Goal: Task Accomplishment & Management: Manage account settings

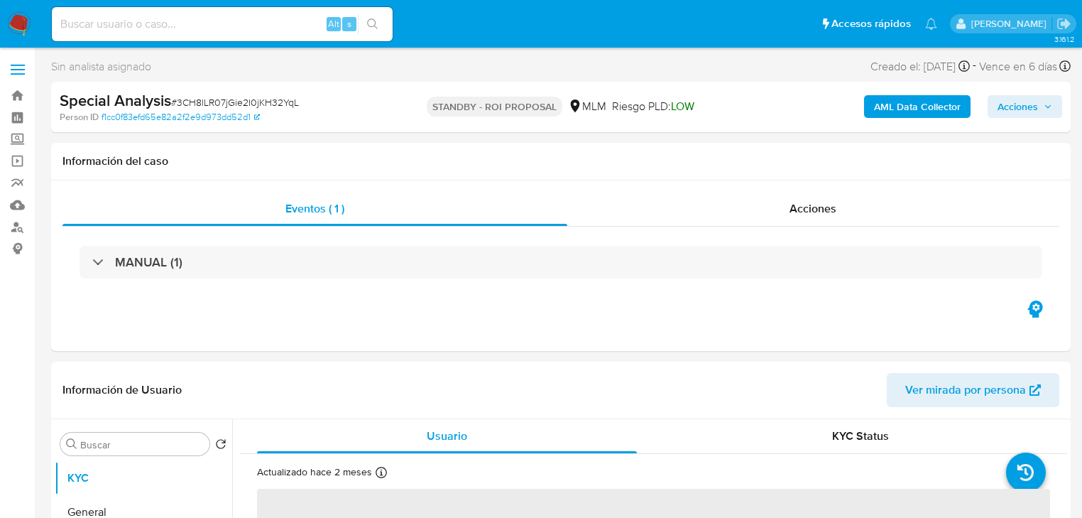
select select "10"
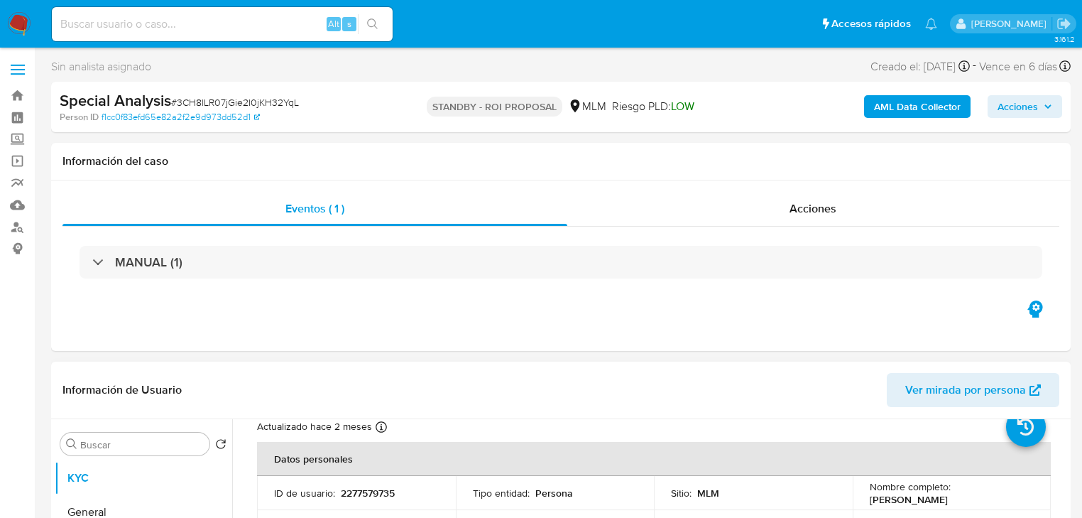
scroll to position [114, 0]
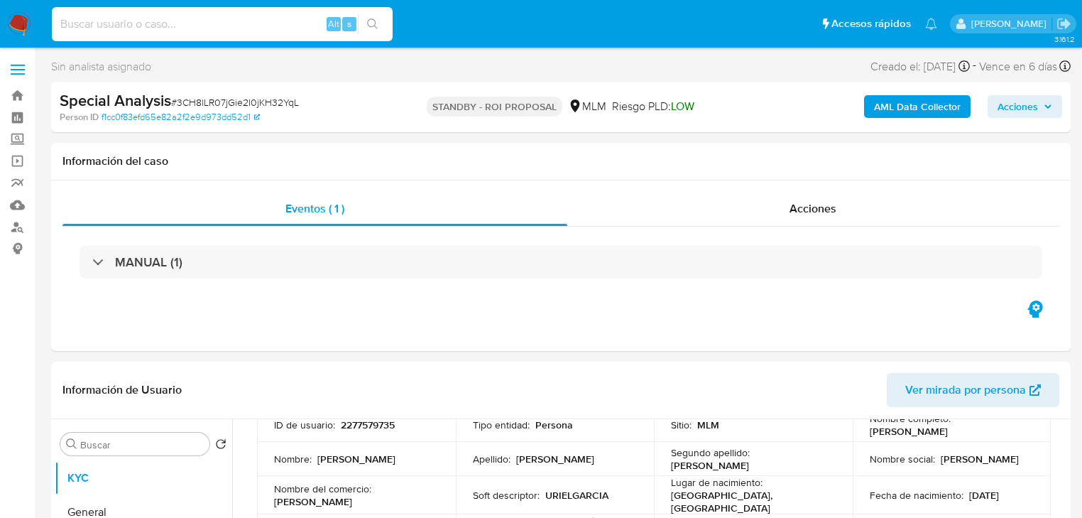
click at [144, 17] on input at bounding box center [222, 24] width 341 height 18
paste input "Du0JIlGJ7C0F6oWxilOjQnph"
type input "Du0JIlGJ7C0F6oWxilOjQnph"
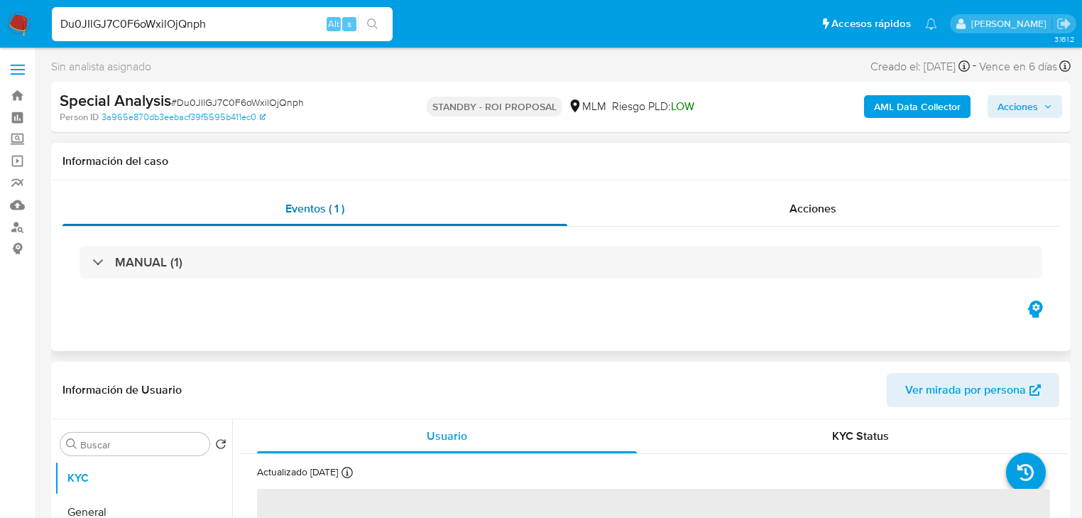
select select "10"
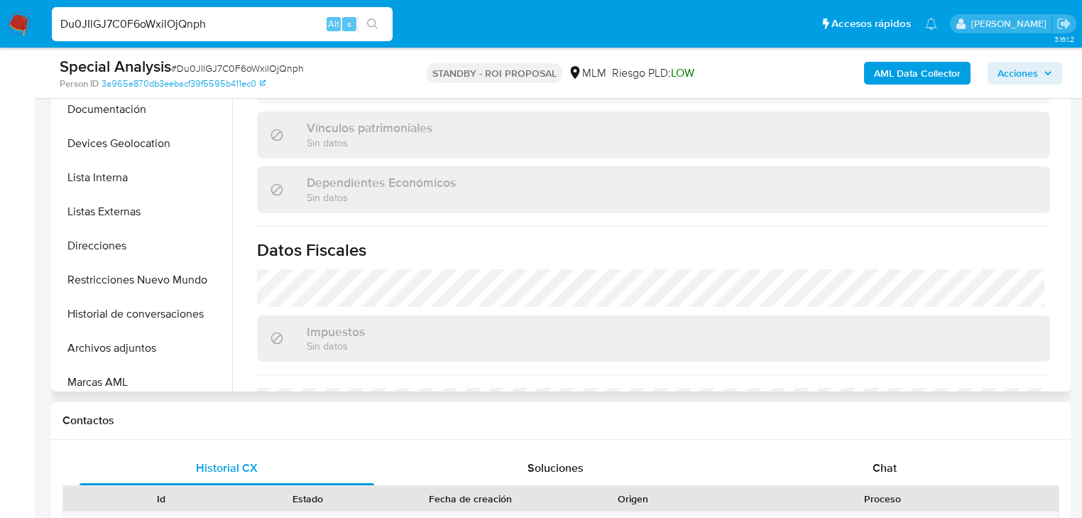
scroll to position [795, 0]
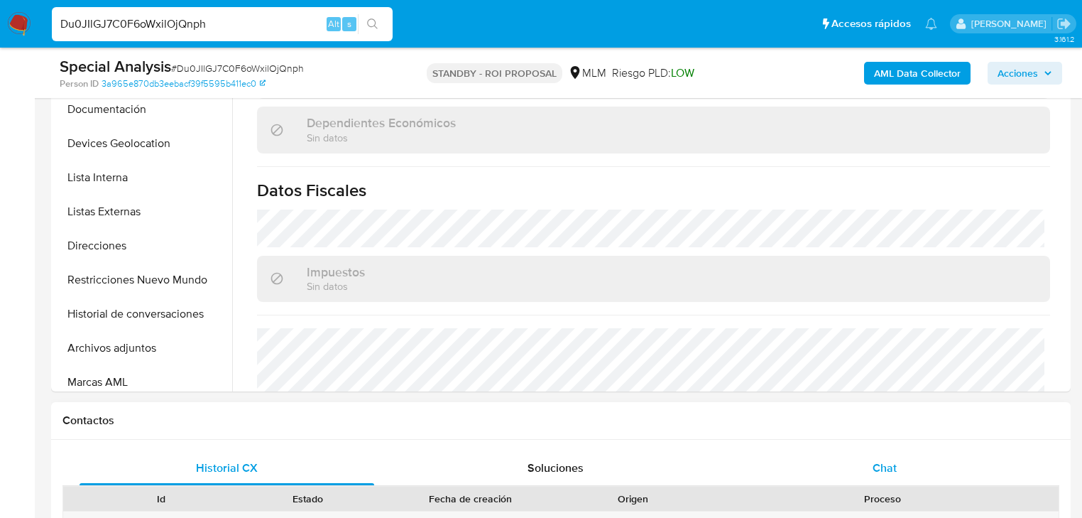
click at [888, 475] on span "Chat" at bounding box center [885, 468] width 24 height 16
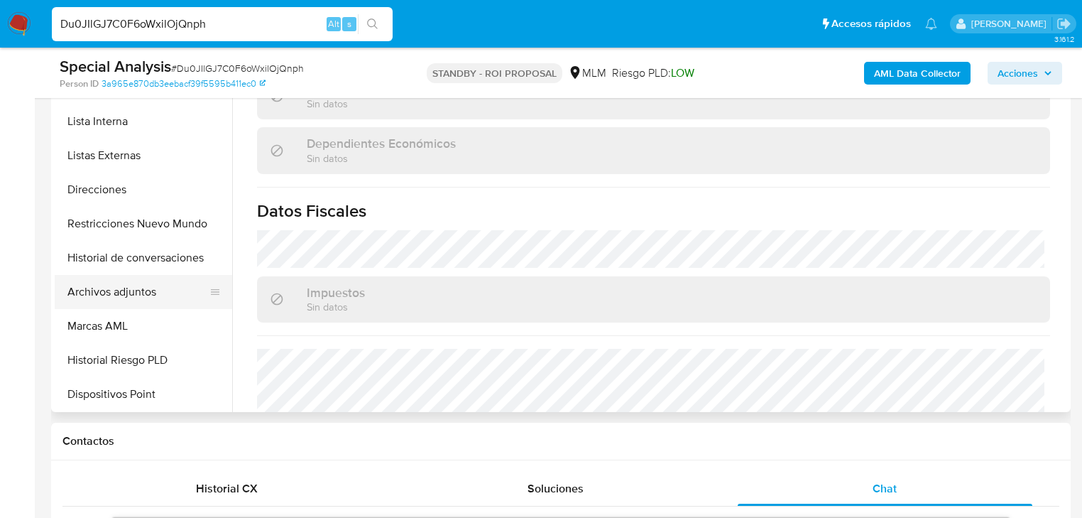
scroll to position [170, 0]
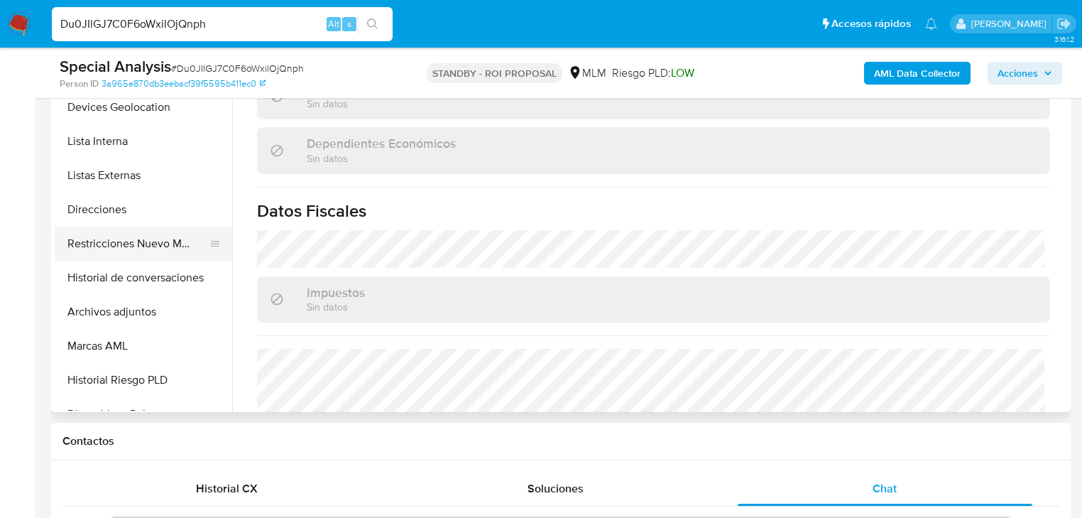
click at [121, 246] on button "Restricciones Nuevo Mundo" at bounding box center [138, 244] width 166 height 34
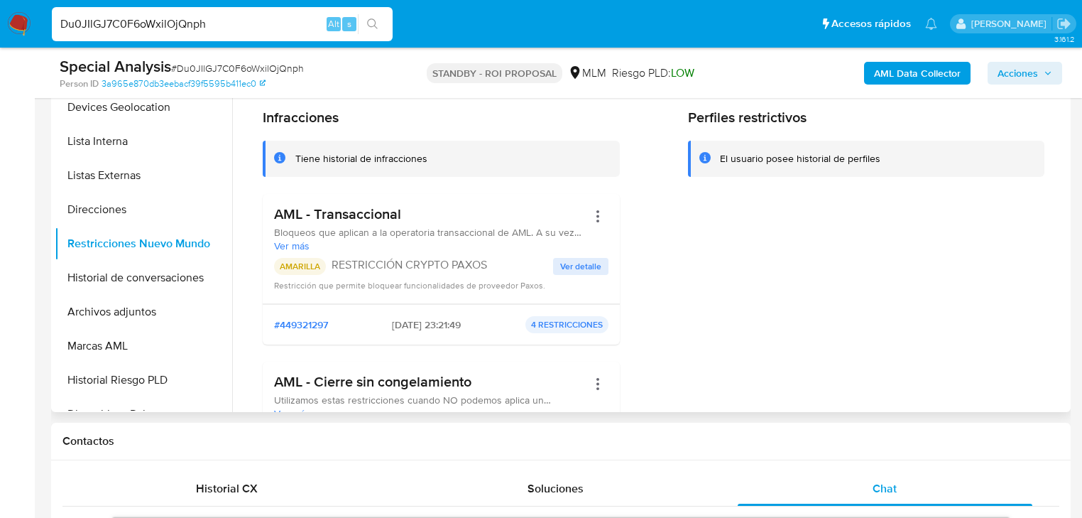
drag, startPoint x: 273, startPoint y: 267, endPoint x: 391, endPoint y: 288, distance: 119.7
click at [490, 284] on div "AMARILLA RESTRICCIÓN CRYPTO PAXOS Ver detalle Restricción que permite bloquear …" at bounding box center [441, 275] width 335 height 34
drag, startPoint x: 360, startPoint y: 273, endPoint x: 425, endPoint y: 268, distance: 65.5
click at [361, 273] on div "AMARILLA RESTRICCIÓN CRYPTO PAXOS" at bounding box center [413, 266] width 279 height 17
click at [441, 265] on p "RESTRICCIÓN CRYPTO PAXOS" at bounding box center [443, 265] width 222 height 14
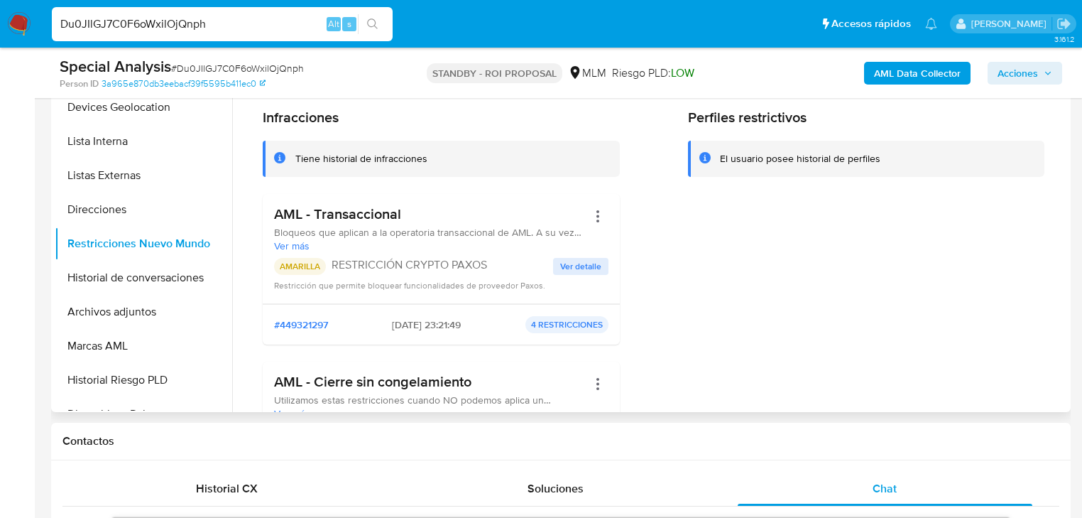
click at [567, 263] on span "Ver detalle" at bounding box center [580, 266] width 41 height 14
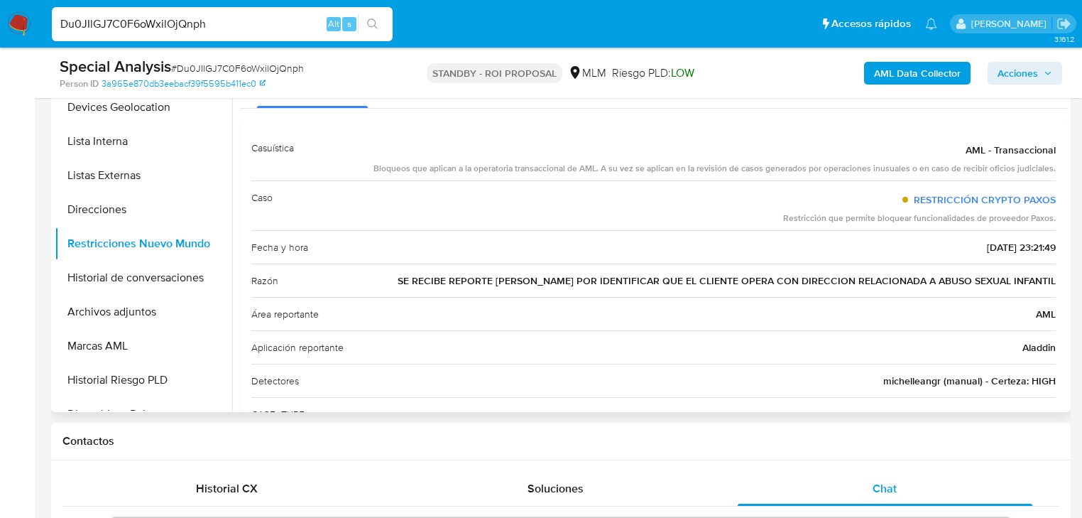
drag, startPoint x: 432, startPoint y: 278, endPoint x: 1061, endPoint y: 280, distance: 629.3
click at [1061, 280] on div "Casuística AML - Transaccional Bloqueos que aplican a la operatoria transaccion…" at bounding box center [653, 314] width 827 height 388
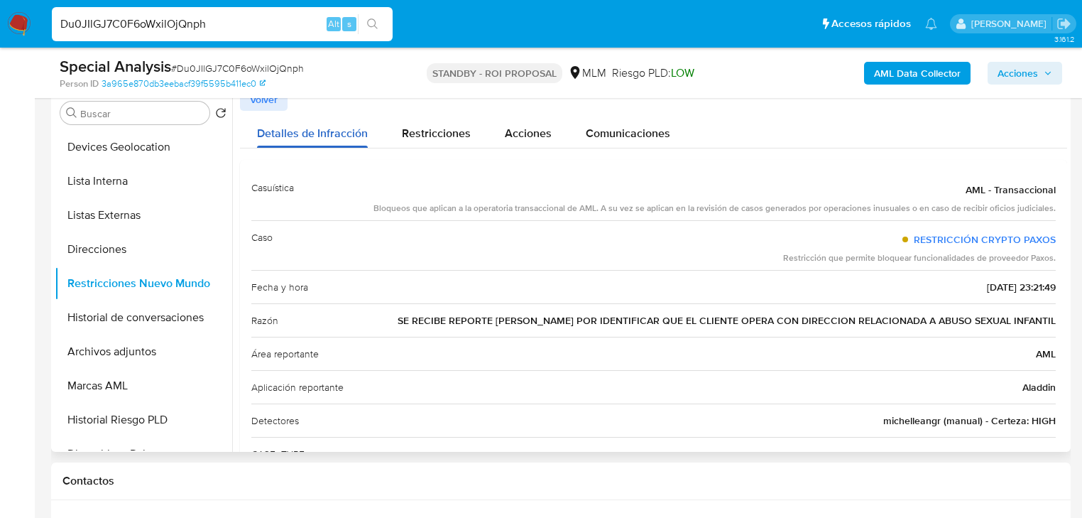
scroll to position [263, 0]
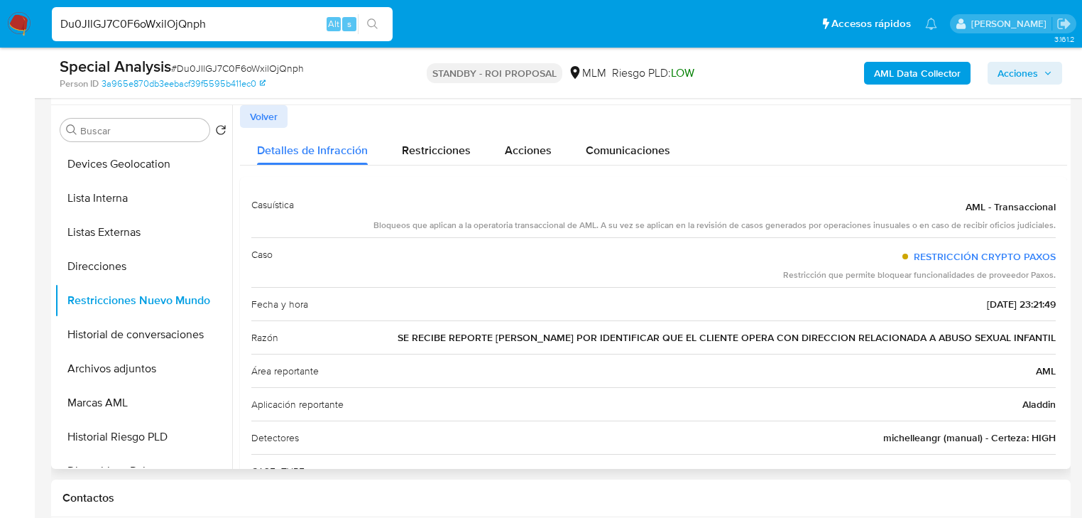
click at [263, 120] on span "Volver" at bounding box center [264, 117] width 28 height 20
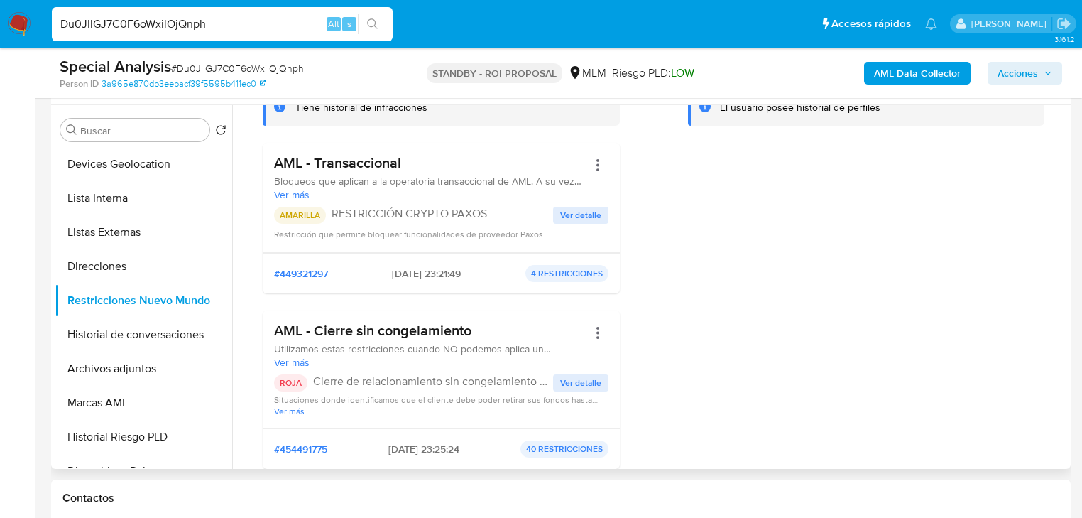
scroll to position [170, 0]
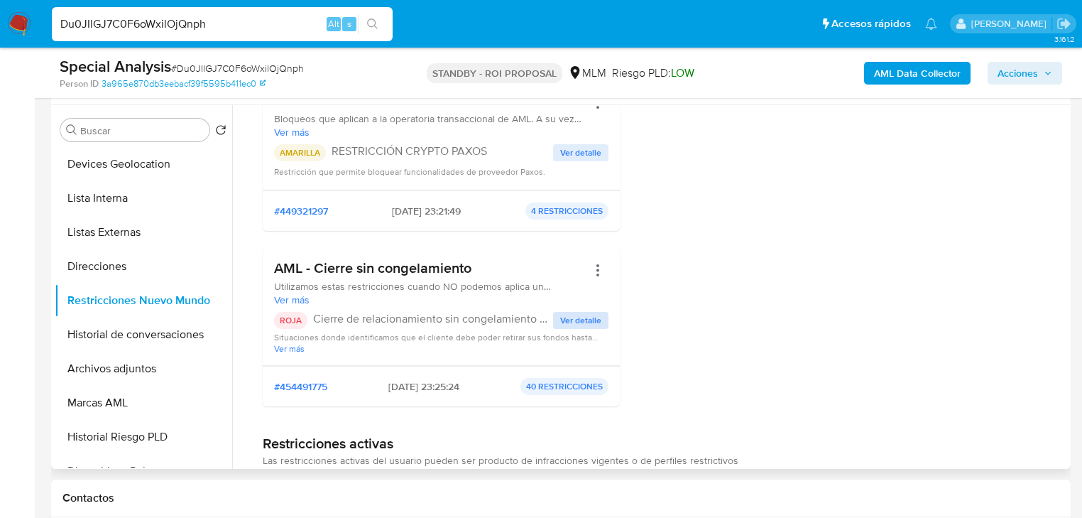
drag, startPoint x: 323, startPoint y: 314, endPoint x: 554, endPoint y: 321, distance: 230.9
click at [505, 317] on p "Cierre de relacionamiento sin congelamiento de fondos" at bounding box center [433, 319] width 240 height 14
click at [581, 320] on span "Ver detalle" at bounding box center [580, 320] width 41 height 14
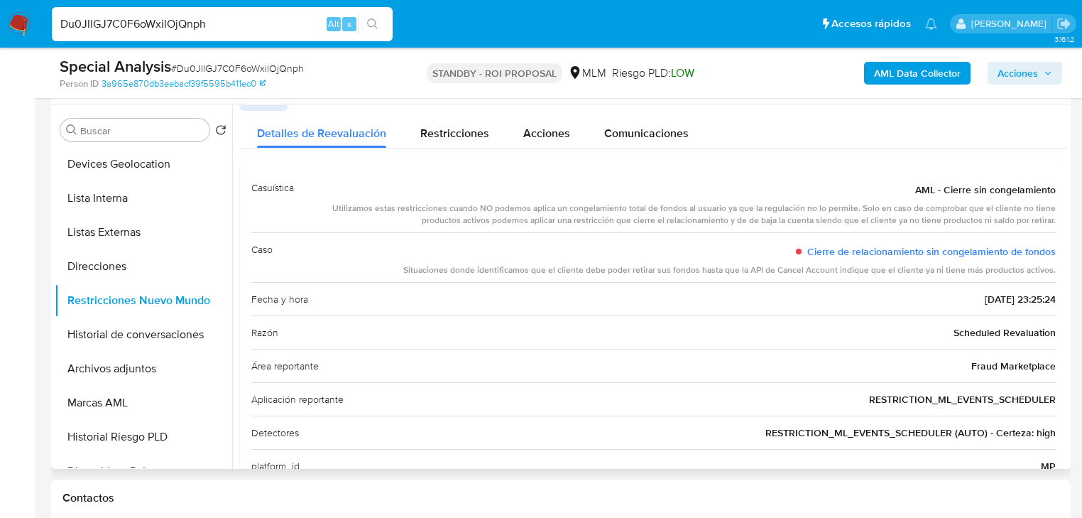
scroll to position [0, 0]
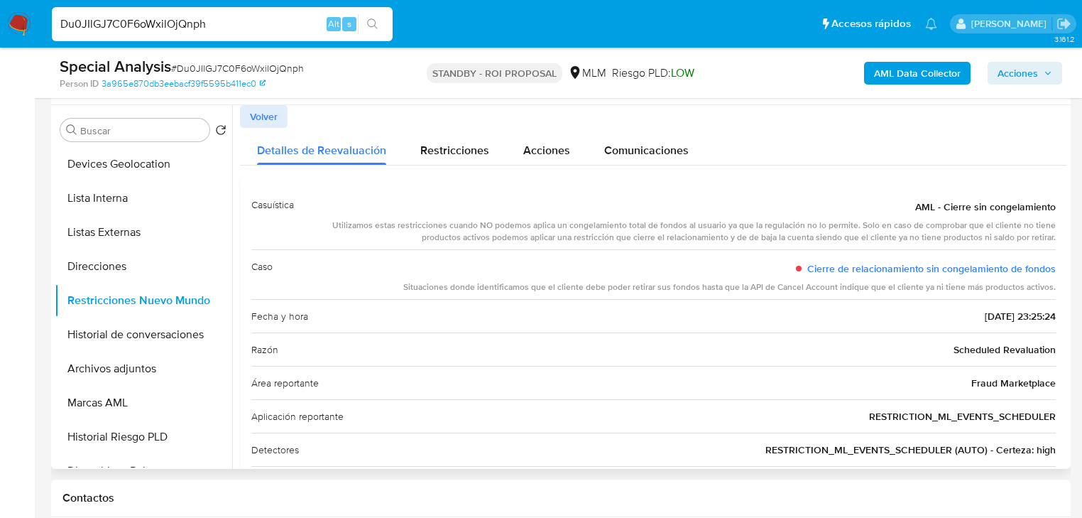
click at [274, 119] on span "Volver" at bounding box center [264, 117] width 28 height 20
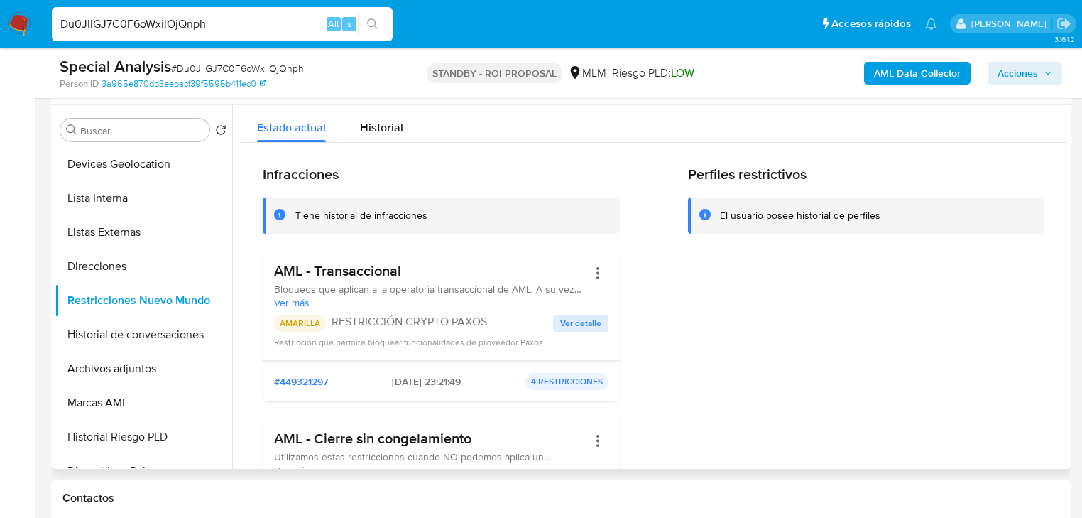
drag, startPoint x: 352, startPoint y: 323, endPoint x: 528, endPoint y: 327, distance: 176.2
click at [528, 327] on p "RESTRICCIÓN CRYPTO PAXOS" at bounding box center [443, 322] width 222 height 14
click at [366, 119] on span "Historial" at bounding box center [381, 127] width 43 height 16
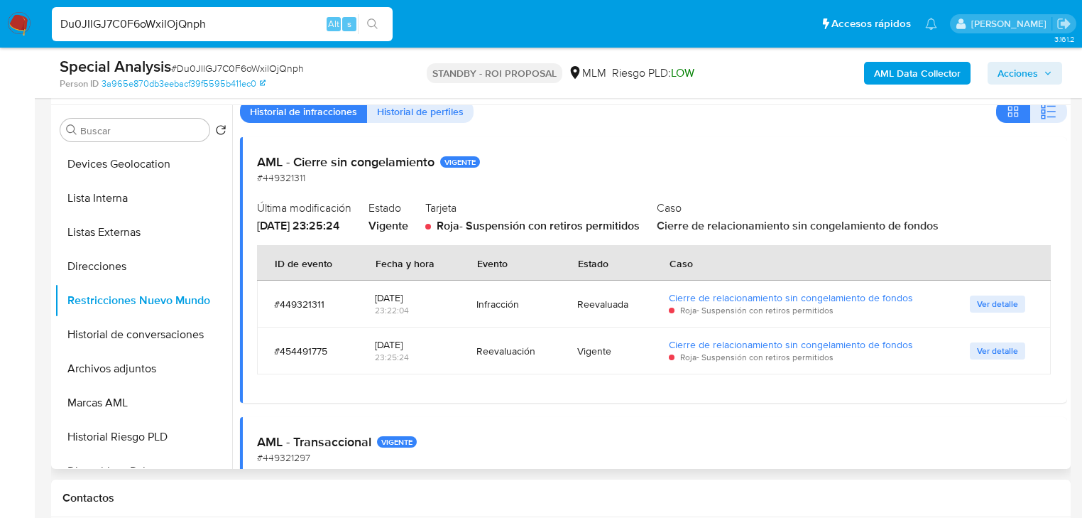
scroll to position [114, 0]
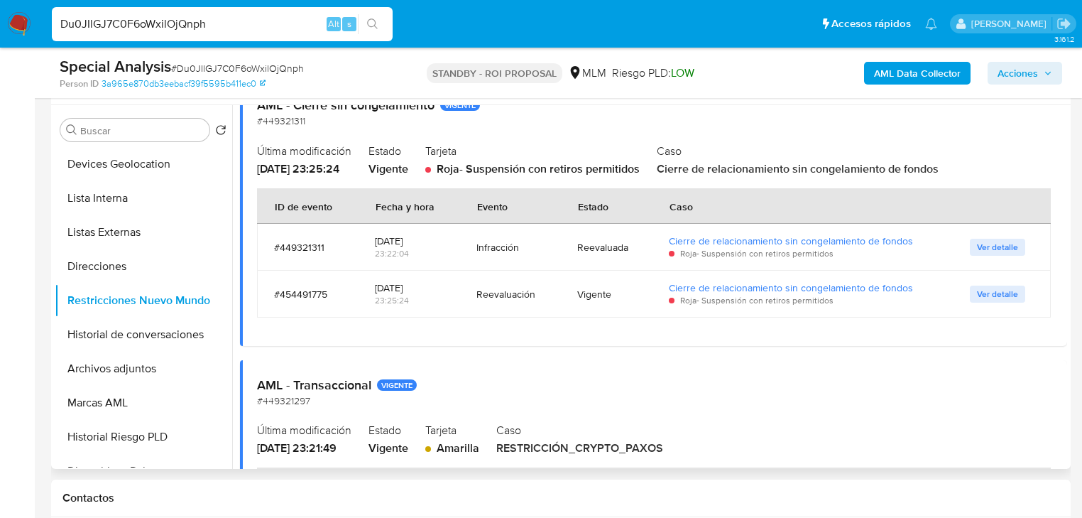
click at [1004, 246] on span "Ver detalle" at bounding box center [997, 247] width 41 height 14
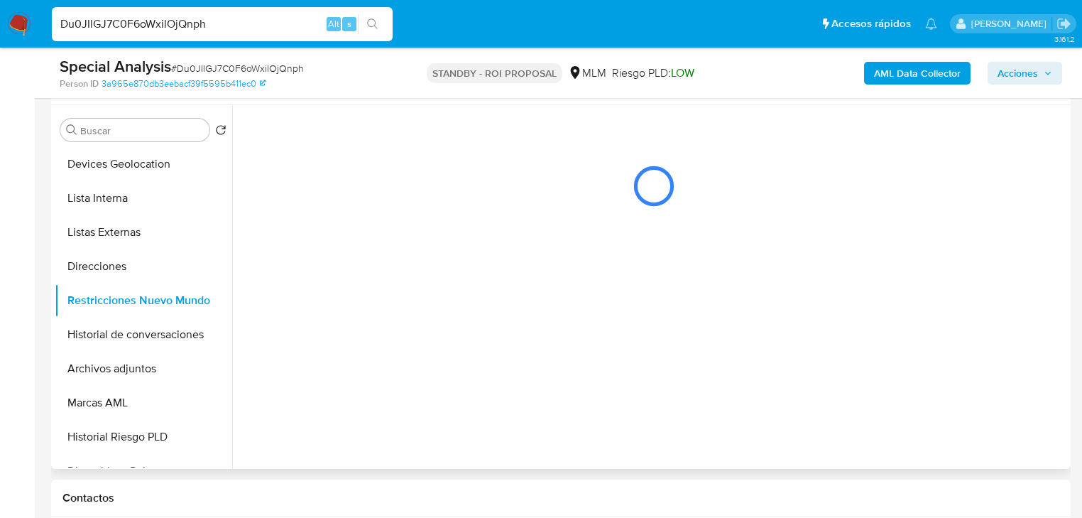
scroll to position [0, 0]
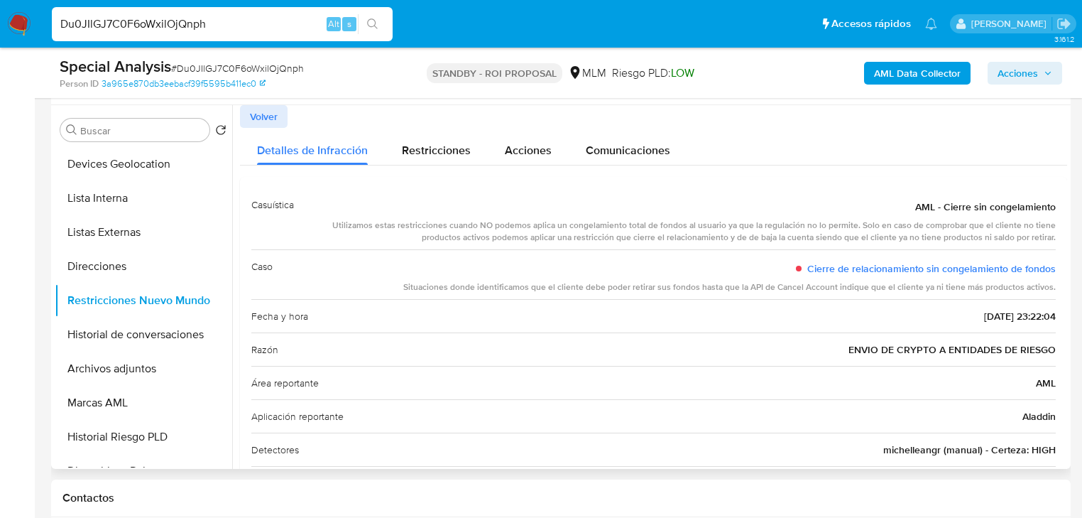
click at [270, 121] on span "Volver" at bounding box center [264, 117] width 28 height 20
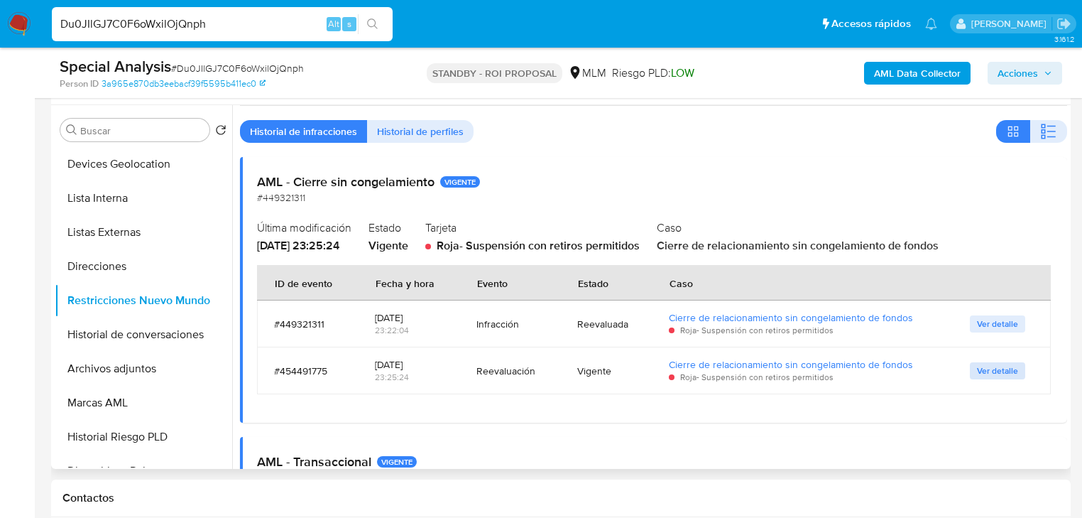
scroll to position [57, 0]
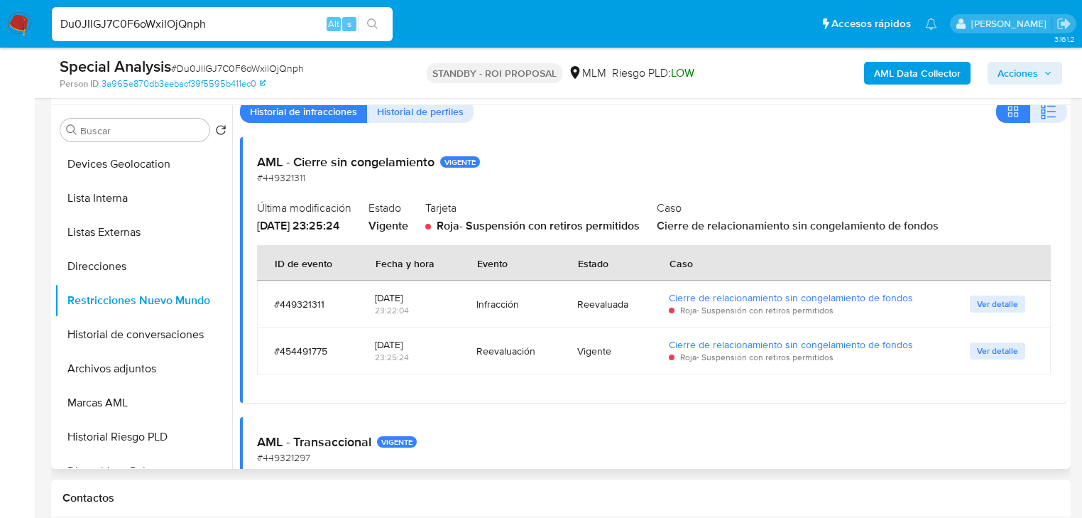
click at [983, 344] on span "Ver detalle" at bounding box center [997, 351] width 41 height 14
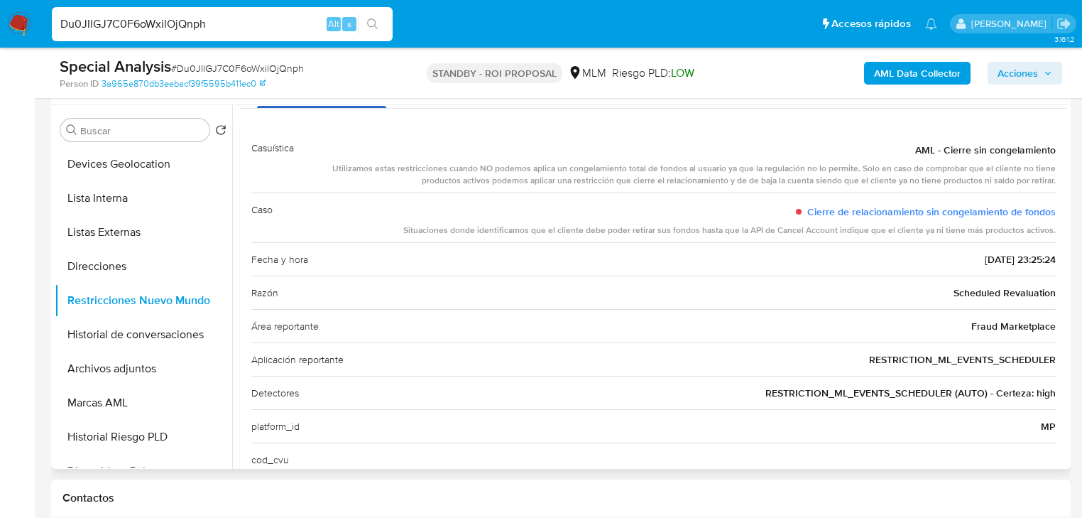
scroll to position [0, 0]
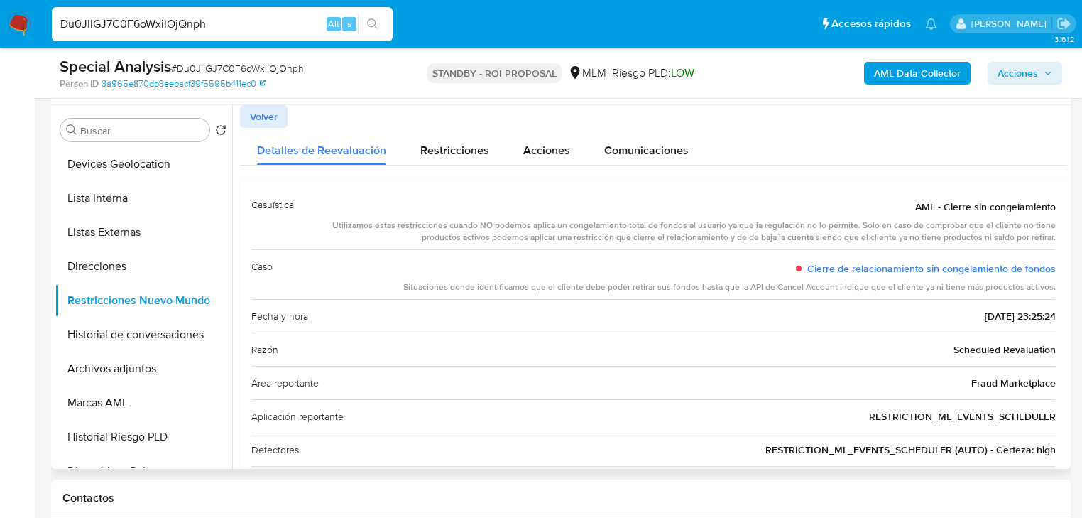
click at [274, 114] on span "Volver" at bounding box center [264, 117] width 28 height 20
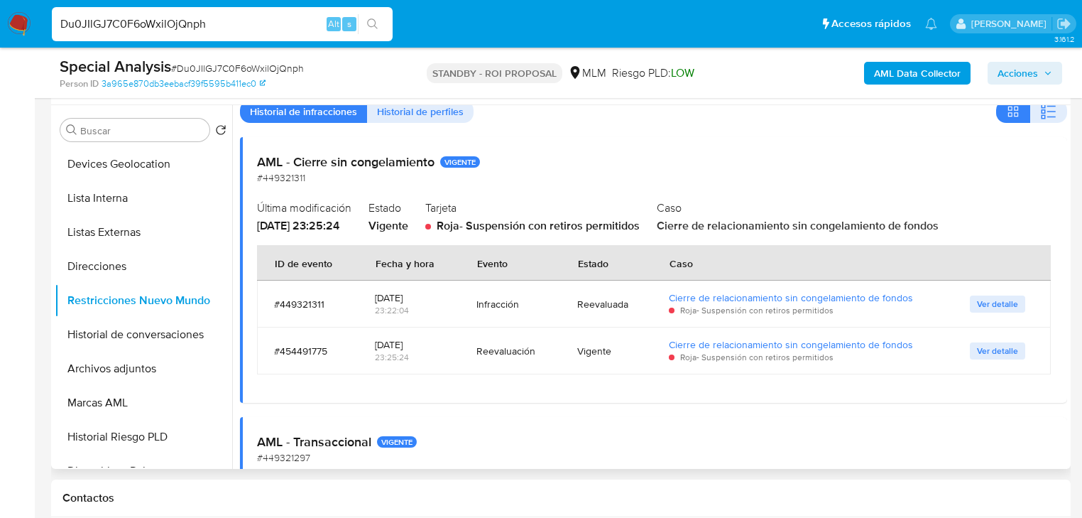
scroll to position [14, 0]
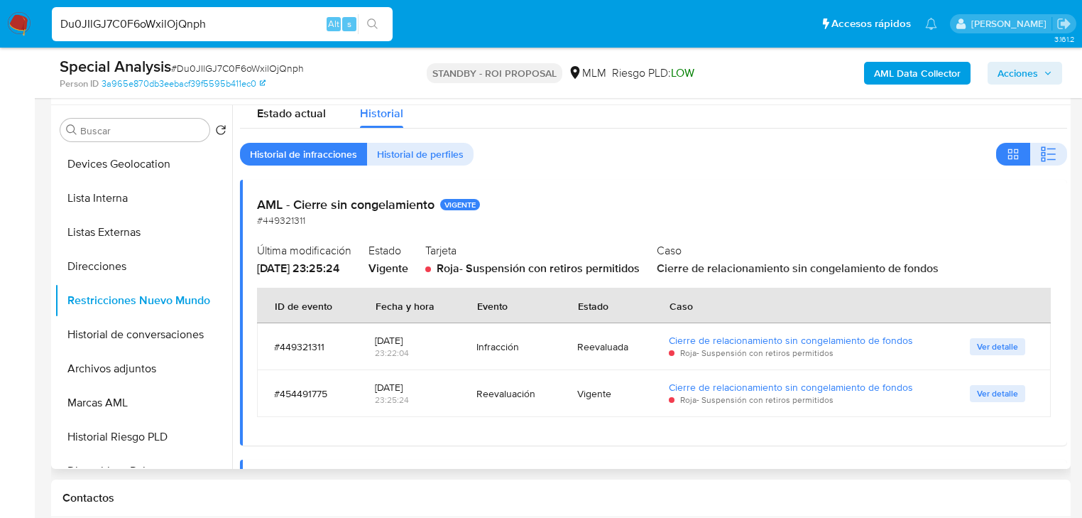
click at [993, 354] on td "Ver detalle" at bounding box center [1002, 346] width 98 height 47
click at [999, 344] on span "Ver detalle" at bounding box center [997, 346] width 41 height 14
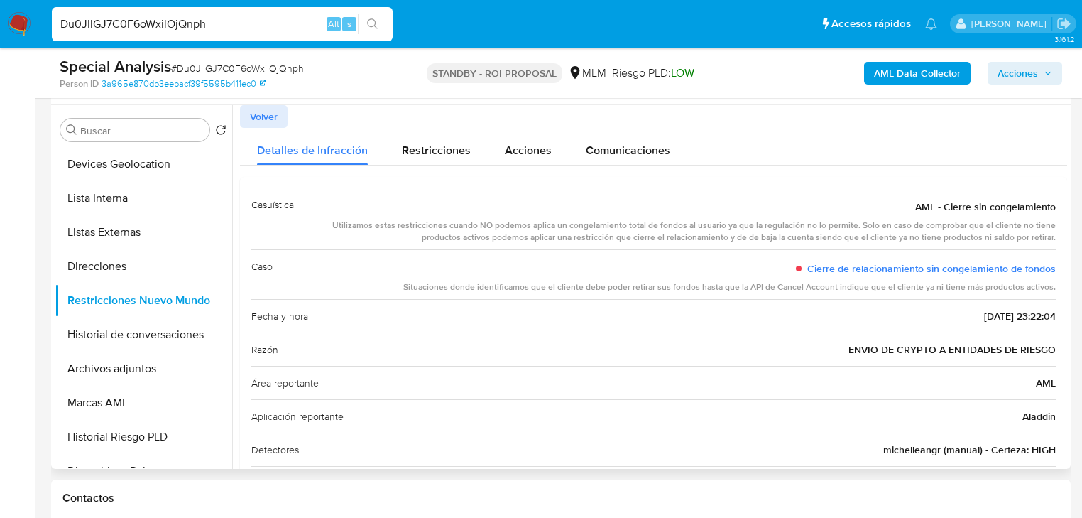
scroll to position [92, 0]
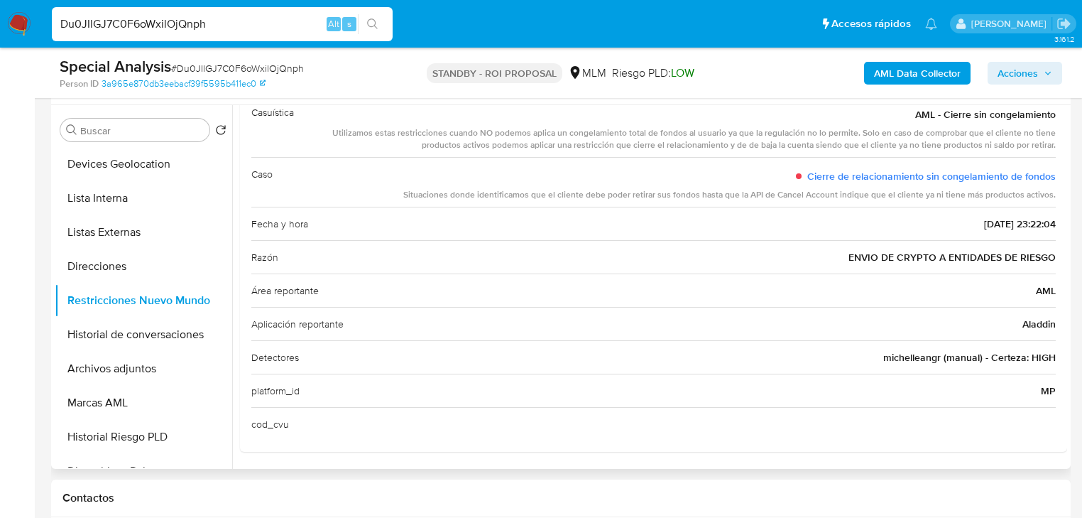
drag, startPoint x: 830, startPoint y: 256, endPoint x: 1048, endPoint y: 254, distance: 218.8
click at [1048, 254] on div "Razón ENVIO DE CRYPTO A ENTIDADES DE RIESGO" at bounding box center [653, 256] width 805 height 33
click at [888, 281] on div "Área reportante AML" at bounding box center [653, 289] width 805 height 33
drag, startPoint x: 844, startPoint y: 256, endPoint x: 1055, endPoint y: 261, distance: 211.0
click at [1055, 261] on div "Casuística AML - Cierre sin congelamiento Utilizamos estas restricciones cuando…" at bounding box center [653, 268] width 827 height 366
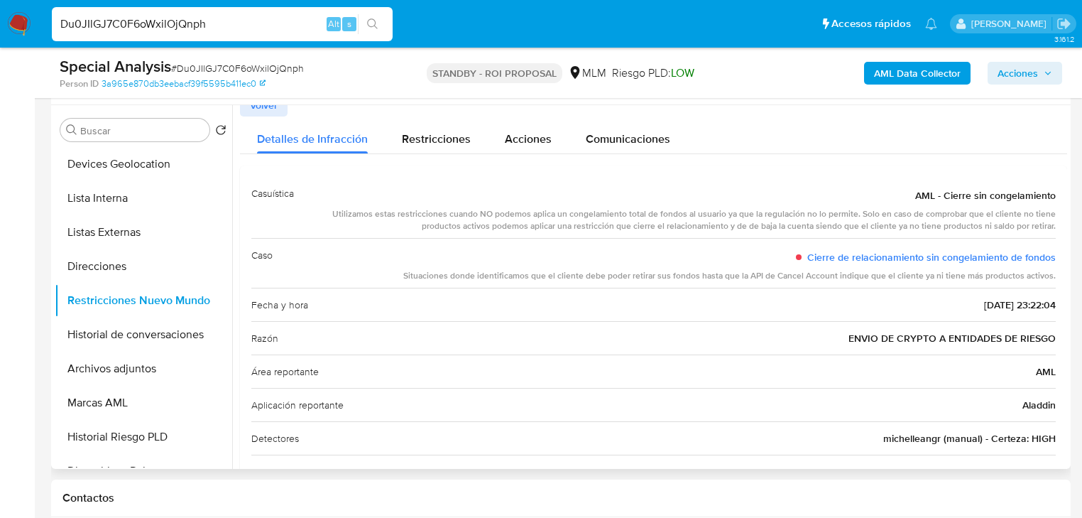
scroll to position [0, 0]
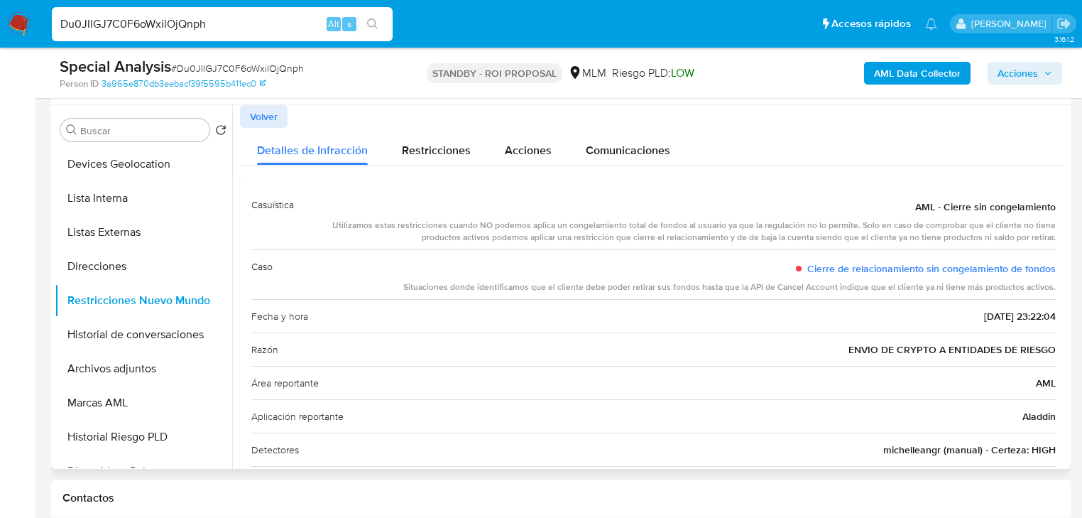
click at [256, 121] on span "Volver" at bounding box center [264, 117] width 28 height 20
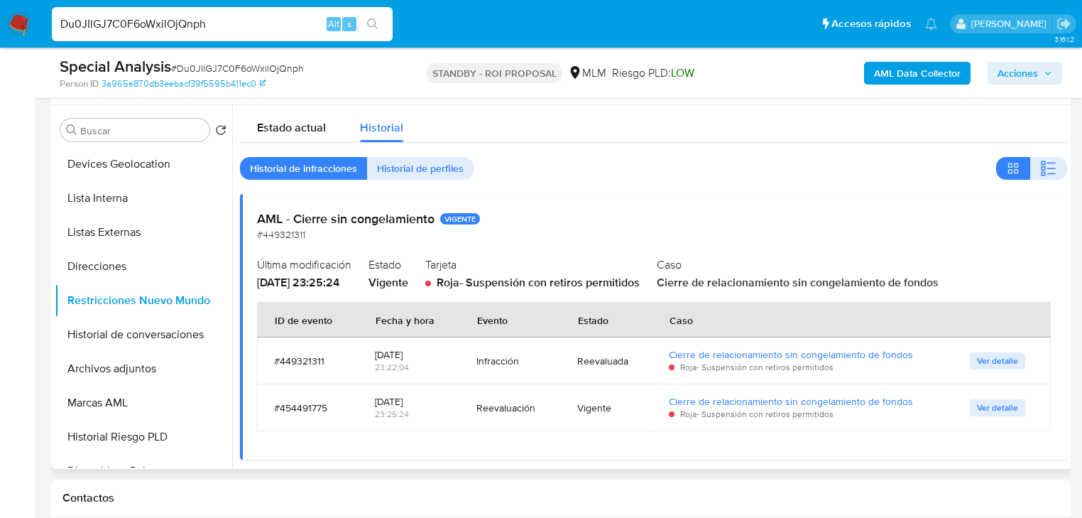
drag, startPoint x: 440, startPoint y: 215, endPoint x: 462, endPoint y: 215, distance: 22.0
click at [462, 215] on h2 "AML - Cierre sin congelamiento VIGENTE" at bounding box center [653, 219] width 793 height 16
click at [1006, 361] on span "Ver detalle" at bounding box center [997, 361] width 41 height 14
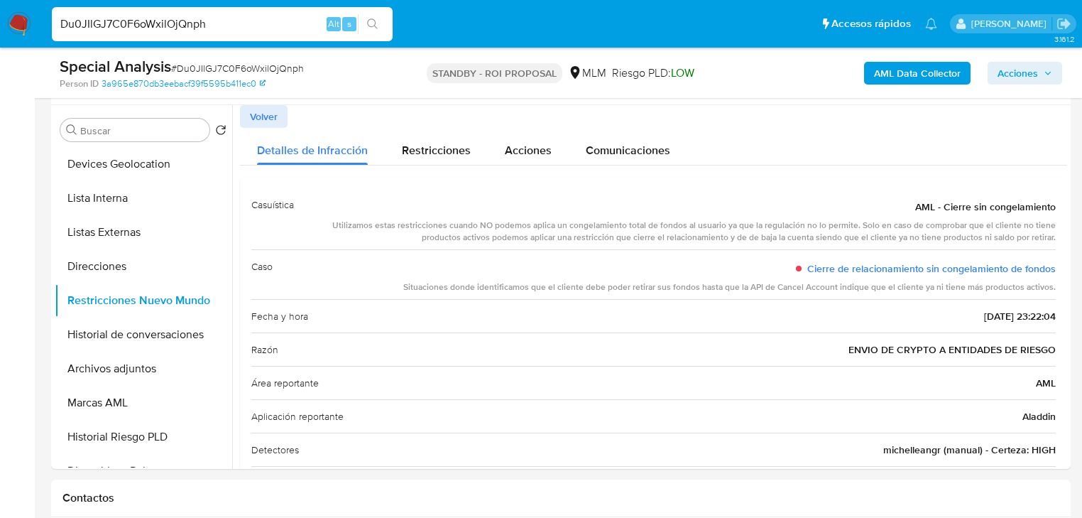
drag, startPoint x: 822, startPoint y: 347, endPoint x: 1087, endPoint y: 349, distance: 264.9
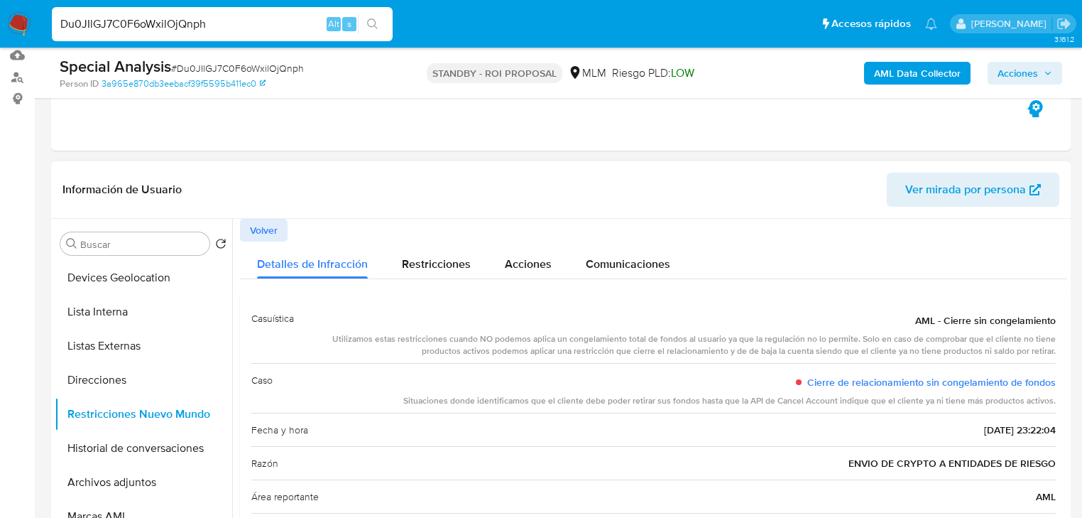
click at [268, 239] on span "Volver" at bounding box center [264, 230] width 28 height 20
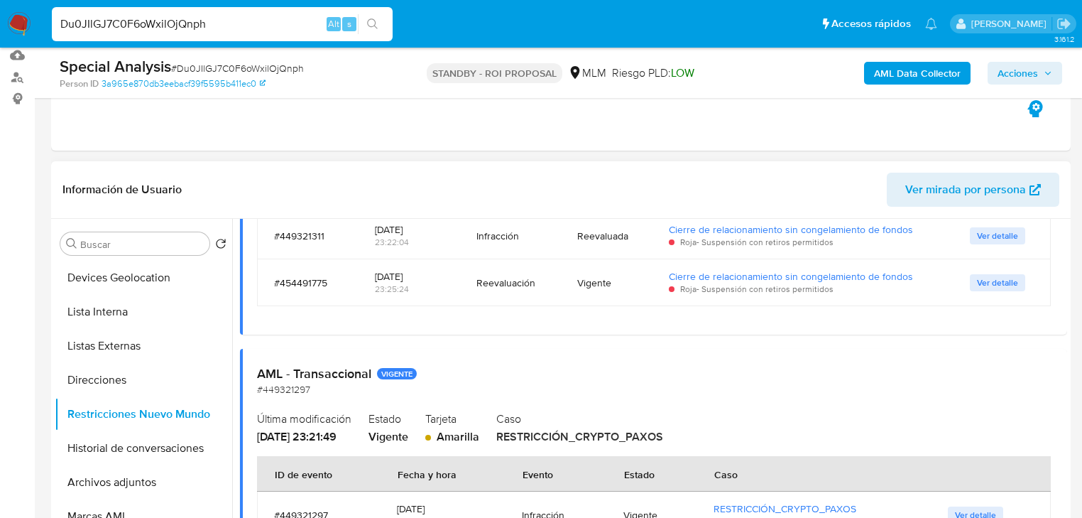
scroll to position [241, 0]
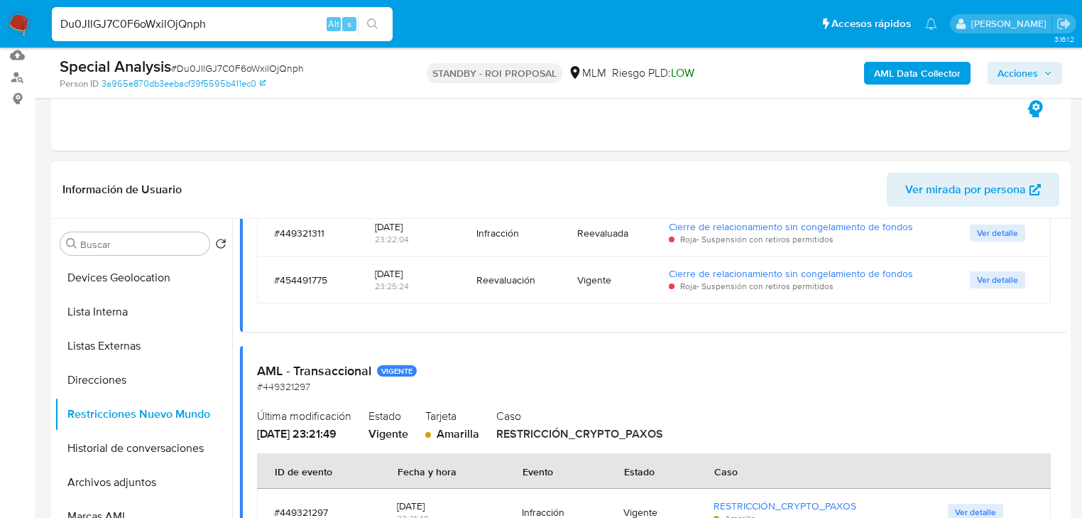
drag, startPoint x: 446, startPoint y: 434, endPoint x: 824, endPoint y: 450, distance: 378.2
click at [824, 450] on div "AML - Transaccional VIGENTE #449321297 Última modificación 07/08/2025 - 23:21:4…" at bounding box center [653, 455] width 827 height 218
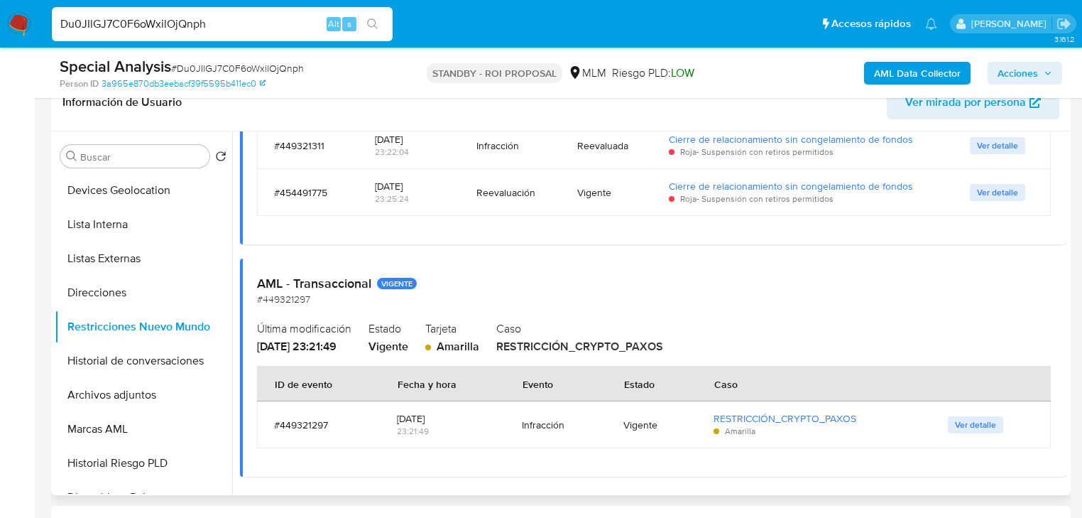
scroll to position [263, 0]
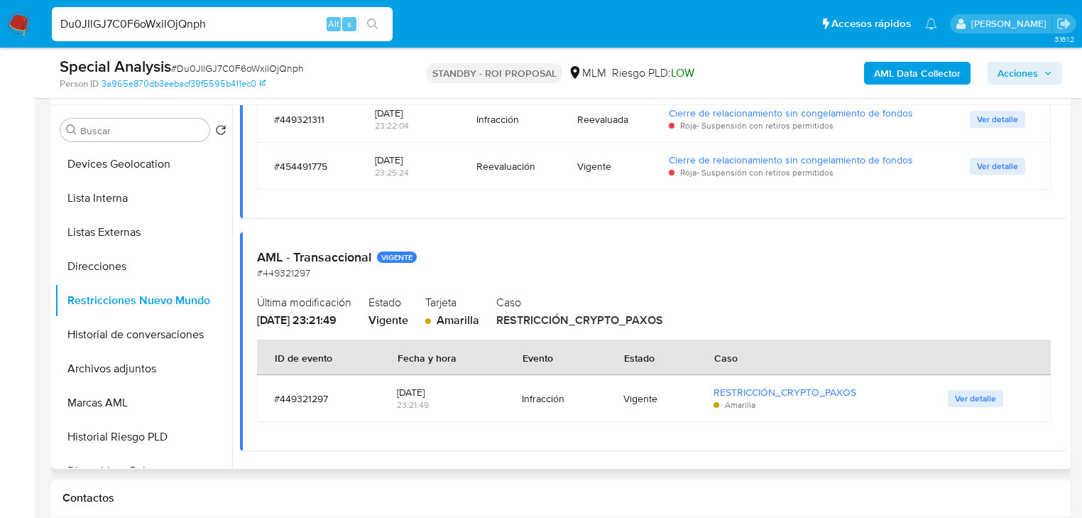
click at [768, 275] on div "AML - Transaccional VIGENTE #449321297" at bounding box center [653, 264] width 793 height 31
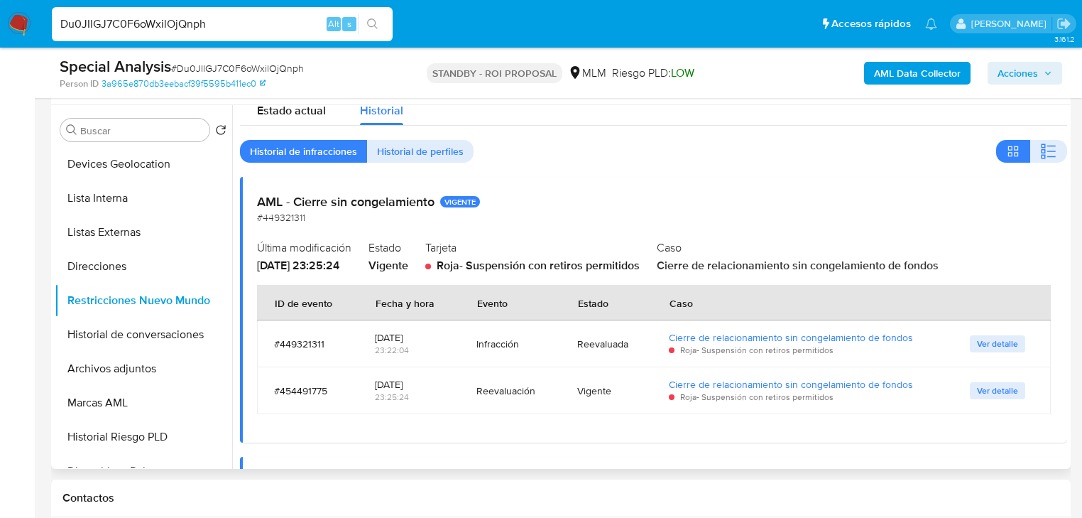
scroll to position [14, 0]
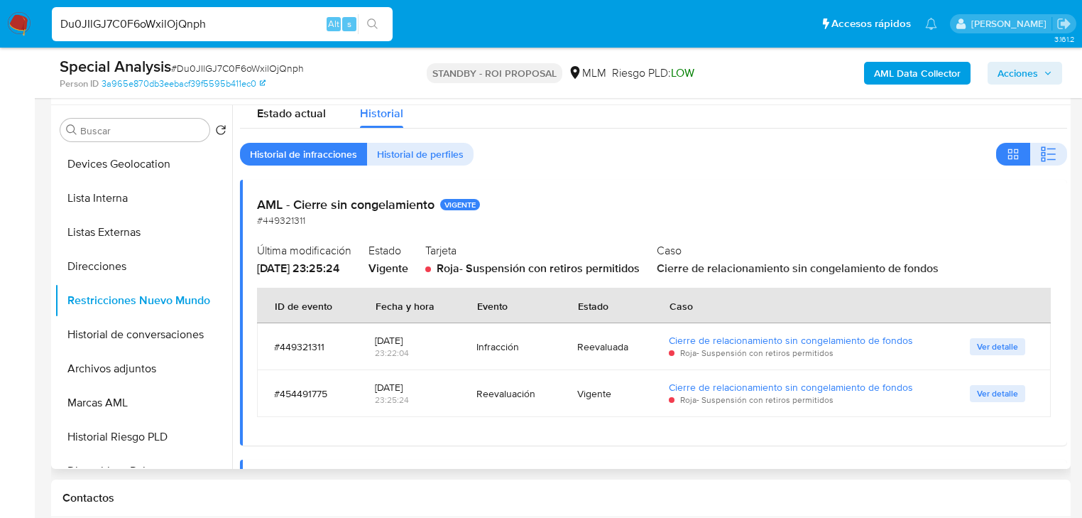
drag, startPoint x: 513, startPoint y: 259, endPoint x: 1003, endPoint y: 273, distance: 490.3
click at [1003, 273] on div "Última modificación 06/09/2025 - 23:25:24 Estado Vigente Tarjeta Roja - Suspens…" at bounding box center [653, 257] width 793 height 37
drag, startPoint x: 417, startPoint y: 340, endPoint x: 435, endPoint y: 340, distance: 18.5
click at [435, 340] on td "07/08/2025 23:22:04" at bounding box center [409, 346] width 102 height 47
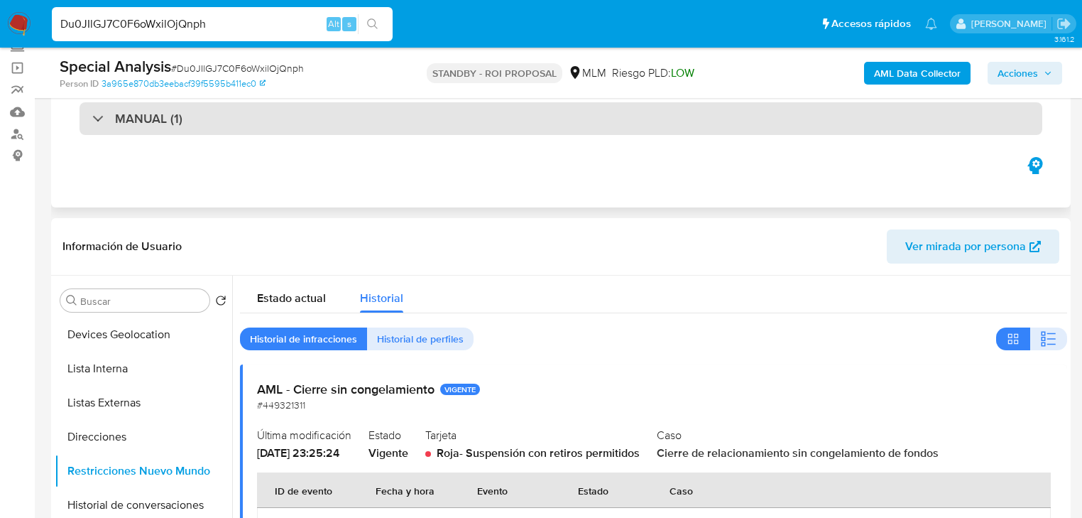
scroll to position [0, 0]
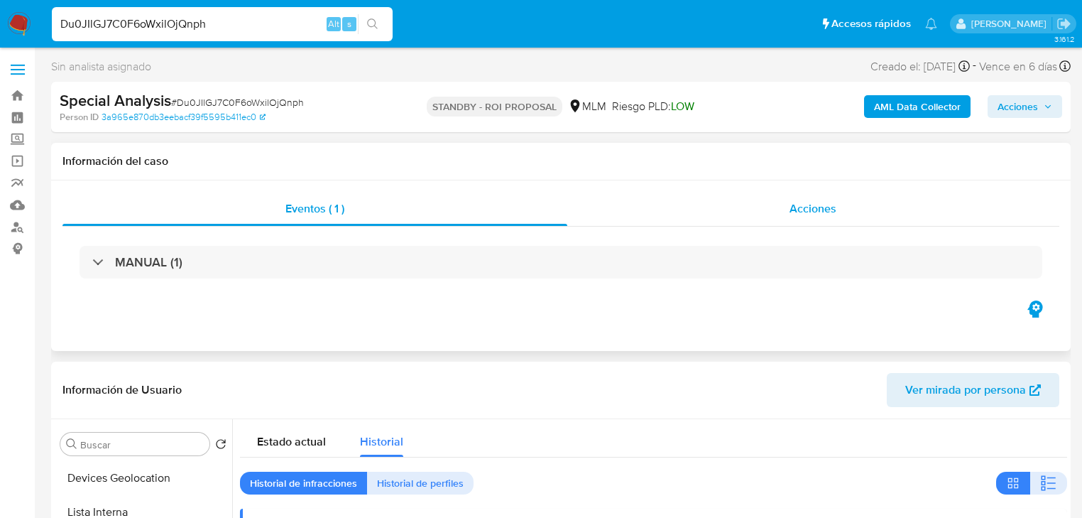
click at [820, 217] on div "Acciones" at bounding box center [813, 209] width 493 height 34
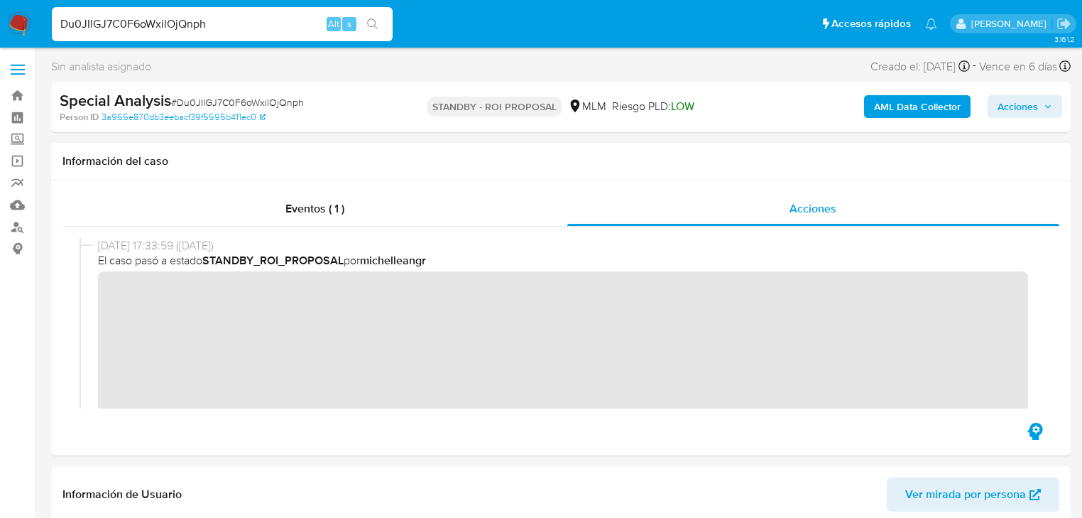
drag, startPoint x: 223, startPoint y: 28, endPoint x: 0, endPoint y: 23, distance: 223.1
click at [0, 23] on nav "Pausado Ver notificaciones Du0JIlGJ7C0F6oWxilOjQnph Alt s Accesos rápidos Presi…" at bounding box center [541, 24] width 1082 height 48
paste input "j0wAkU2Z9tqxaMdMOs6KgC8Q"
type input "j0wAkU2Z9tqxaMdMOs6KgC8Q"
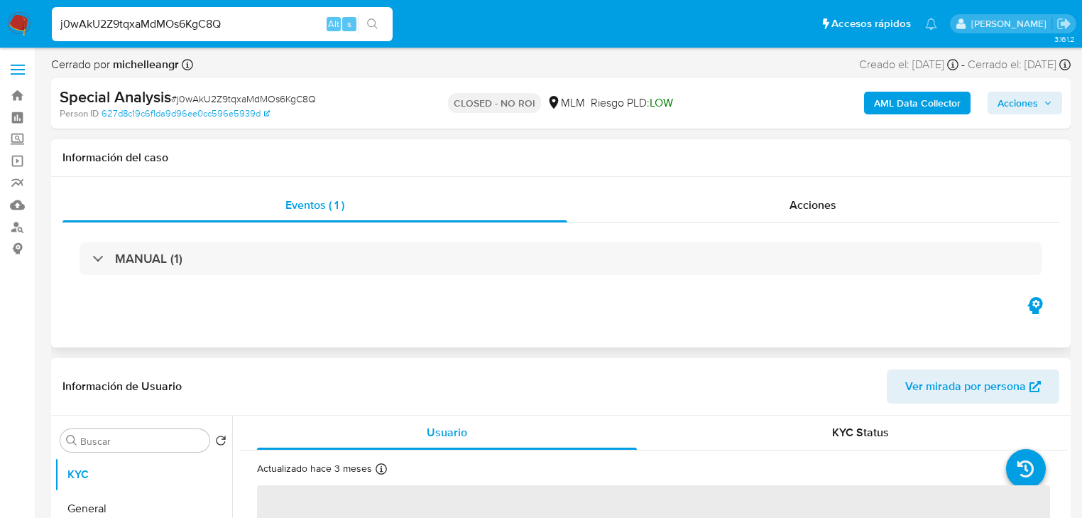
select select "10"
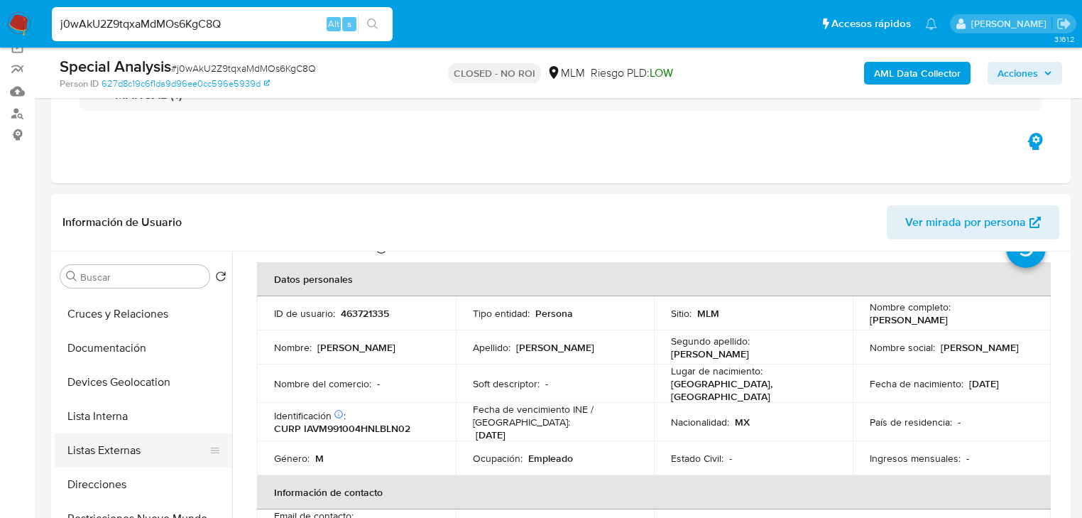
scroll to position [170, 0]
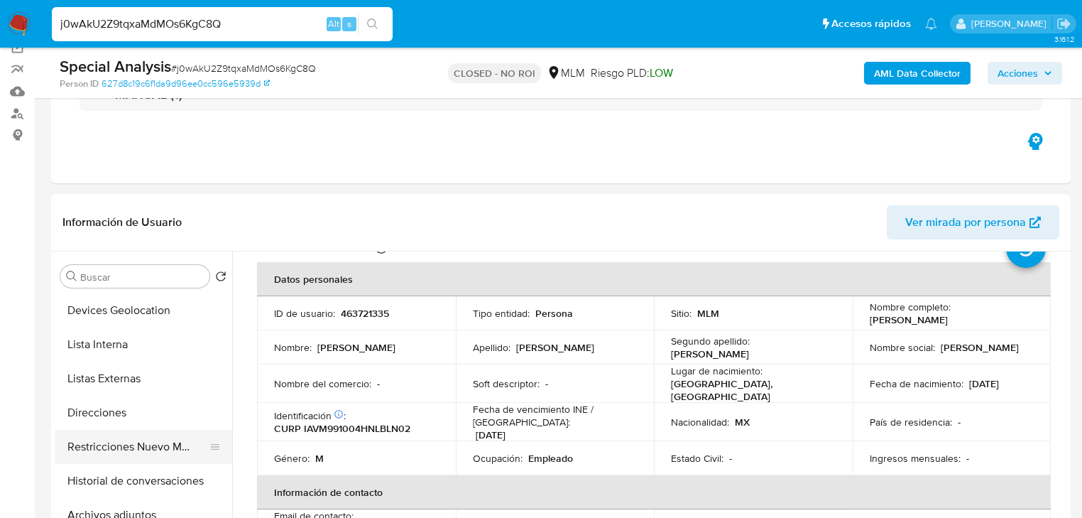
click at [153, 446] on button "Restricciones Nuevo Mundo" at bounding box center [138, 447] width 166 height 34
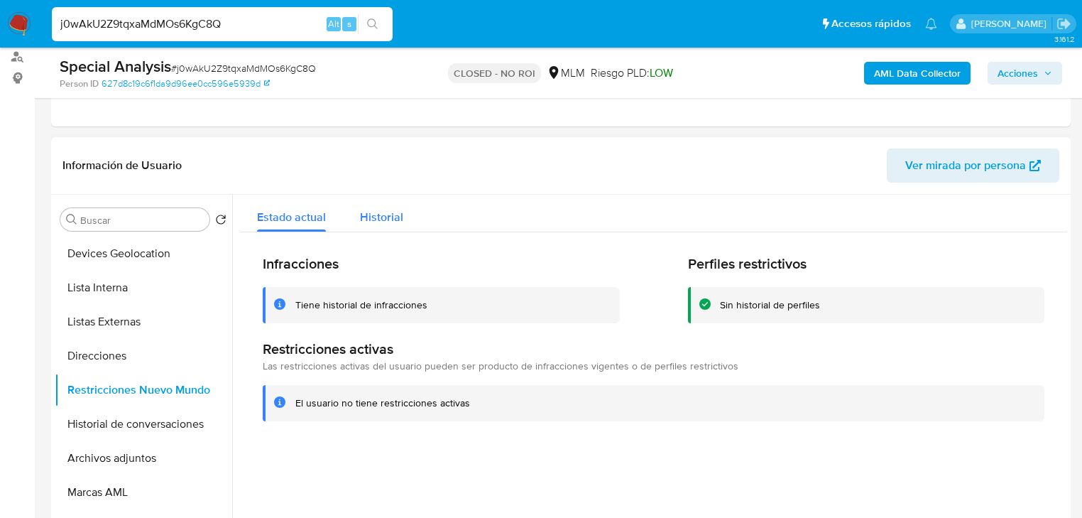
click at [379, 220] on span "Historial" at bounding box center [381, 217] width 43 height 16
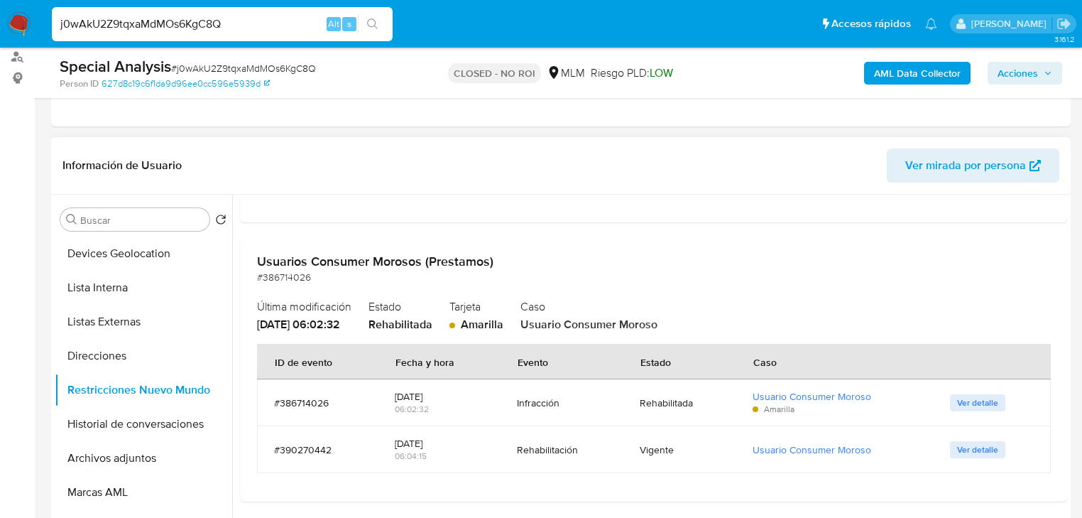
scroll to position [341, 0]
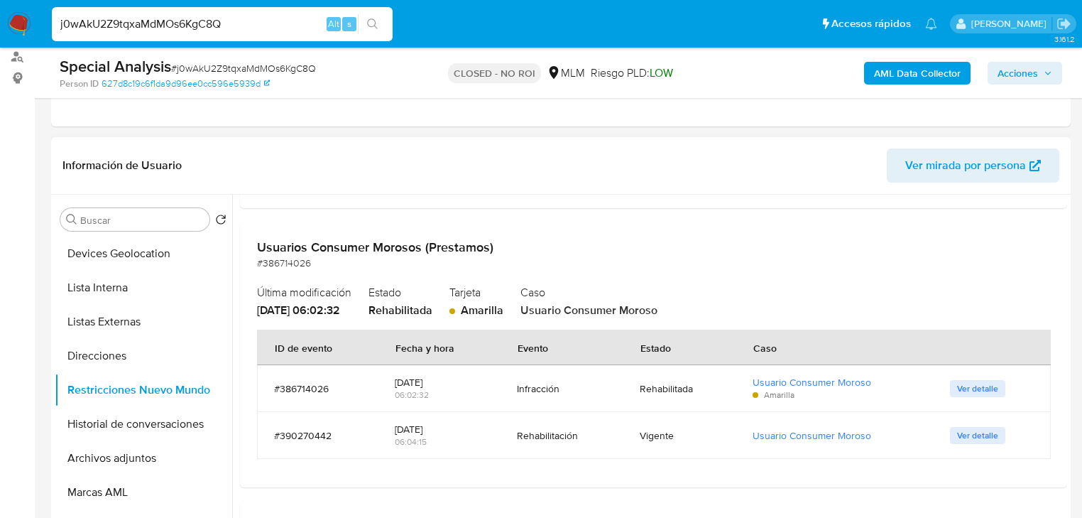
drag, startPoint x: 455, startPoint y: 312, endPoint x: 830, endPoint y: 324, distance: 375.2
click at [830, 324] on div "Usuarios Consumer Morosos (Prestamos) #386714026 Última modificación 05/10/2024…" at bounding box center [653, 354] width 827 height 265
click at [828, 312] on div "Caso Usuario Consumer Moroso" at bounding box center [786, 299] width 530 height 37
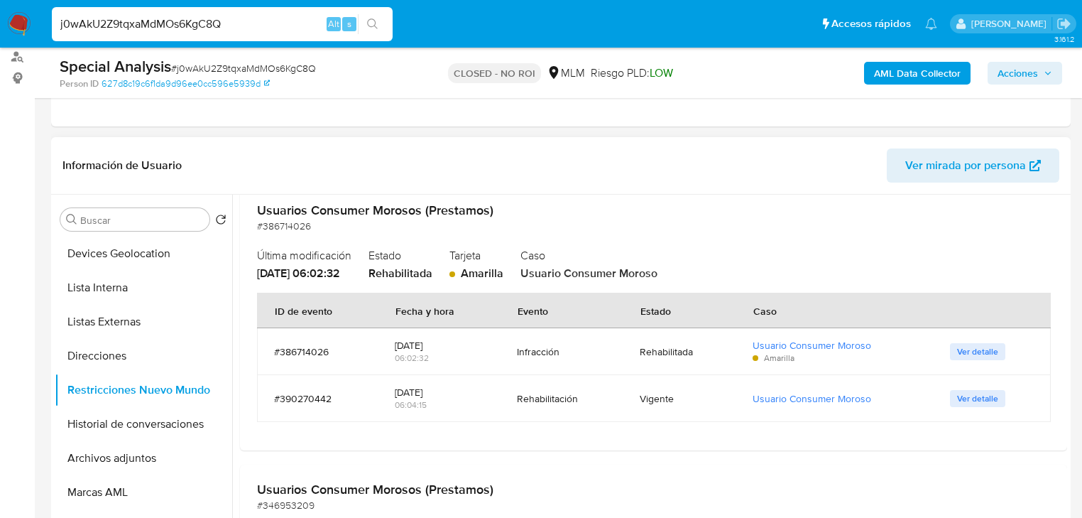
scroll to position [398, 0]
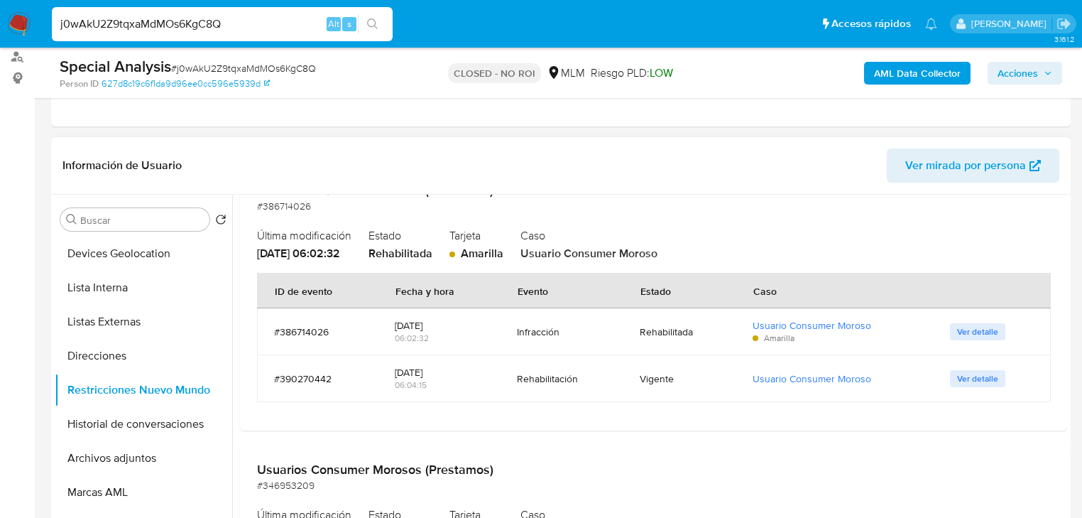
click at [767, 263] on div "Usuarios Consumer Morosos (Prestamos) #386714026 Última modificación 05/10/2024…" at bounding box center [653, 297] width 827 height 265
click at [166, 359] on button "Direcciones" at bounding box center [138, 356] width 166 height 34
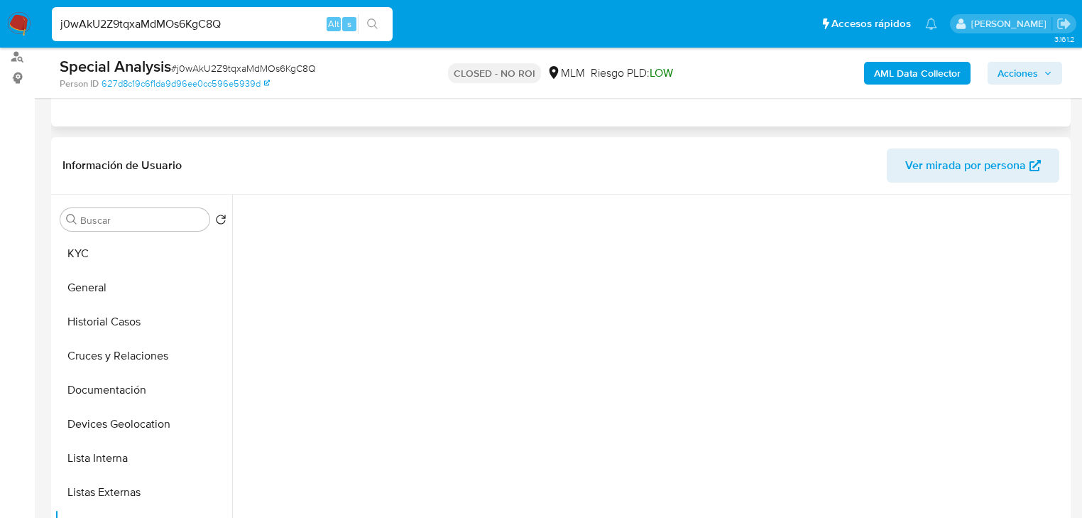
scroll to position [0, 0]
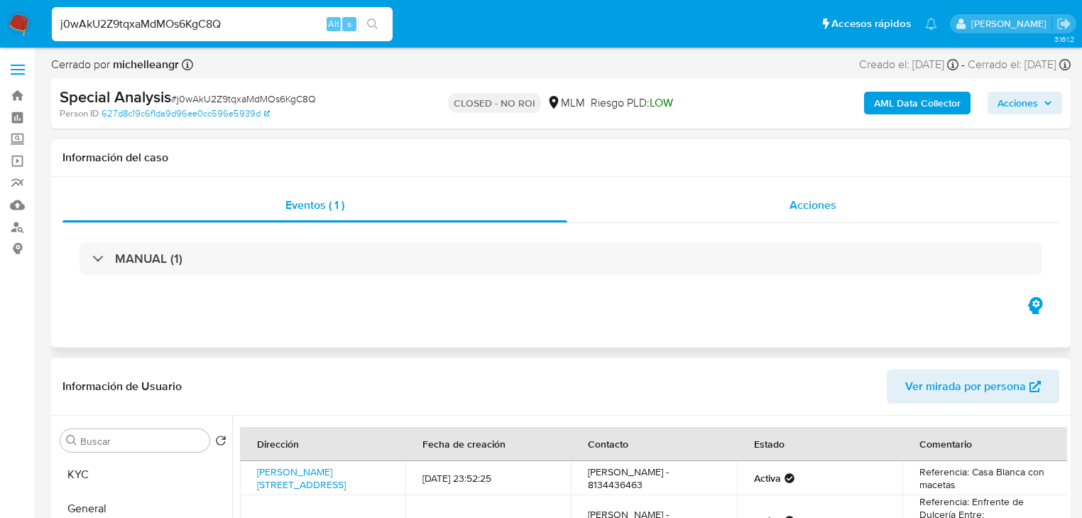
click at [827, 210] on span "Acciones" at bounding box center [813, 205] width 47 height 16
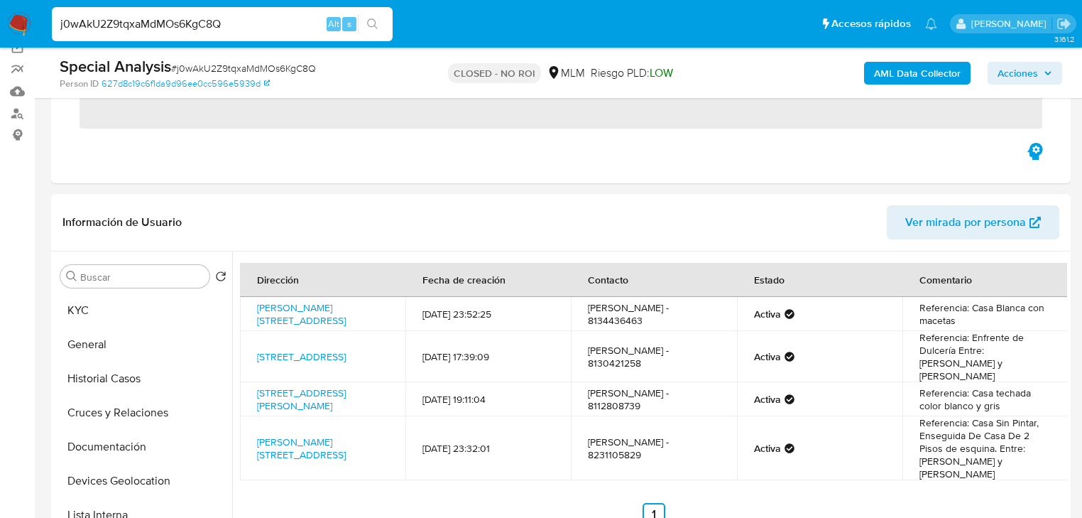
scroll to position [57, 0]
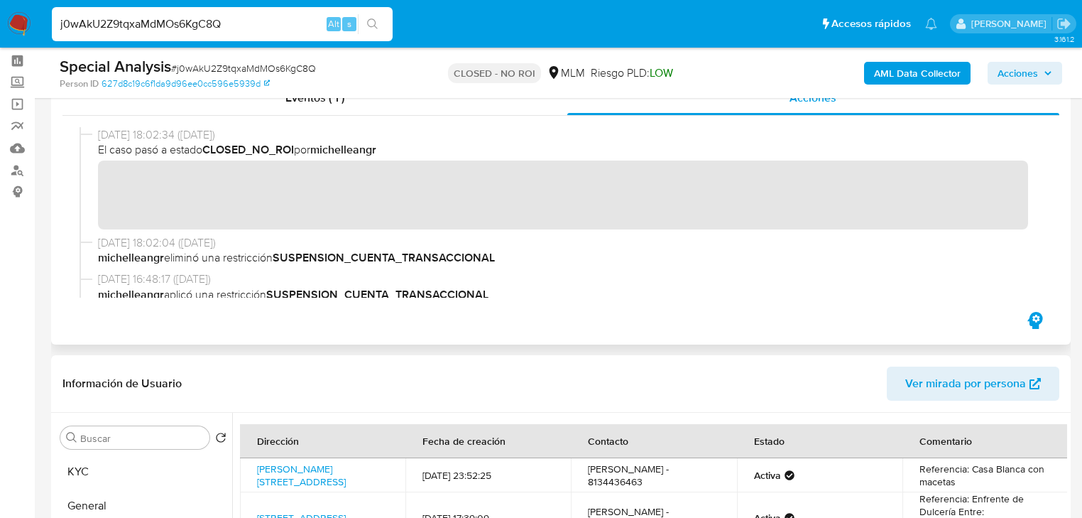
click at [609, 253] on span "michelleangr eliminó una restricción SUSPENSION_CUENTA_TRANSACCIONAL" at bounding box center [567, 258] width 939 height 16
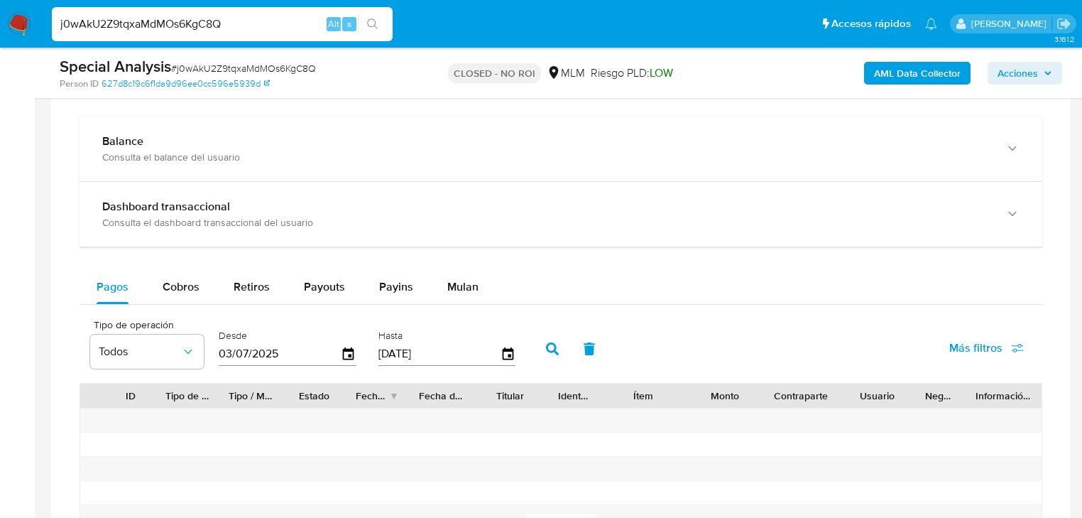
scroll to position [1136, 0]
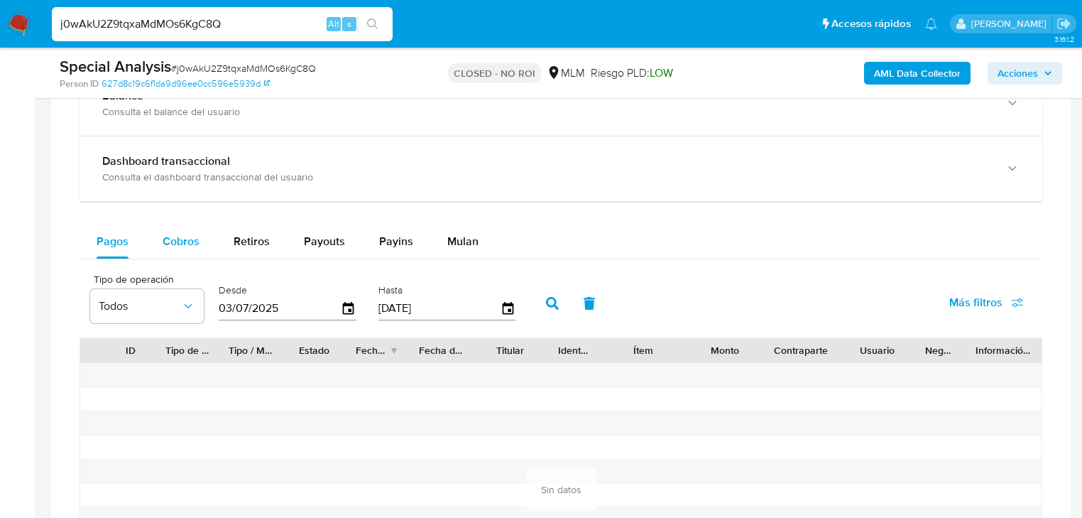
click at [182, 239] on span "Cobros" at bounding box center [181, 241] width 37 height 16
select select "10"
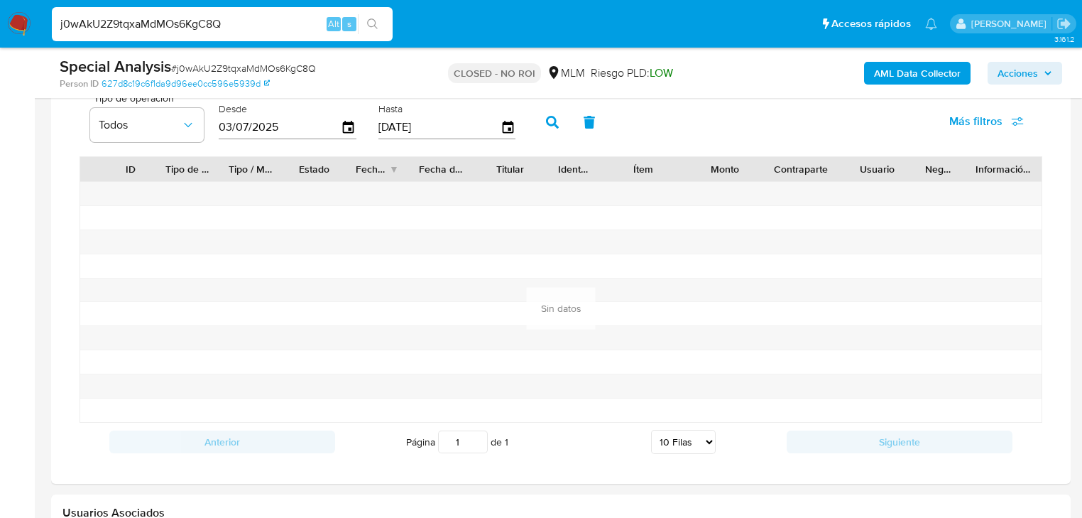
scroll to position [1250, 0]
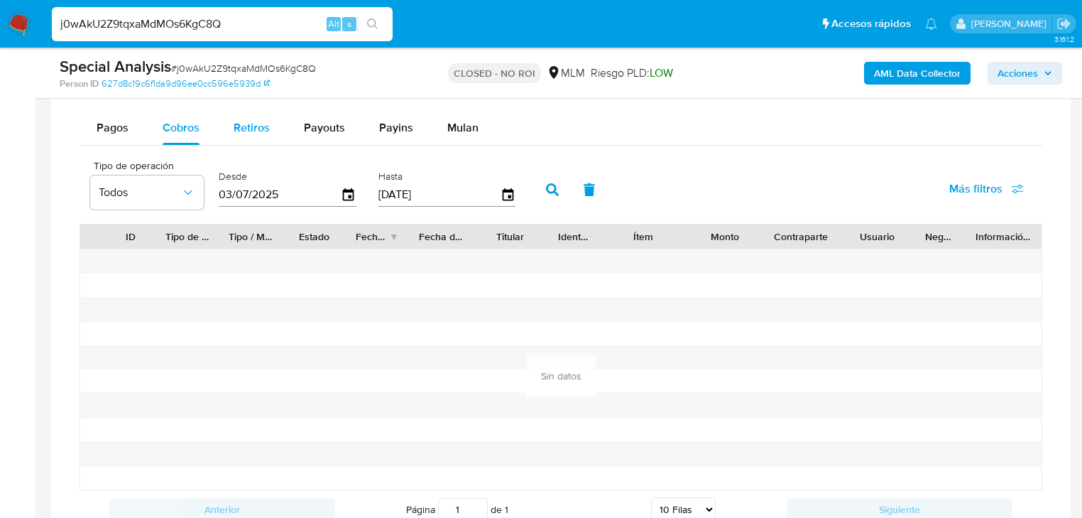
click at [247, 135] on span "Retiros" at bounding box center [252, 127] width 36 height 16
select select "10"
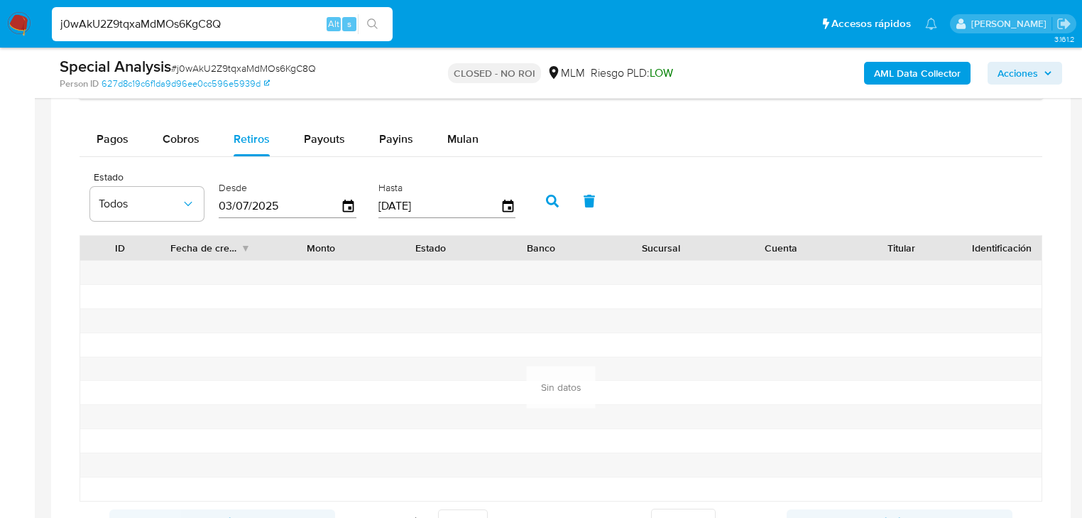
scroll to position [1168, 0]
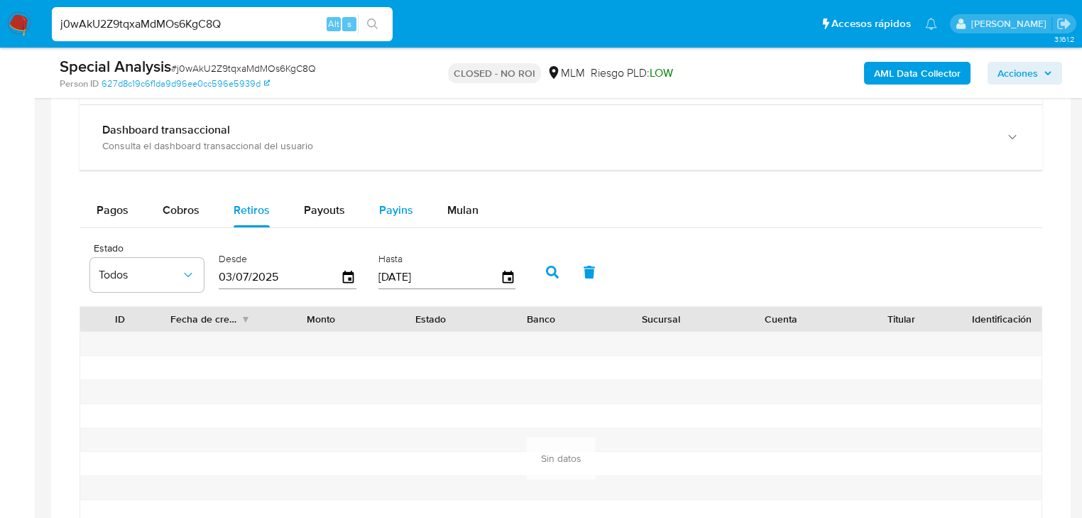
drag, startPoint x: 335, startPoint y: 227, endPoint x: 366, endPoint y: 210, distance: 35.3
click at [335, 224] on div "Payouts" at bounding box center [324, 210] width 41 height 34
select select "10"
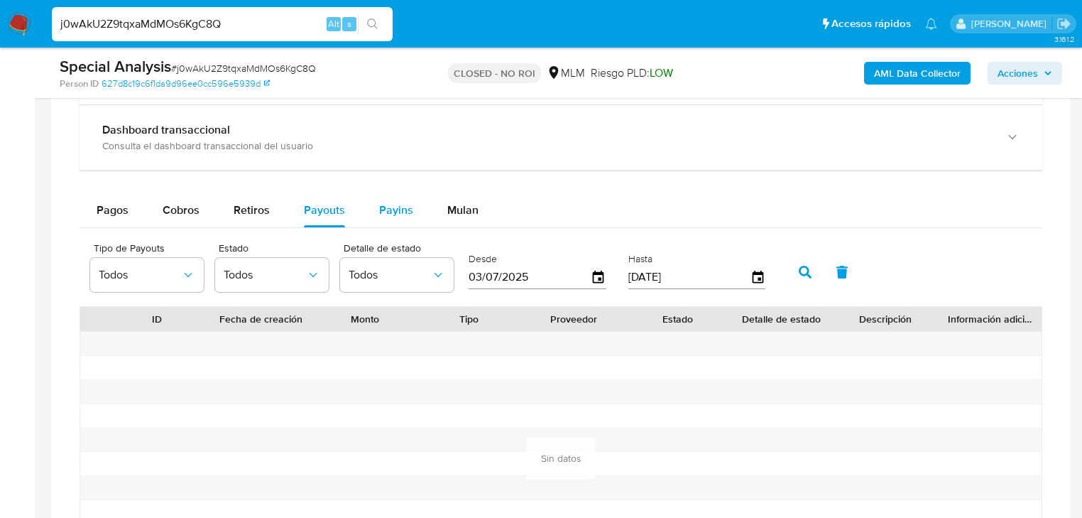
click at [383, 210] on span "Payins" at bounding box center [396, 210] width 34 height 16
select select "10"
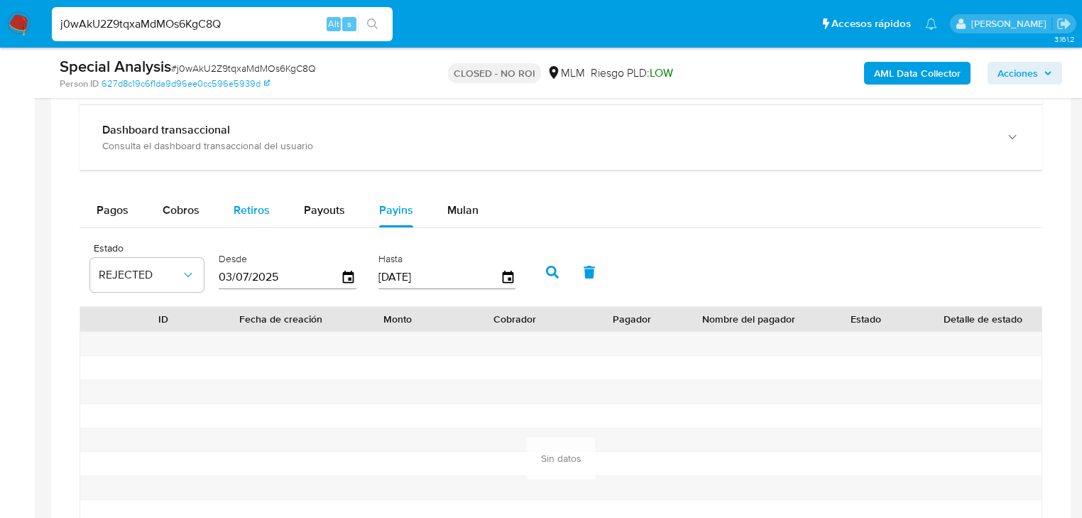
click at [263, 210] on span "Retiros" at bounding box center [252, 210] width 36 height 16
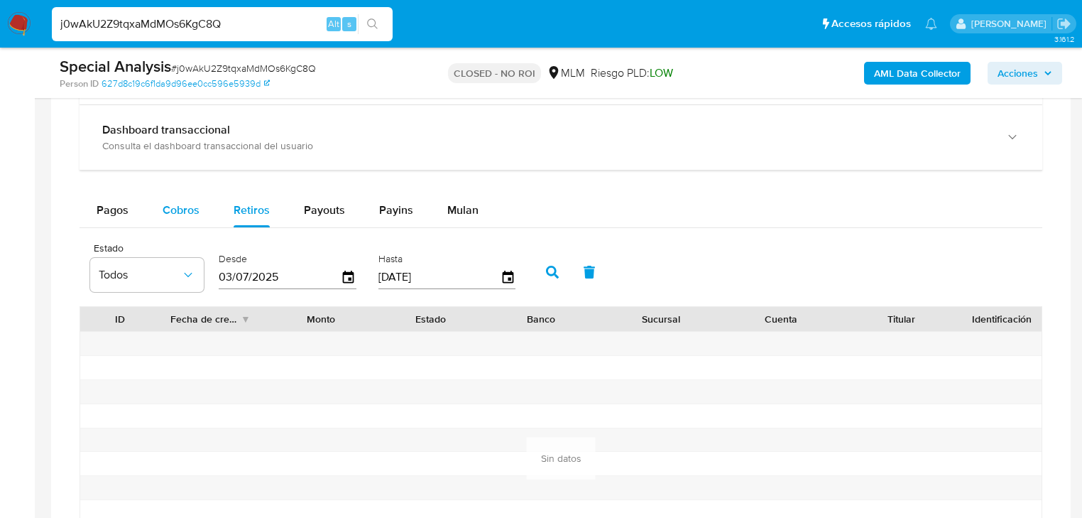
click at [173, 210] on span "Cobros" at bounding box center [181, 210] width 37 height 16
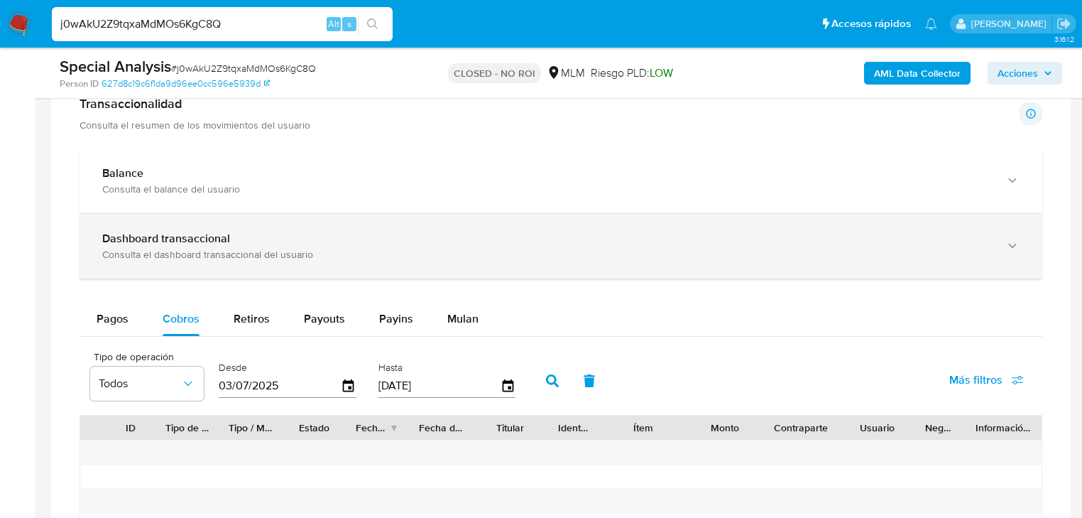
scroll to position [1054, 0]
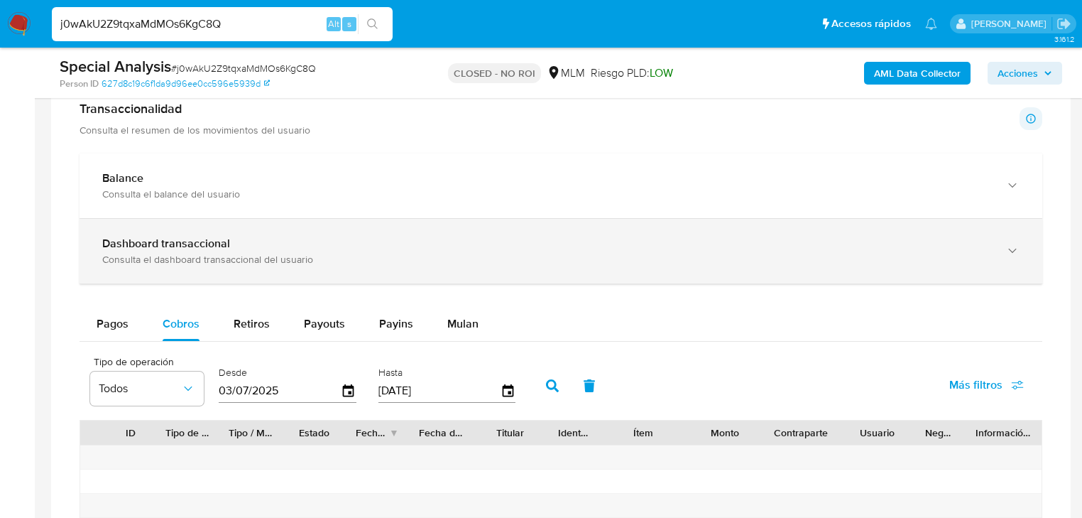
click at [266, 229] on div "Dashboard transaccional Consulta el dashboard transaccional del usuario" at bounding box center [561, 251] width 963 height 65
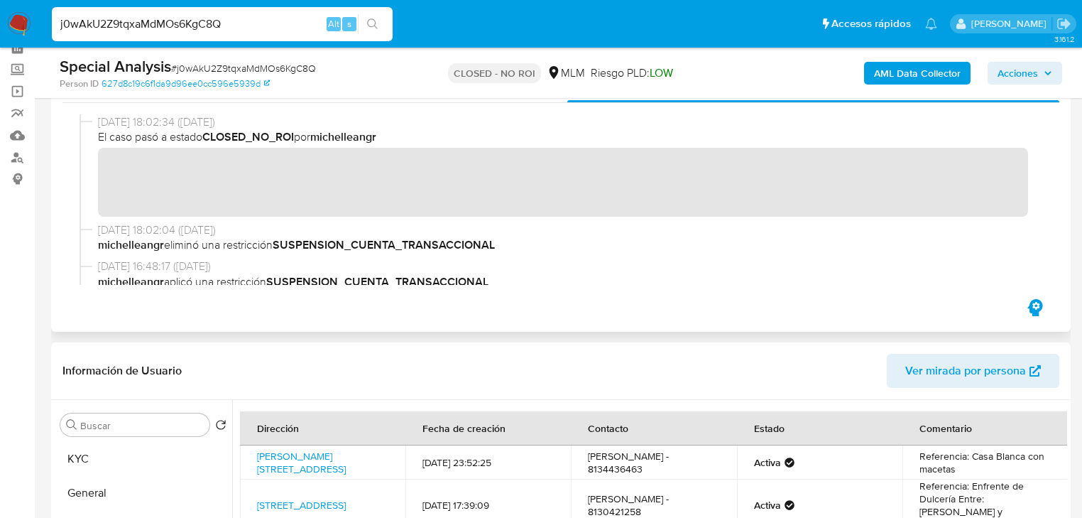
scroll to position [0, 0]
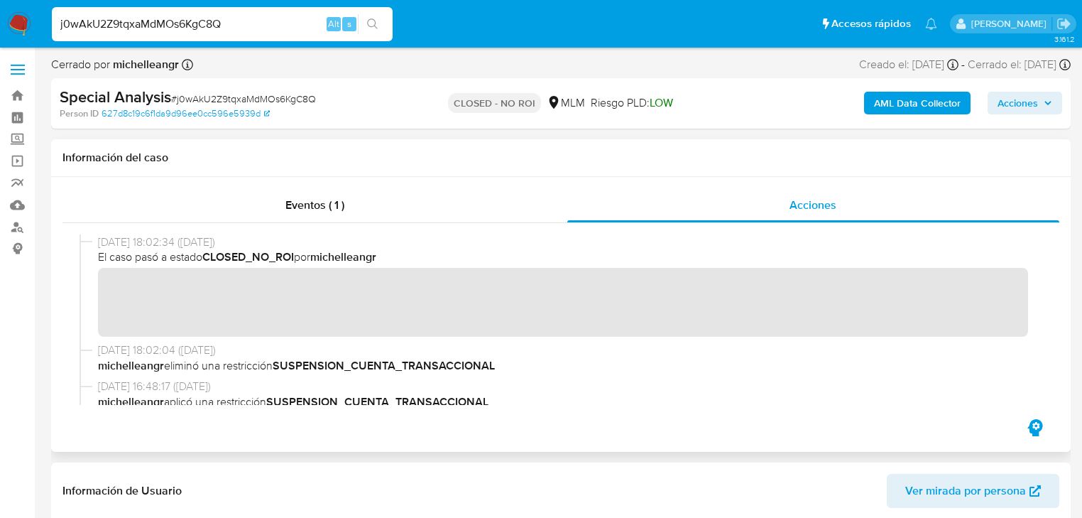
click at [79, 287] on div at bounding box center [560, 319] width 997 height 193
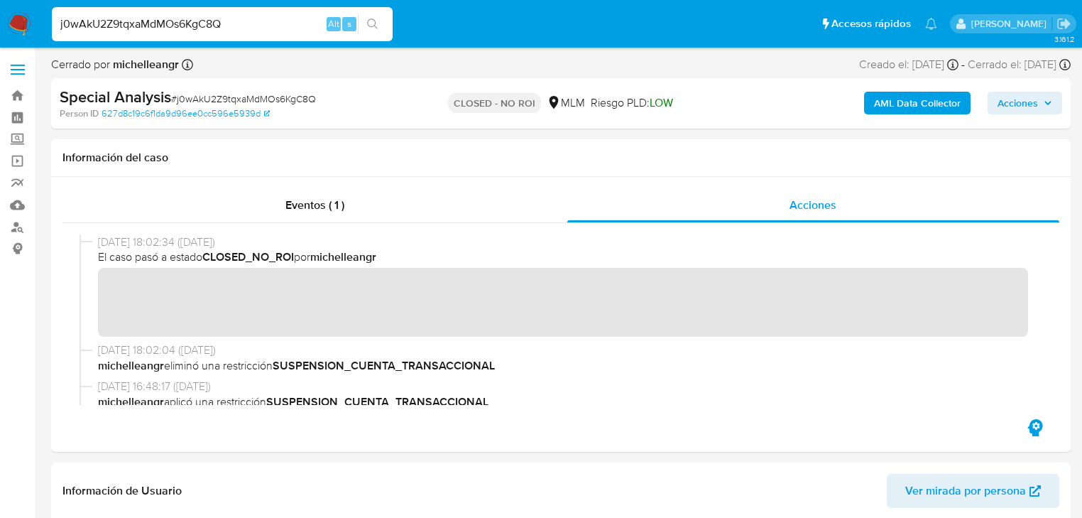
drag, startPoint x: 233, startPoint y: 20, endPoint x: 0, endPoint y: 3, distance: 233.6
click at [0, 3] on nav "Pausado Ver notificaciones j0wAkU2Z9tqxaMdMOs6KgC8Q Alt s Accesos rápidos Presi…" at bounding box center [541, 24] width 1082 height 48
paste input "zTJ6MS4MuwNzmS819hKJiRew"
type input "zTJ6MS4MuwNzmS819hKJiRew"
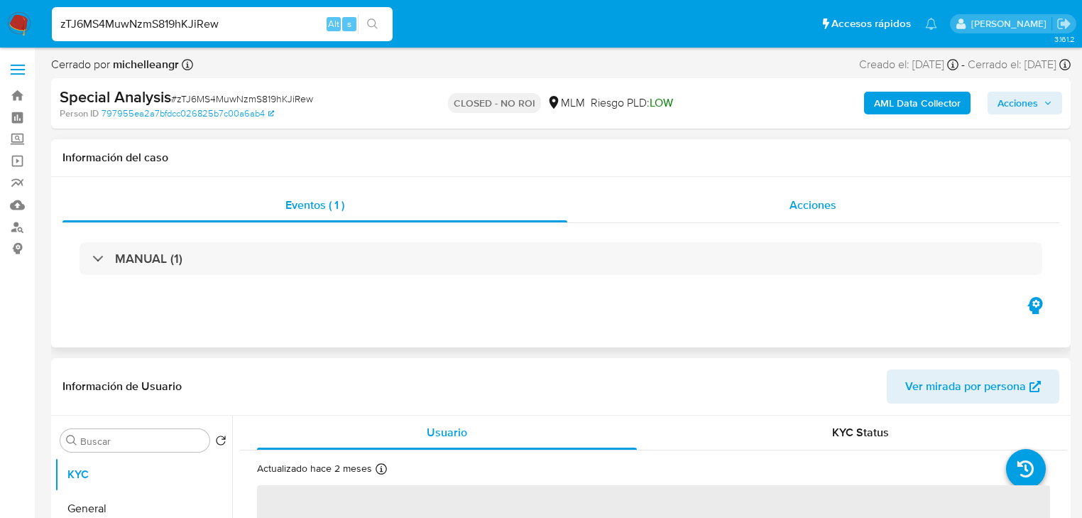
click at [838, 211] on div "Acciones" at bounding box center [813, 205] width 493 height 34
select select "10"
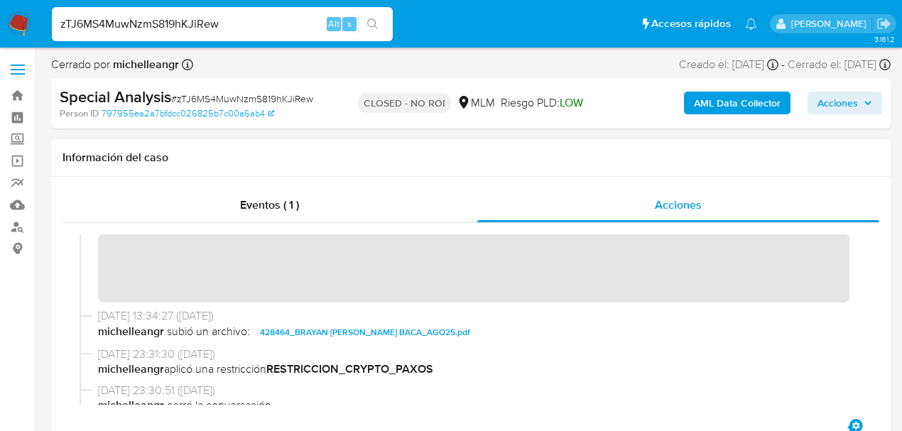
scroll to position [94, 0]
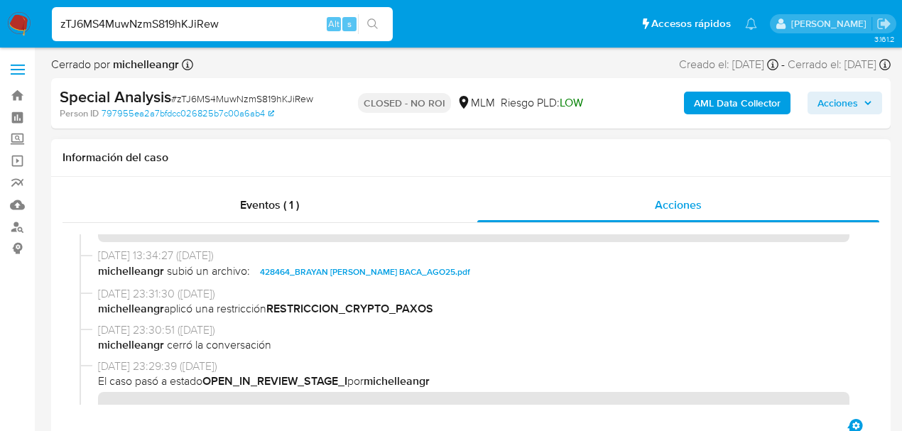
click at [322, 273] on span "428464_BRAYAN JAIR FRIAS BACA_AGO25.pdf" at bounding box center [365, 271] width 210 height 17
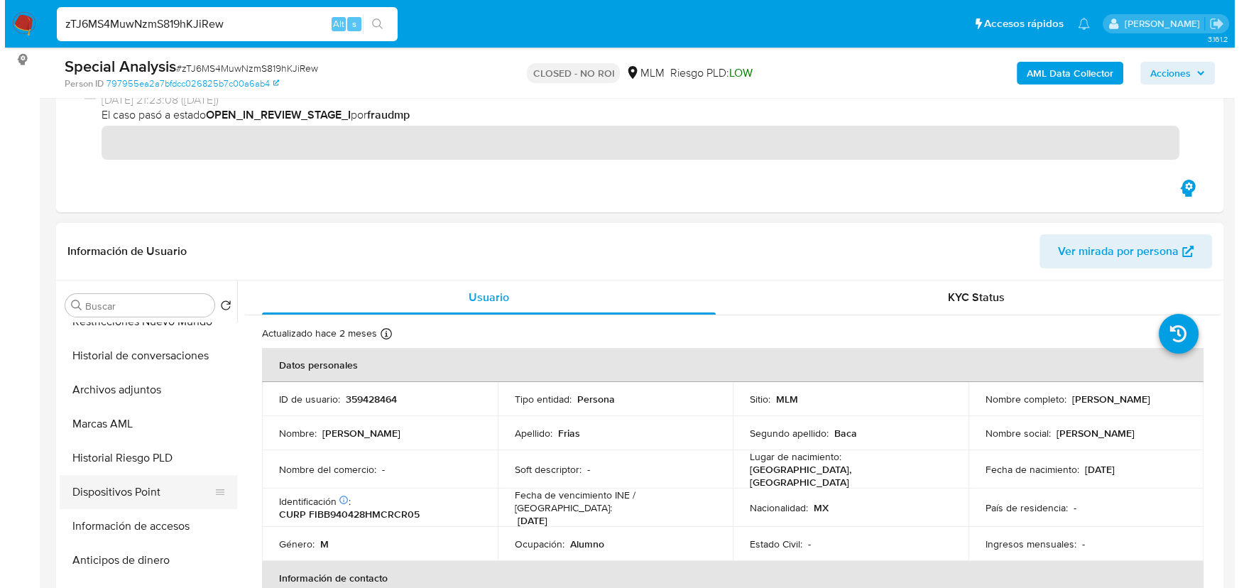
scroll to position [335, 0]
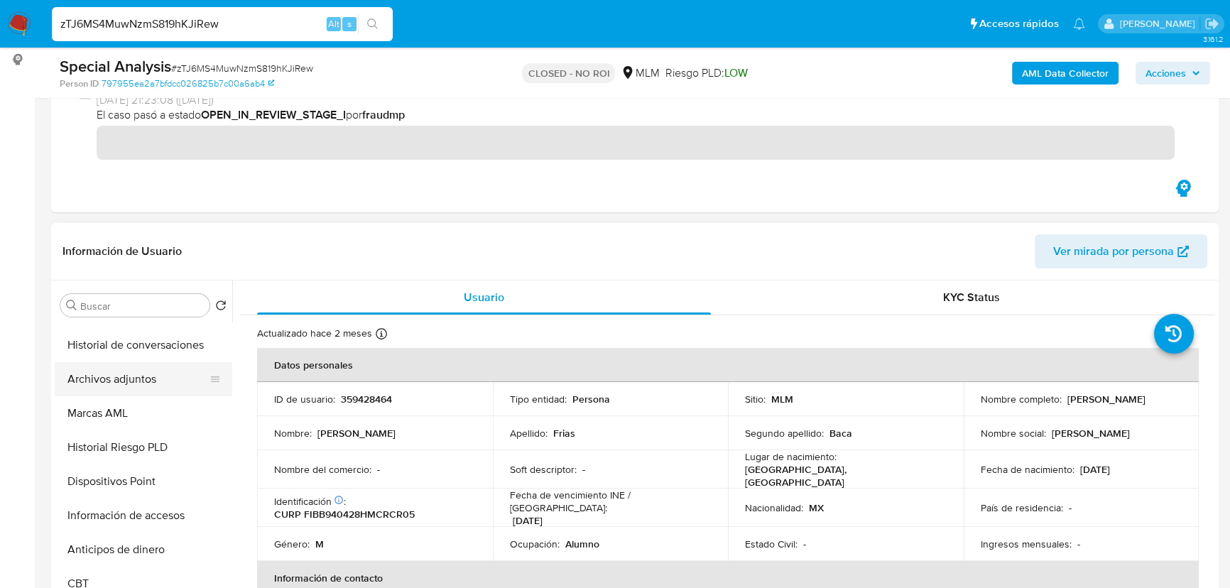
click at [146, 386] on button "Archivos adjuntos" at bounding box center [138, 379] width 166 height 34
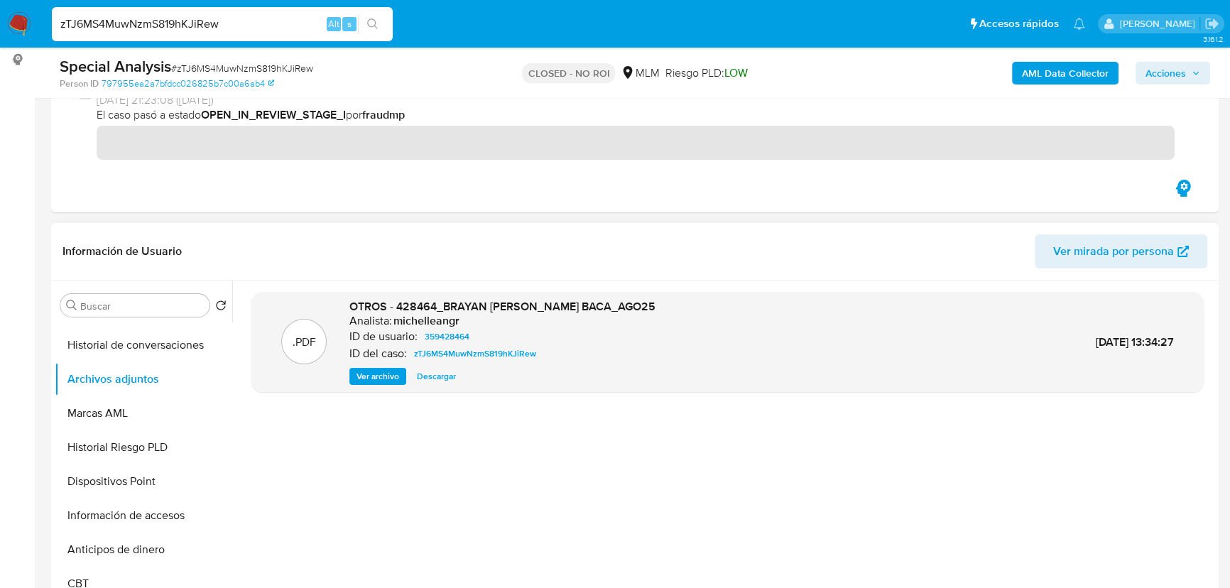
click at [380, 376] on span "Ver archivo" at bounding box center [378, 376] width 43 height 14
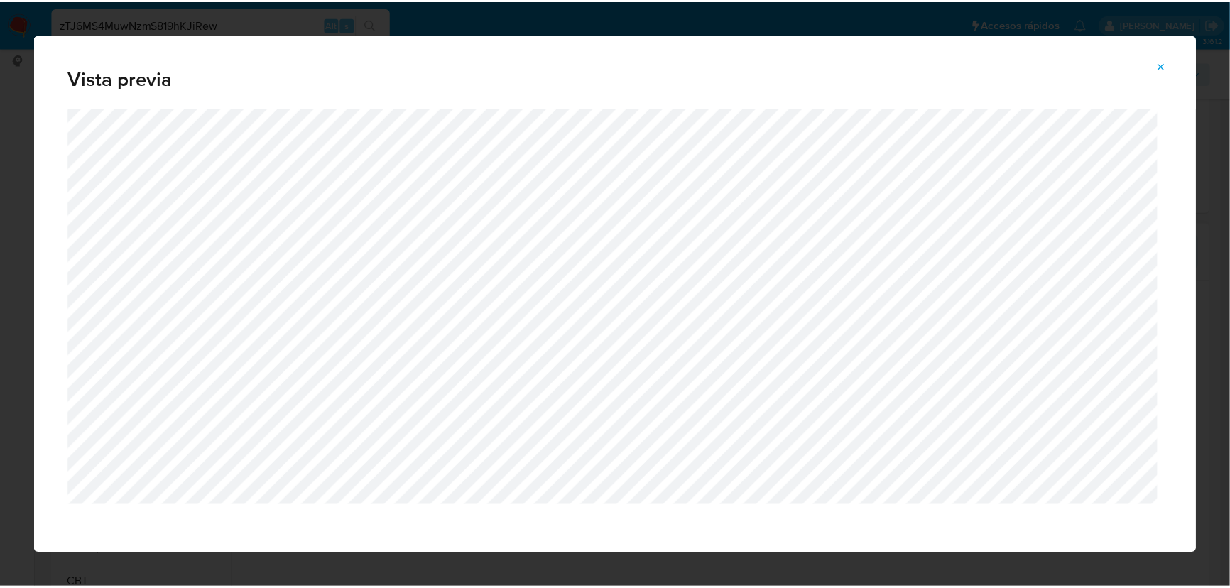
scroll to position [8, 0]
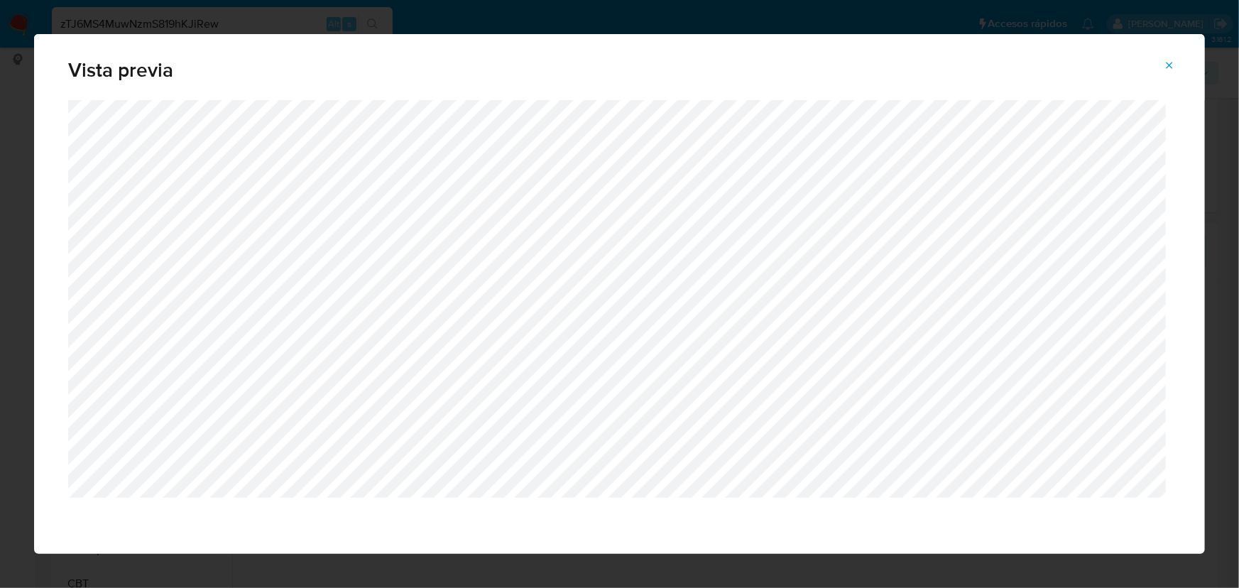
click at [1090, 60] on icon "Attachment preview" at bounding box center [1169, 65] width 11 height 11
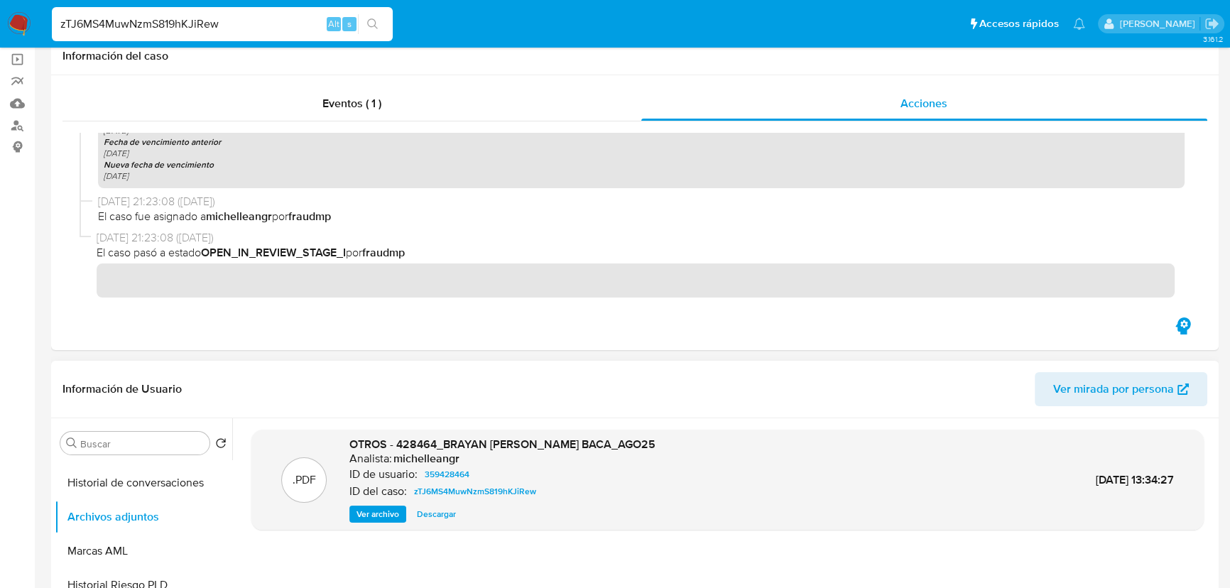
scroll to position [0, 0]
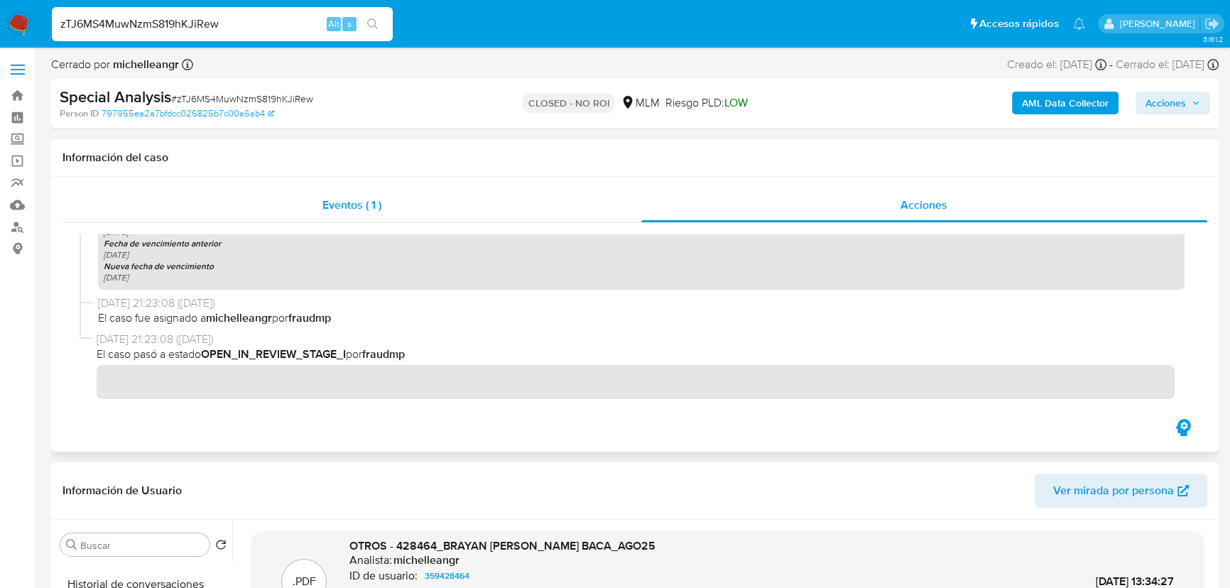
click at [334, 195] on div "Eventos ( 1 )" at bounding box center [351, 205] width 579 height 34
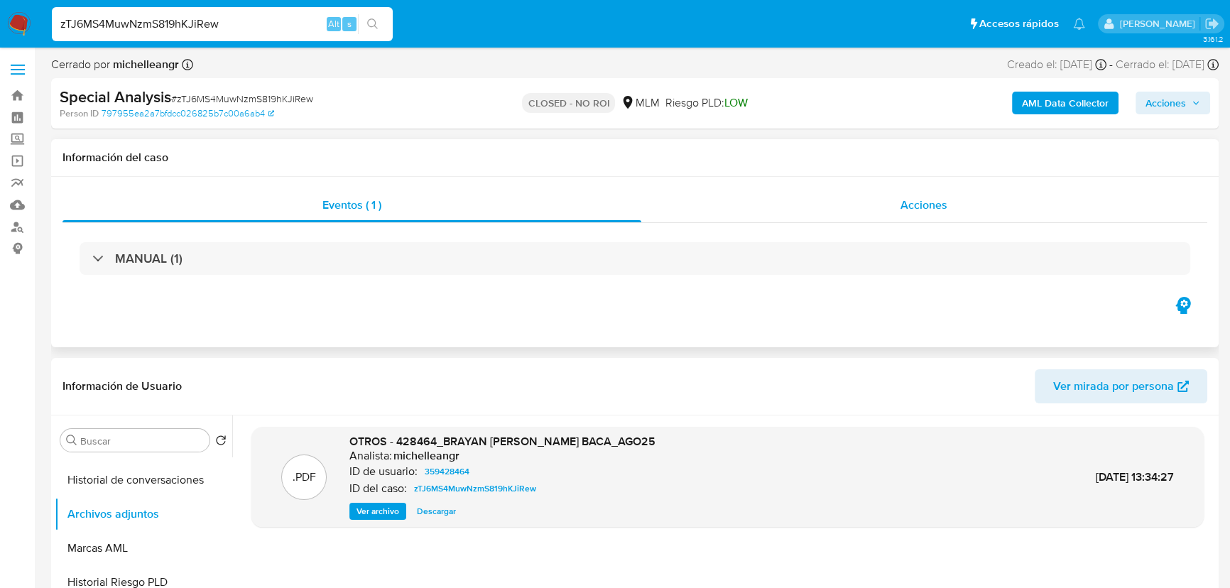
click at [933, 197] on span "Acciones" at bounding box center [924, 205] width 47 height 16
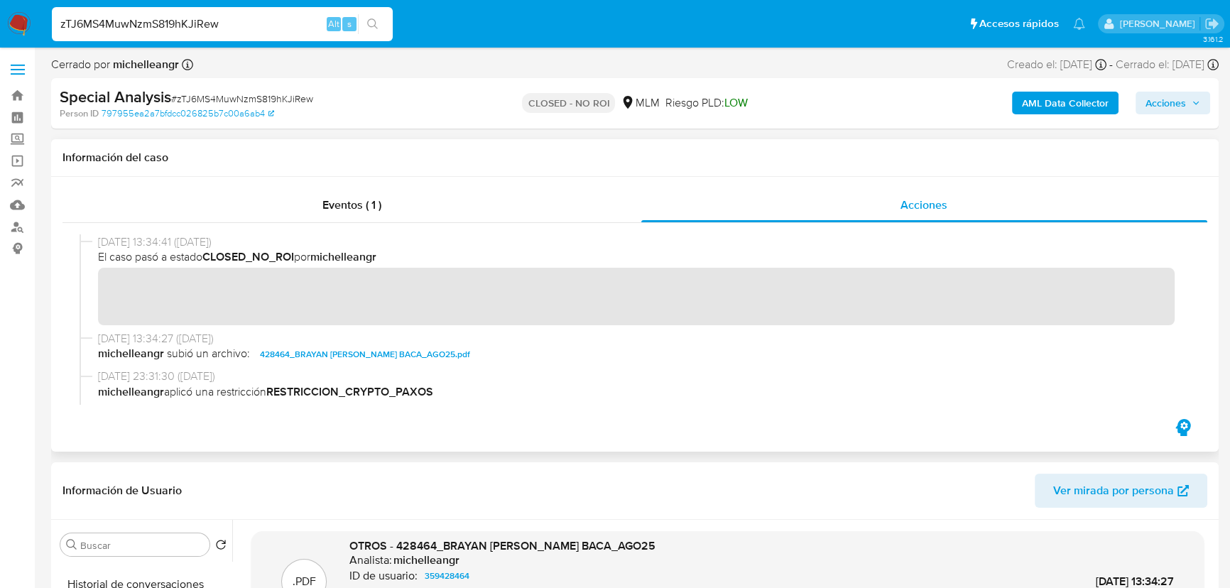
click at [67, 292] on div at bounding box center [634, 319] width 1145 height 193
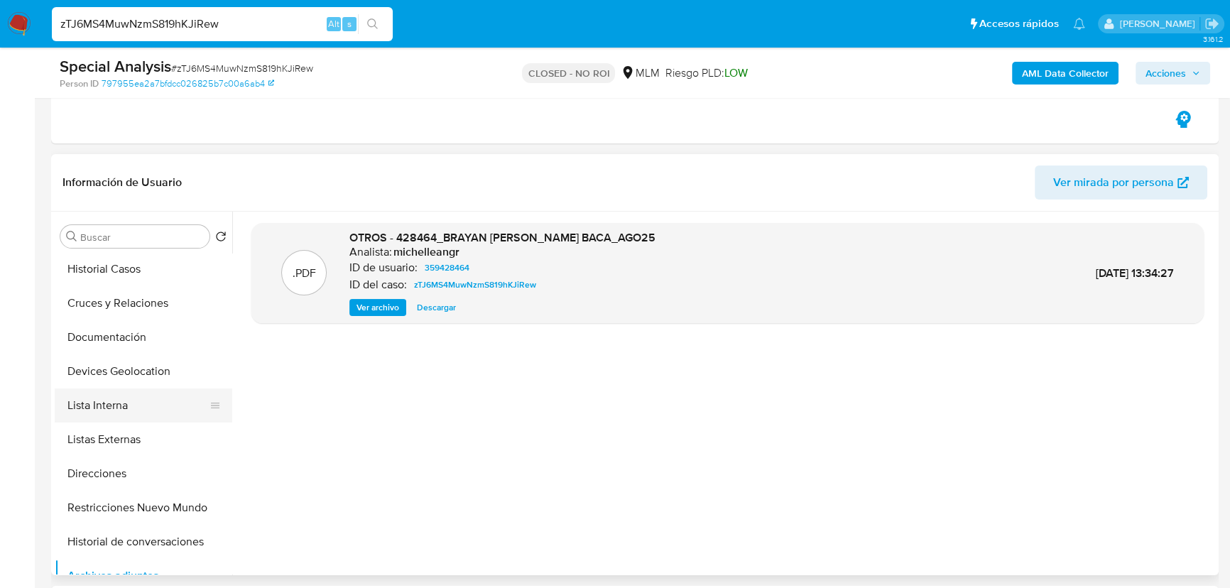
scroll to position [129, 0]
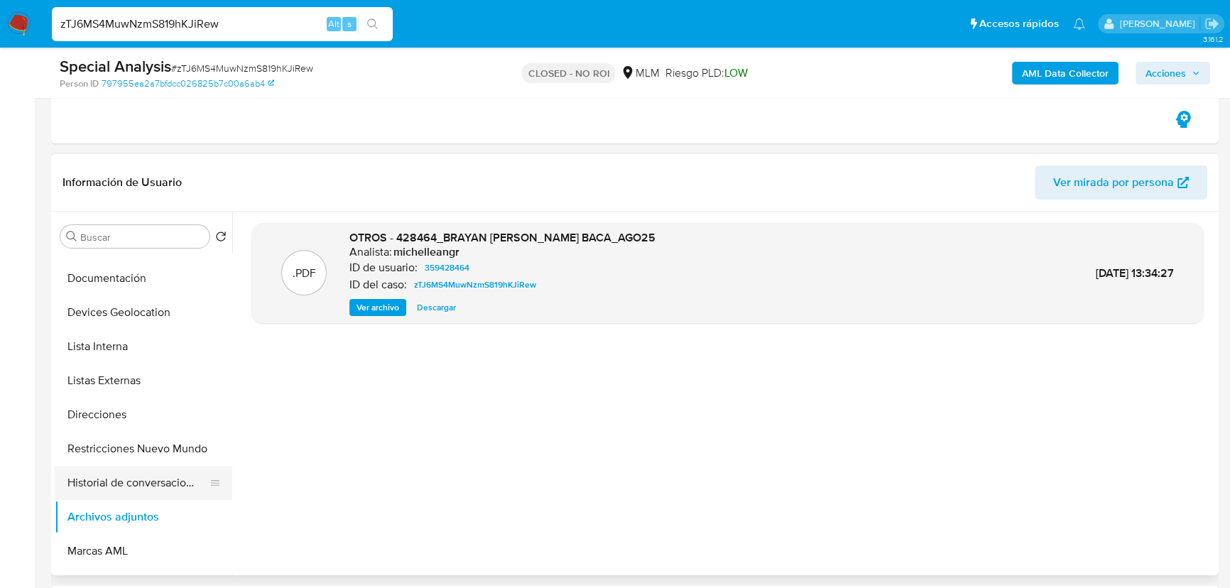
drag, startPoint x: 136, startPoint y: 472, endPoint x: 143, endPoint y: 469, distance: 8.6
click at [136, 471] on button "Historial de conversaciones" at bounding box center [138, 483] width 166 height 34
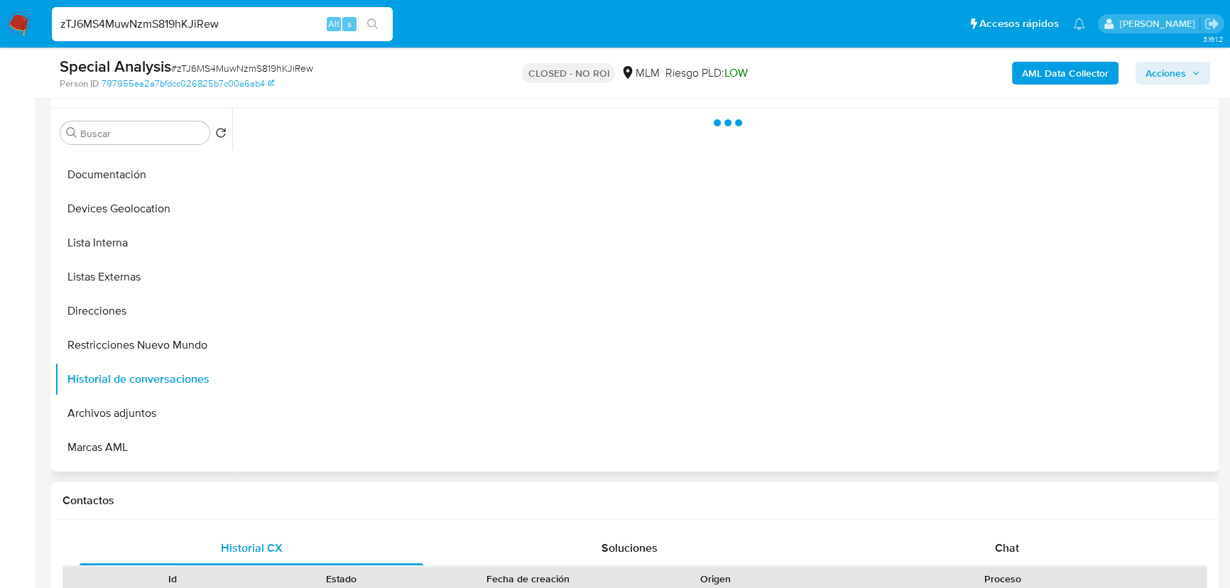
scroll to position [387, 0]
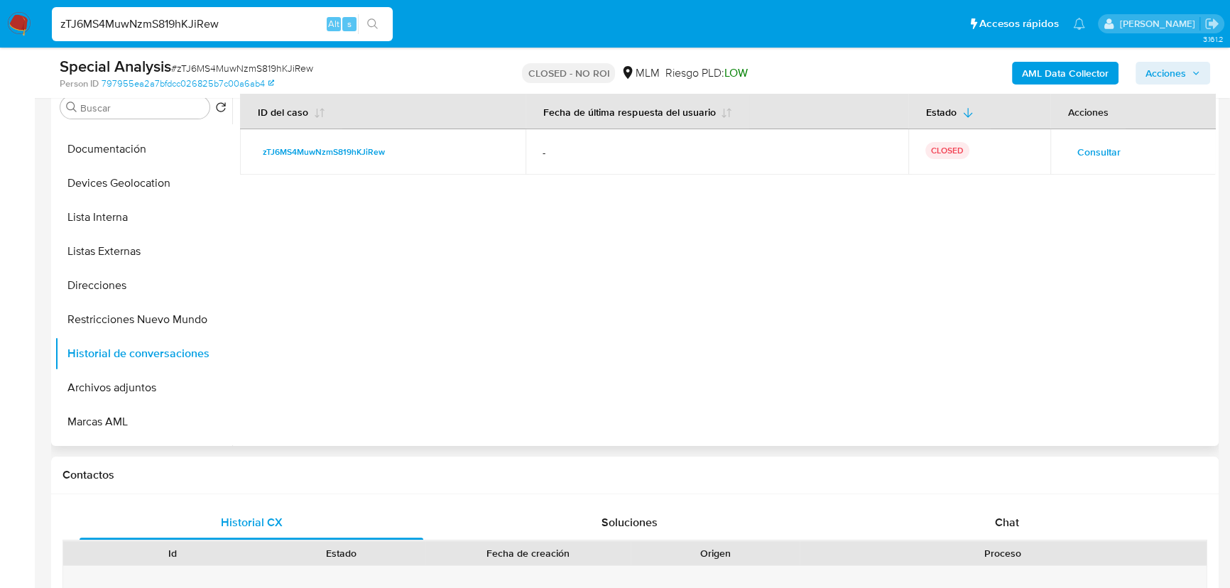
click at [1090, 153] on span "Consultar" at bounding box center [1098, 152] width 43 height 20
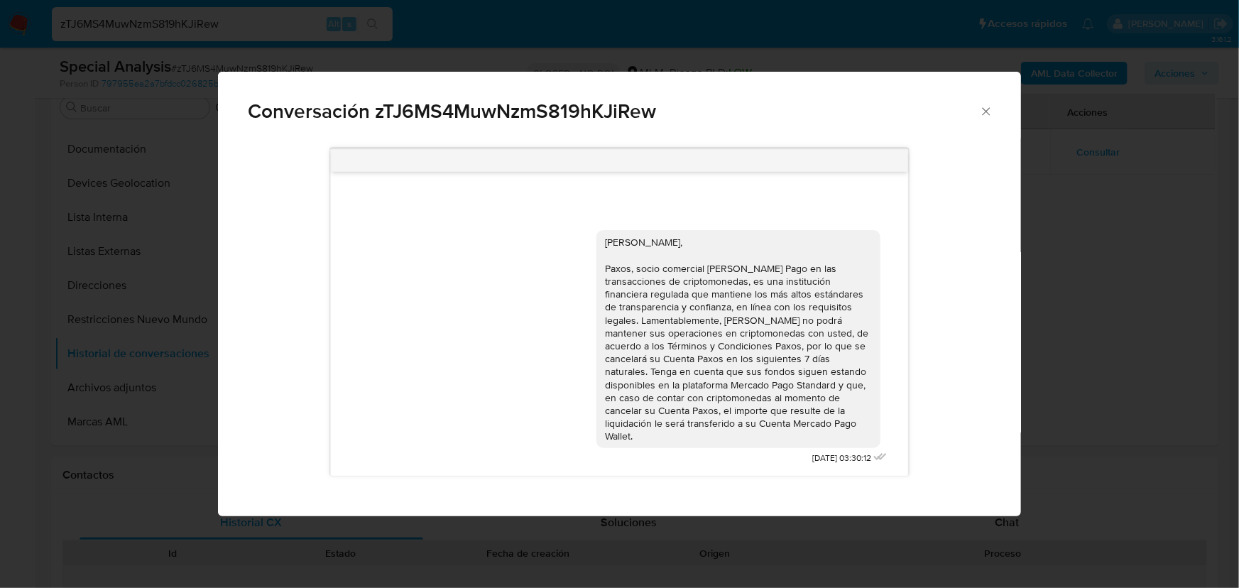
click at [987, 109] on icon "Cerrar" at bounding box center [986, 111] width 8 height 8
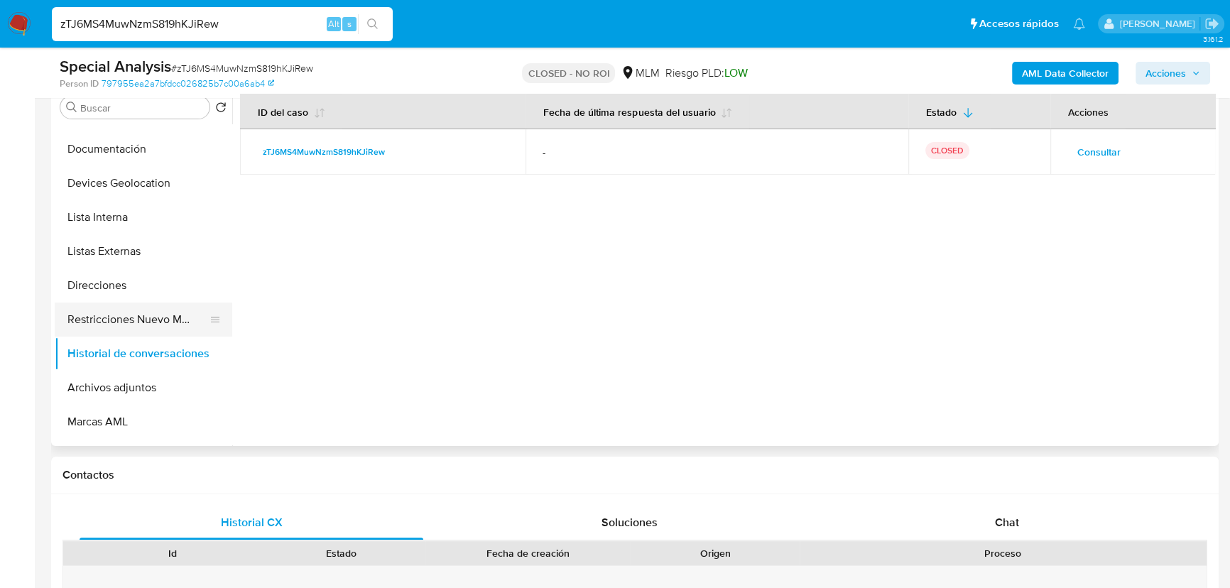
click at [146, 307] on button "Restricciones Nuevo Mundo" at bounding box center [138, 320] width 166 height 34
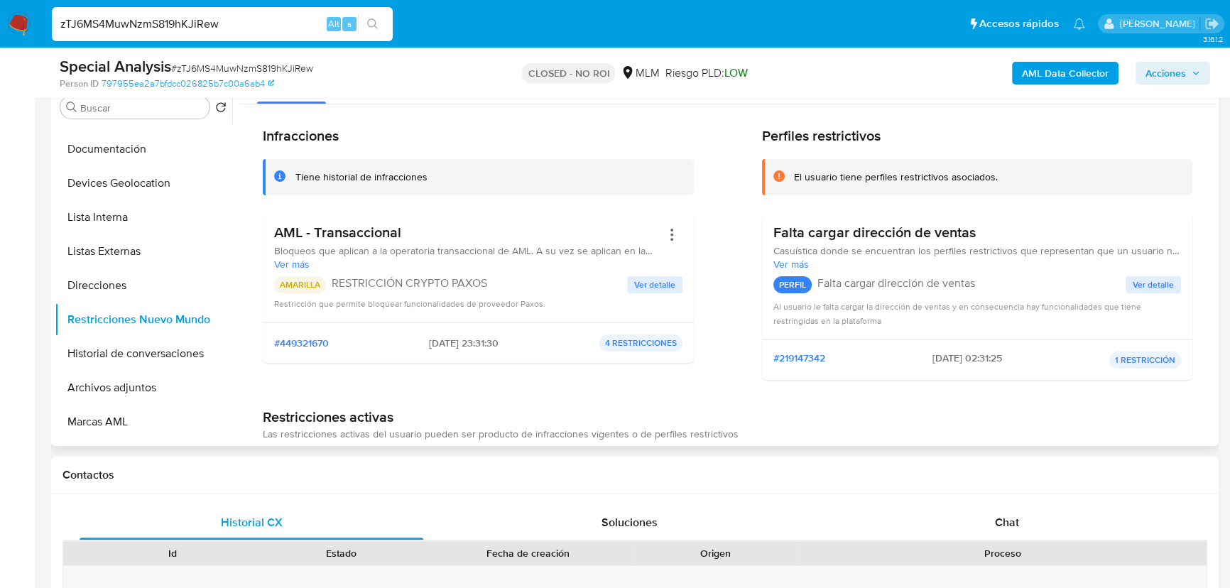
scroll to position [0, 0]
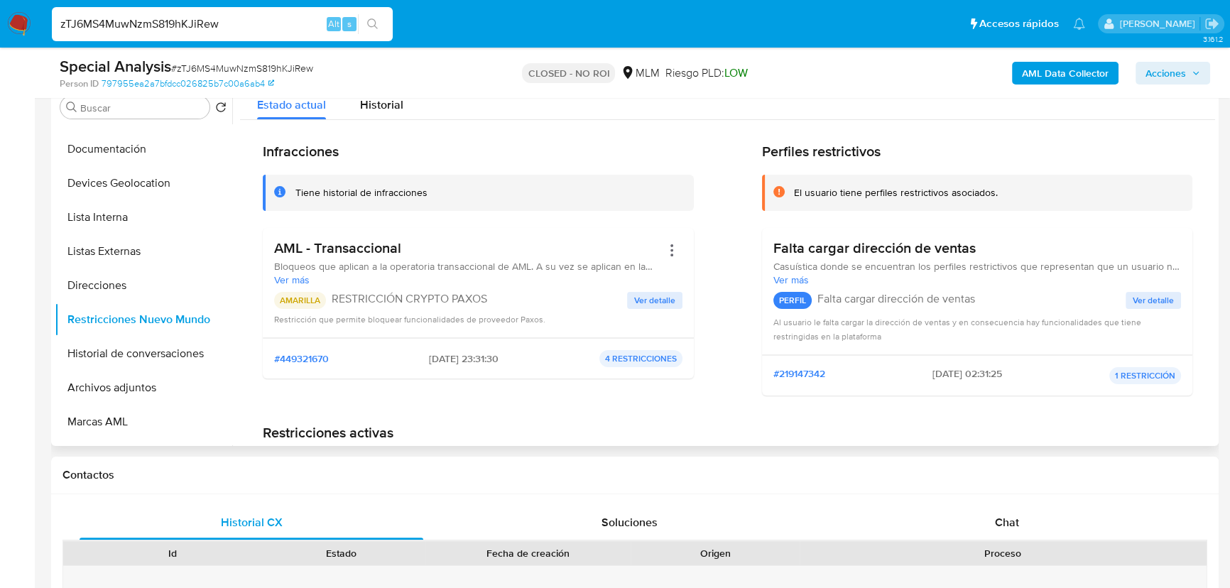
click at [649, 298] on span "Ver detalle" at bounding box center [654, 300] width 41 height 14
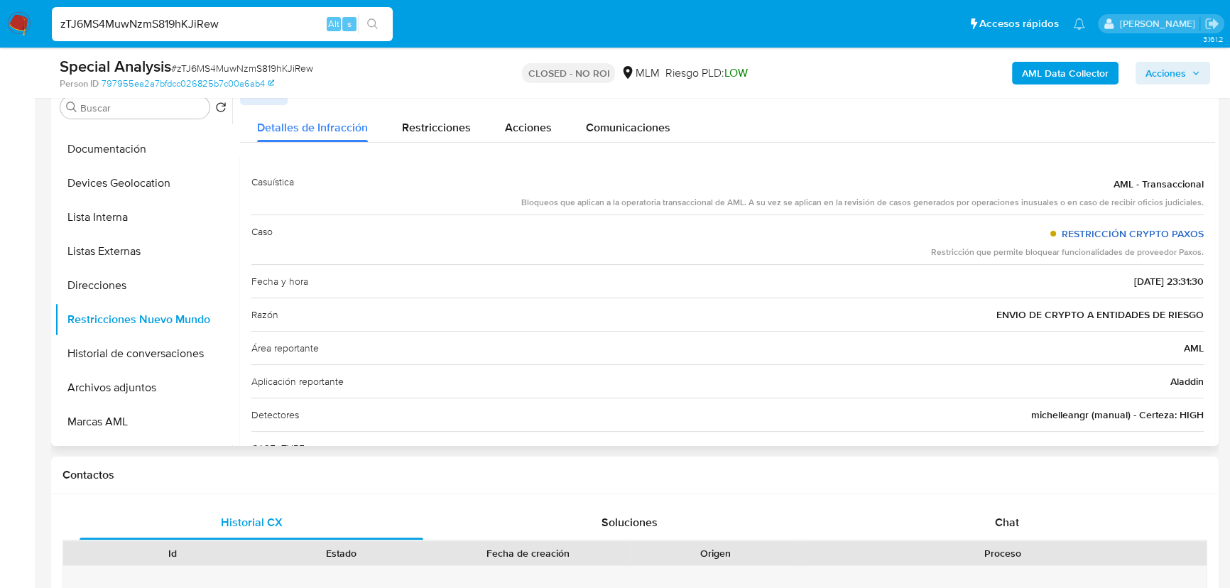
drag, startPoint x: 1134, startPoint y: 231, endPoint x: 1183, endPoint y: 237, distance: 49.3
click at [1090, 237] on div "RESTRICCIÓN CRYPTO PAXOS" at bounding box center [1067, 234] width 273 height 26
click at [1090, 306] on div "Razón ENVIO DE CRYPTO A ENTIDADES DE RIESGO" at bounding box center [727, 314] width 952 height 33
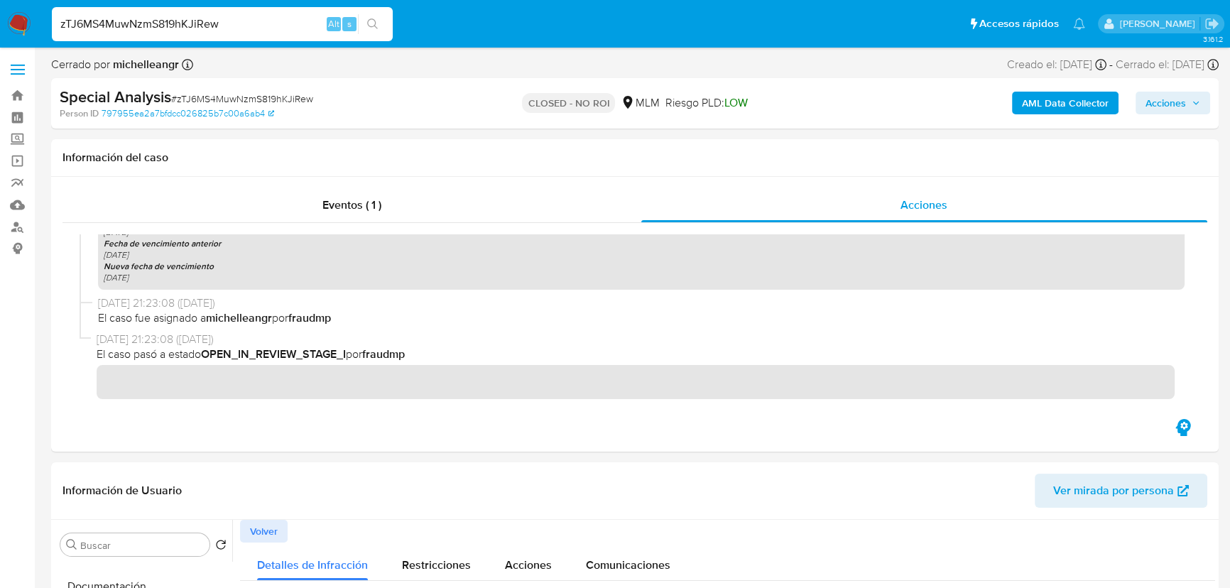
drag, startPoint x: 240, startPoint y: 17, endPoint x: 0, endPoint y: 4, distance: 240.4
click at [0, 4] on nav "Pausado Ver notificaciones zTJ6MS4MuwNzmS819hKJiRew Alt s Accesos rápidos Presi…" at bounding box center [615, 24] width 1230 height 48
paste input "D5o5gVfG0k76mjer3klJXpw8"
type input "D5o5gVfG0k76mjer3klJXpw8"
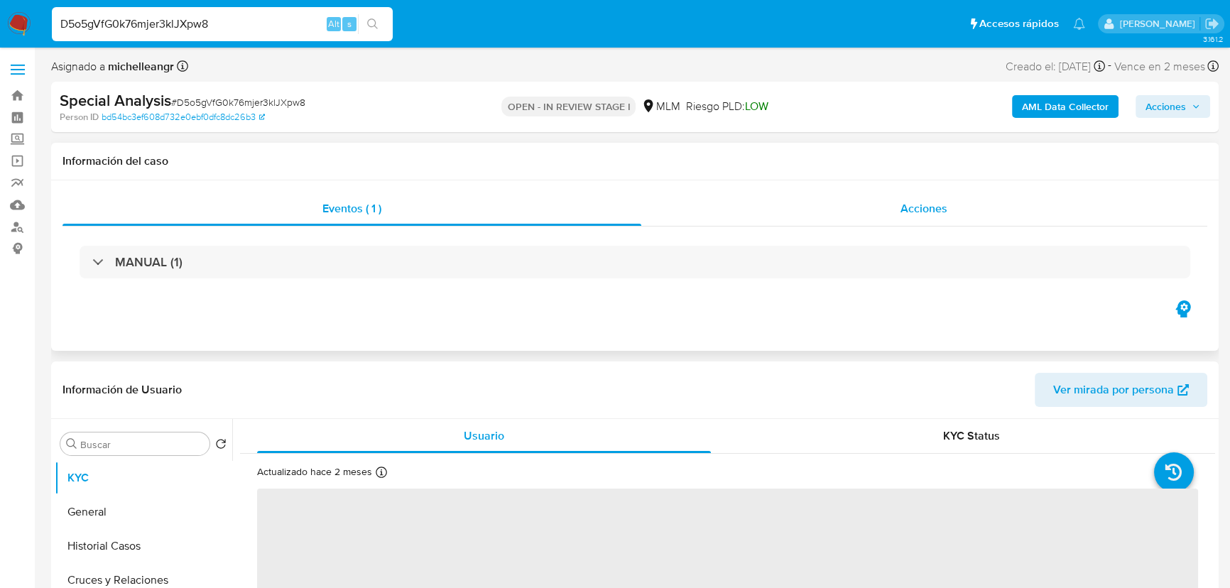
click at [937, 206] on span "Acciones" at bounding box center [924, 208] width 47 height 16
select select "10"
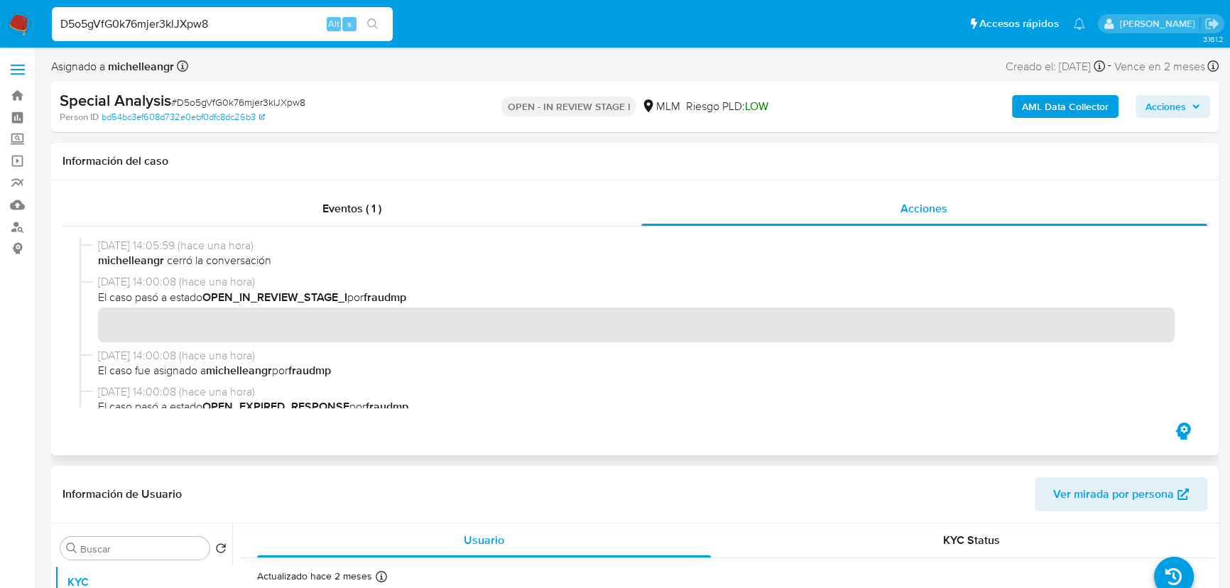
drag, startPoint x: 131, startPoint y: 264, endPoint x: 395, endPoint y: 286, distance: 265.1
click at [286, 263] on span "michelleangr cerró la conversación" at bounding box center [641, 261] width 1087 height 16
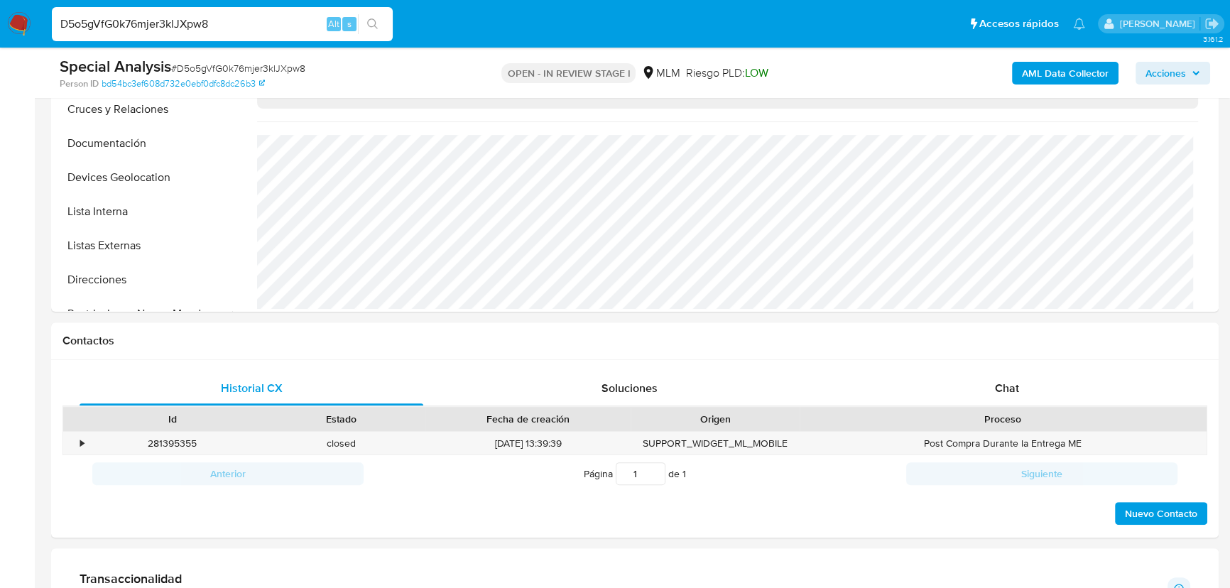
scroll to position [646, 0]
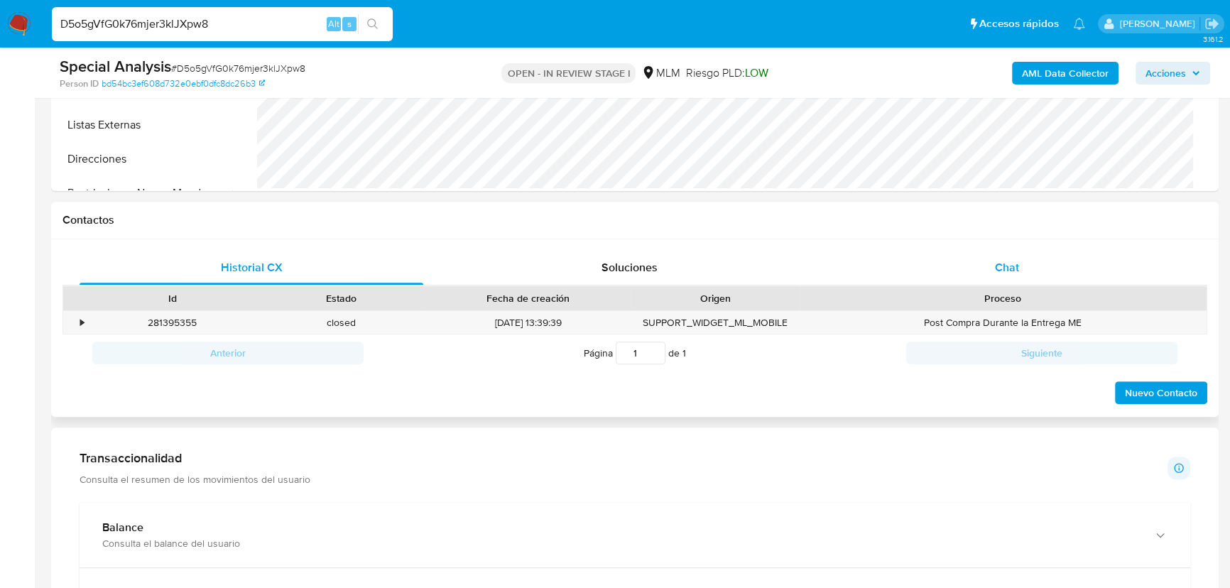
click at [999, 266] on span "Chat" at bounding box center [1007, 267] width 24 height 16
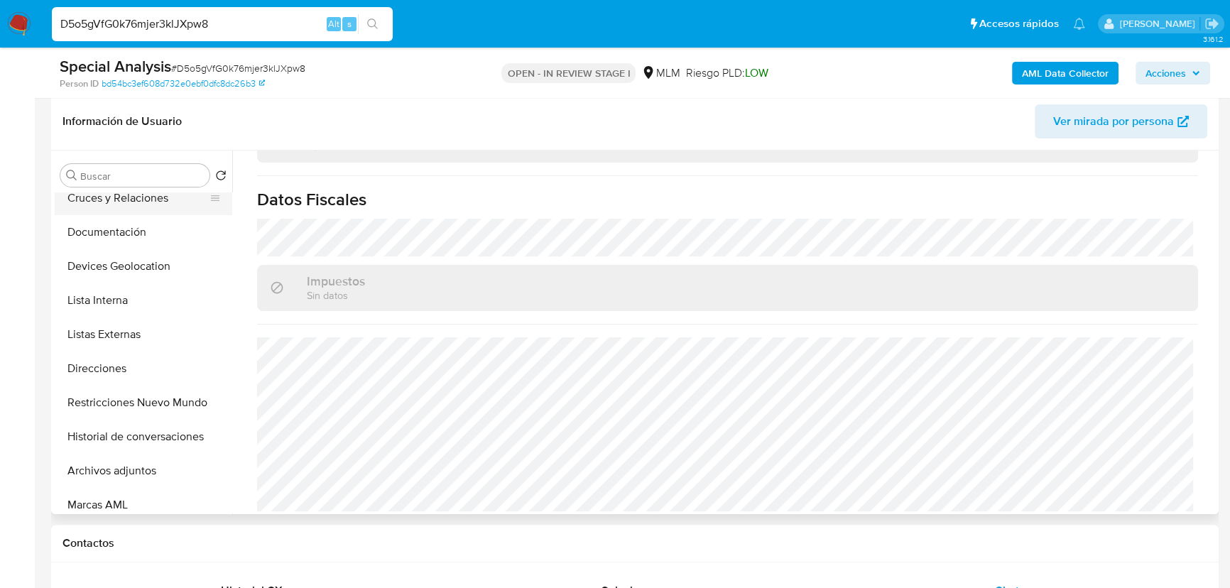
scroll to position [0, 0]
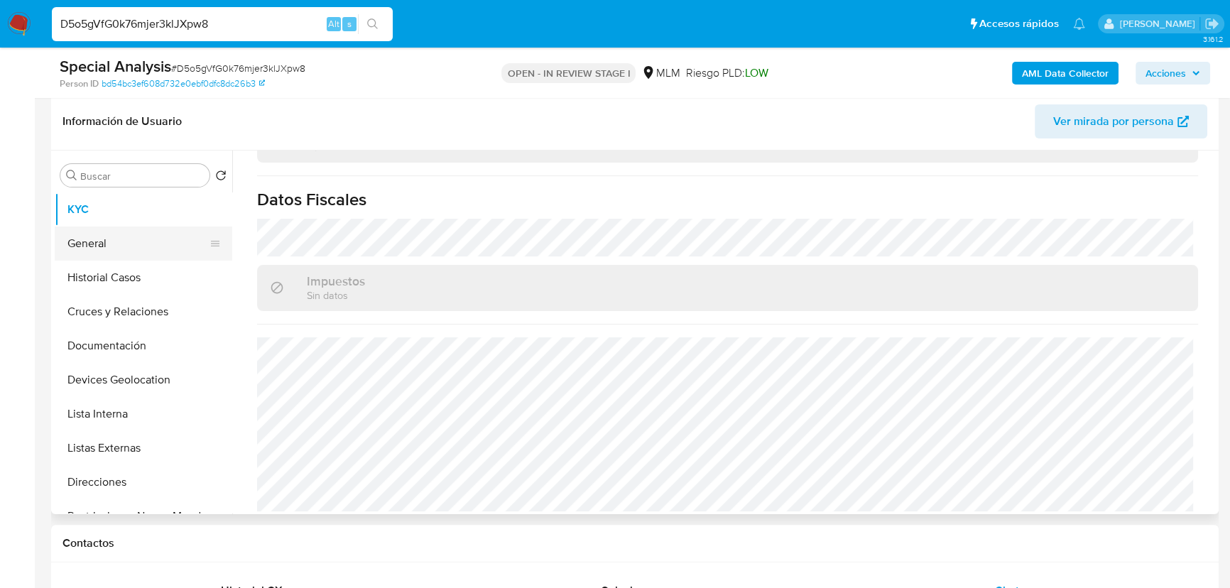
click at [110, 241] on button "General" at bounding box center [138, 244] width 166 height 34
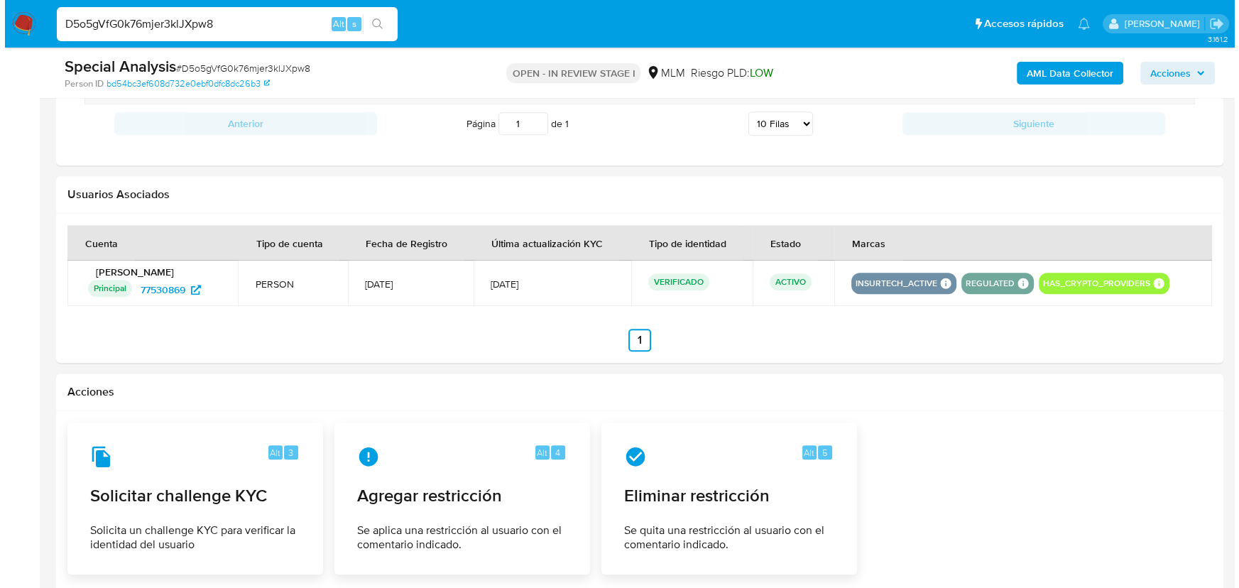
scroll to position [2014, 0]
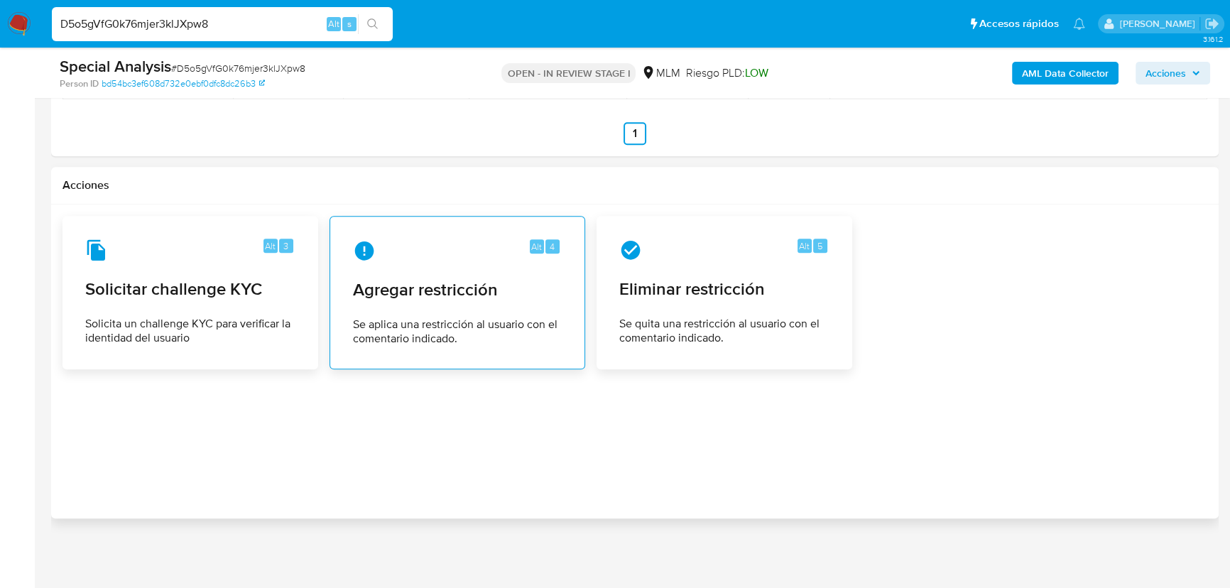
click at [426, 284] on span "Agregar restricción" at bounding box center [457, 289] width 209 height 21
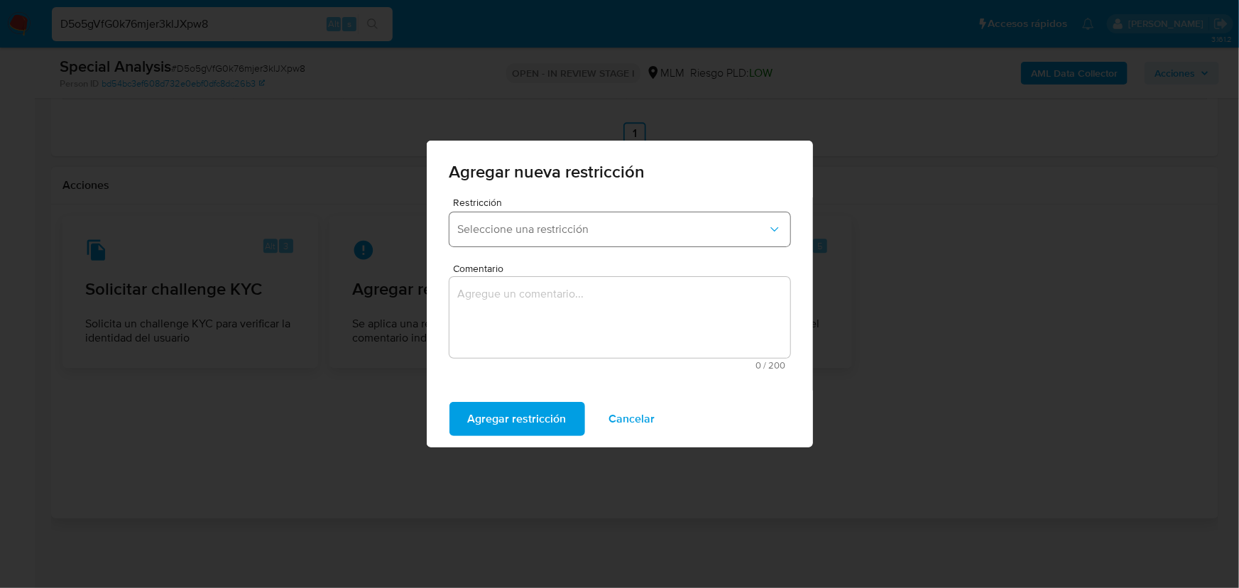
click at [587, 237] on button "Seleccione una restricción" at bounding box center [620, 229] width 341 height 34
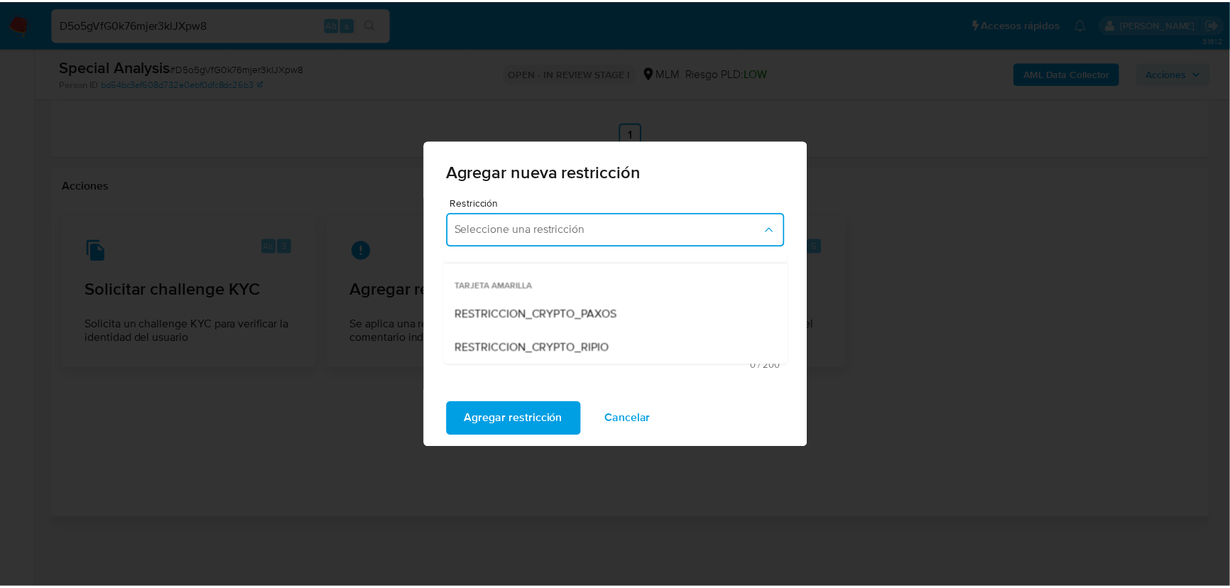
scroll to position [258, 0]
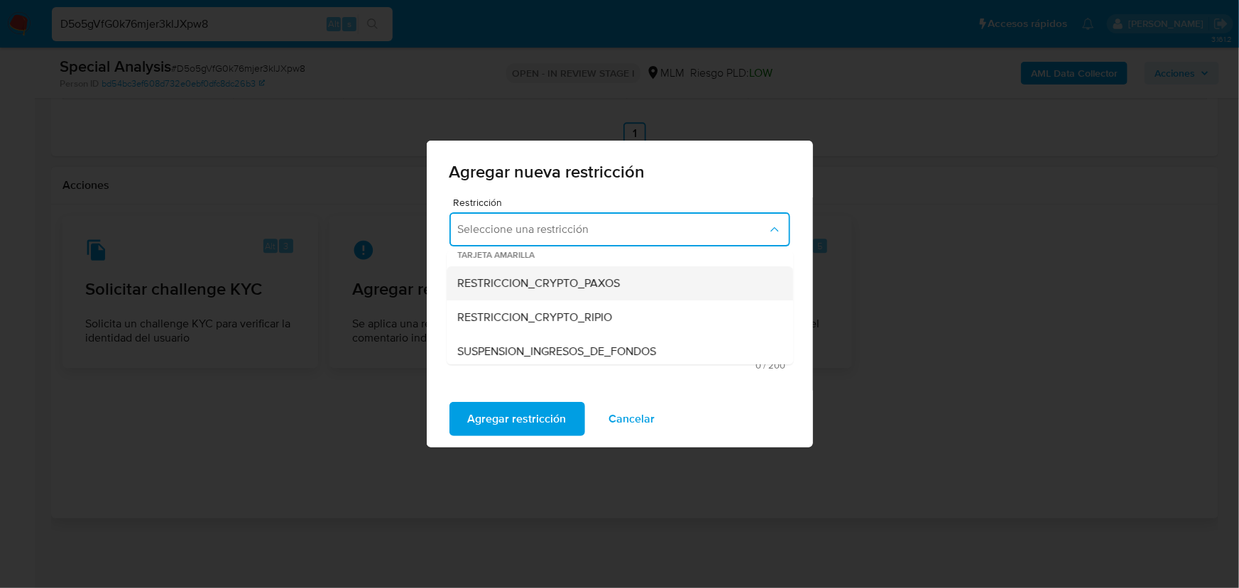
click at [585, 284] on span "RESTRICCION_CRYPTO_PAXOS" at bounding box center [539, 283] width 163 height 14
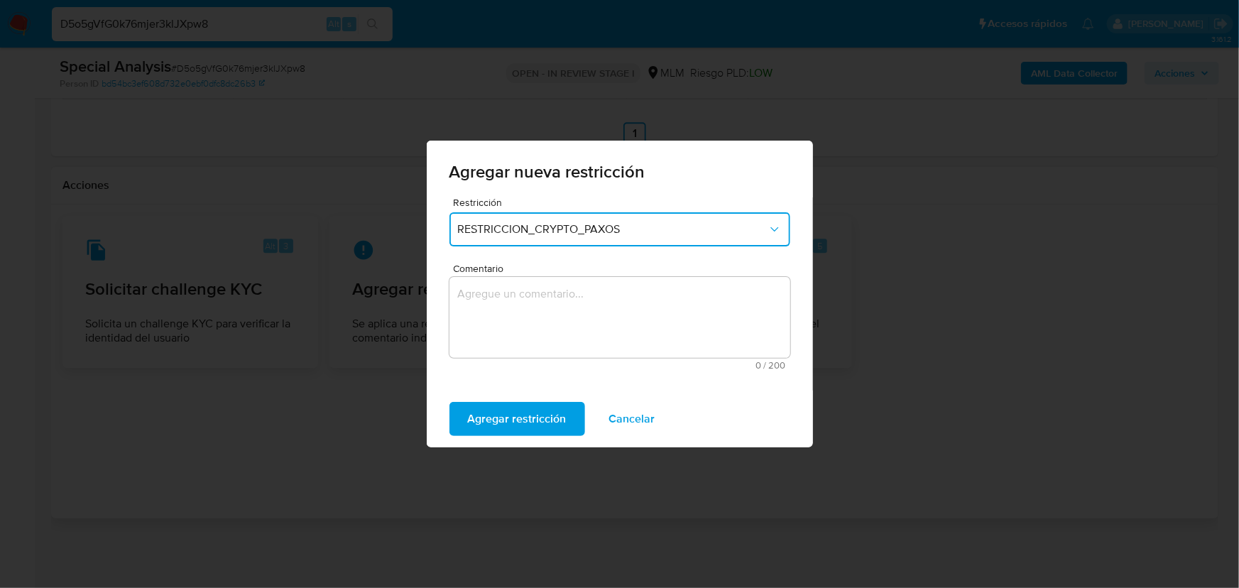
click at [506, 299] on textarea "Comentario" at bounding box center [620, 317] width 341 height 81
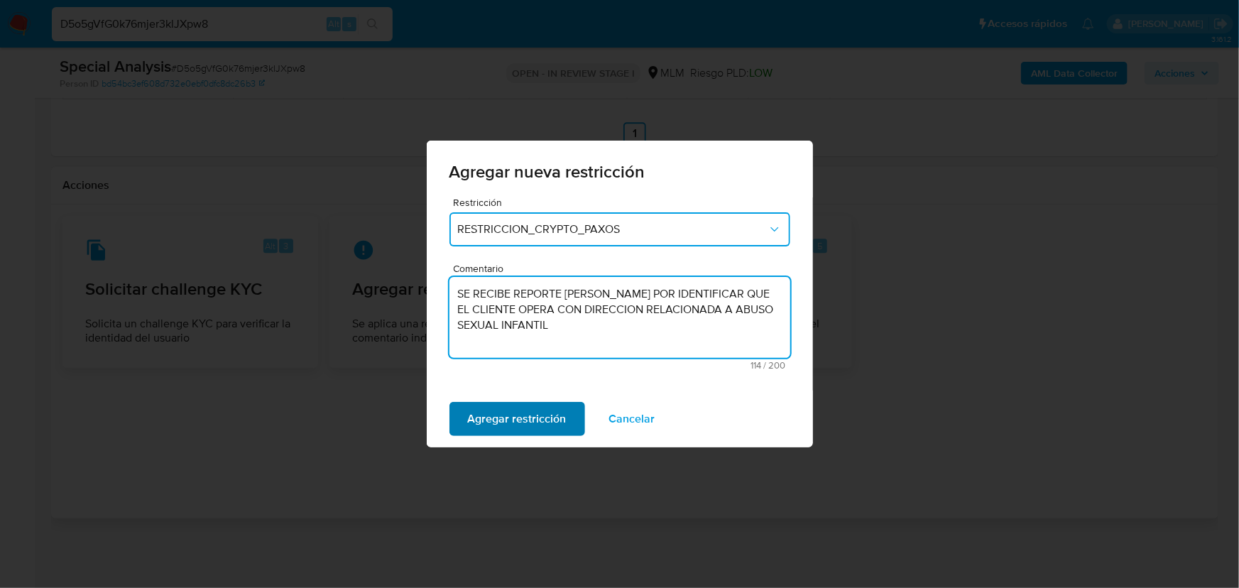
type textarea "SE RECIBE REPORTE DE PAXOS POR IDENTIFICAR QUE EL CLIENTE OPERA CON DIRECCION R…"
click at [494, 428] on span "Agregar restricción" at bounding box center [517, 418] width 99 height 31
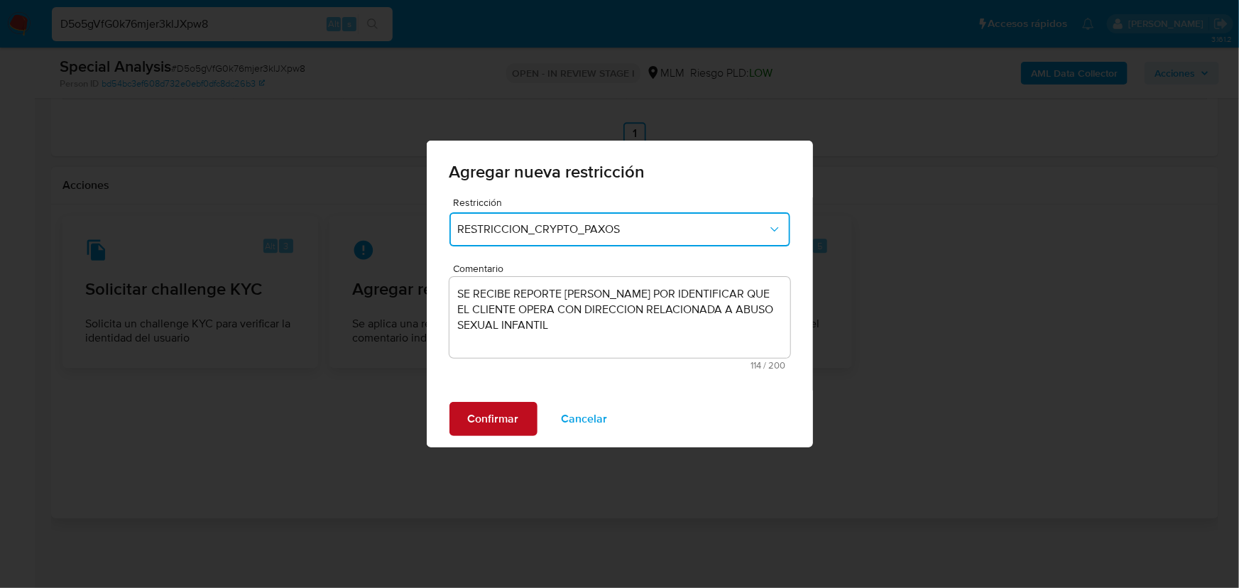
click at [512, 423] on span "Confirmar" at bounding box center [493, 418] width 51 height 31
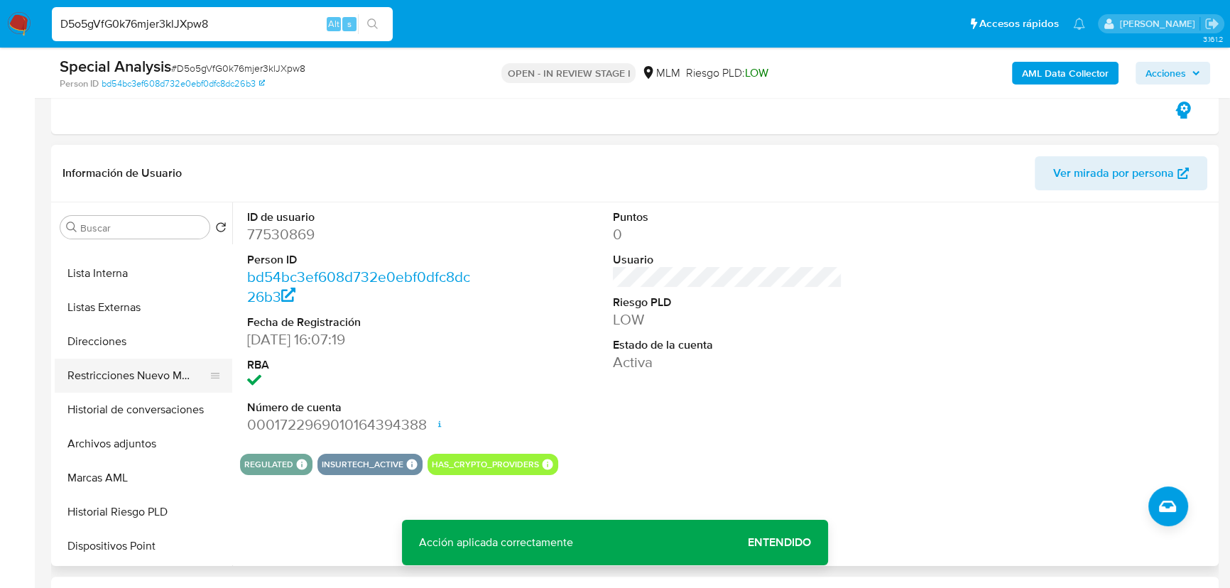
scroll to position [193, 0]
click at [146, 385] on button "Restricciones Nuevo Mundo" at bounding box center [138, 375] width 166 height 34
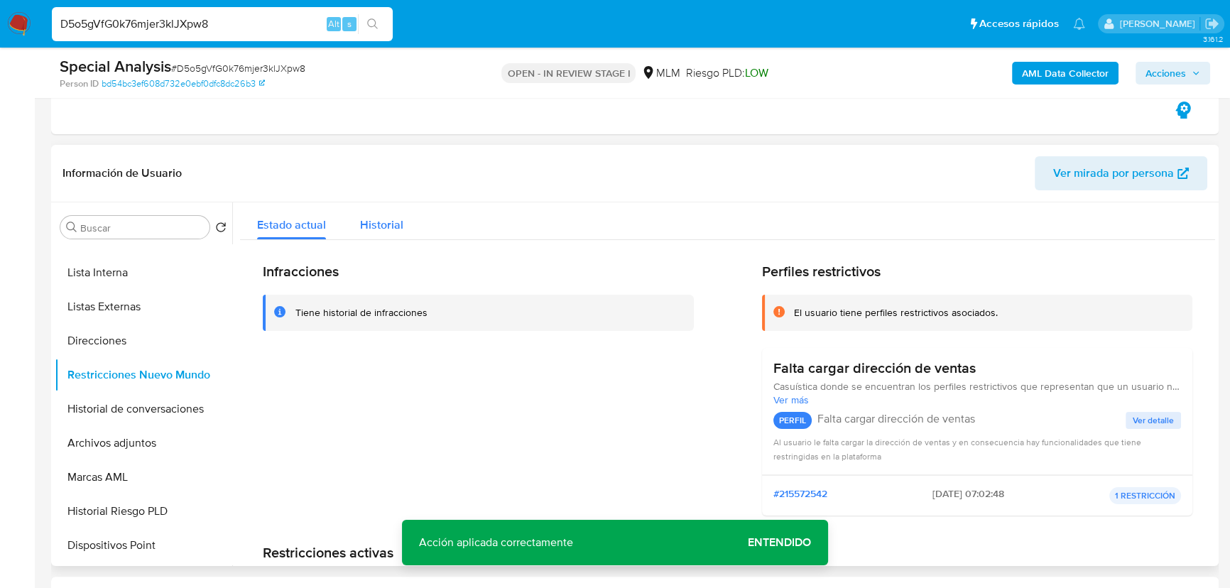
click at [384, 220] on span "Historial" at bounding box center [381, 225] width 43 height 16
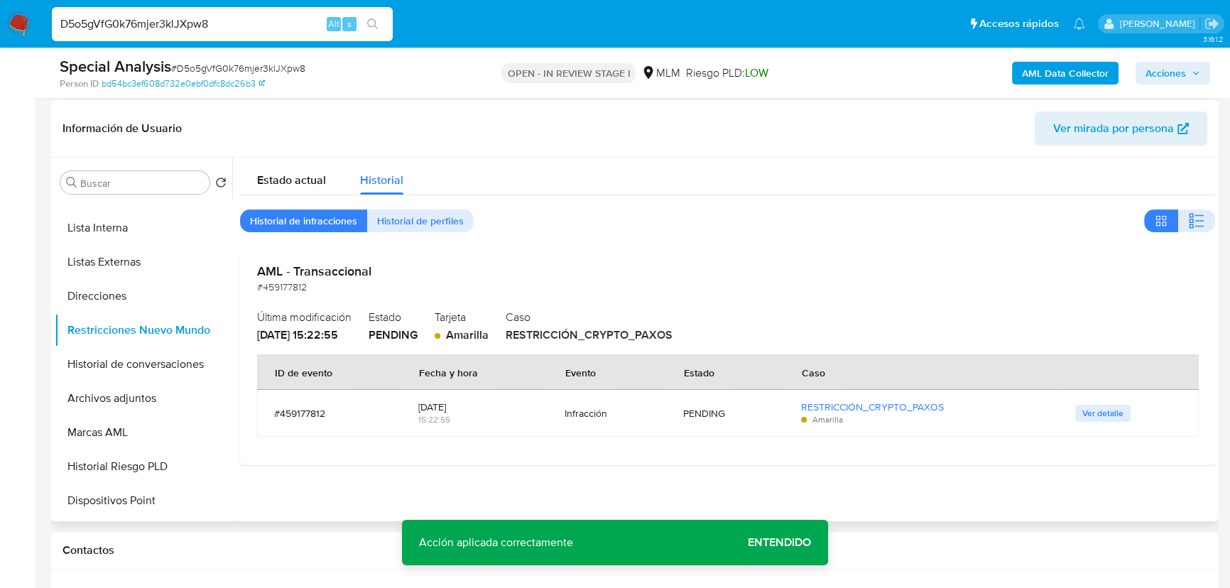
scroll to position [335, 0]
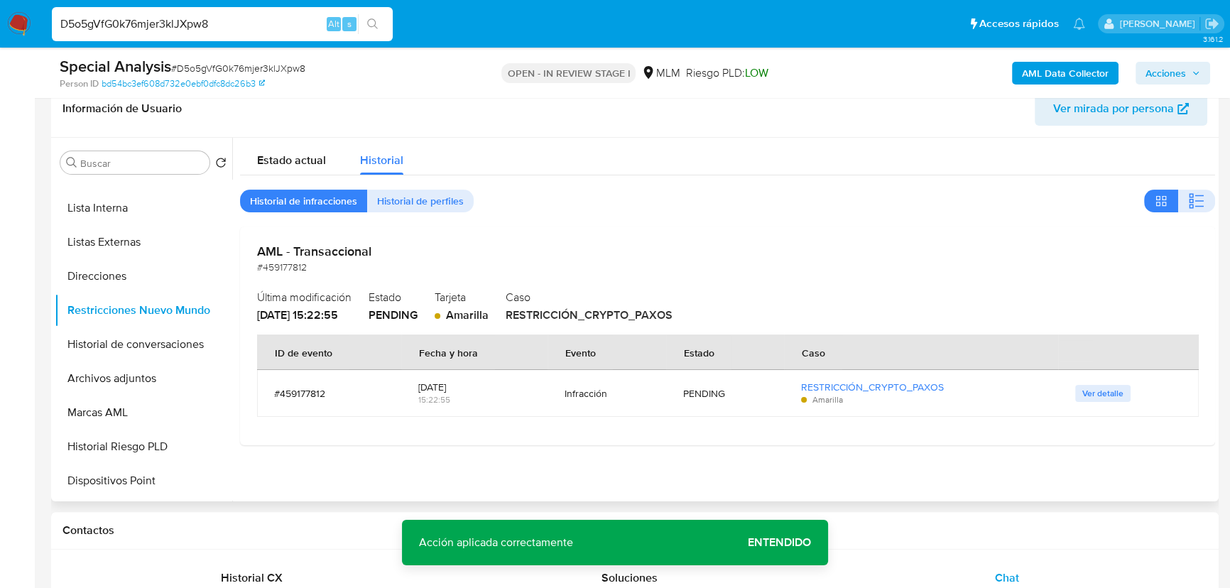
drag, startPoint x: 431, startPoint y: 314, endPoint x: 384, endPoint y: 310, distance: 47.7
click at [384, 310] on div "Última modificación 30/09/2025 - 15:22:55 Estado PENDING Tarjeta Amarilla Caso …" at bounding box center [727, 304] width 941 height 37
drag, startPoint x: 847, startPoint y: 399, endPoint x: 778, endPoint y: 385, distance: 69.6
click at [778, 385] on tr "#459177812 30/09/2025 15:22:55 Infracción PENDING RESTRICCIÓN_CRYPTO_PAXOS Amar…" at bounding box center [728, 393] width 942 height 47
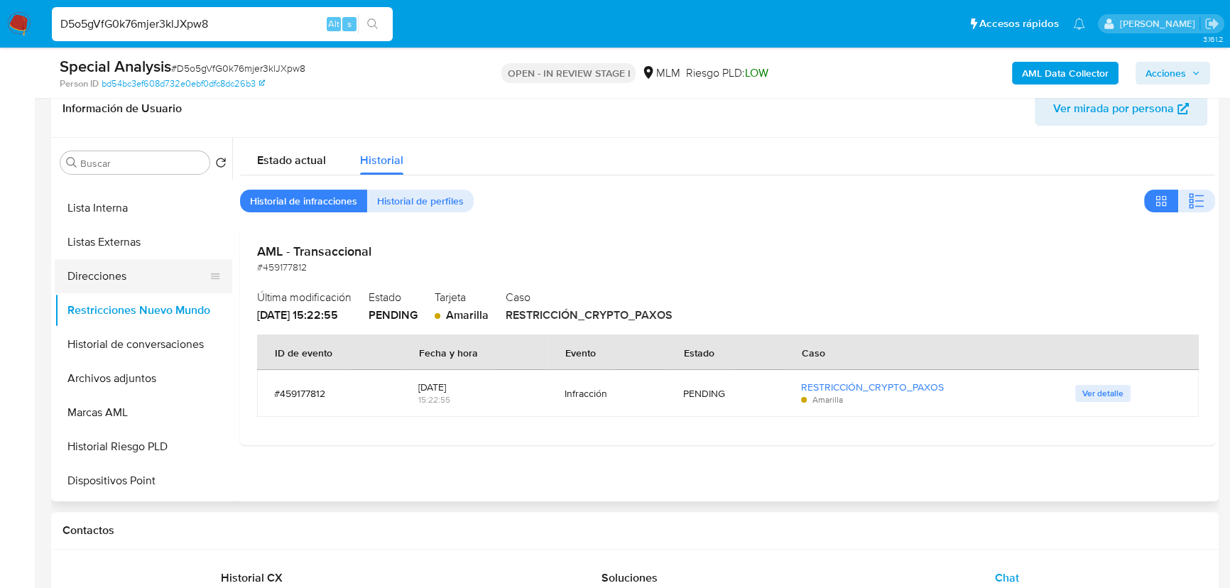
click at [148, 290] on button "Direcciones" at bounding box center [138, 276] width 166 height 34
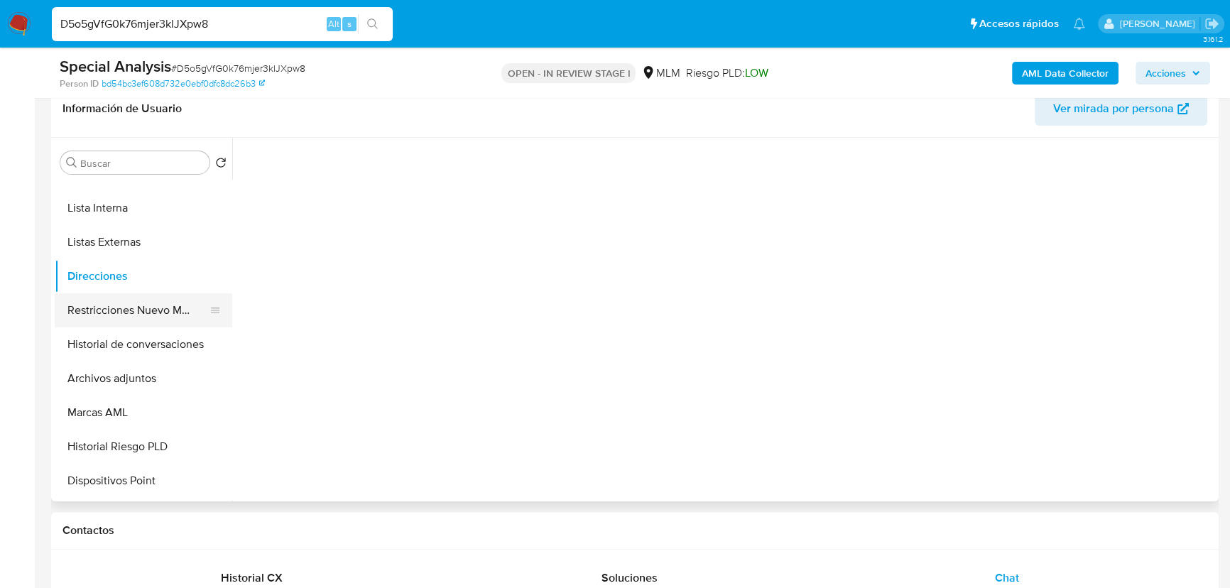
click at [137, 319] on button "Restricciones Nuevo Mundo" at bounding box center [138, 310] width 166 height 34
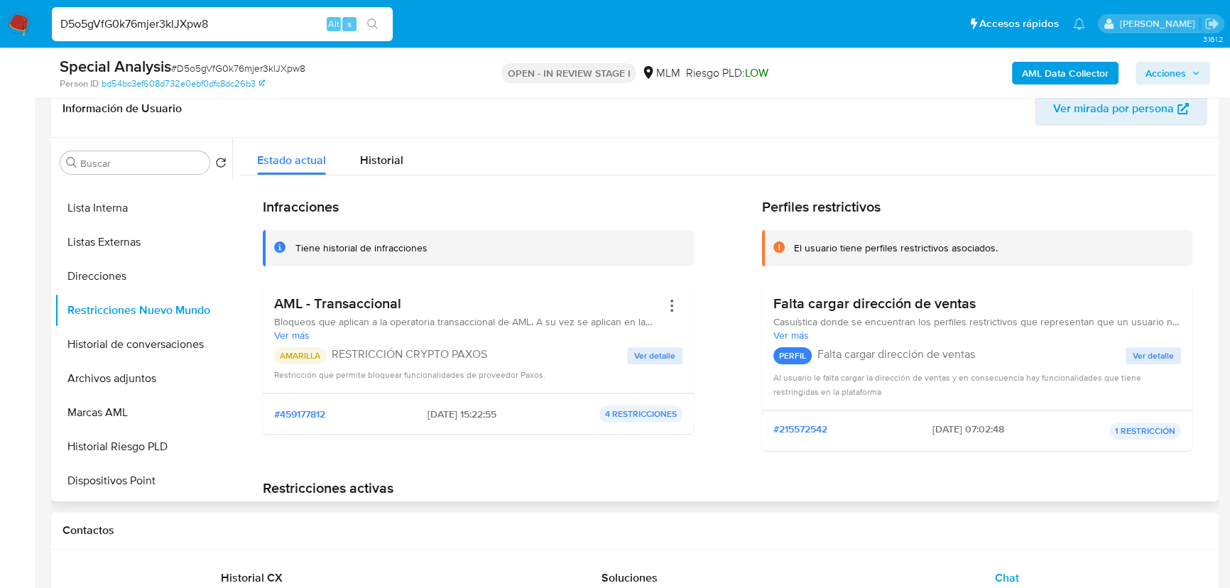
click at [668, 354] on span "Ver detalle" at bounding box center [654, 356] width 41 height 14
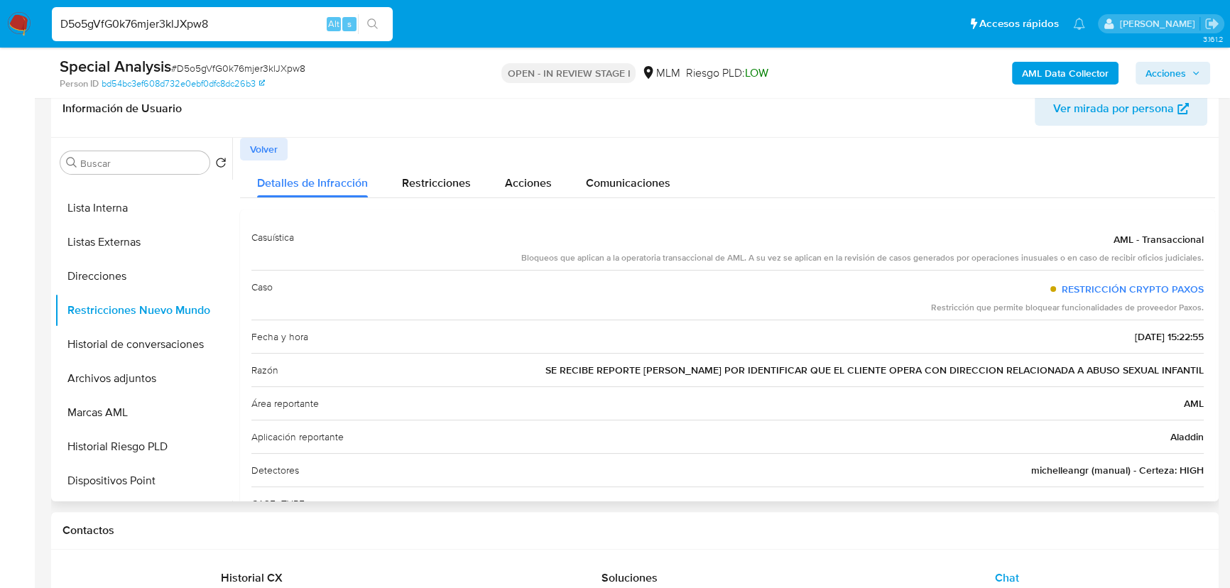
click at [254, 150] on span "Volver" at bounding box center [264, 149] width 28 height 20
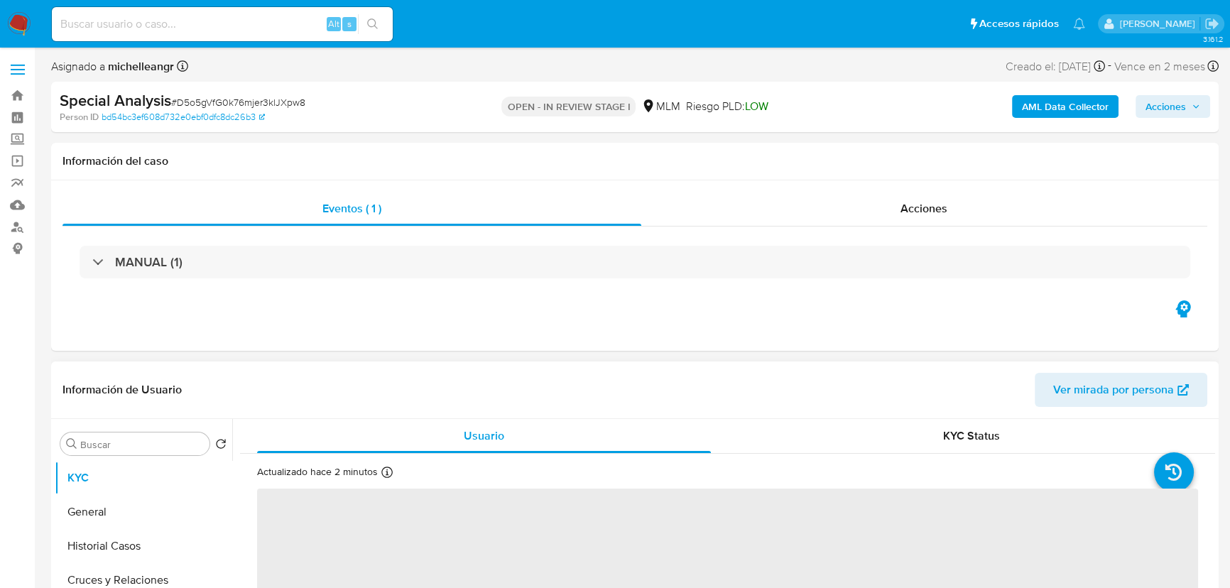
select select "10"
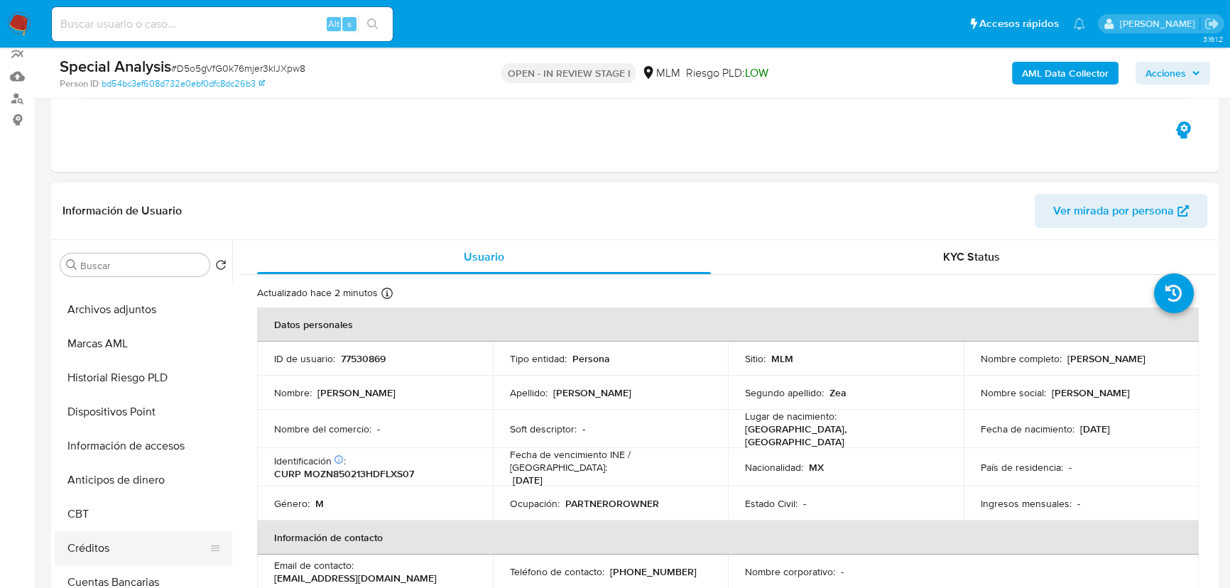
scroll to position [387, 0]
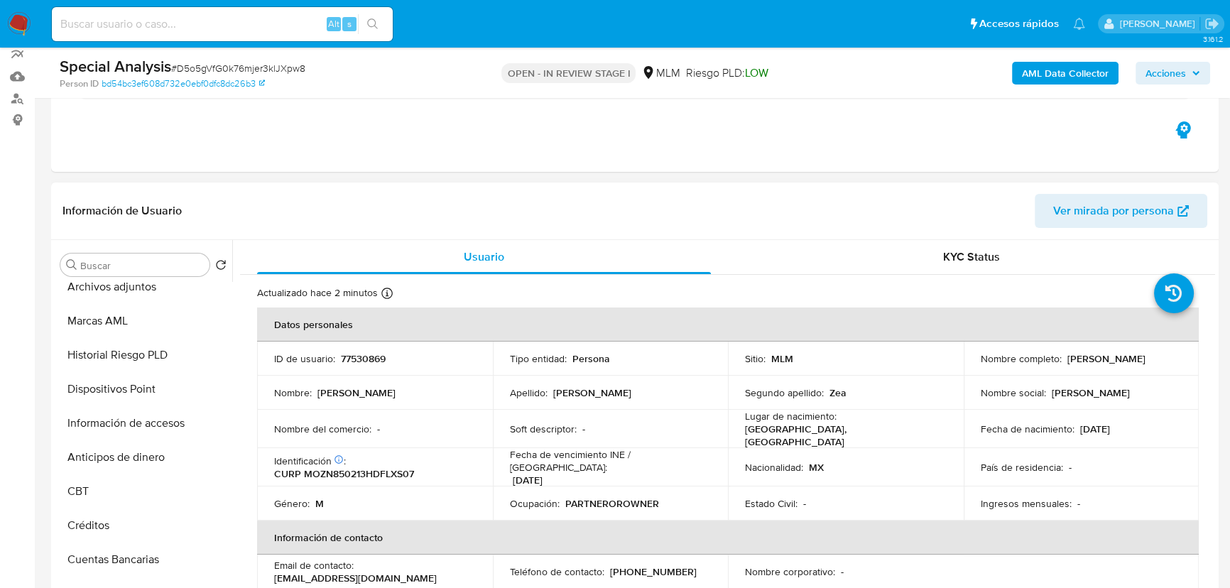
drag, startPoint x: 98, startPoint y: 523, endPoint x: 321, endPoint y: 519, distance: 223.0
click at [98, 521] on button "Créditos" at bounding box center [144, 526] width 178 height 34
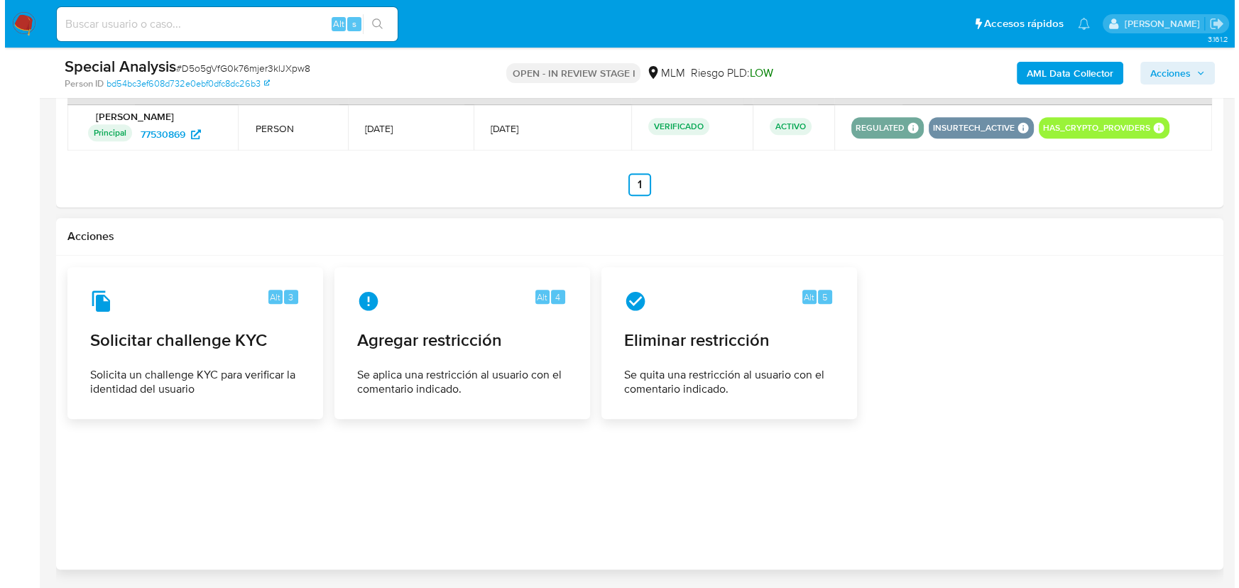
scroll to position [1551, 0]
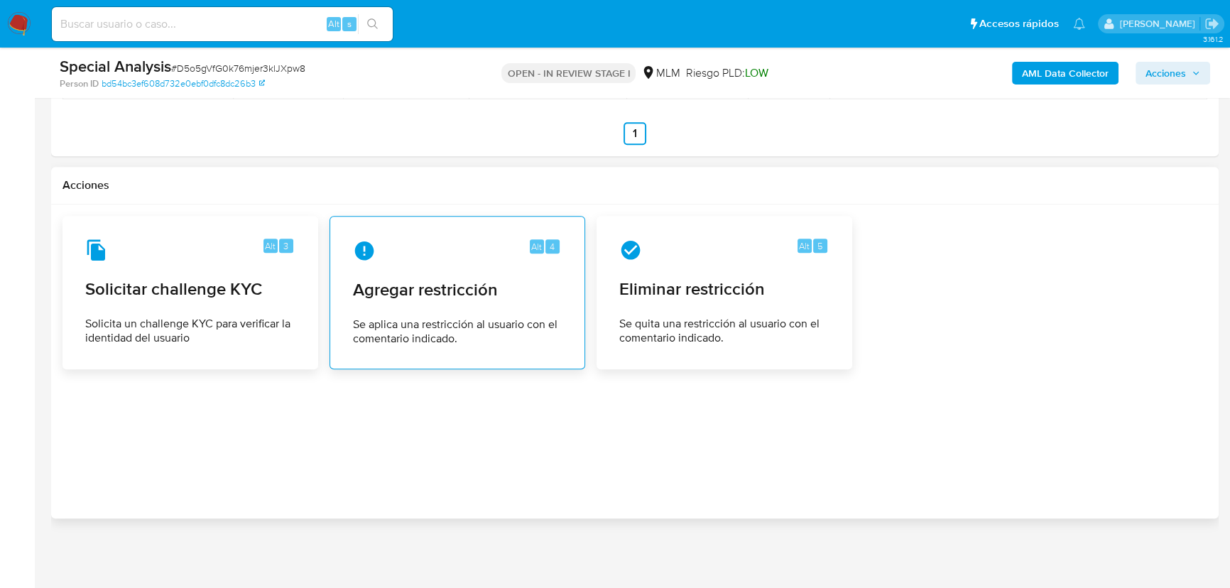
click at [393, 308] on div "Alt 4 Agregar restricción Se aplica una restricción al usuario con el comentari…" at bounding box center [458, 292] width 232 height 129
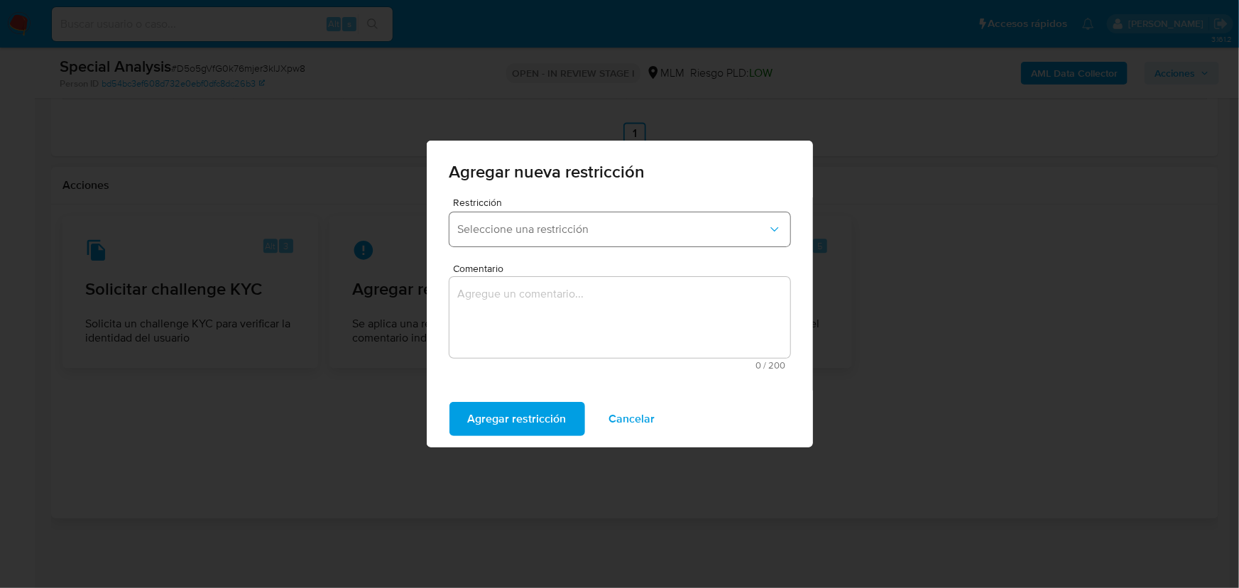
click at [711, 233] on span "Seleccione una restricción" at bounding box center [613, 229] width 310 height 14
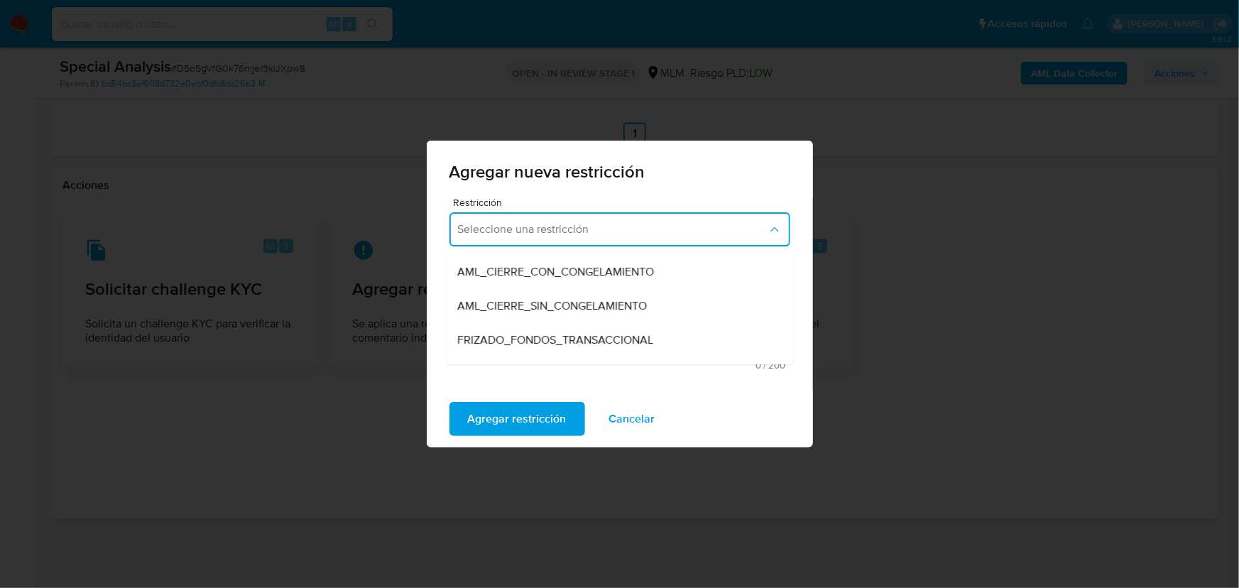
scroll to position [129, 0]
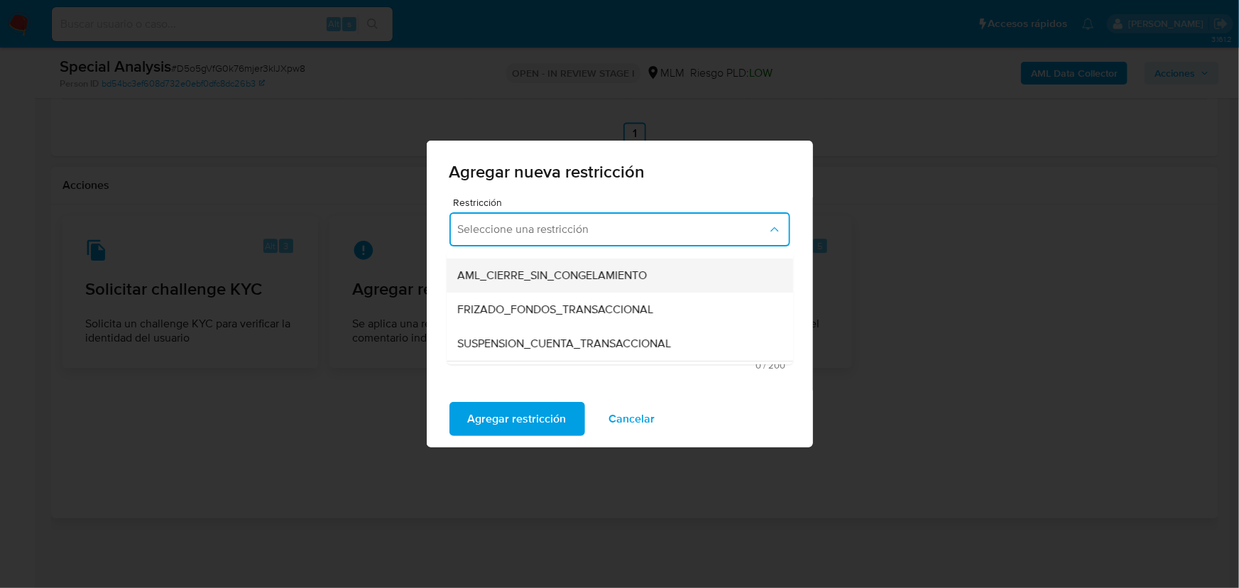
click at [499, 277] on span "AML_CIERRE_SIN_CONGELAMIENTO" at bounding box center [553, 275] width 190 height 14
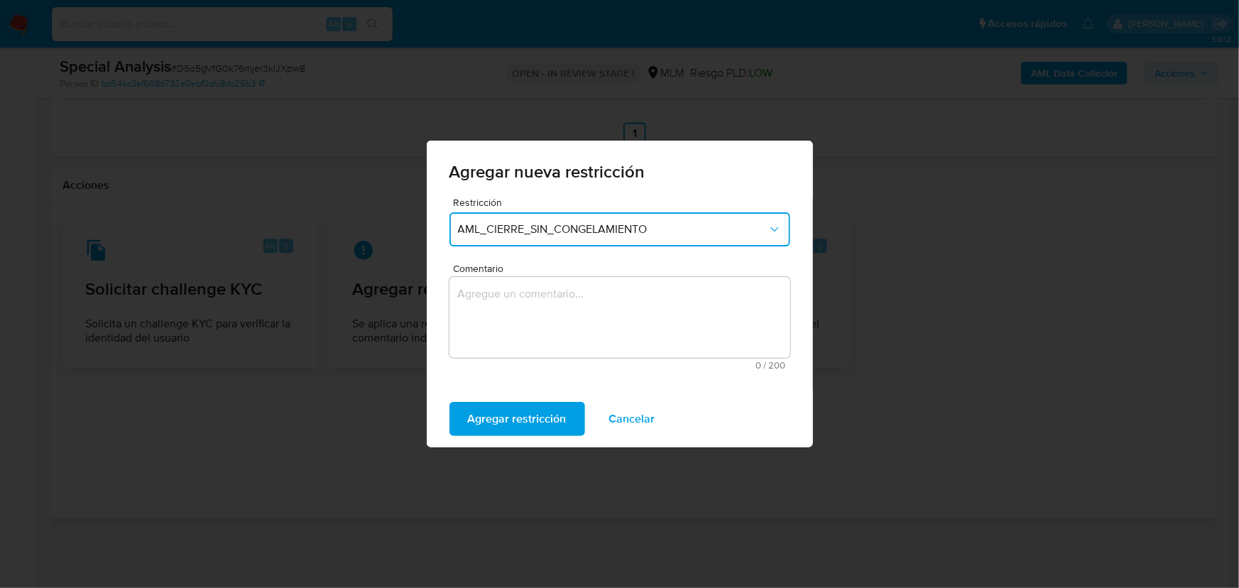
click at [786, 229] on button "AML_CIERRE_SIN_CONGELAMIENTO" at bounding box center [620, 229] width 341 height 34
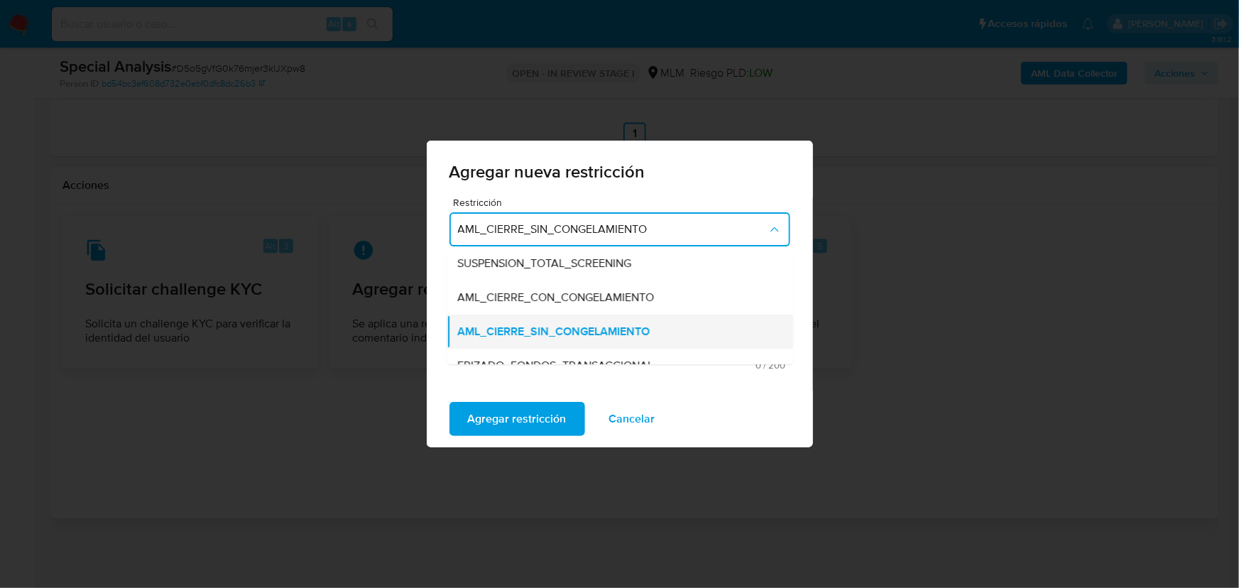
scroll to position [72, 0]
click at [540, 333] on span "AML_CIERRE_SIN_CONGELAMIENTO" at bounding box center [554, 332] width 192 height 14
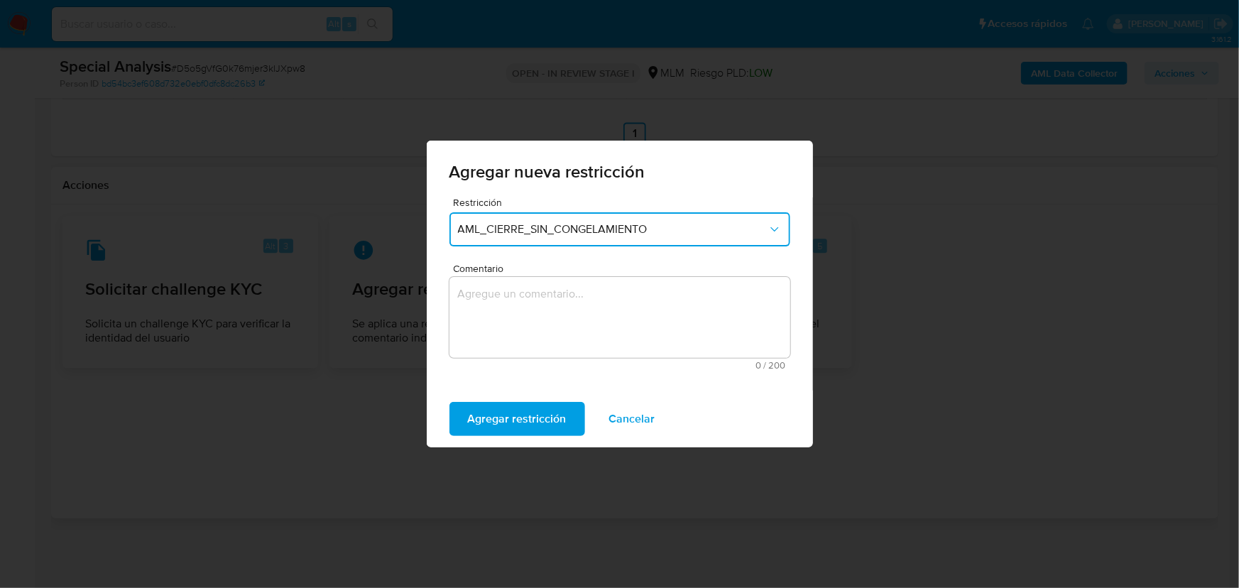
click at [533, 312] on textarea "Comentario" at bounding box center [620, 317] width 341 height 81
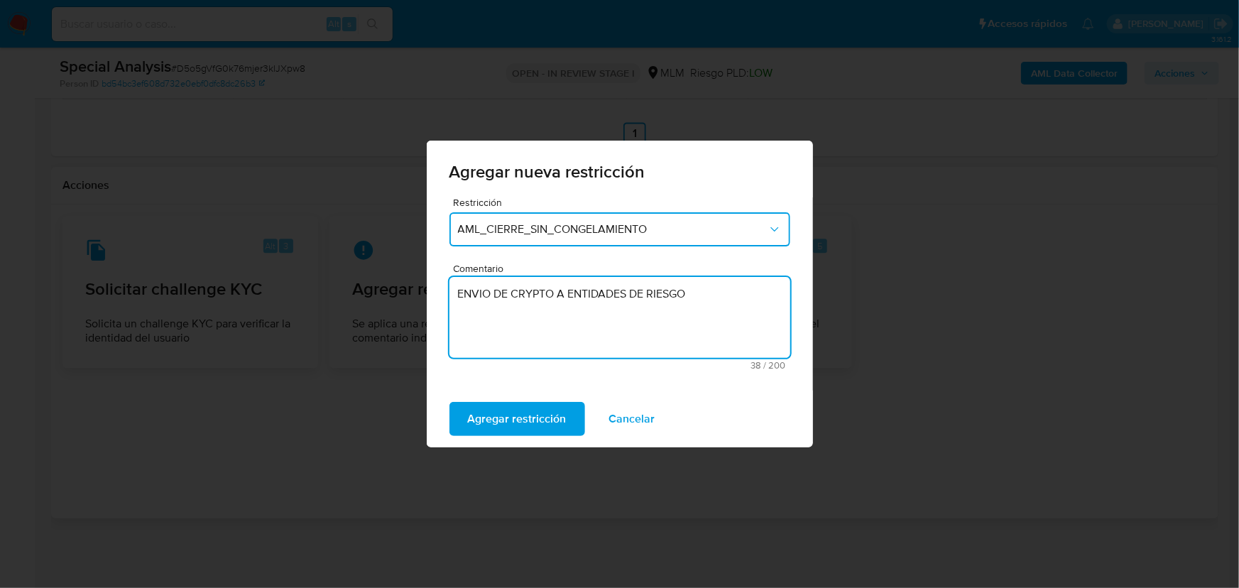
drag, startPoint x: 524, startPoint y: 291, endPoint x: 722, endPoint y: 295, distance: 197.5
click at [722, 295] on textarea "ENVIO DE CRYPTO A ENTIDADES DE RIESGO" at bounding box center [620, 317] width 341 height 81
type textarea "ENVIO DE CRYPTO A ENTIDADES DE RIESGO"
click at [673, 232] on span "AML_CIERRE_SIN_CONGELAMIENTO" at bounding box center [613, 229] width 310 height 14
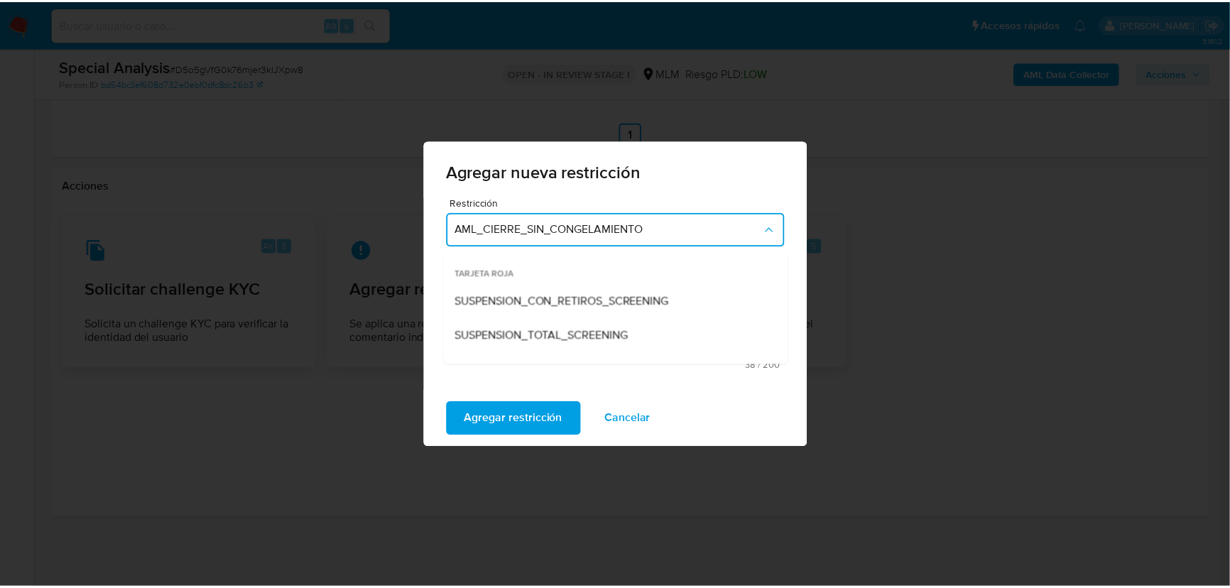
scroll to position [97, 0]
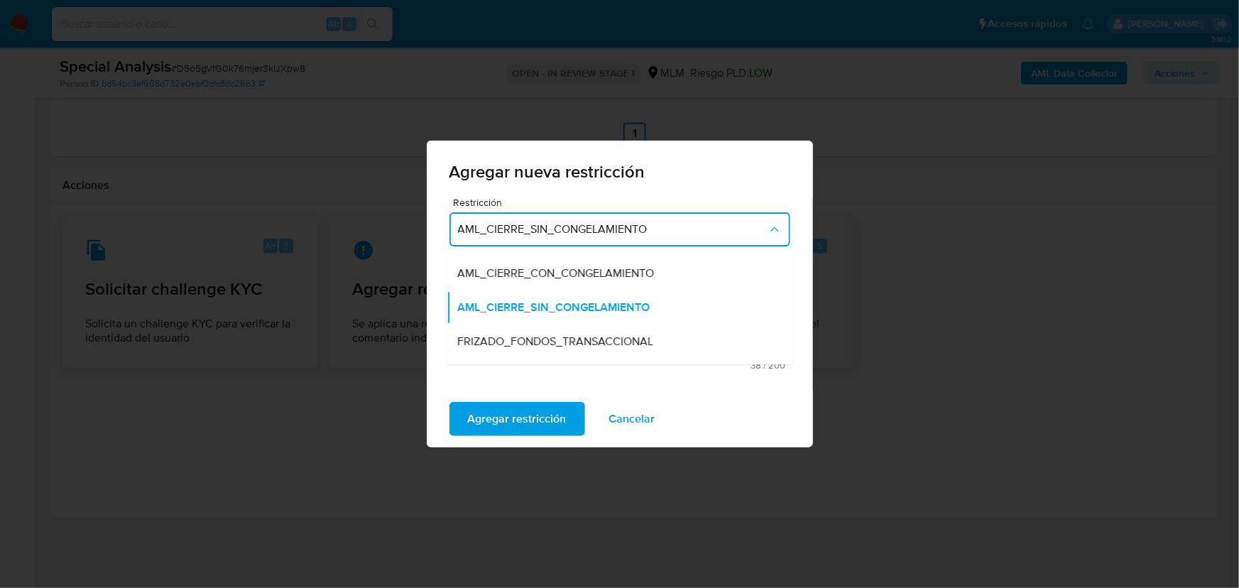
click at [674, 232] on span "AML_CIERRE_SIN_CONGELAMIENTO" at bounding box center [613, 229] width 310 height 14
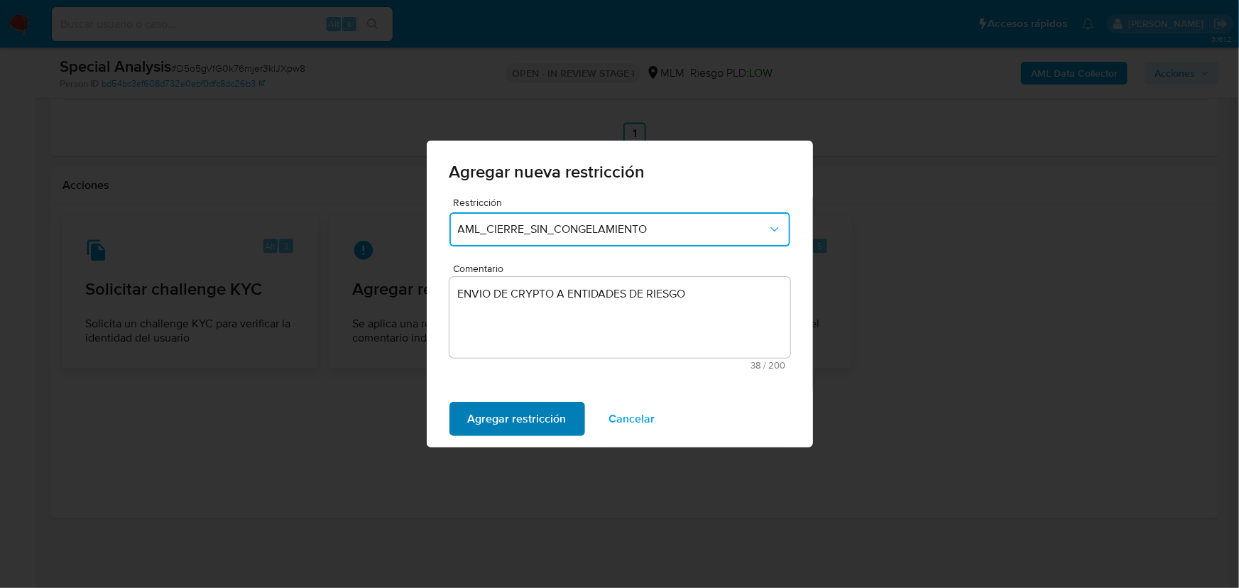
click at [499, 430] on span "Agregar restricción" at bounding box center [517, 418] width 99 height 31
click at [504, 423] on span "Confirmar" at bounding box center [493, 418] width 51 height 31
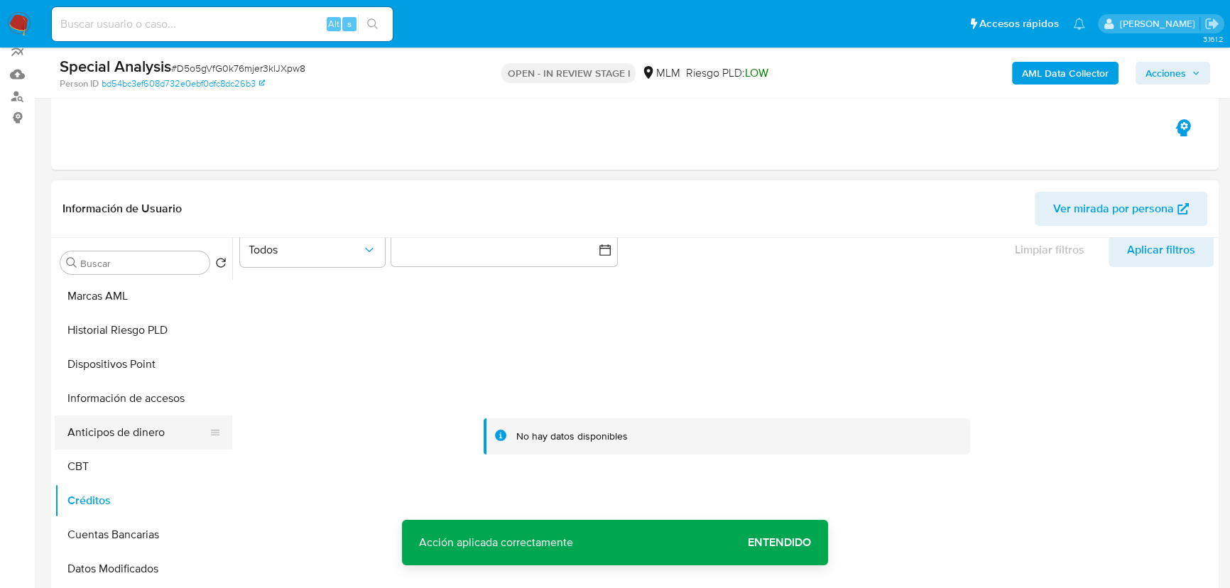
scroll to position [281, 0]
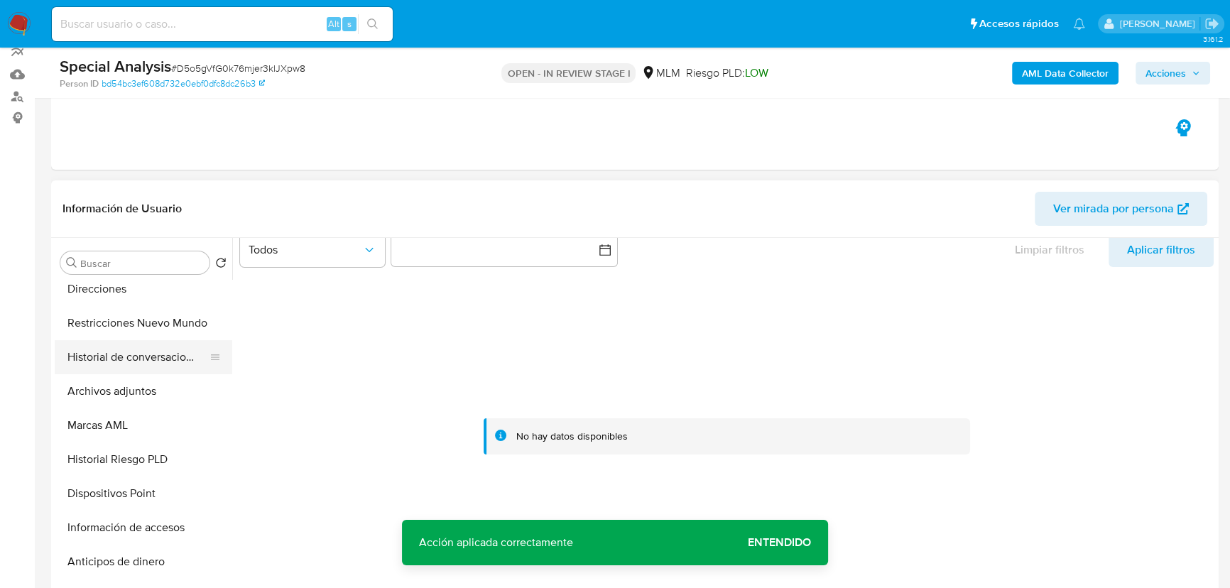
click at [150, 349] on button "Historial de conversaciones" at bounding box center [138, 357] width 166 height 34
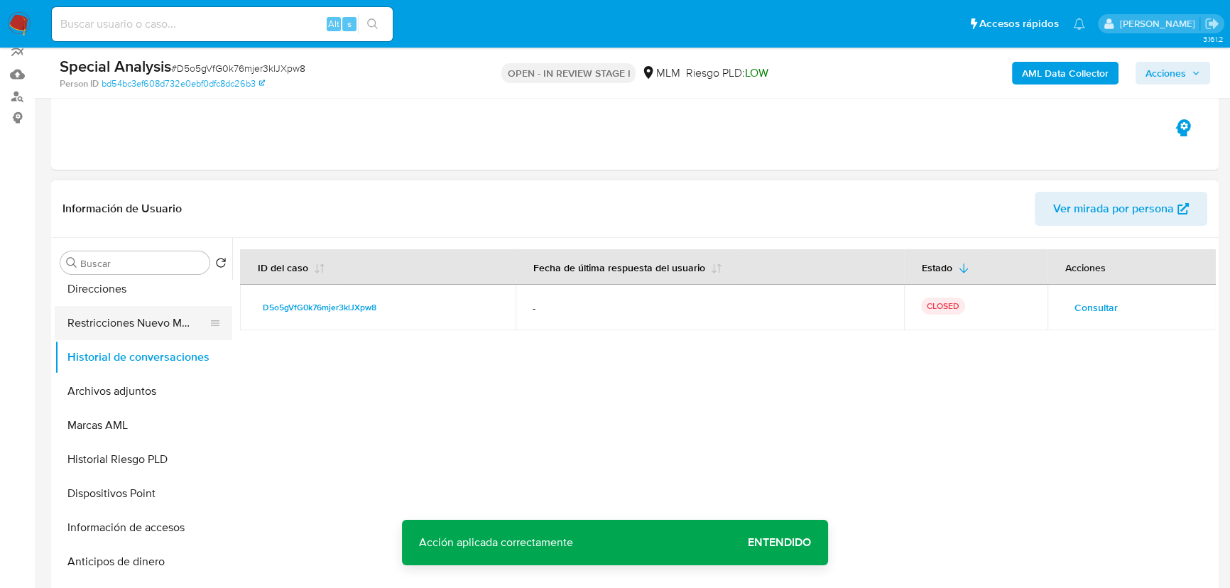
click at [170, 324] on button "Restricciones Nuevo Mundo" at bounding box center [138, 323] width 166 height 34
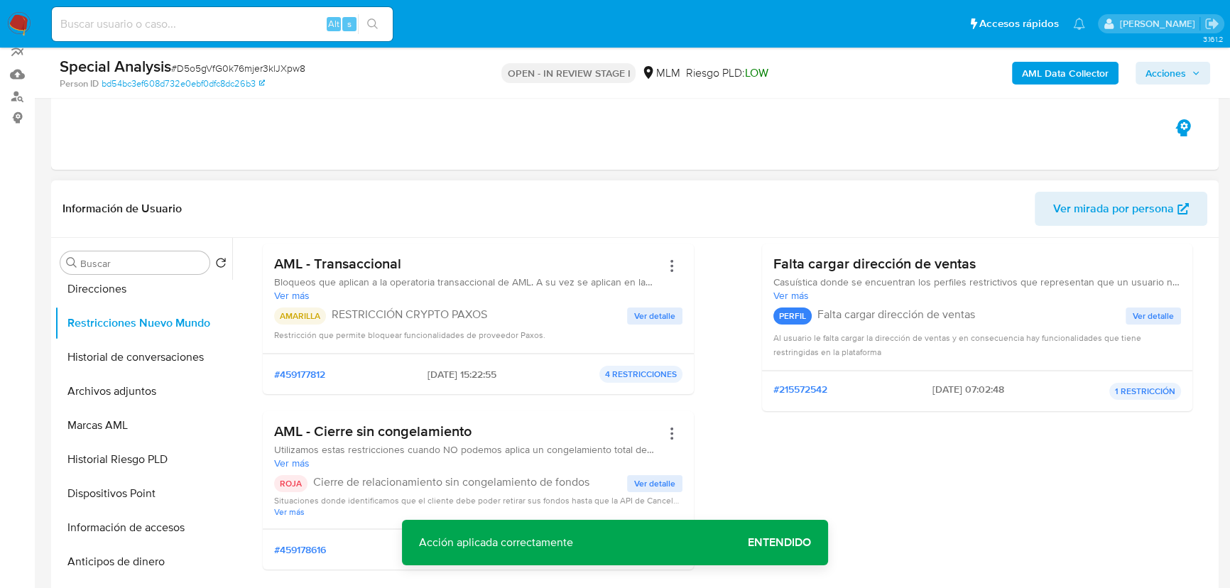
scroll to position [129, 0]
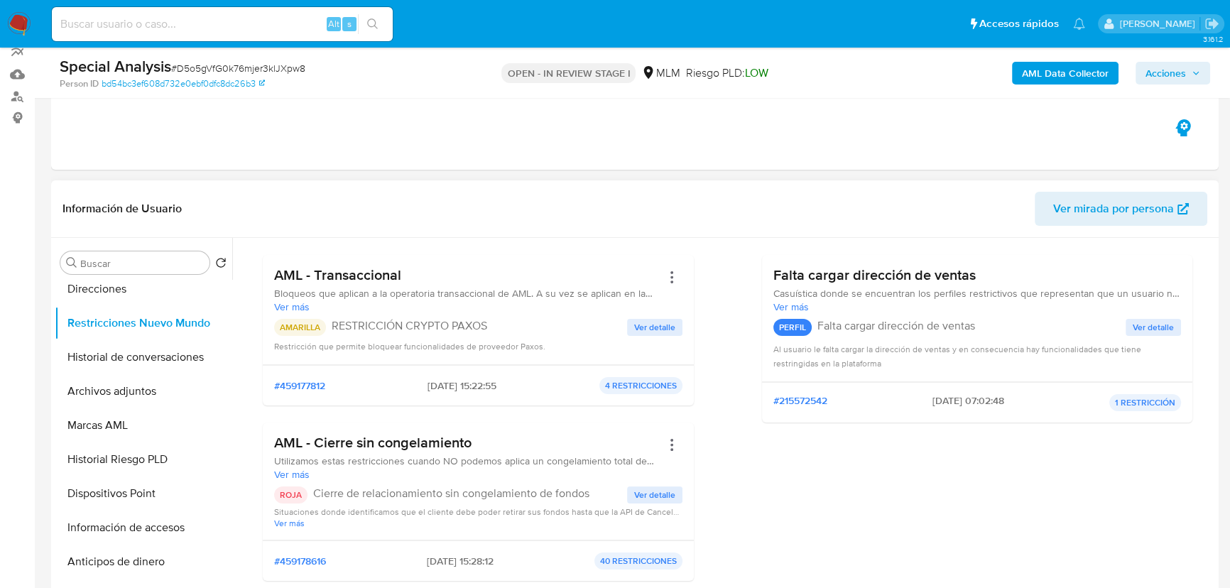
click at [648, 331] on span "Ver detalle" at bounding box center [654, 327] width 41 height 14
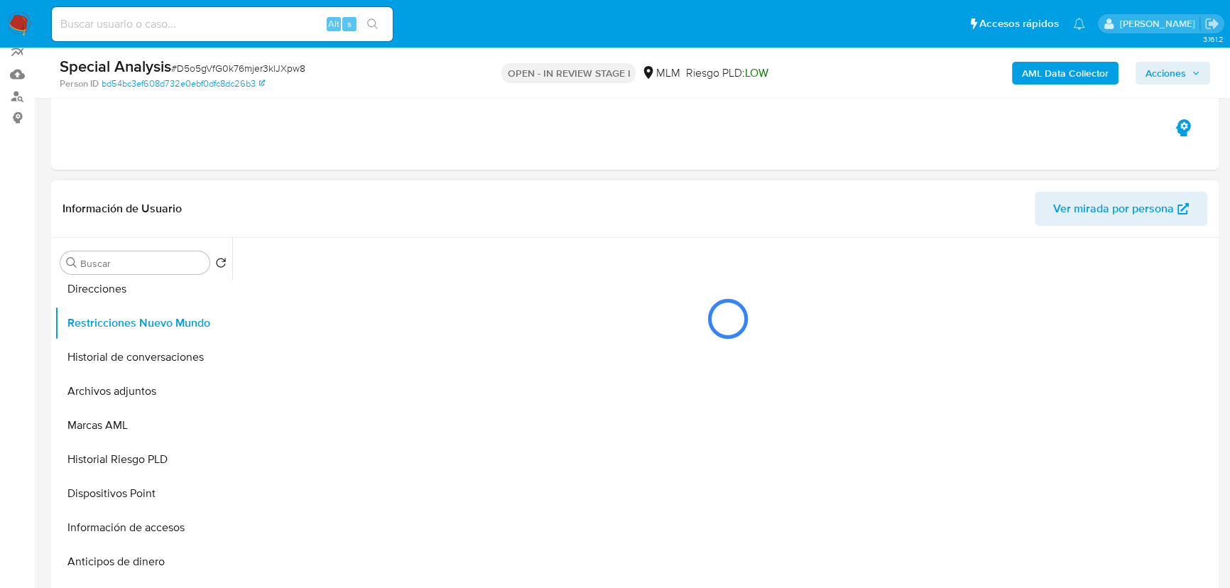
scroll to position [0, 0]
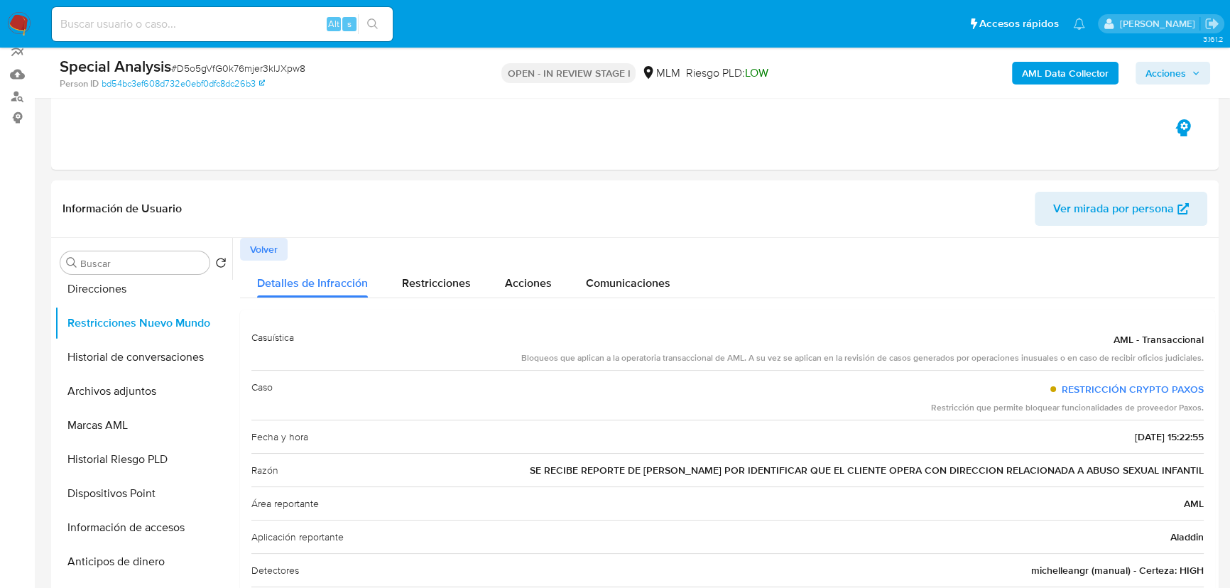
drag, startPoint x: 579, startPoint y: 476, endPoint x: 1238, endPoint y: 476, distance: 659.1
drag, startPoint x: 279, startPoint y: 246, endPoint x: 287, endPoint y: 246, distance: 7.8
click at [280, 246] on button "Volver" at bounding box center [264, 249] width 48 height 23
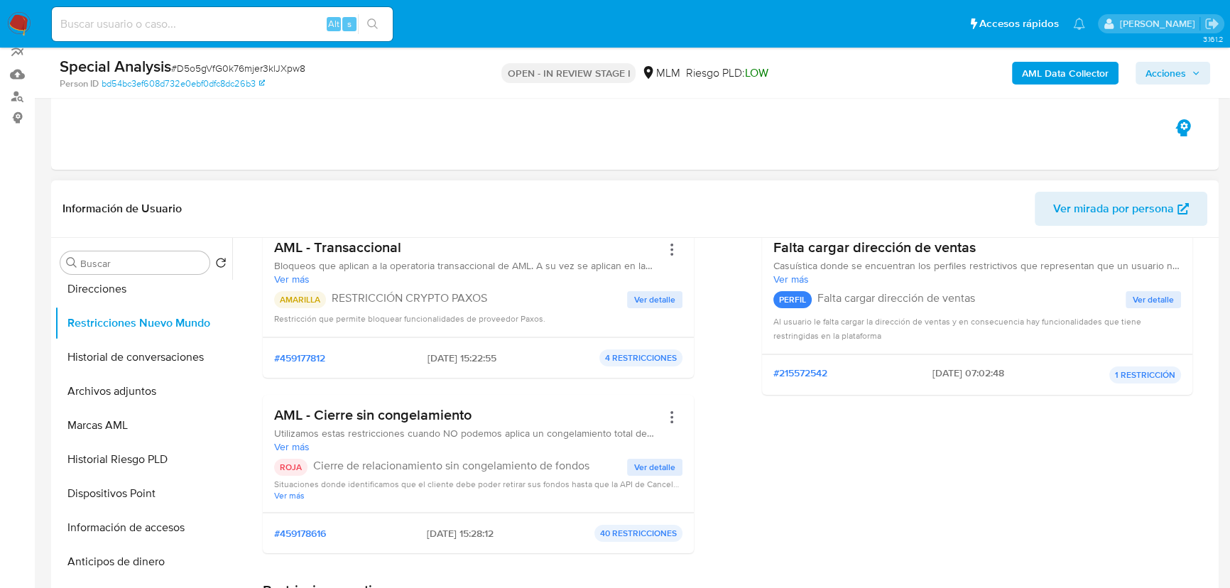
scroll to position [193, 0]
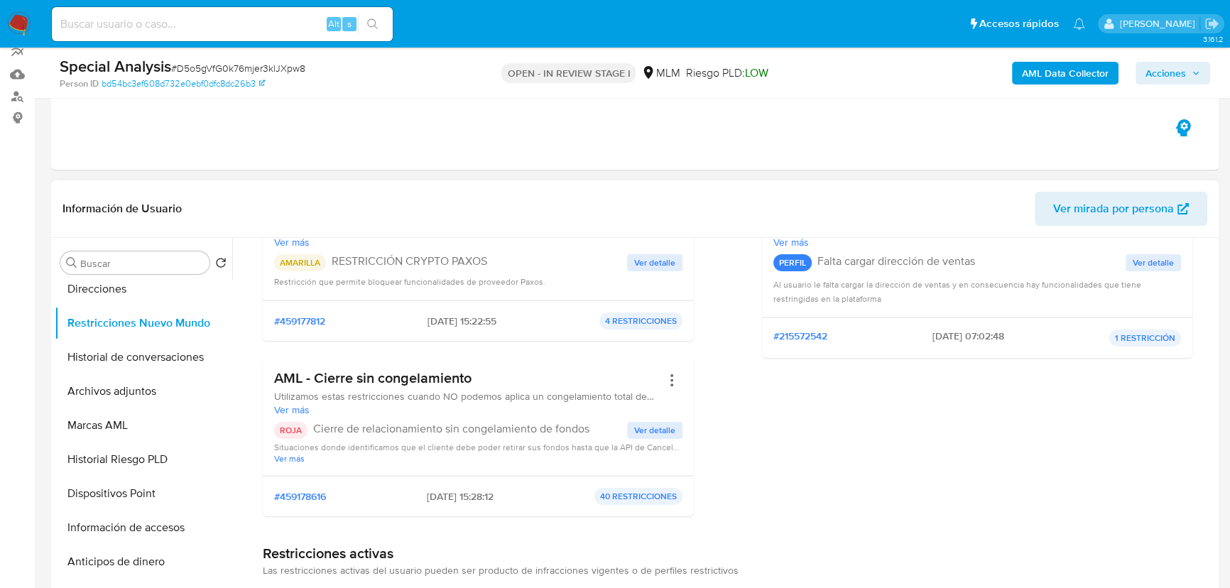
click at [651, 261] on span "Ver detalle" at bounding box center [654, 263] width 41 height 14
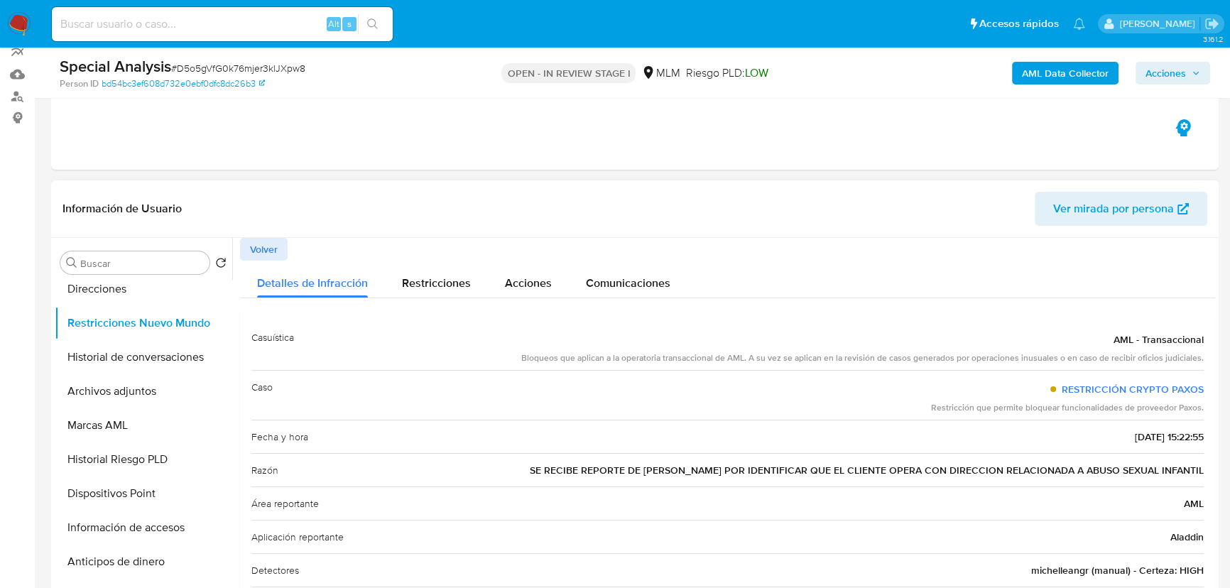
drag, startPoint x: 574, startPoint y: 467, endPoint x: 1200, endPoint y: 475, distance: 626.5
click at [1200, 475] on div "Casuística AML - Transaccional Bloqueos que aplican a la operatoria transaccion…" at bounding box center [727, 504] width 975 height 388
click at [256, 249] on span "Volver" at bounding box center [264, 249] width 28 height 20
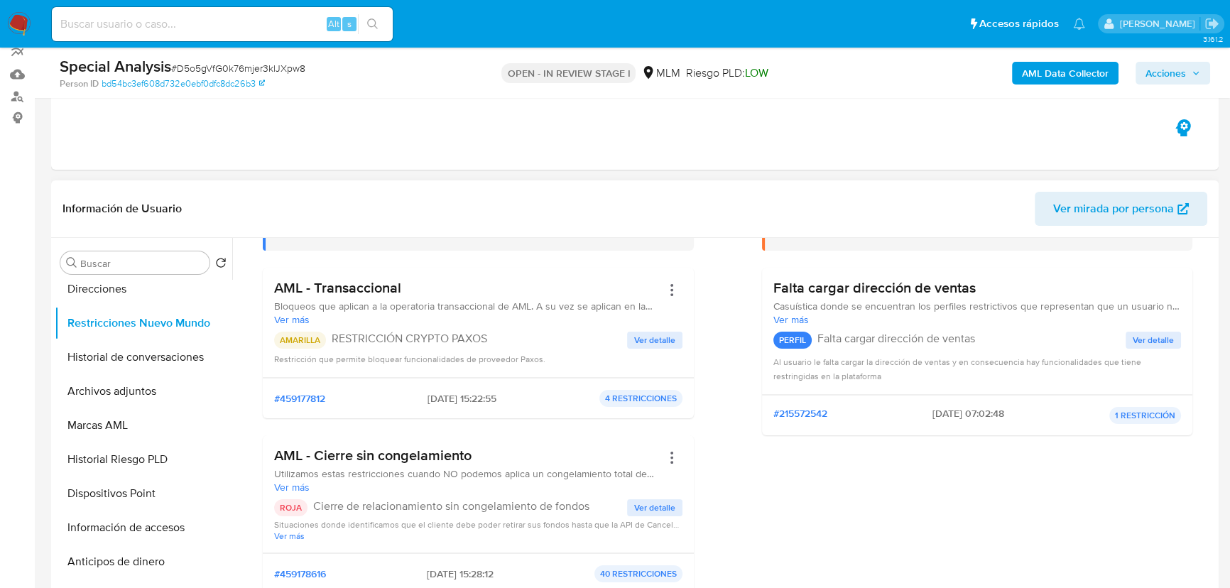
scroll to position [129, 0]
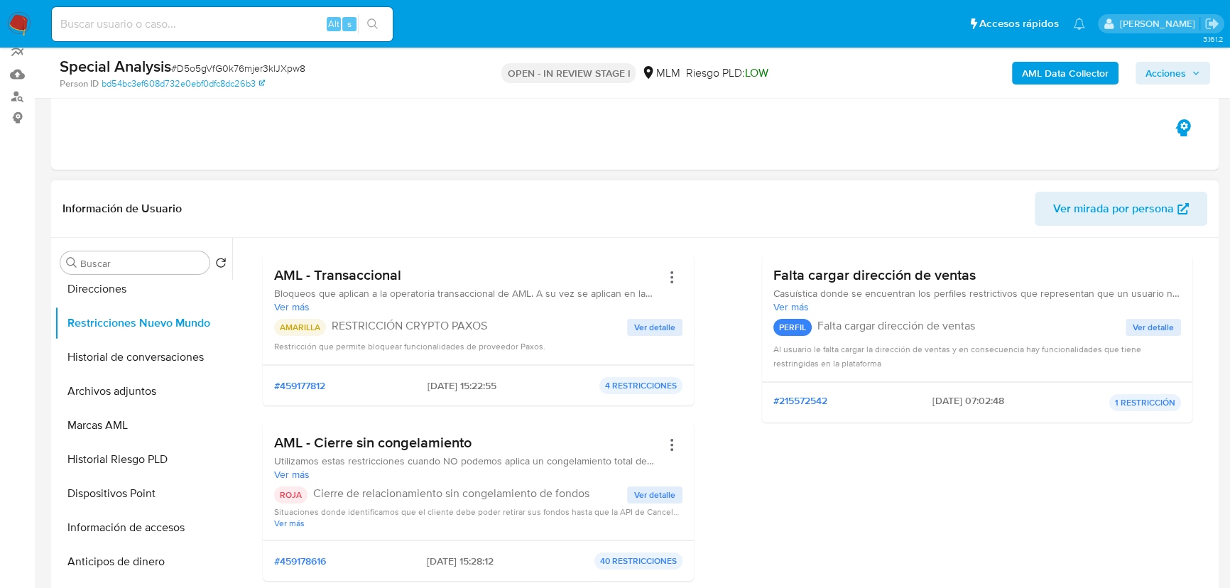
click at [644, 332] on span "Ver detalle" at bounding box center [654, 327] width 41 height 14
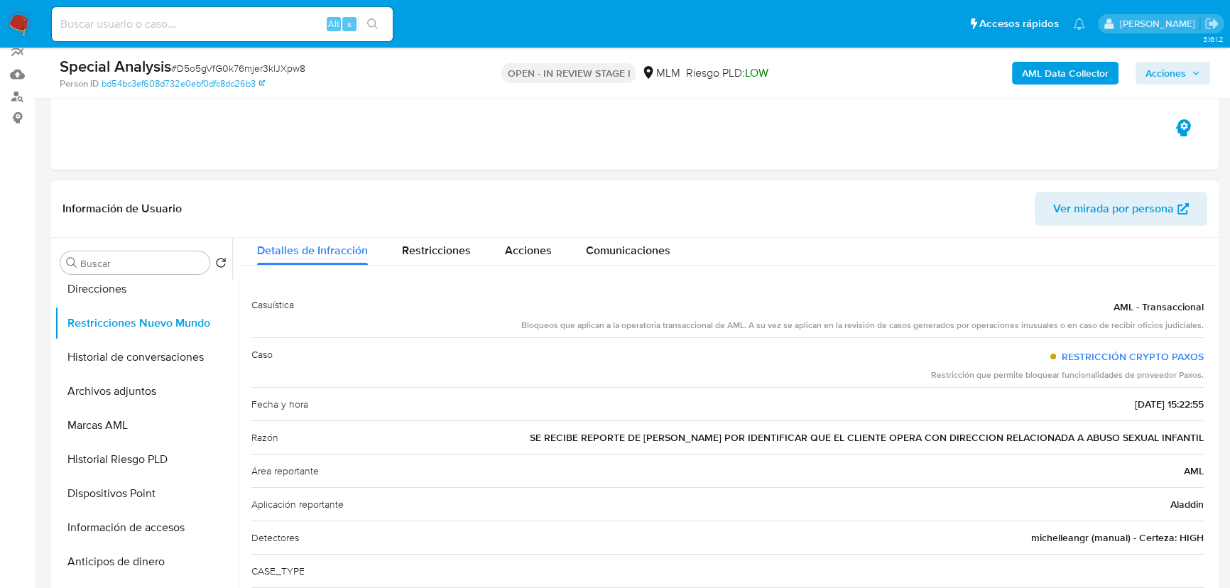
scroll to position [64, 0]
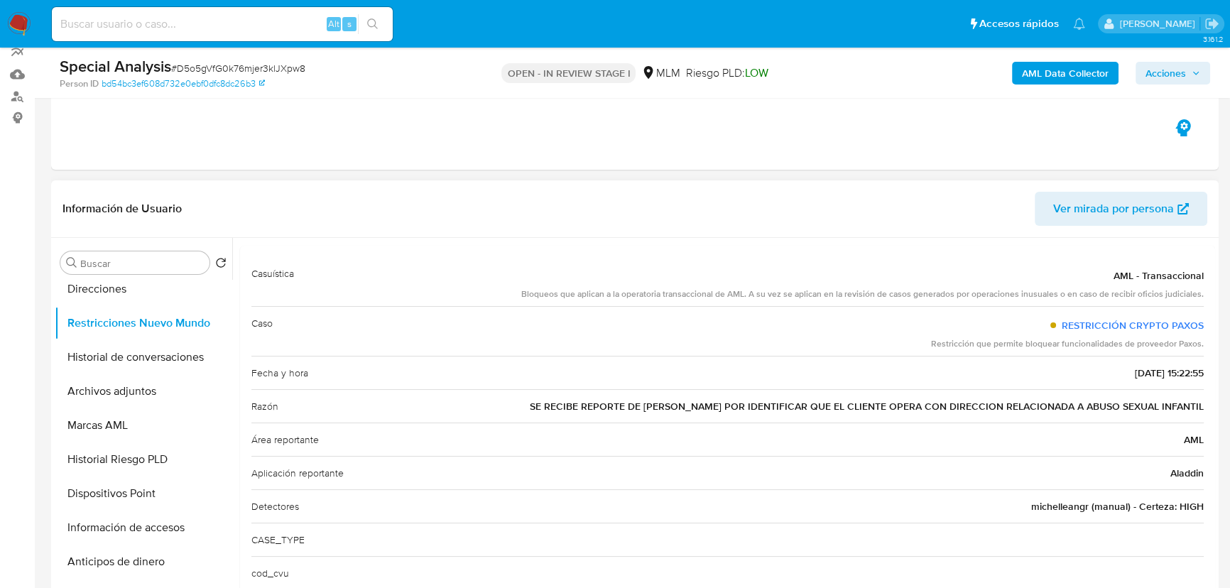
drag, startPoint x: 900, startPoint y: 409, endPoint x: 1072, endPoint y: 405, distance: 172.6
click at [1072, 405] on span "SE RECIBE REPORTE [PERSON_NAME] POR IDENTIFICAR QUE EL CLIENTE OPERA CON DIRECC…" at bounding box center [867, 406] width 674 height 14
drag, startPoint x: 852, startPoint y: 409, endPoint x: 750, endPoint y: 401, distance: 102.6
click at [852, 409] on span "SE RECIBE REPORTE [PERSON_NAME] POR IDENTIFICAR QUE EL CLIENTE OPERA CON DIRECC…" at bounding box center [867, 406] width 674 height 14
drag, startPoint x: 579, startPoint y: 405, endPoint x: 1102, endPoint y: 413, distance: 522.8
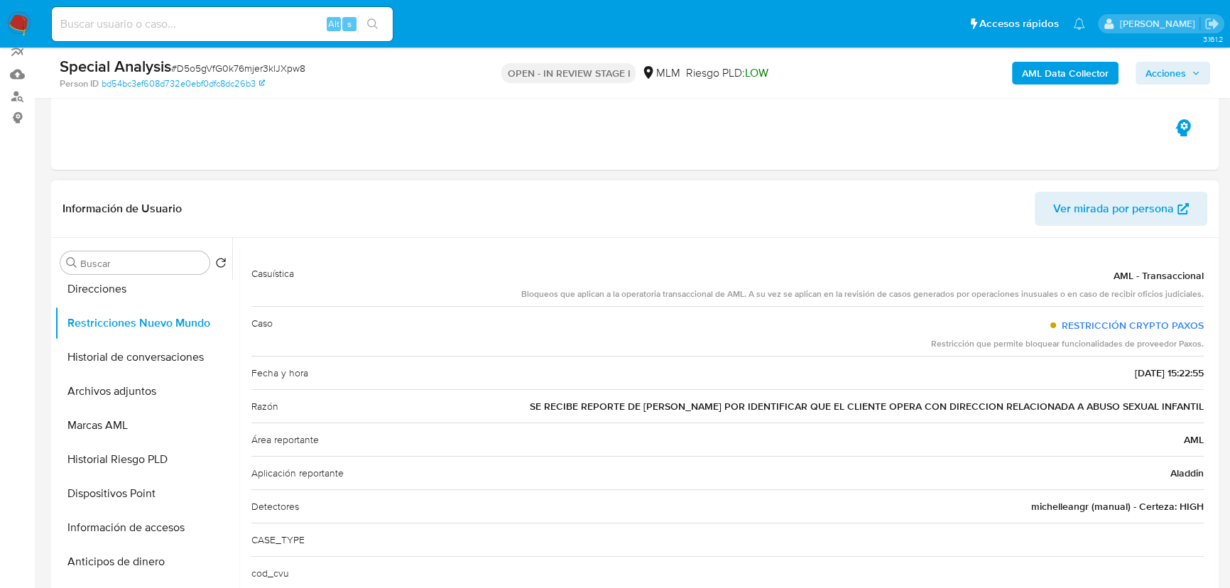
click at [1102, 413] on div "Razón SE RECIBE REPORTE DE PAXOS POR IDENTIFICAR QUE EL CLIENTE OPERA CON DIREC…" at bounding box center [727, 405] width 952 height 33
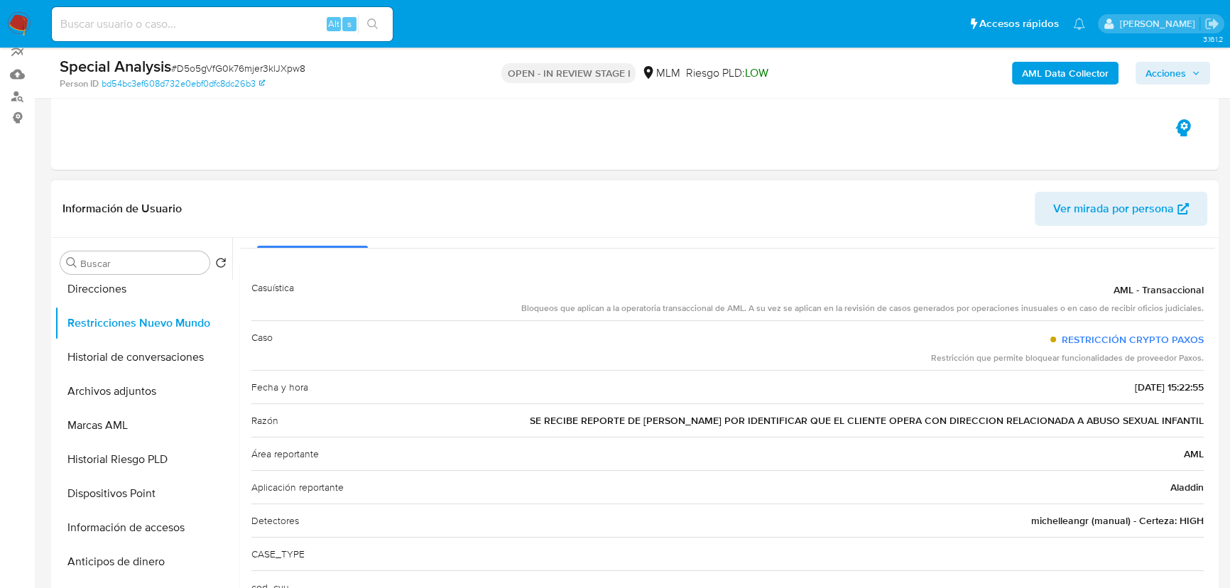
scroll to position [0, 0]
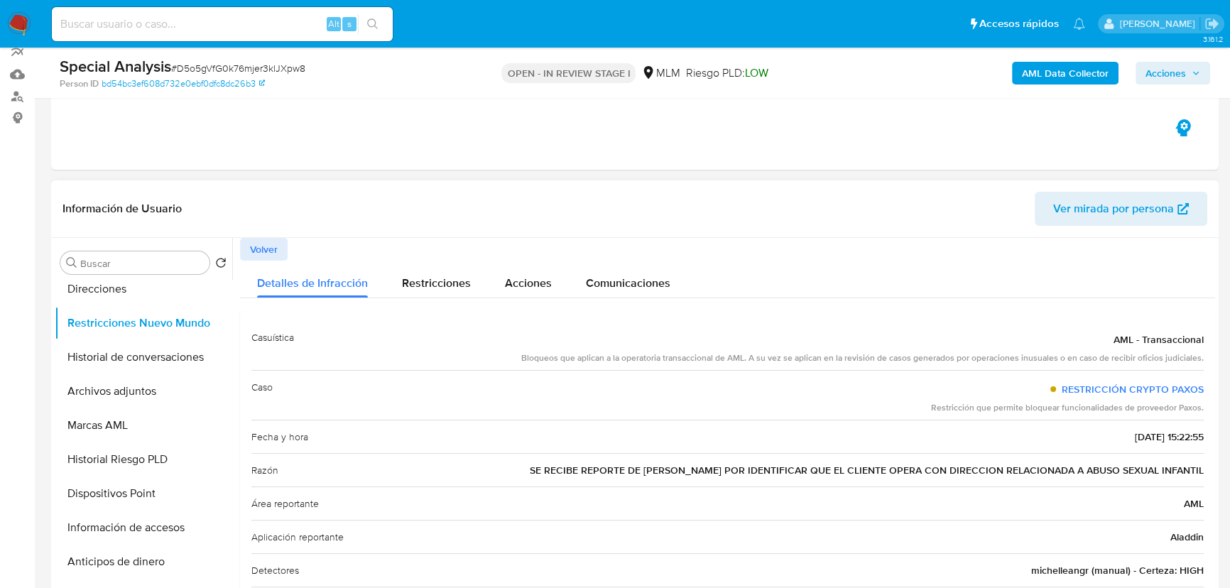
click at [269, 252] on span "Volver" at bounding box center [264, 249] width 28 height 20
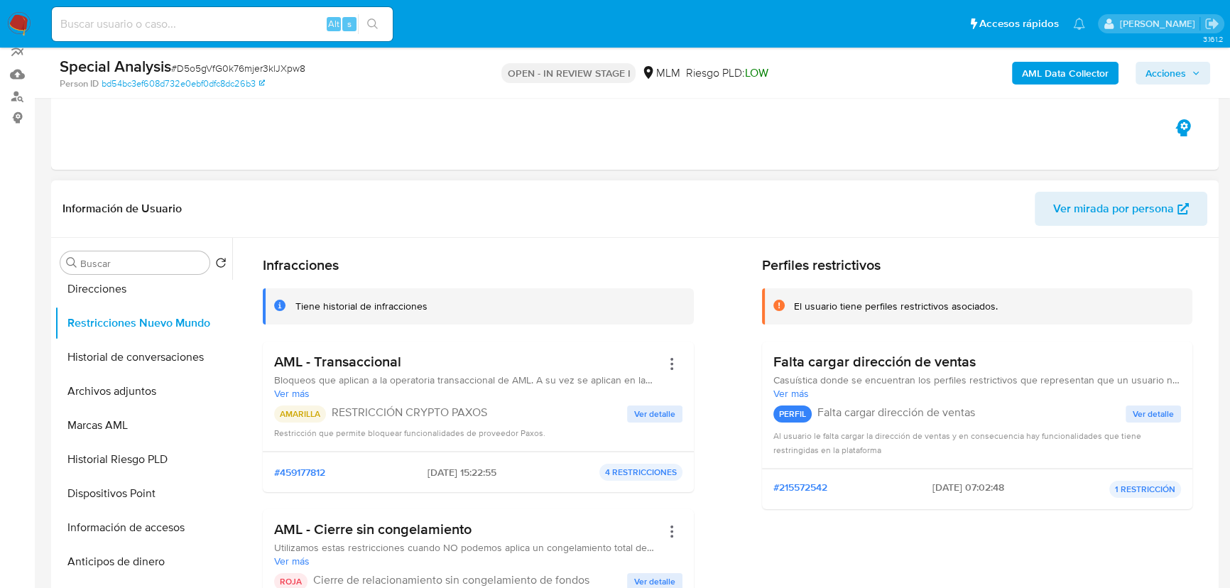
scroll to position [64, 0]
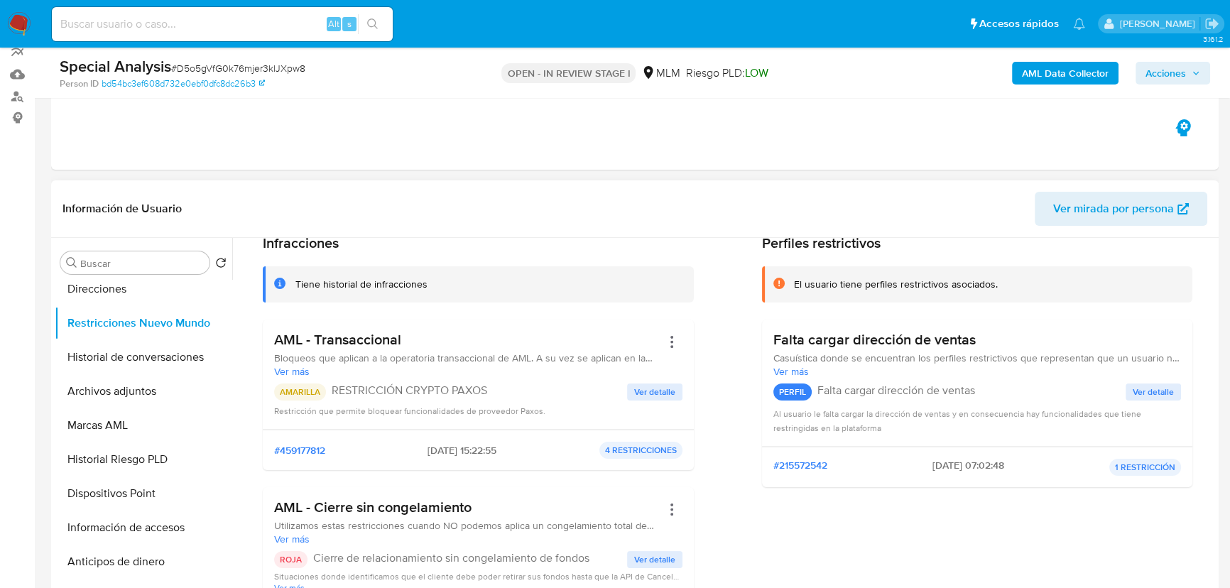
drag, startPoint x: 319, startPoint y: 388, endPoint x: 553, endPoint y: 393, distance: 234.4
click at [553, 393] on div "AMARILLA RESTRICCIÓN CRYPTO PAXOS" at bounding box center [450, 392] width 353 height 17
click at [653, 391] on span "Ver detalle" at bounding box center [654, 392] width 41 height 14
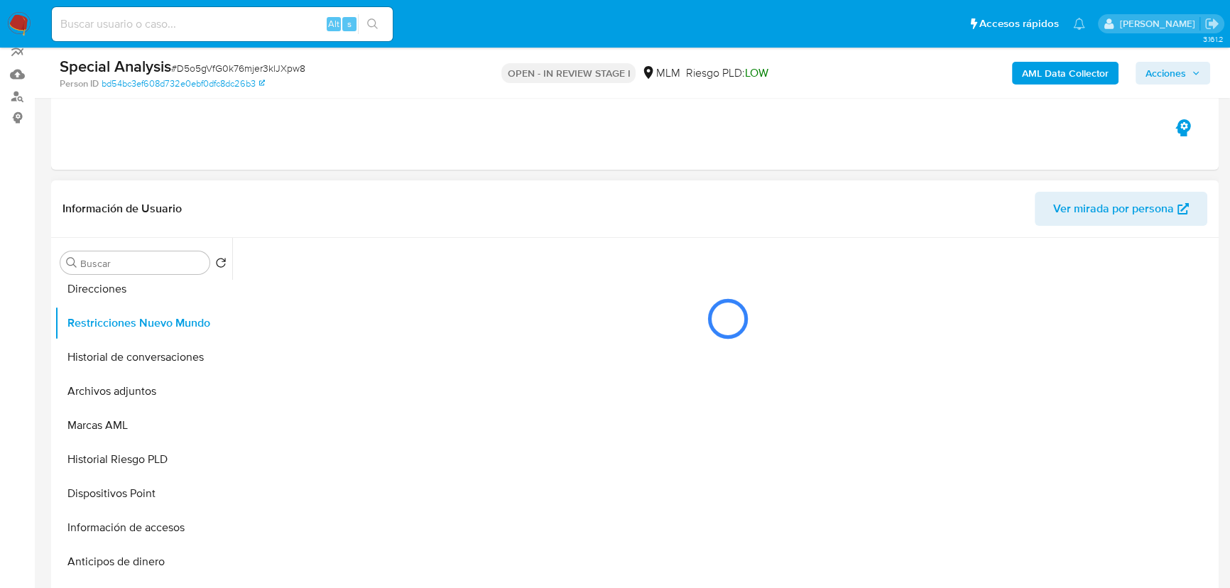
scroll to position [0, 0]
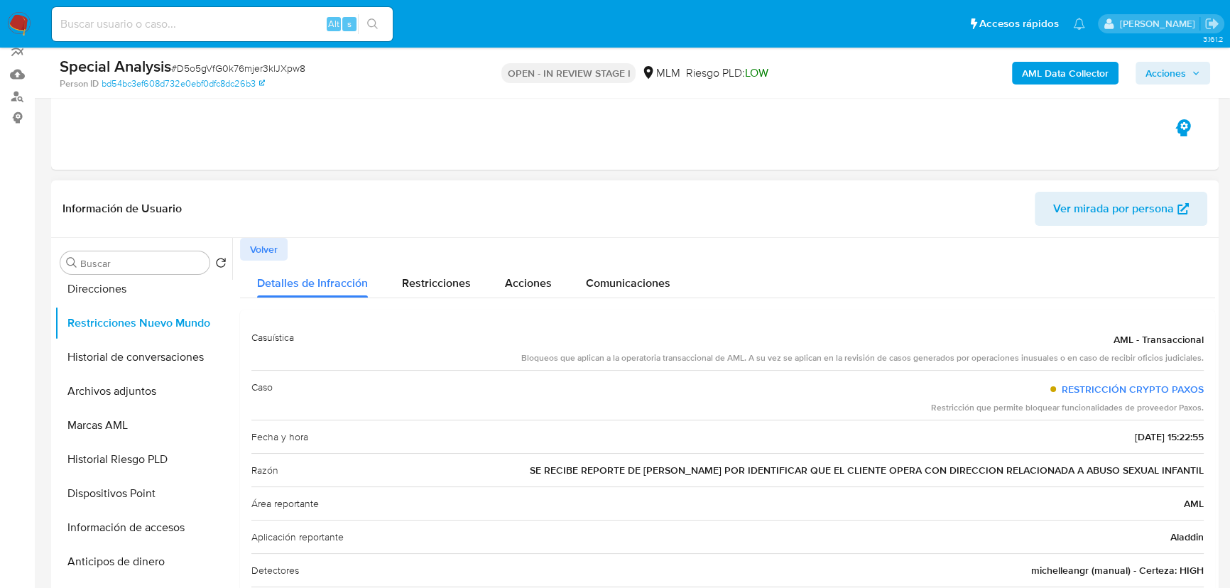
drag, startPoint x: 680, startPoint y: 470, endPoint x: 372, endPoint y: 321, distance: 341.8
click at [1189, 472] on span "SE RECIBE REPORTE DE PAXOS POR IDENTIFICAR QUE EL CLIENTE OPERA CON DIRECCION R…" at bounding box center [867, 470] width 674 height 14
click at [260, 247] on span "Volver" at bounding box center [264, 249] width 28 height 20
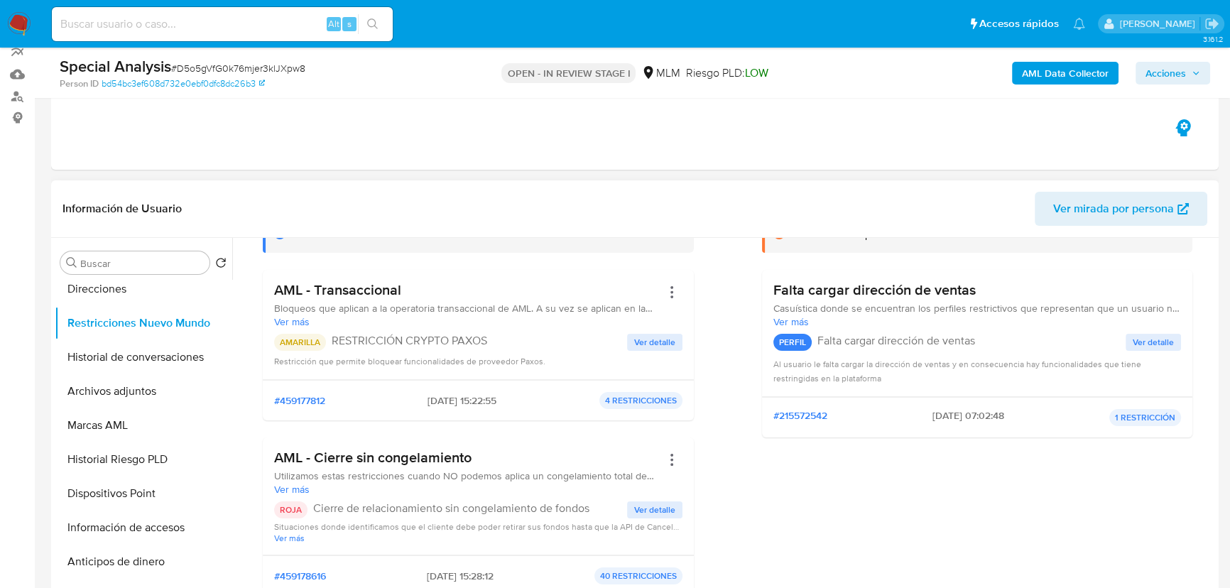
scroll to position [193, 0]
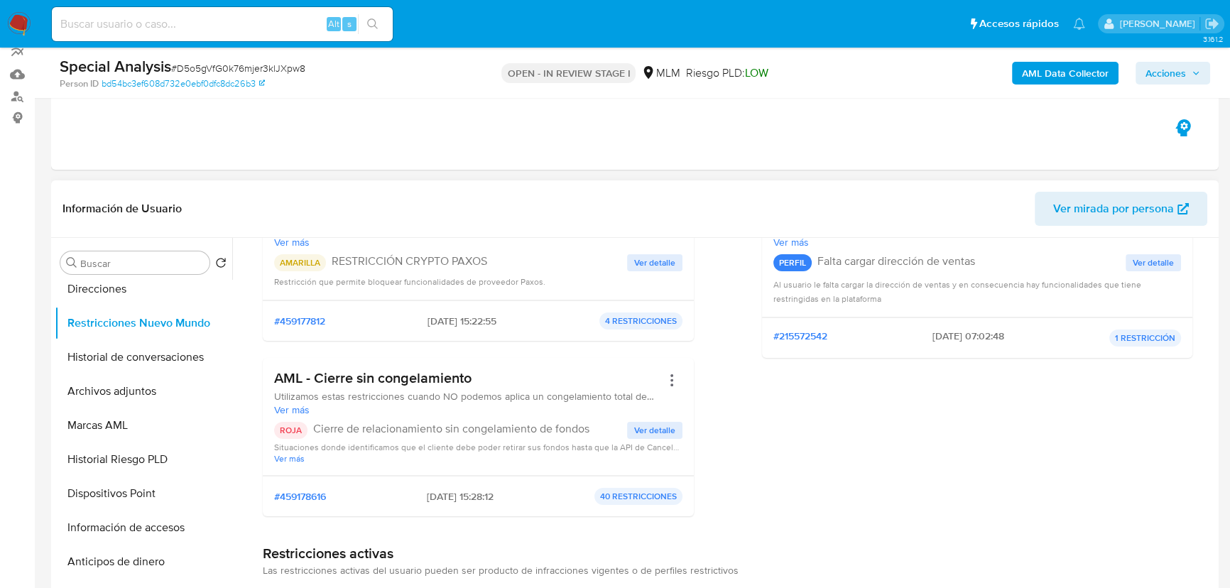
click at [644, 429] on span "Ver detalle" at bounding box center [654, 430] width 41 height 14
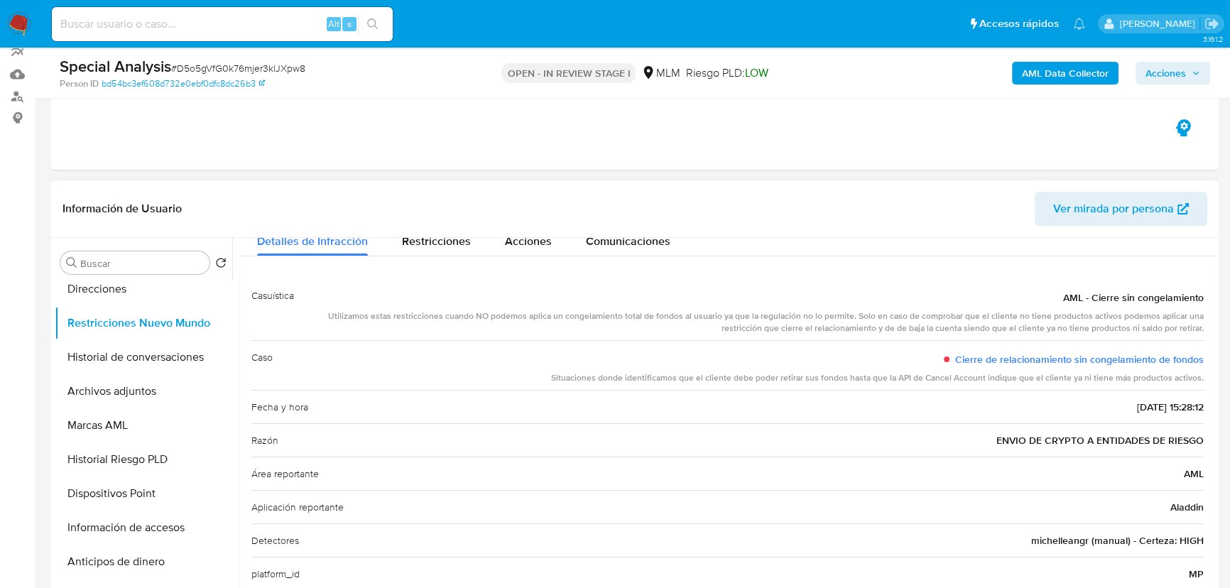
scroll to position [64, 0]
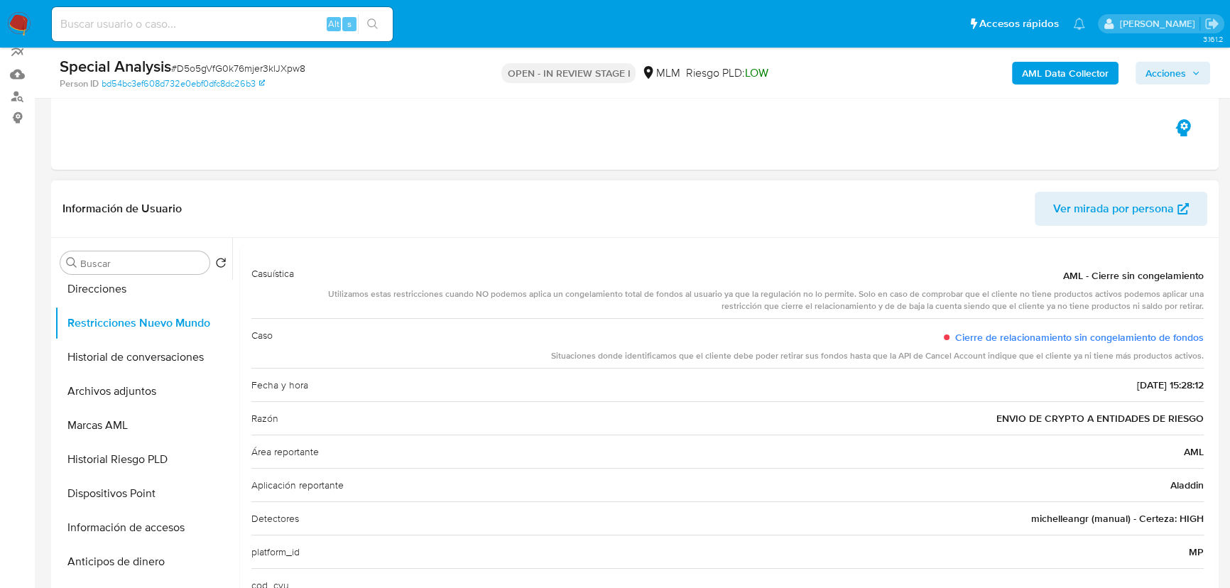
drag, startPoint x: 990, startPoint y: 419, endPoint x: 1199, endPoint y: 417, distance: 208.8
click at [1197, 417] on div "Razón ENVIO DE CRYPTO A ENTIDADES DE RIESGO" at bounding box center [727, 417] width 952 height 33
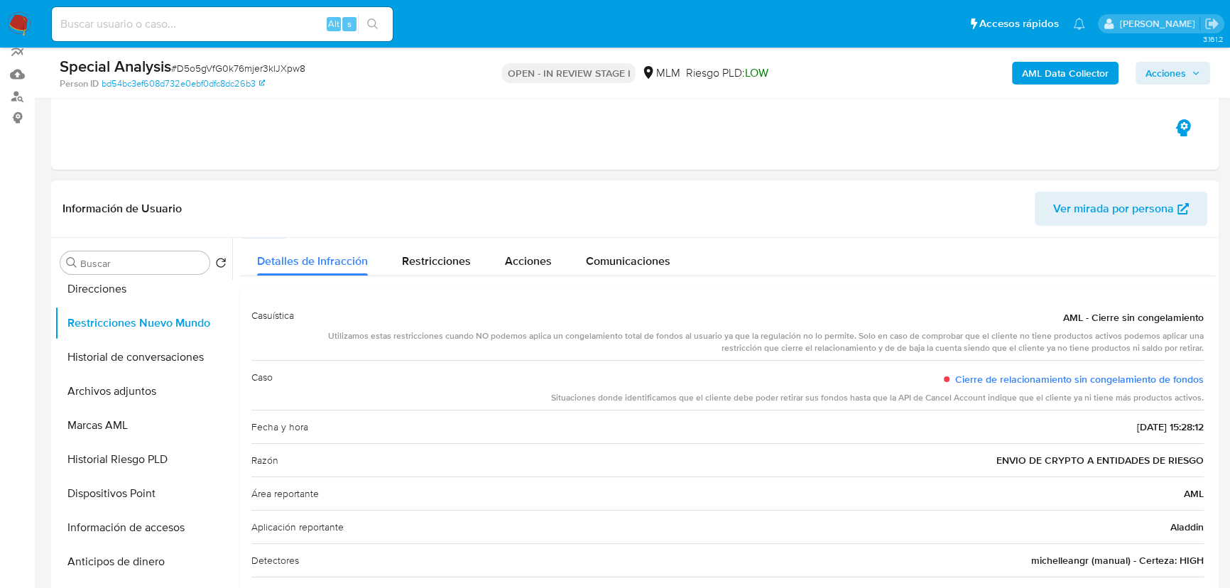
scroll to position [0, 0]
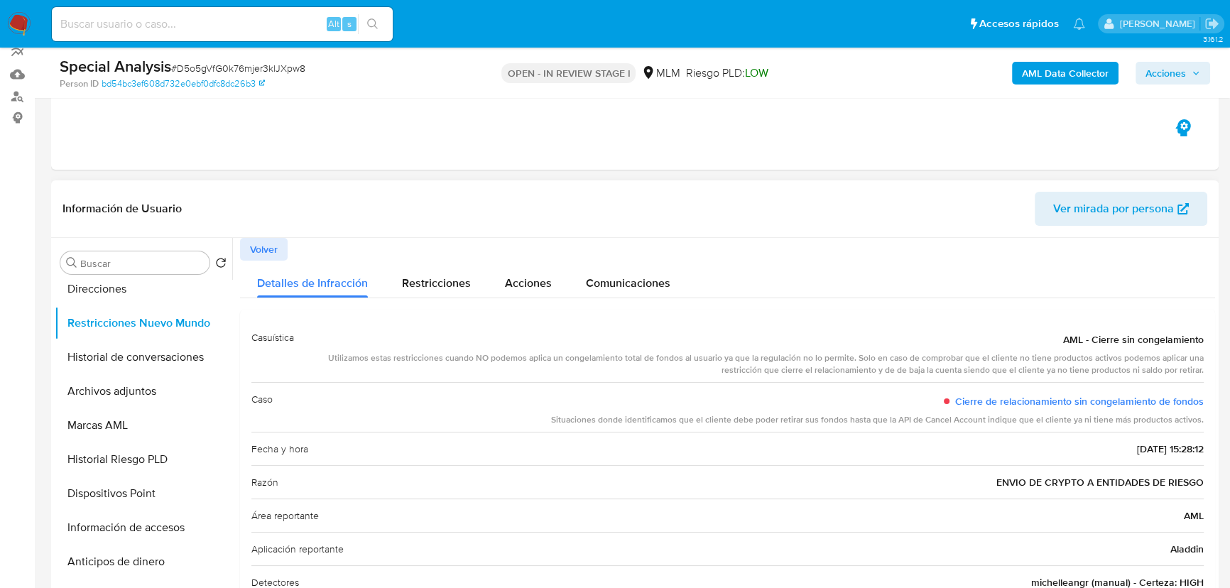
click at [265, 247] on span "Volver" at bounding box center [264, 249] width 28 height 20
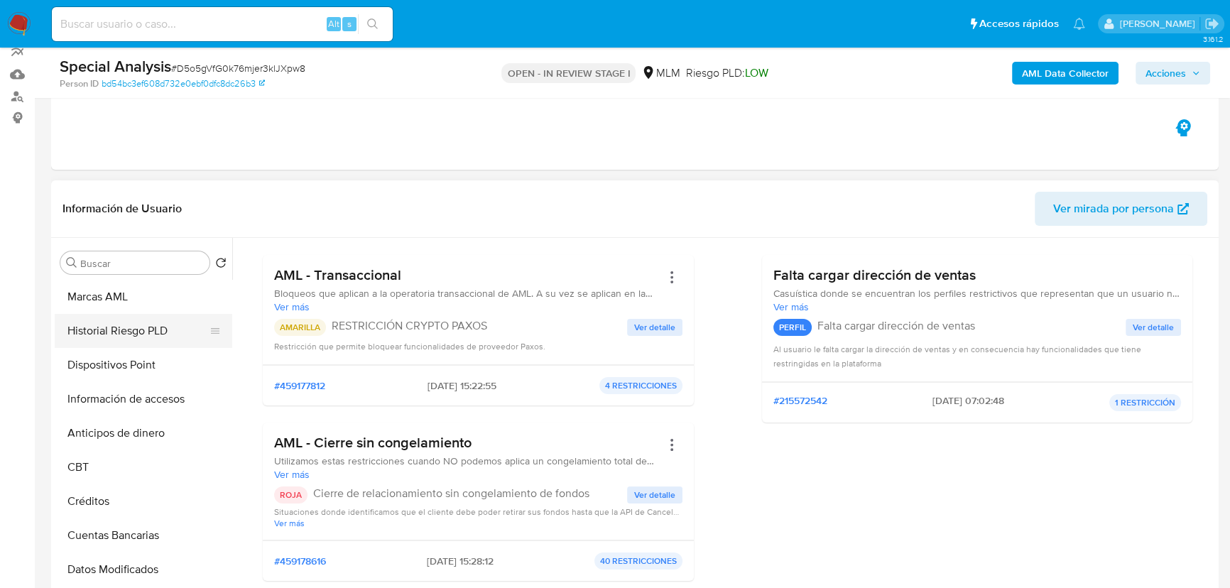
scroll to position [410, 0]
click at [223, 26] on input at bounding box center [222, 24] width 341 height 18
paste input "xPYbcvQojOCR2xwqpqVUNTYv"
type input "xPYbcvQojOCR2xwqpqVUNTYv"
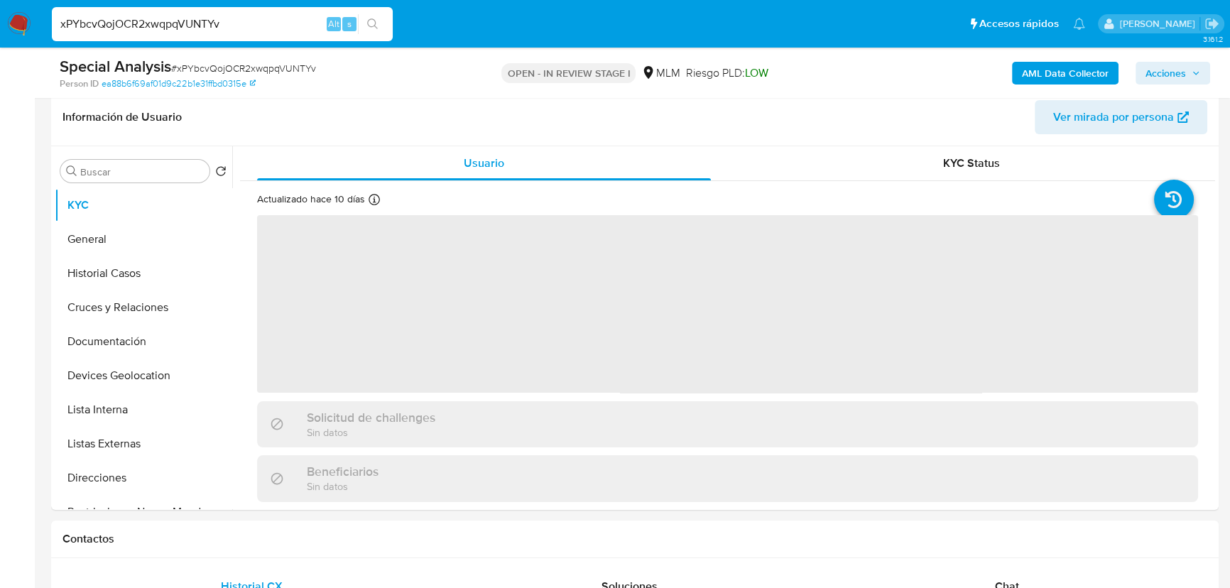
scroll to position [258, 0]
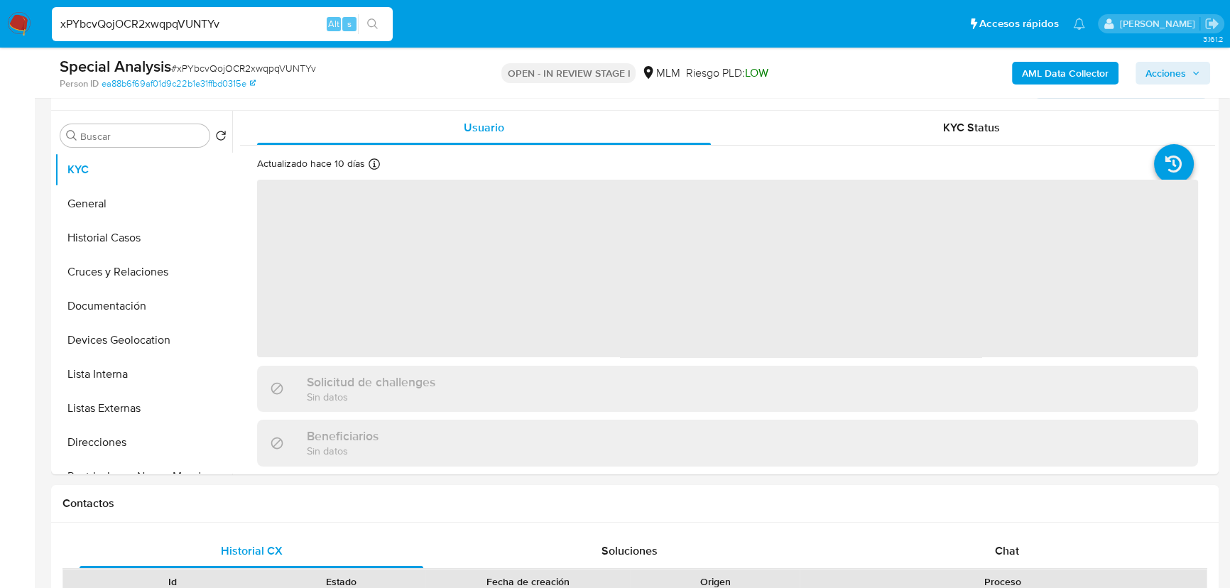
select select "10"
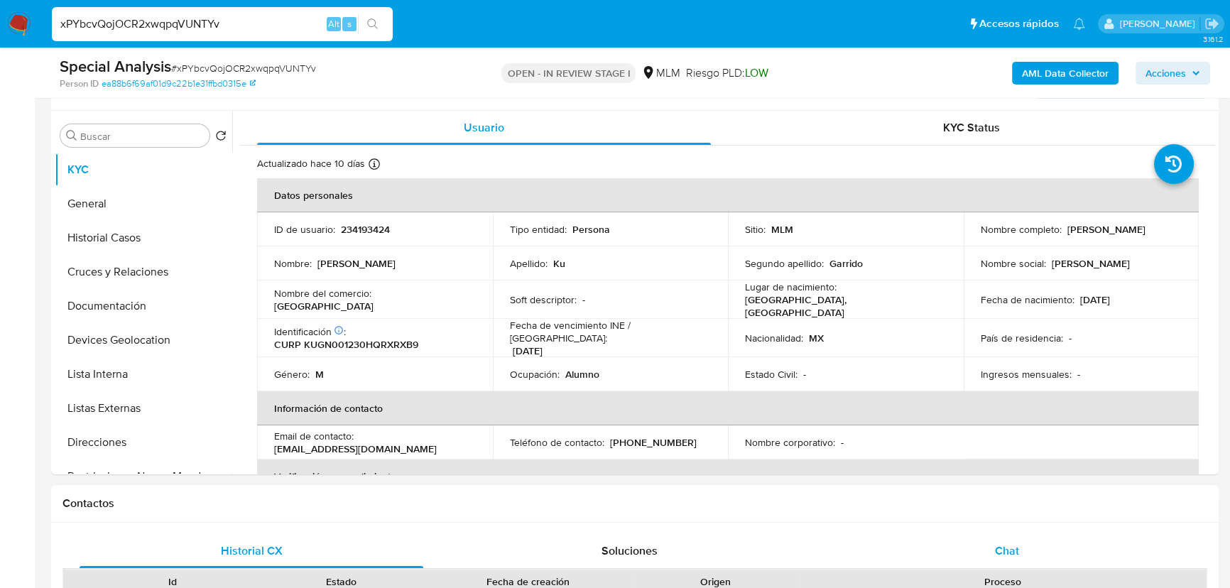
click at [1008, 555] on span "Chat" at bounding box center [1007, 551] width 24 height 16
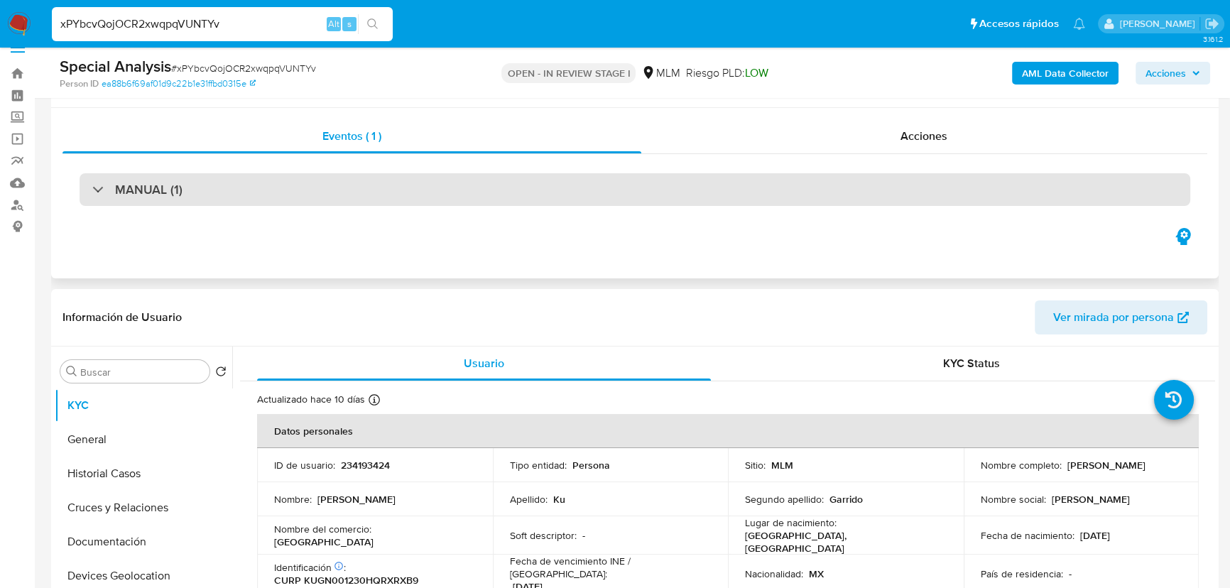
scroll to position [0, 0]
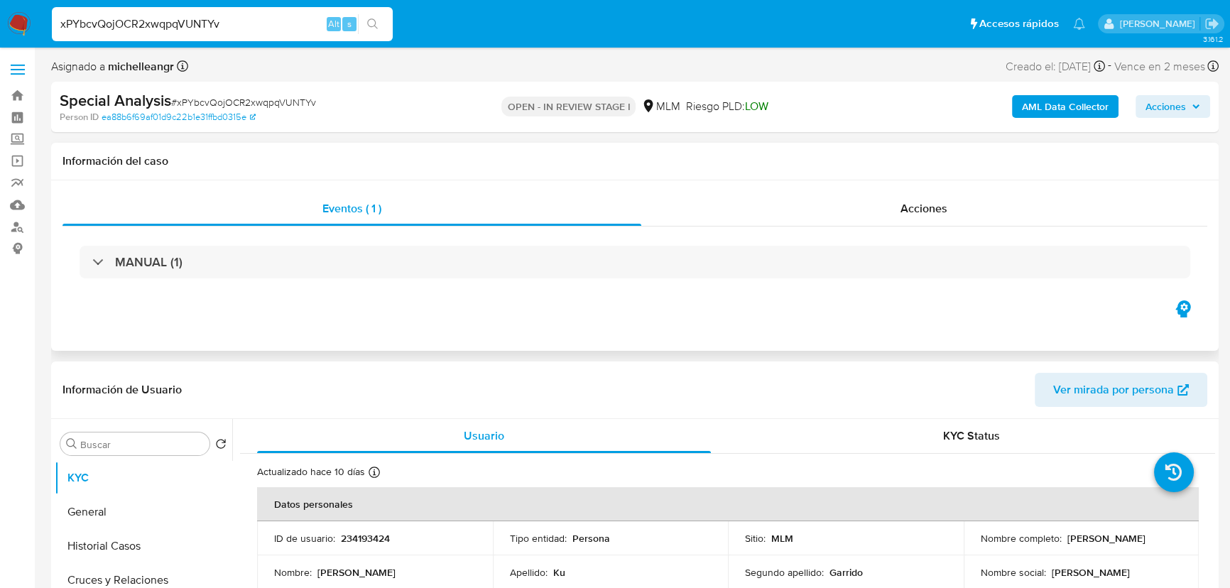
drag, startPoint x: 917, startPoint y: 220, endPoint x: 888, endPoint y: 235, distance: 32.7
click at [918, 219] on div "Acciones" at bounding box center [924, 209] width 567 height 34
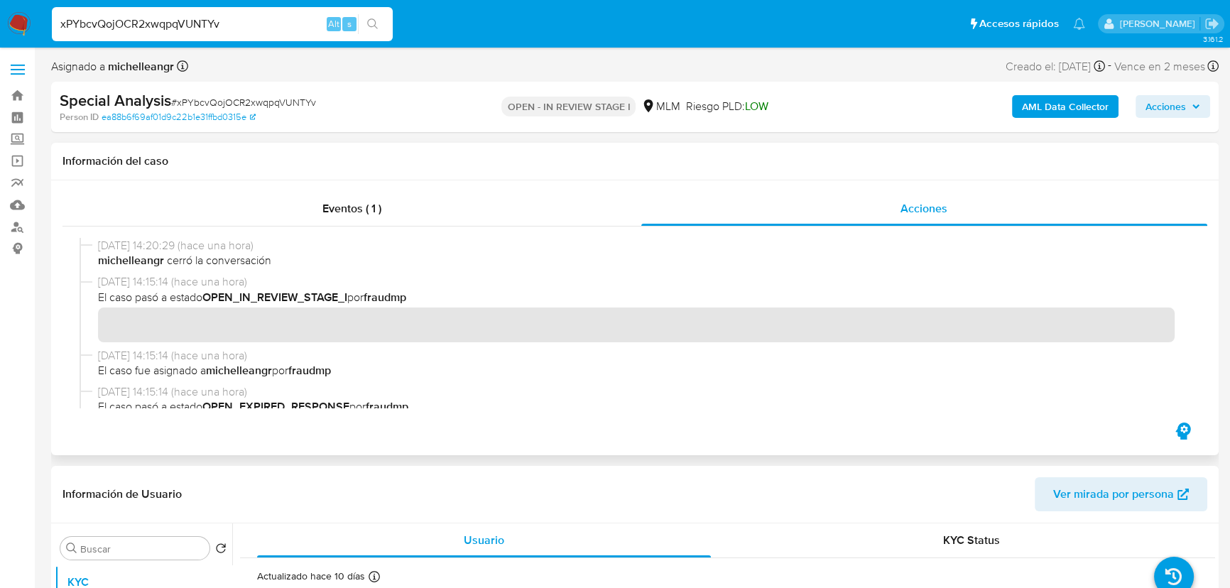
drag, startPoint x: 100, startPoint y: 262, endPoint x: 488, endPoint y: 271, distance: 387.9
click at [488, 271] on div "30/09/2025 14:20:29 (hace una hora) michelleangr cerró la conversación" at bounding box center [635, 256] width 1111 height 36
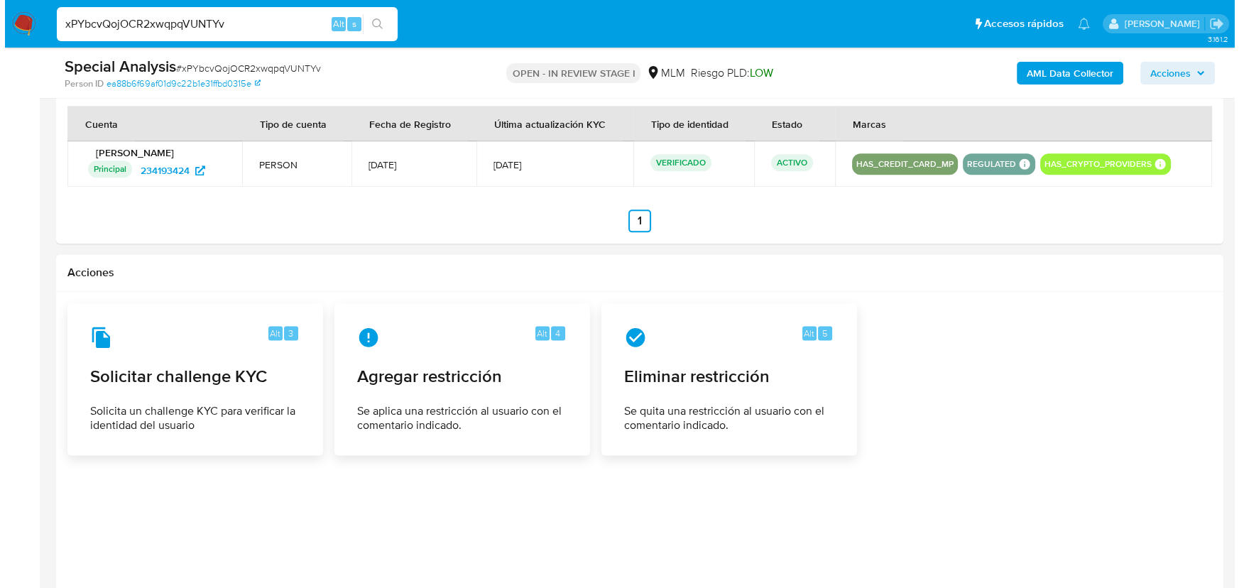
scroll to position [2303, 0]
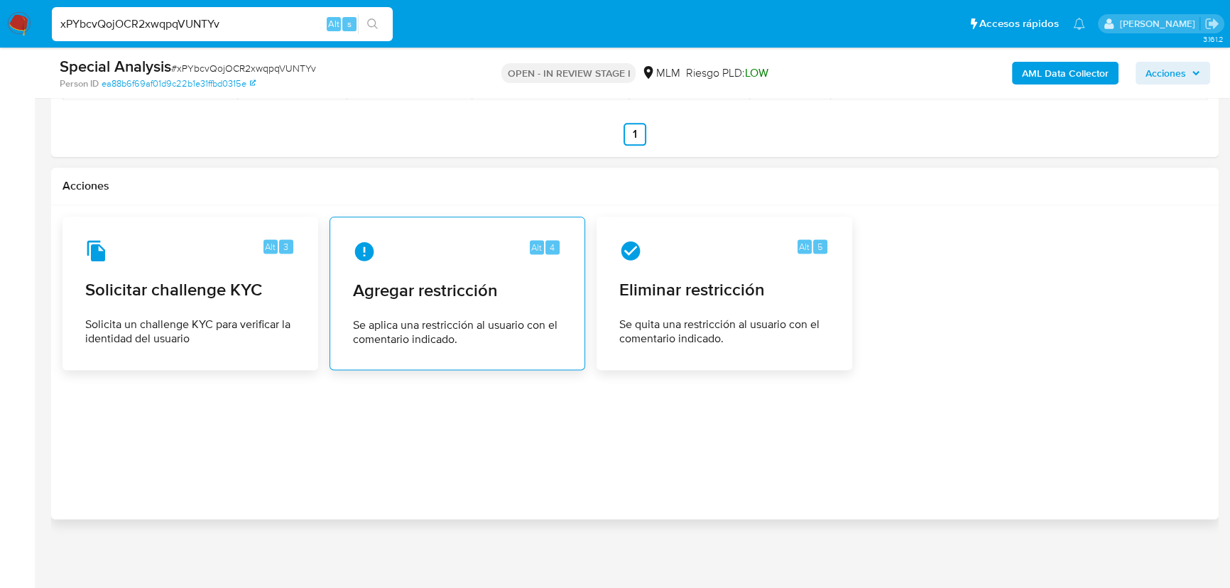
click at [455, 302] on div "Alt 4 Agregar restricción Se aplica una restricción al usuario con el comentari…" at bounding box center [458, 293] width 232 height 129
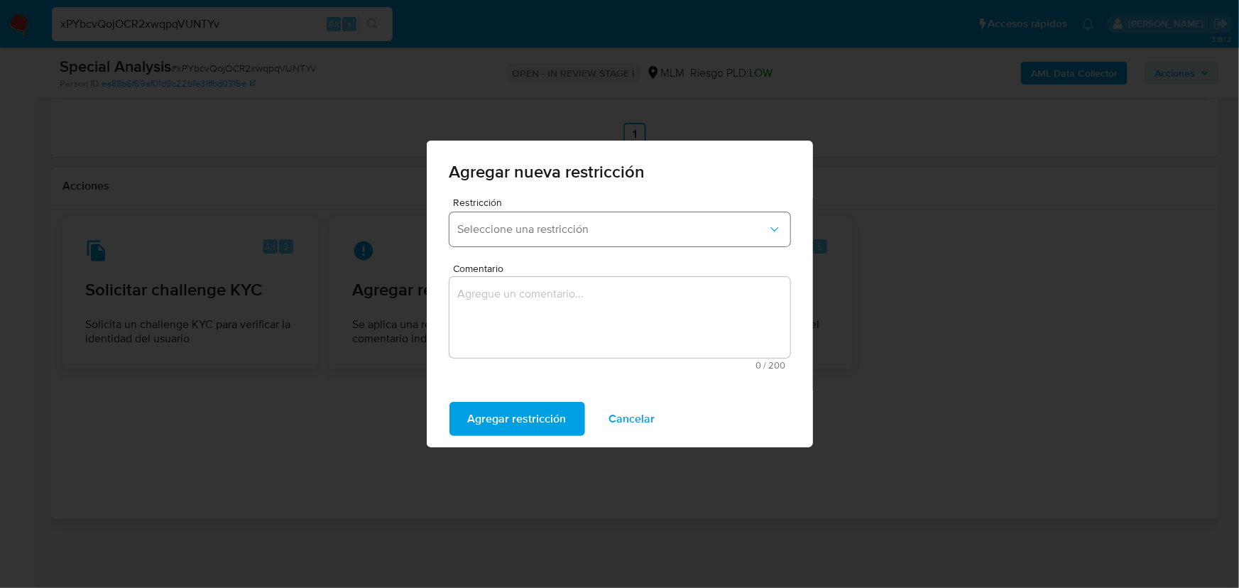
click at [591, 232] on span "Seleccione una restricción" at bounding box center [613, 229] width 310 height 14
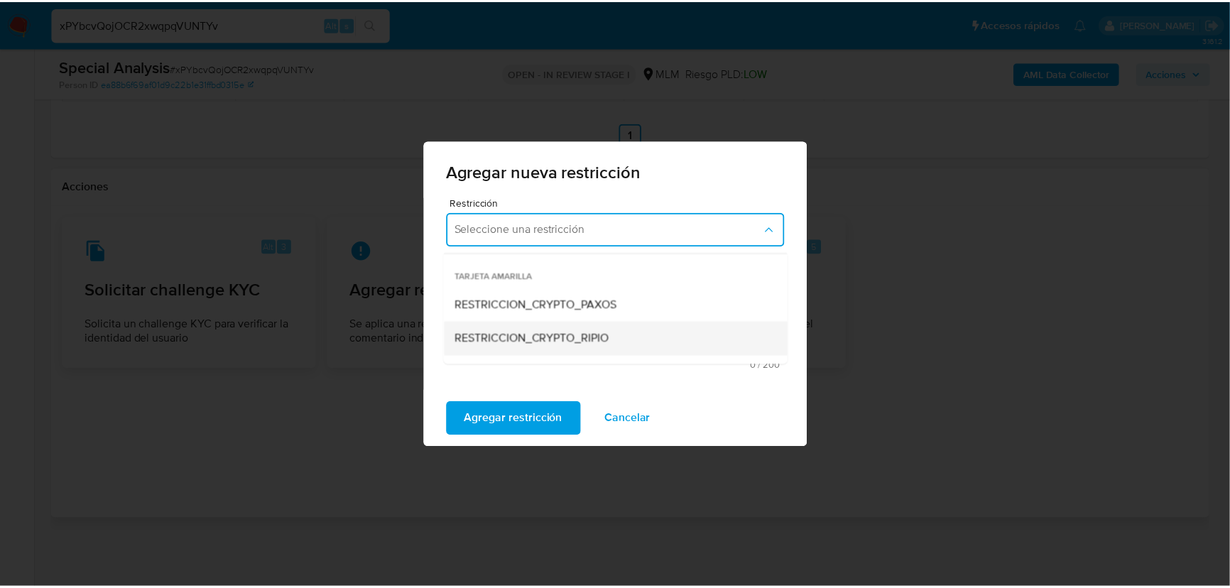
scroll to position [258, 0]
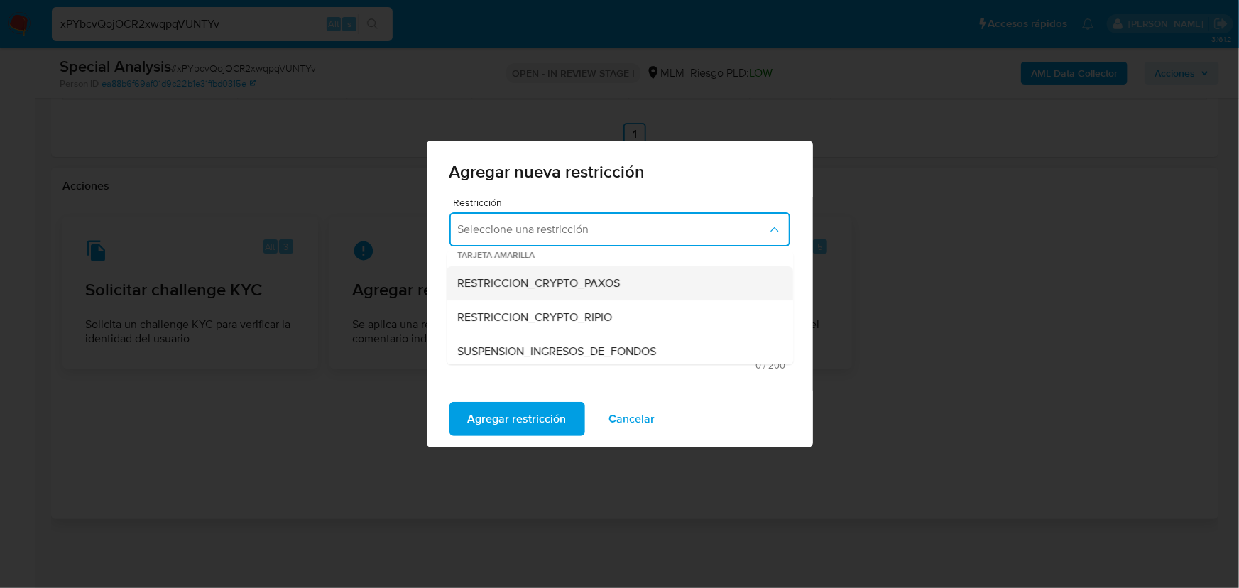
click at [568, 282] on span "RESTRICCION_CRYPTO_PAXOS" at bounding box center [539, 283] width 163 height 14
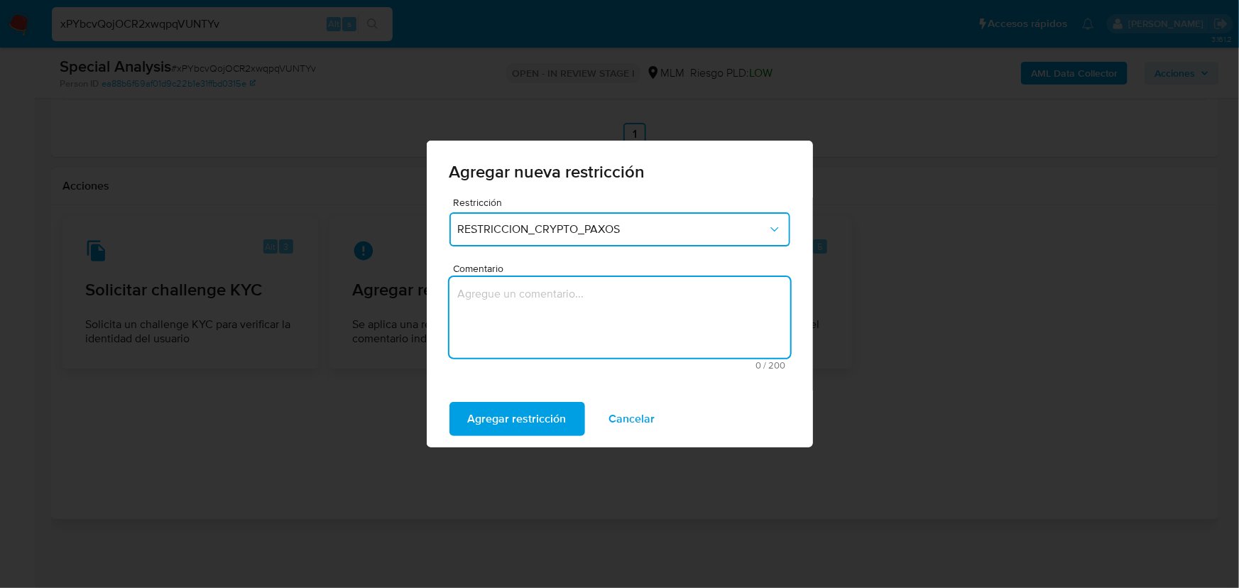
click at [617, 297] on textarea "Comentario" at bounding box center [620, 317] width 341 height 81
drag, startPoint x: 486, startPoint y: 296, endPoint x: 743, endPoint y: 298, distance: 257.1
click at [743, 298] on textarea "ENVIO DE CRYPTO A ENTIDADES DE RIESGO" at bounding box center [620, 317] width 341 height 81
click at [660, 316] on textarea "ENVIO DE CRYPTO A ENTIDADES DE RIESGO" at bounding box center [620, 317] width 341 height 81
click at [705, 299] on textarea "ENVIO DE CRYPTO A ENTIDADES DE RIESGO" at bounding box center [620, 317] width 341 height 81
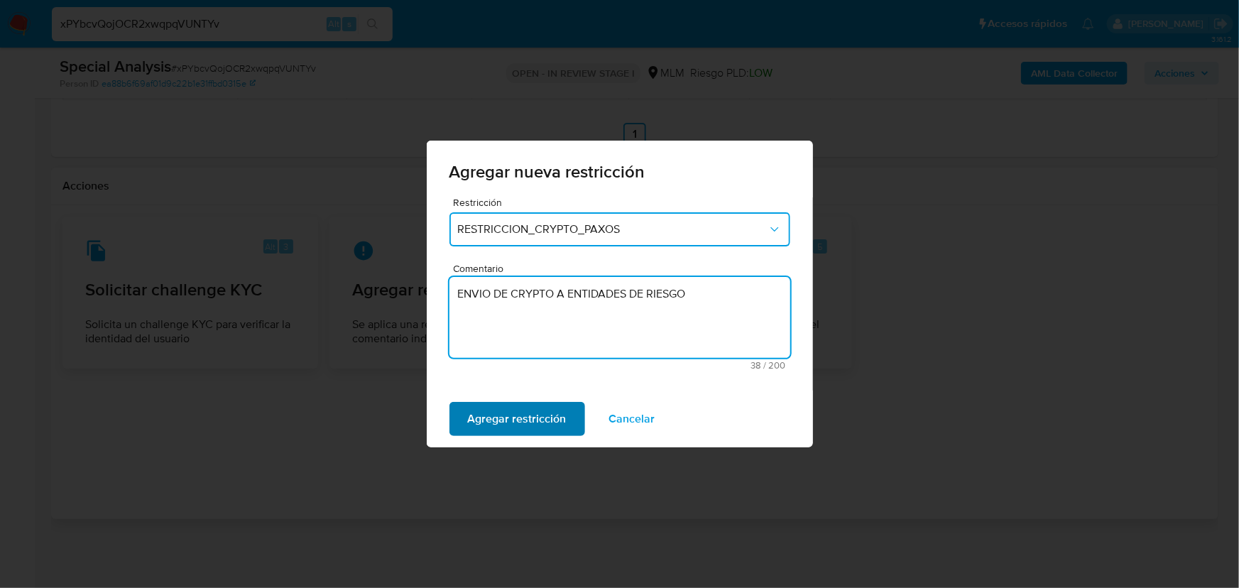
type textarea "ENVIO DE CRYPTO A ENTIDADES DE RIESGO"
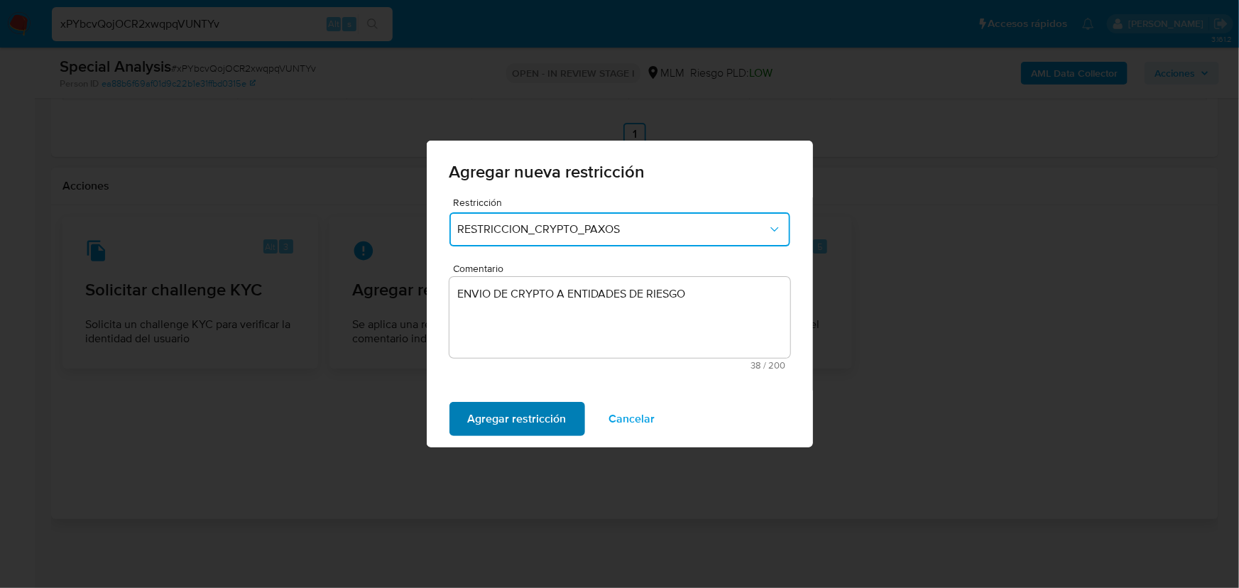
click at [506, 418] on span "Agregar restricción" at bounding box center [517, 418] width 99 height 31
click at [497, 415] on span "Confirmar" at bounding box center [493, 418] width 51 height 31
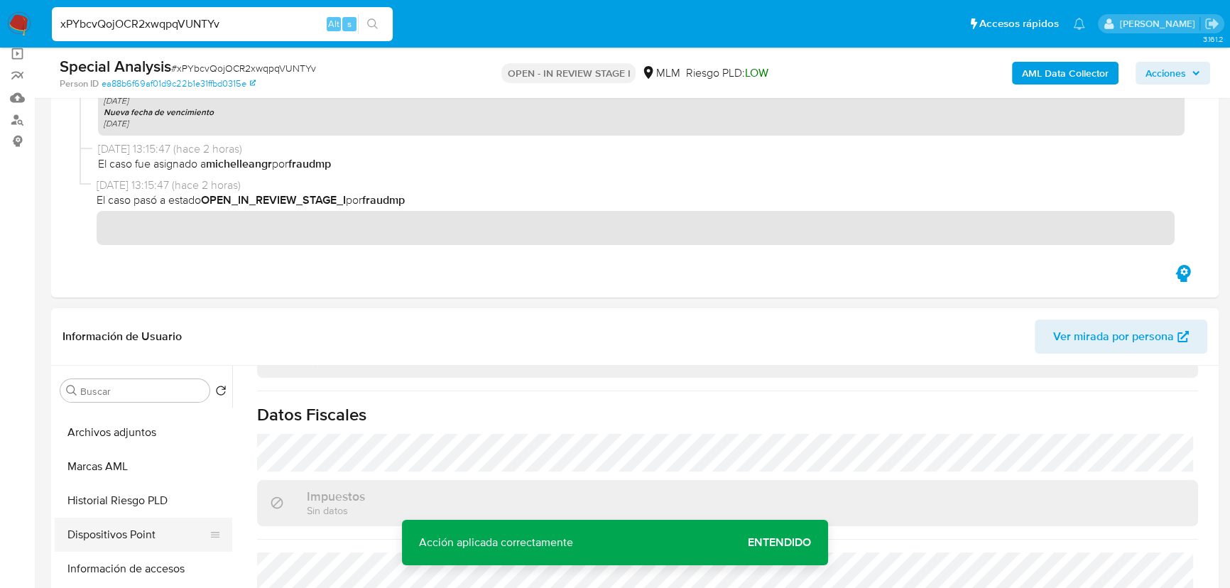
scroll to position [345, 0]
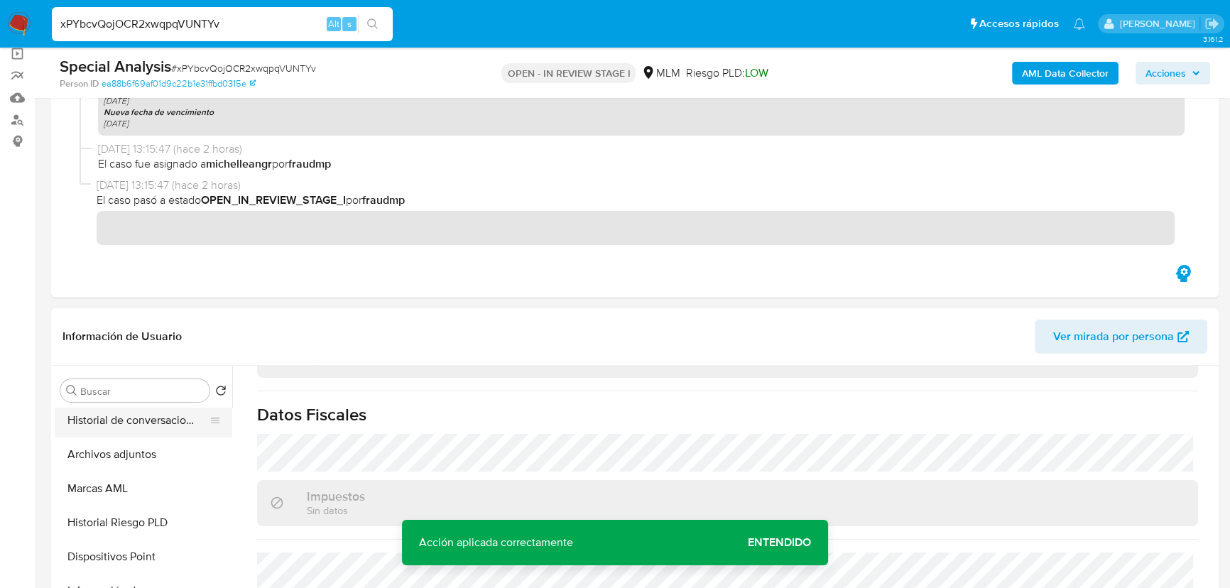
click at [149, 424] on button "Historial de conversaciones" at bounding box center [138, 420] width 166 height 34
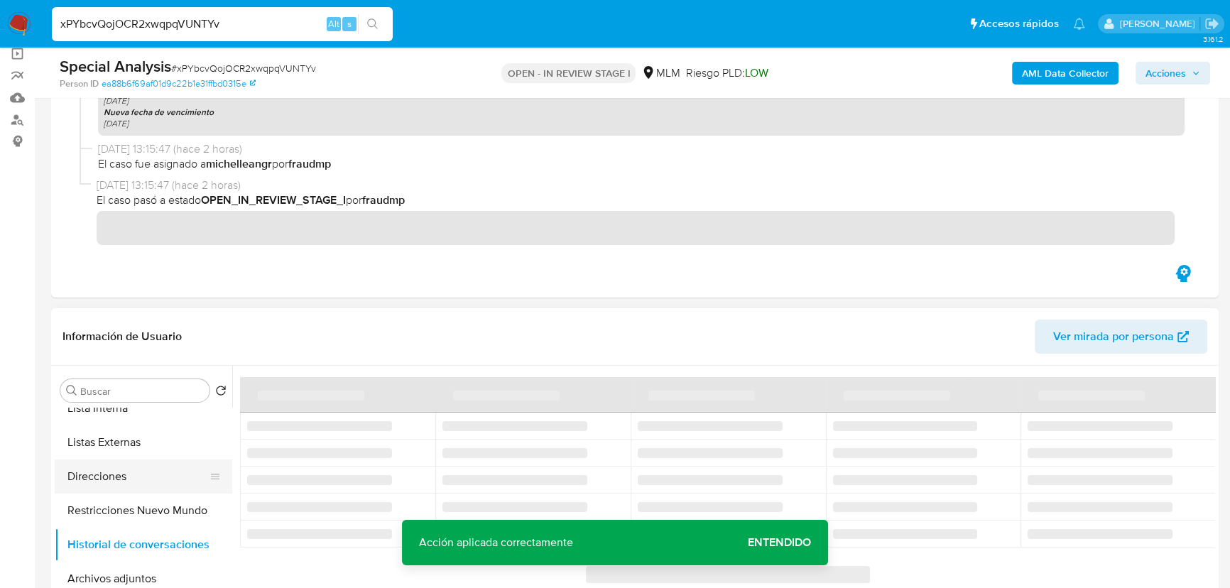
scroll to position [216, 0]
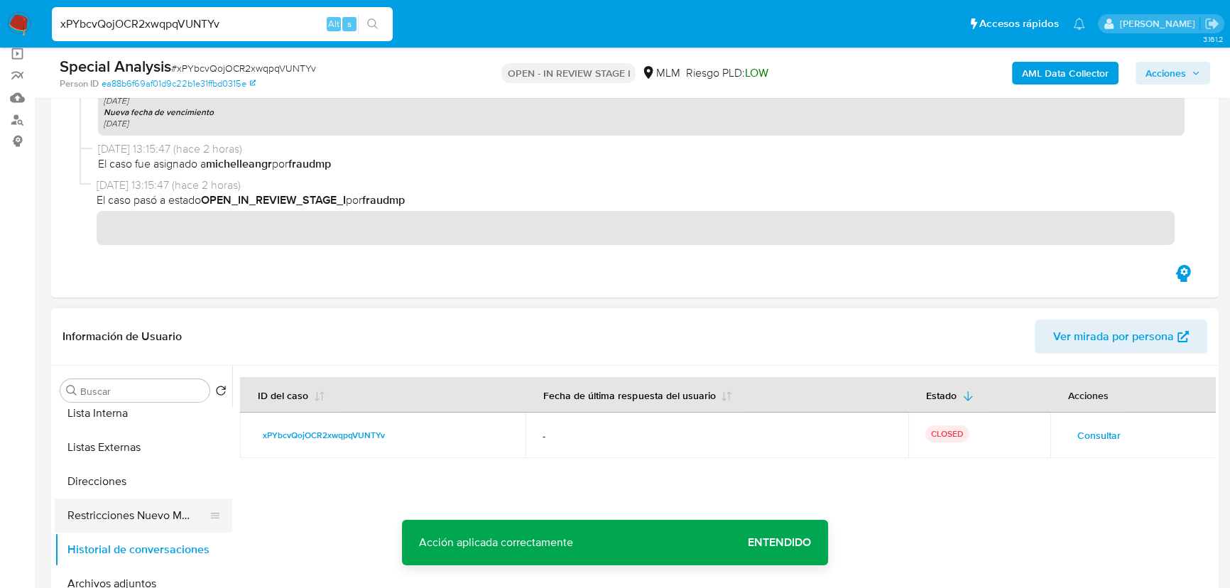
click at [156, 509] on button "Restricciones Nuevo Mundo" at bounding box center [138, 516] width 166 height 34
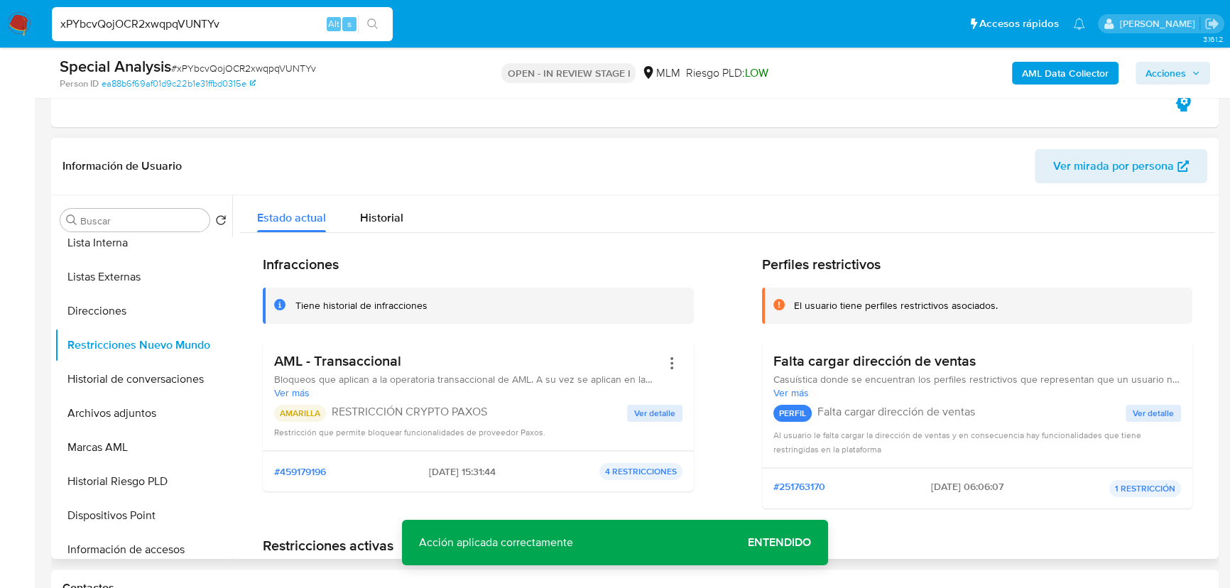
scroll to position [301, 0]
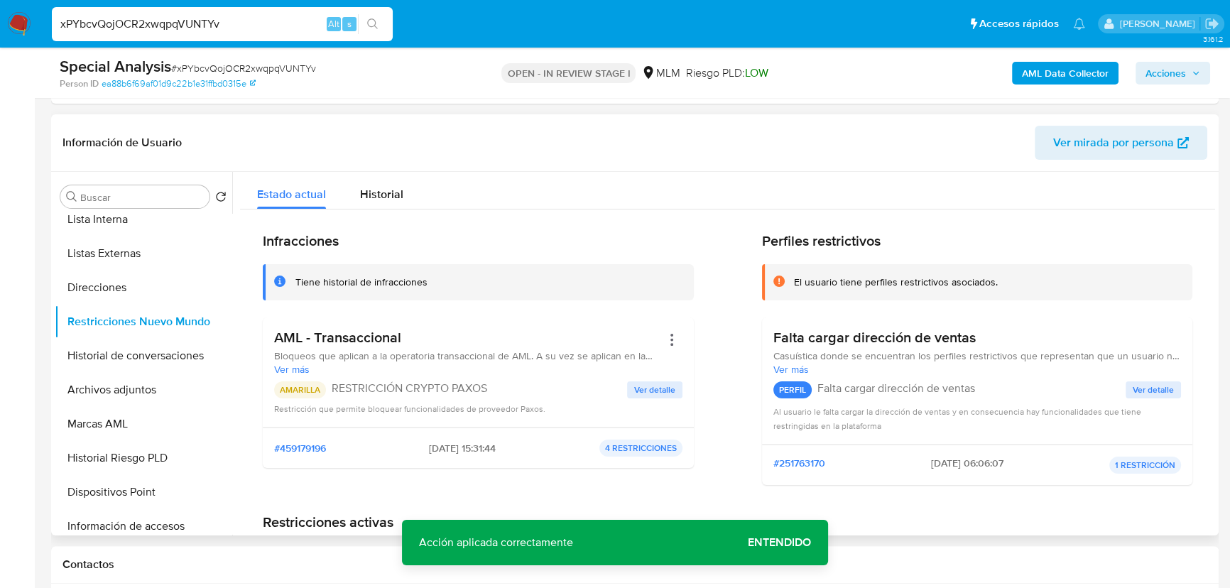
drag, startPoint x: 527, startPoint y: 398, endPoint x: 305, endPoint y: 386, distance: 222.6
click at [305, 386] on div "AMARILLA RESTRICCIÓN CRYPTO PAXOS" at bounding box center [450, 389] width 353 height 17
click at [657, 388] on span "Ver detalle" at bounding box center [654, 390] width 41 height 14
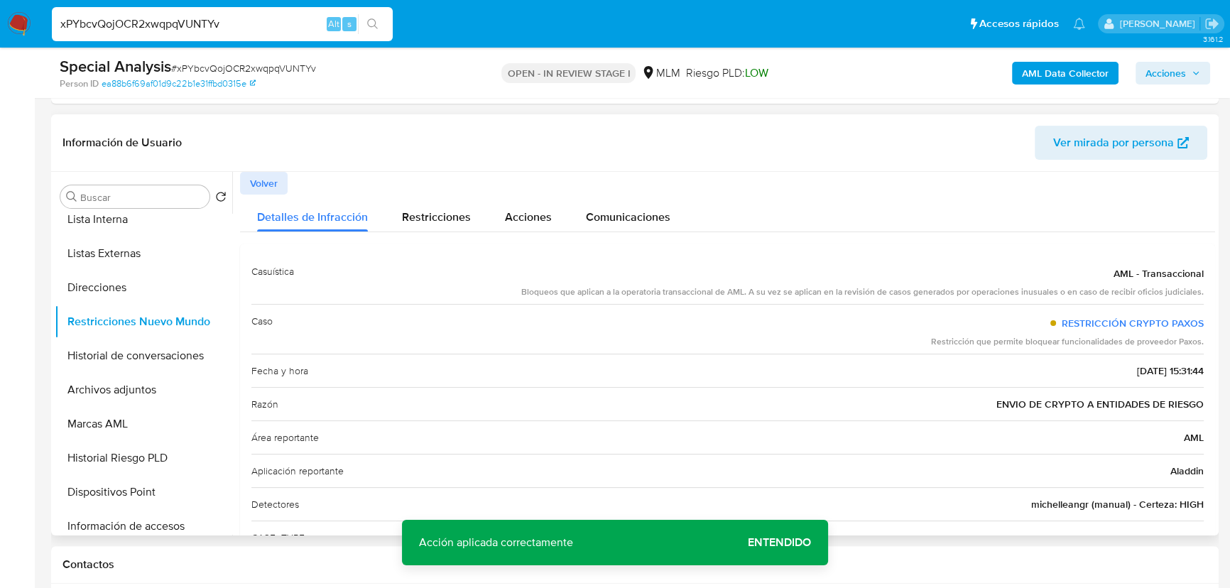
drag, startPoint x: 1028, startPoint y: 402, endPoint x: 1176, endPoint y: 401, distance: 147.7
click at [1176, 401] on div "Razón ENVIO DE CRYPTO A ENTIDADES DE RIESGO" at bounding box center [727, 403] width 952 height 33
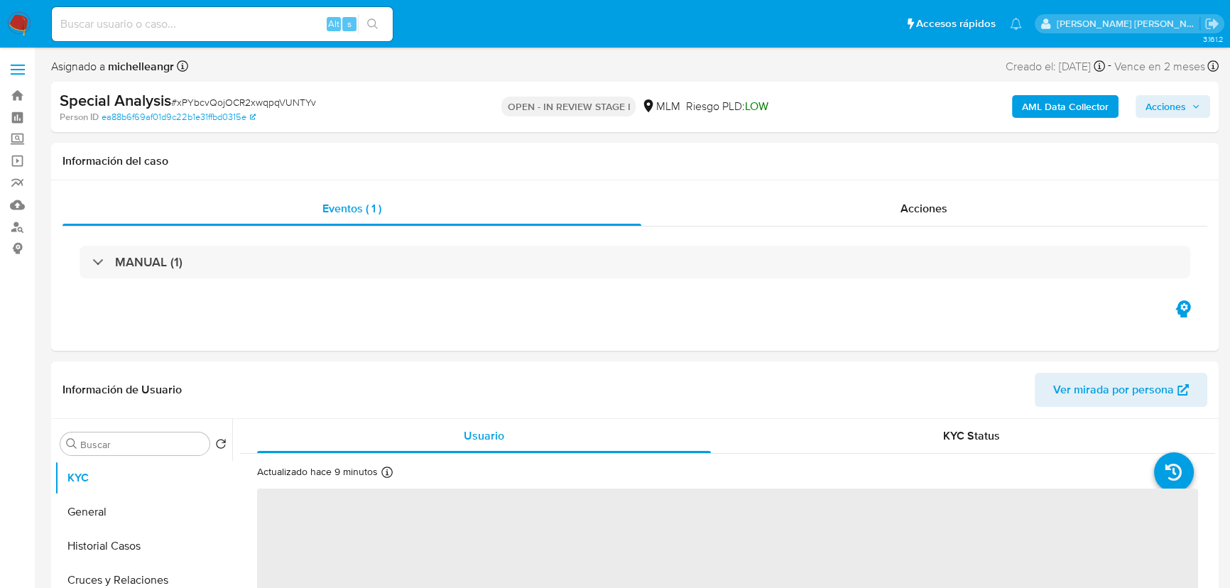
select select "10"
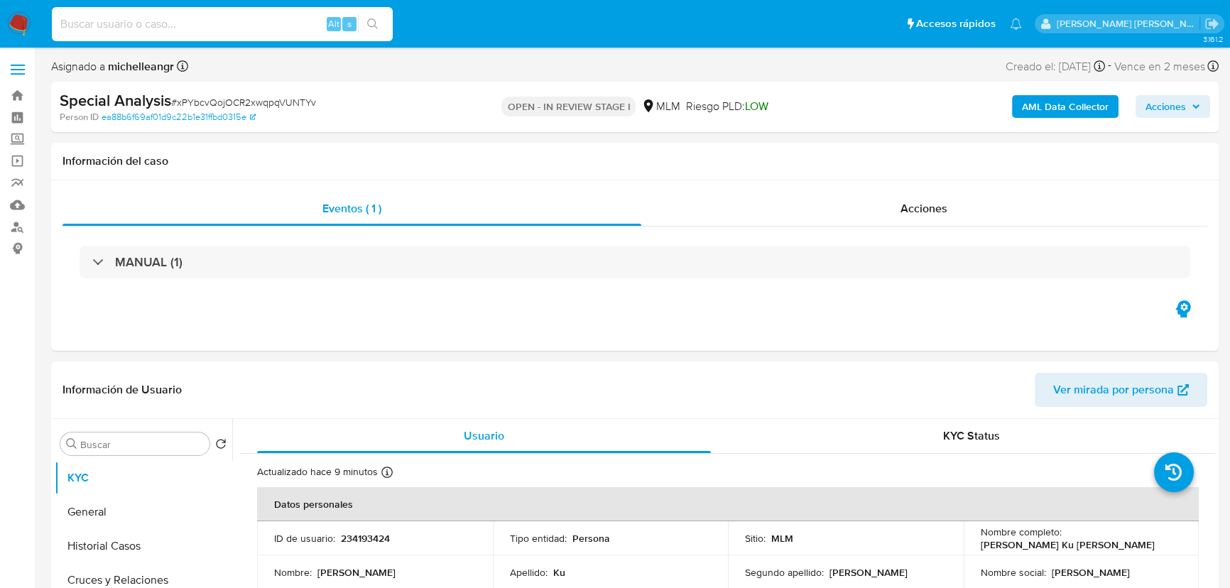
click at [177, 22] on input at bounding box center [222, 24] width 341 height 18
paste input "D5o5gVfG0k76mjer3klJXpw8"
type input "D5o5gVfG0k76mjer3klJXpw8"
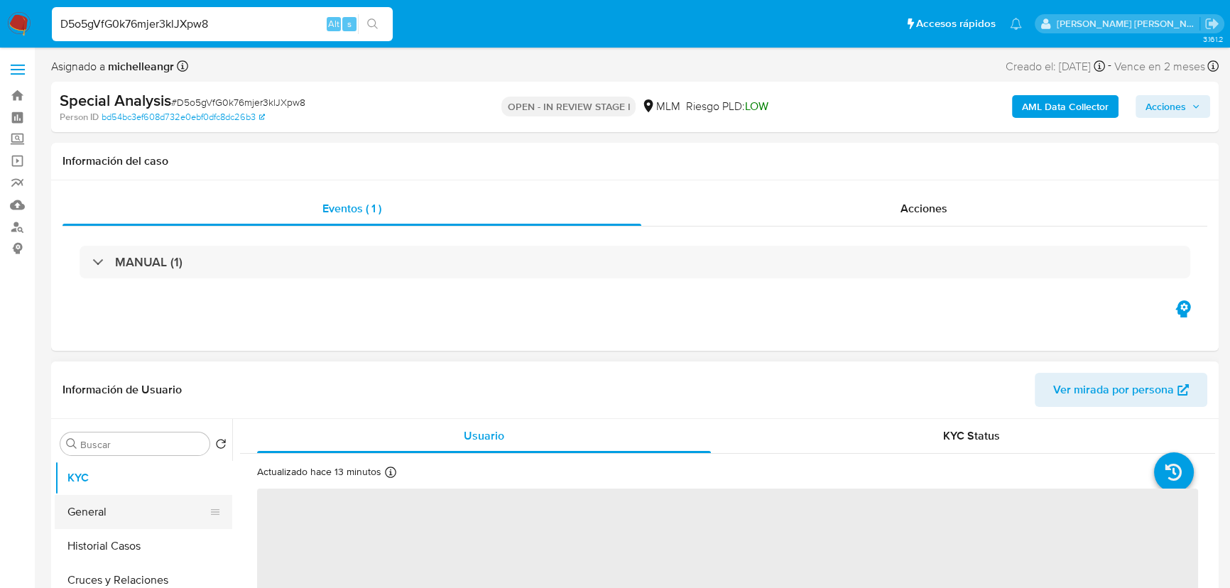
select select "10"
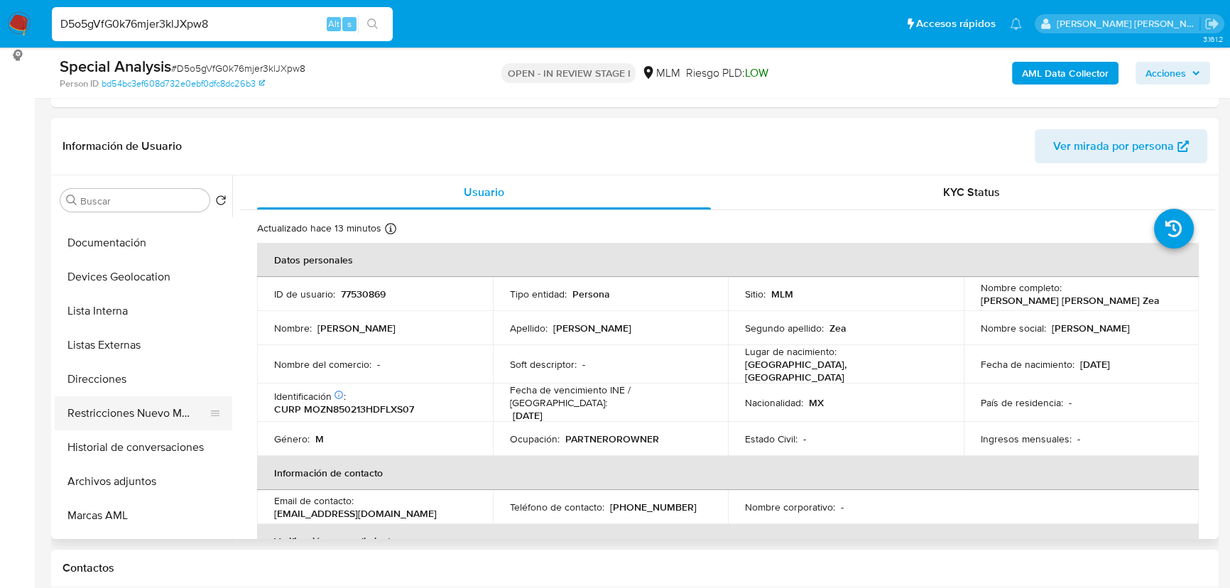
scroll to position [129, 0]
click at [151, 408] on button "Restricciones Nuevo Mundo" at bounding box center [138, 413] width 166 height 34
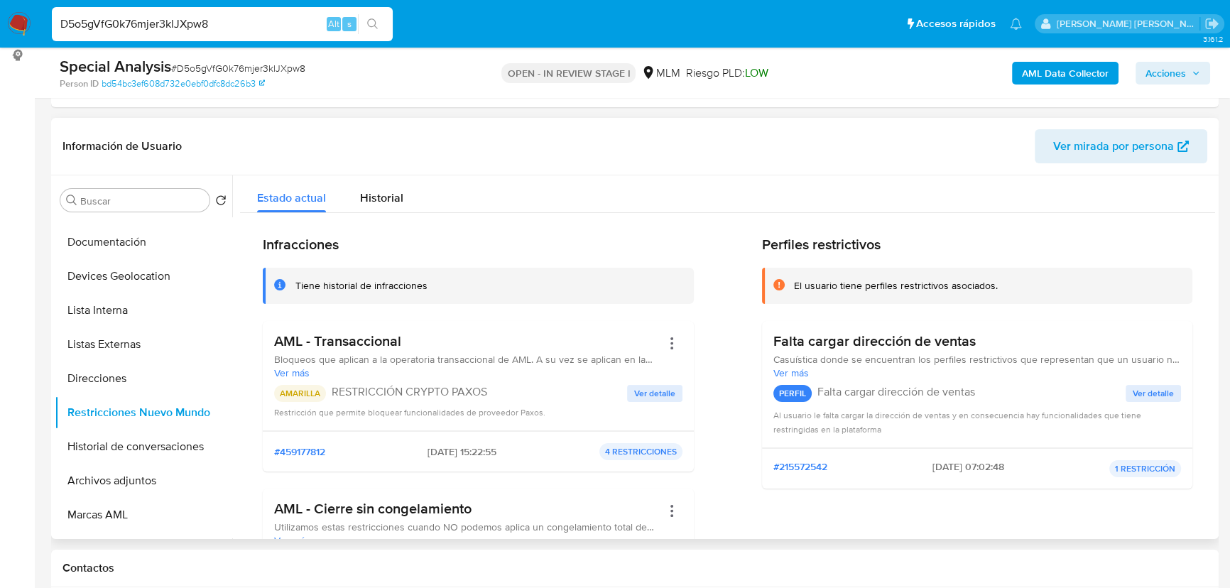
scroll to position [64, 0]
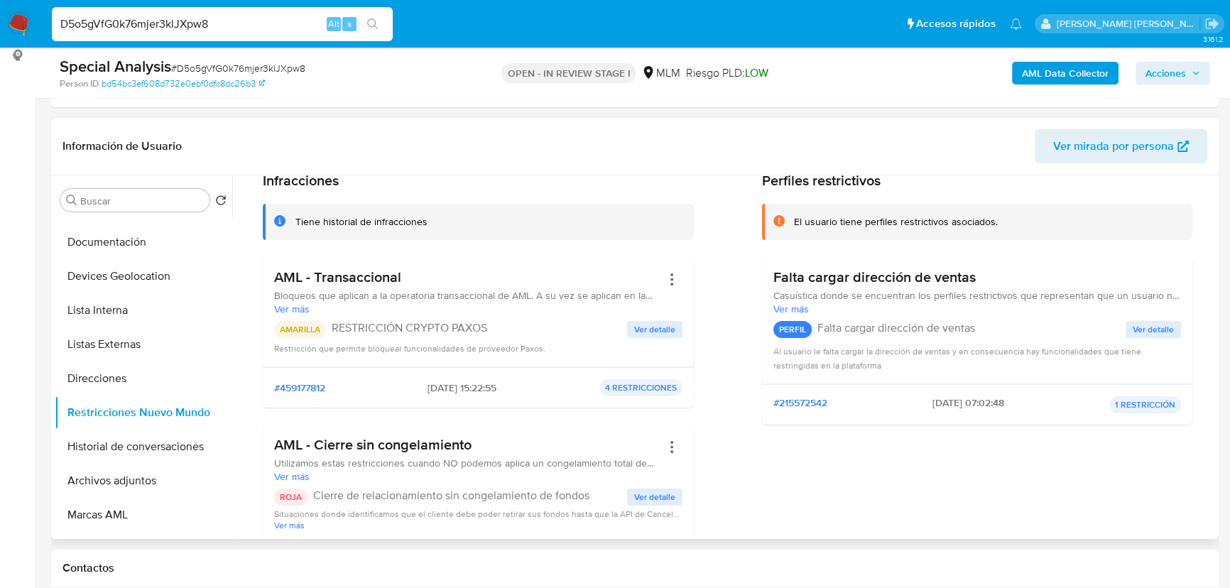
click at [658, 496] on span "Ver detalle" at bounding box center [654, 497] width 41 height 14
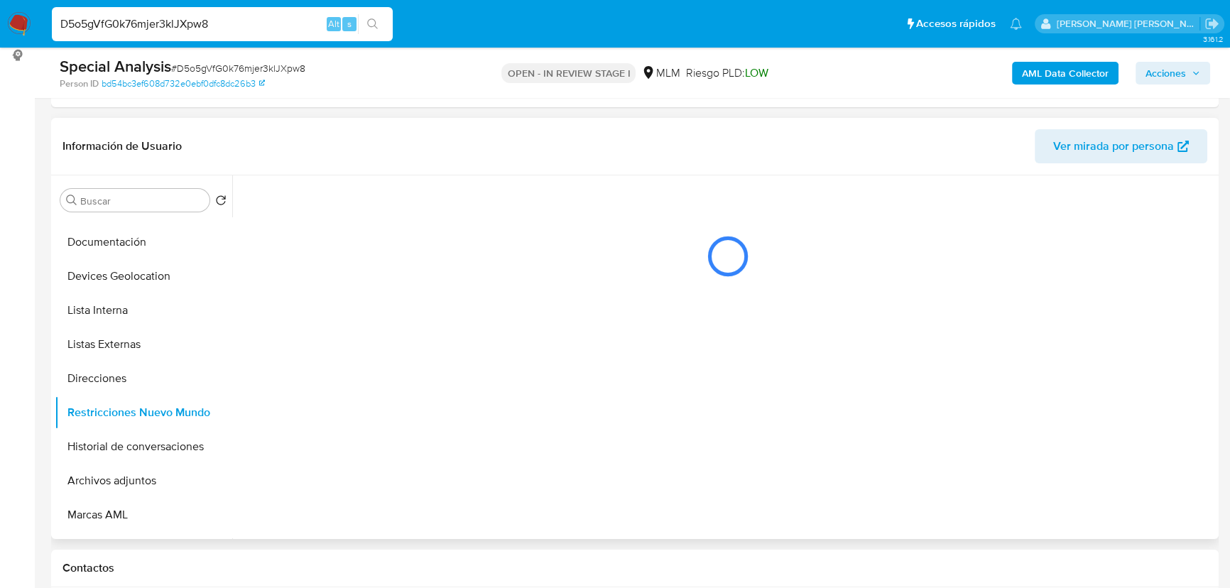
scroll to position [0, 0]
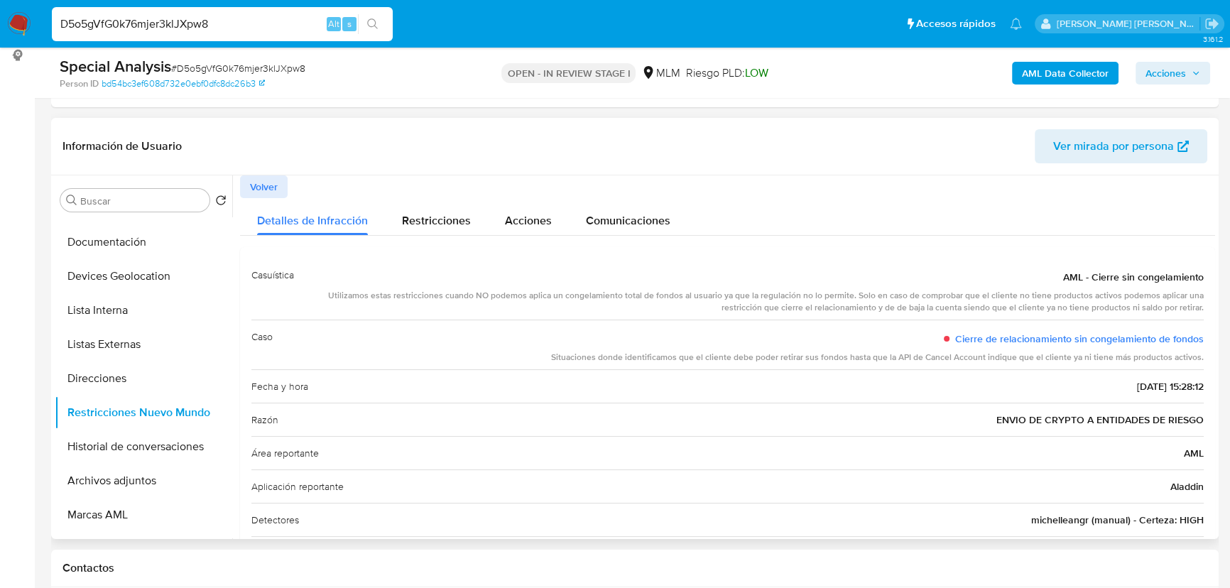
click at [269, 186] on span "Volver" at bounding box center [264, 187] width 28 height 20
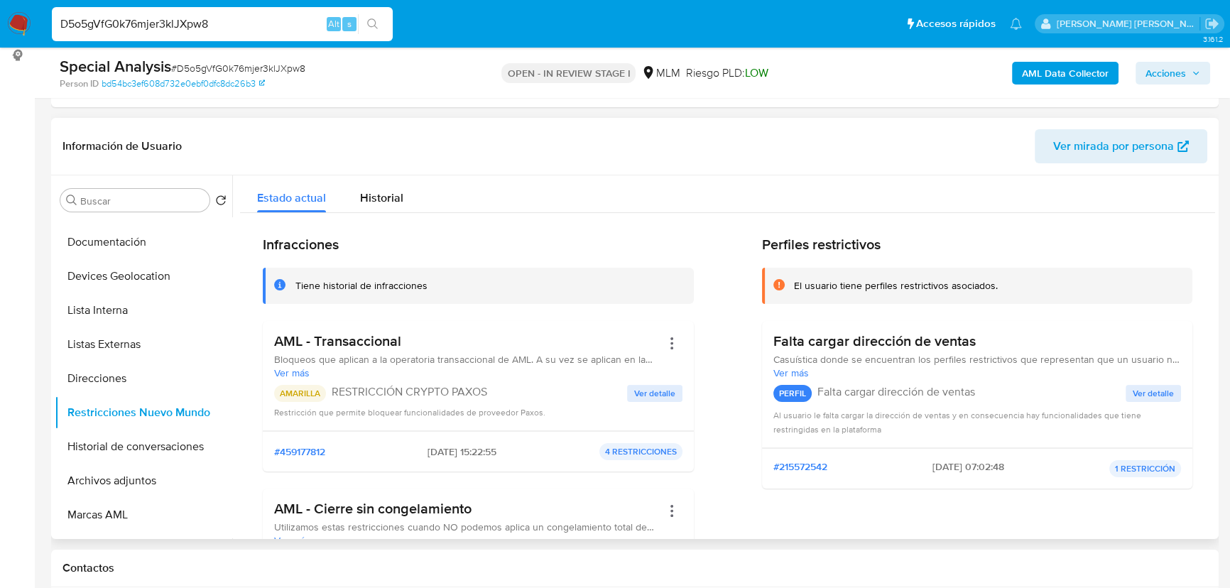
click at [627, 393] on button "Ver detalle" at bounding box center [654, 393] width 55 height 17
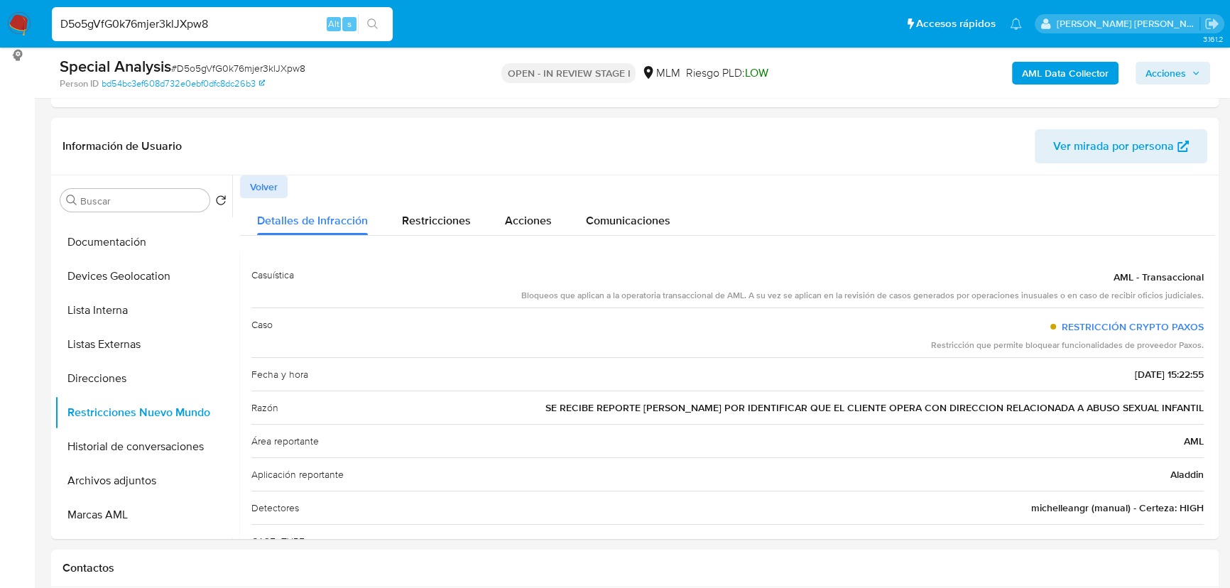
drag, startPoint x: 242, startPoint y: 28, endPoint x: 0, endPoint y: -63, distance: 258.7
paste input "Jfykvow1b7YlltekFgHEQQ4v"
type input "Jfykvow1b7YlltekFgHEQQ4v"
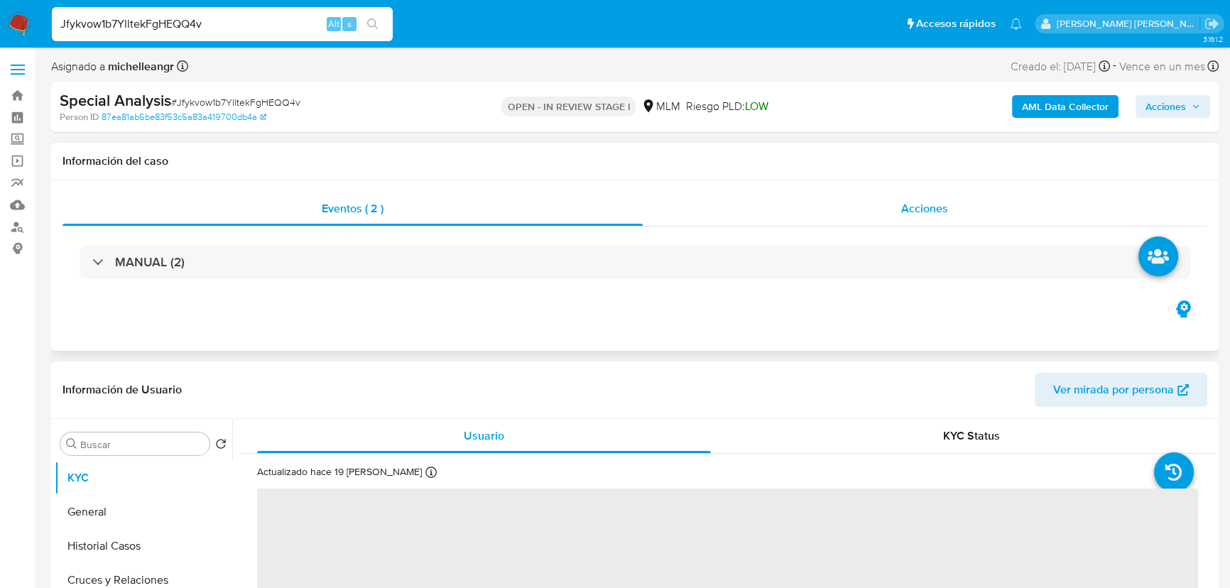
click at [909, 220] on div "Acciones" at bounding box center [925, 209] width 565 height 34
select select "10"
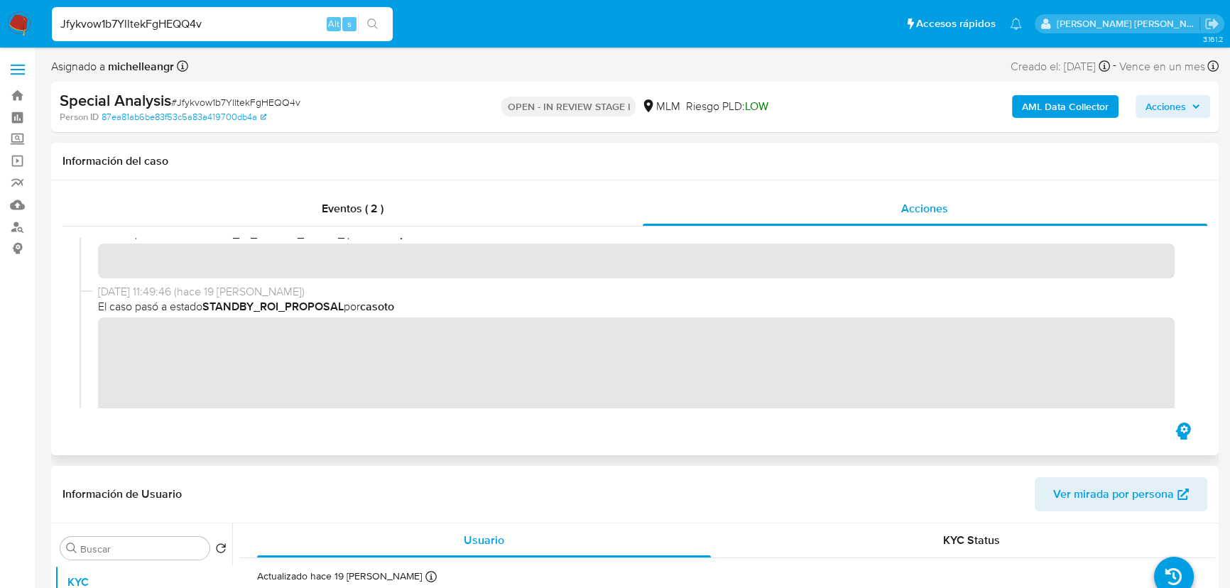
scroll to position [129, 0]
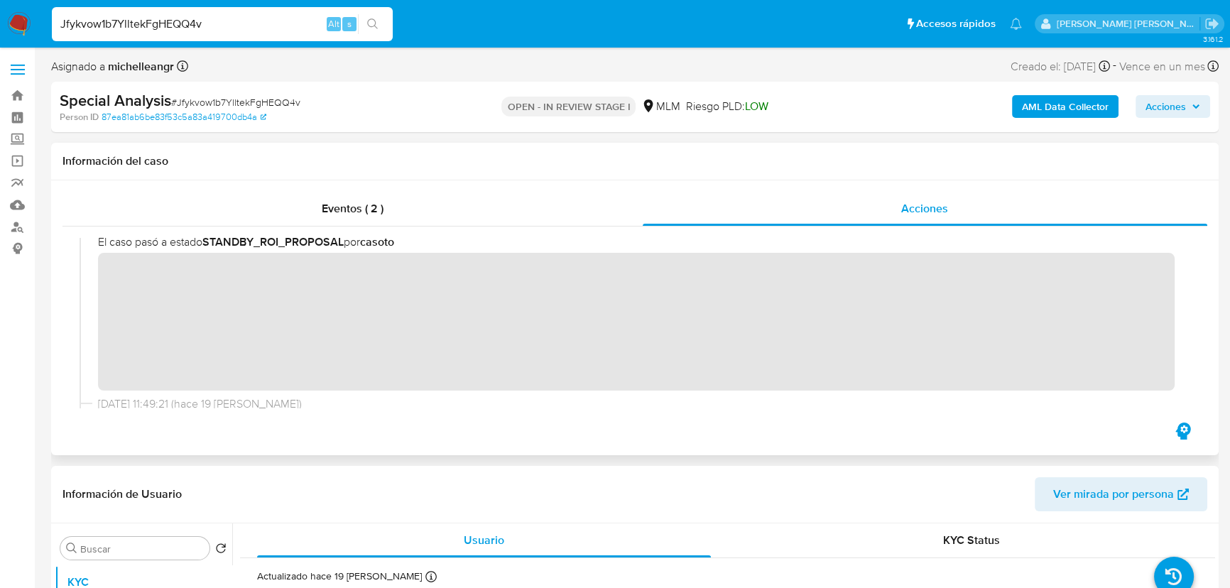
click at [80, 278] on div "11/09/2025 11:49:46 (hace 19 días) El caso pasó a estado STANDBY_ROI_PROPOSAL p…" at bounding box center [635, 307] width 1111 height 177
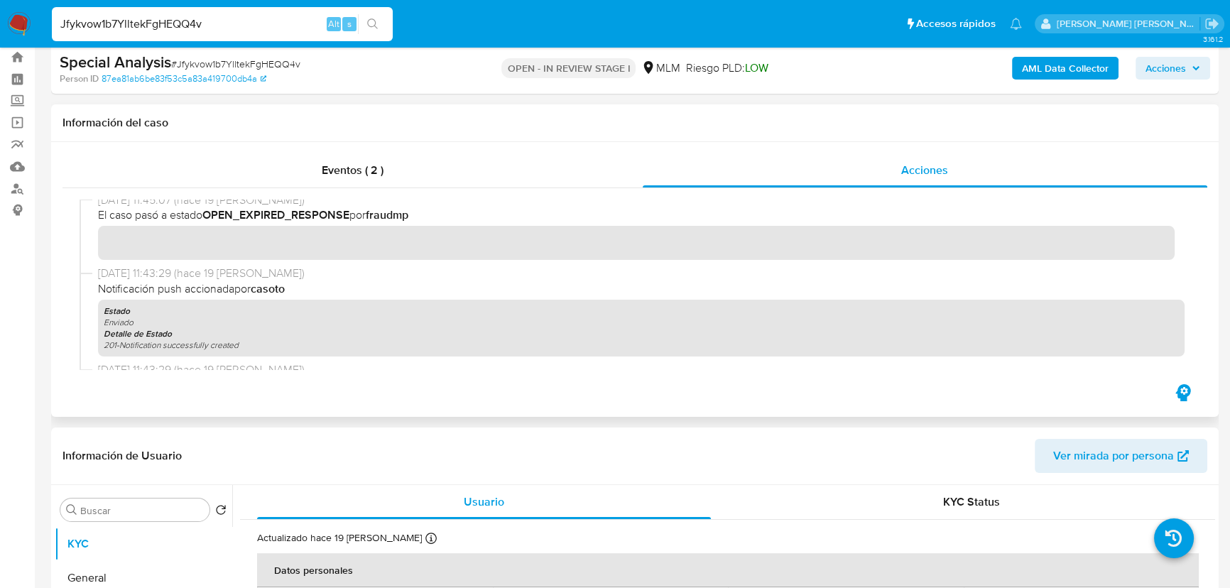
scroll to position [0, 0]
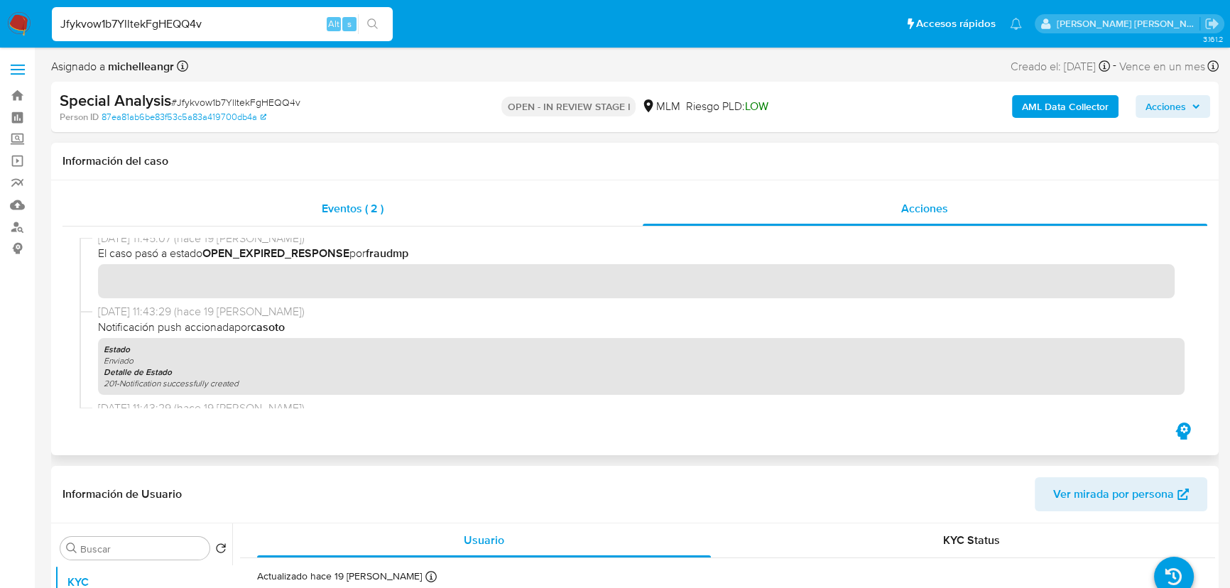
click at [359, 197] on div "Eventos ( 2 )" at bounding box center [352, 209] width 580 height 34
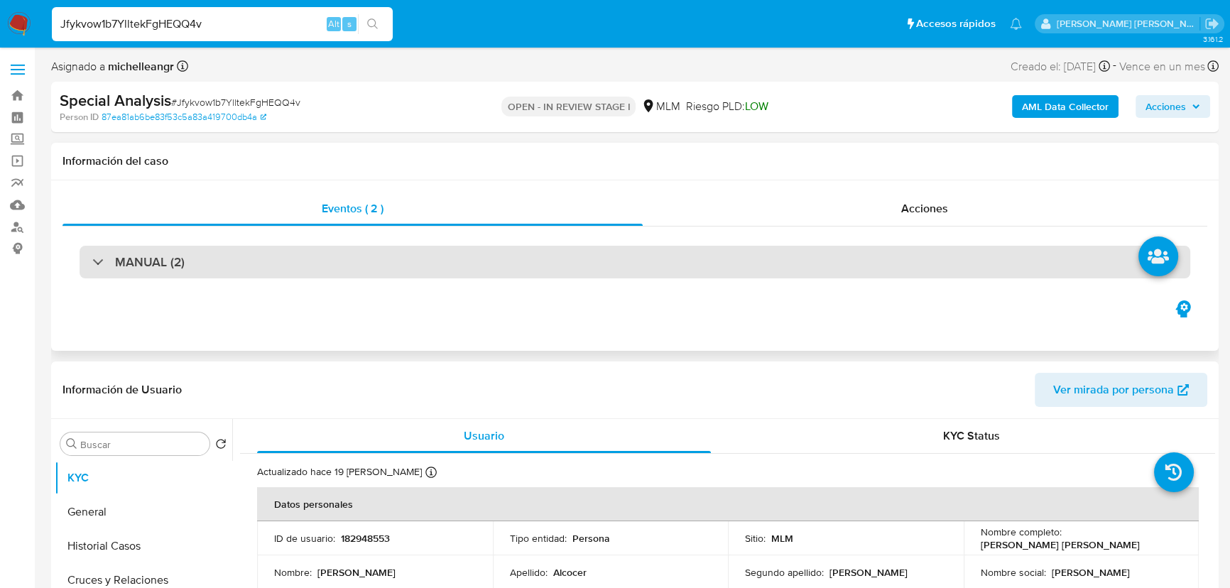
click at [114, 263] on div "MANUAL (2)" at bounding box center [138, 262] width 92 height 16
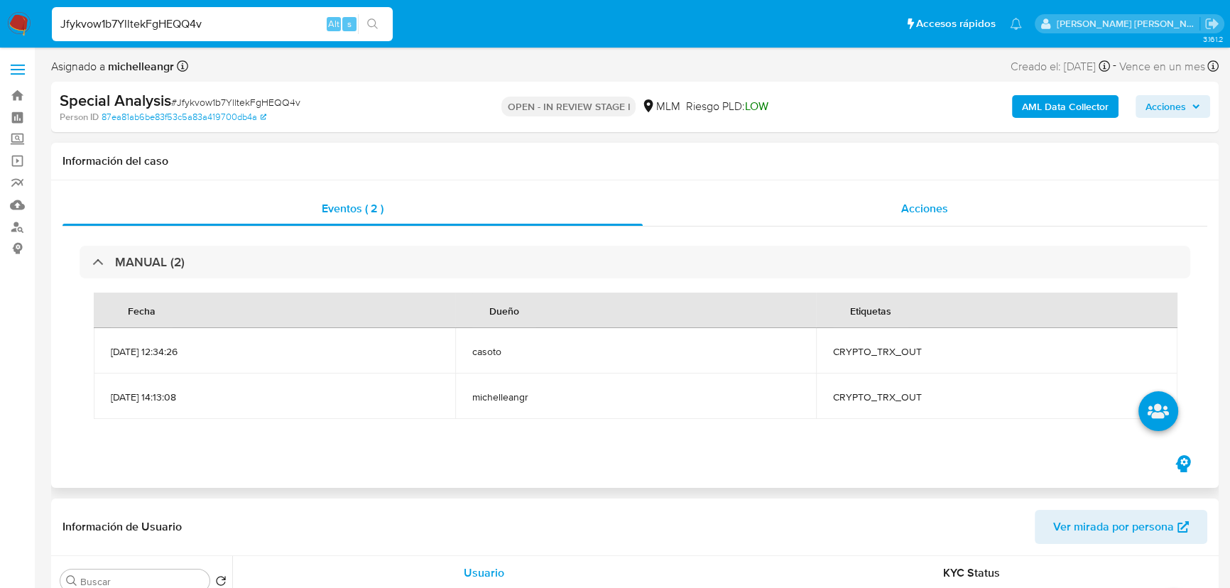
click at [909, 217] on div "Acciones" at bounding box center [925, 209] width 565 height 34
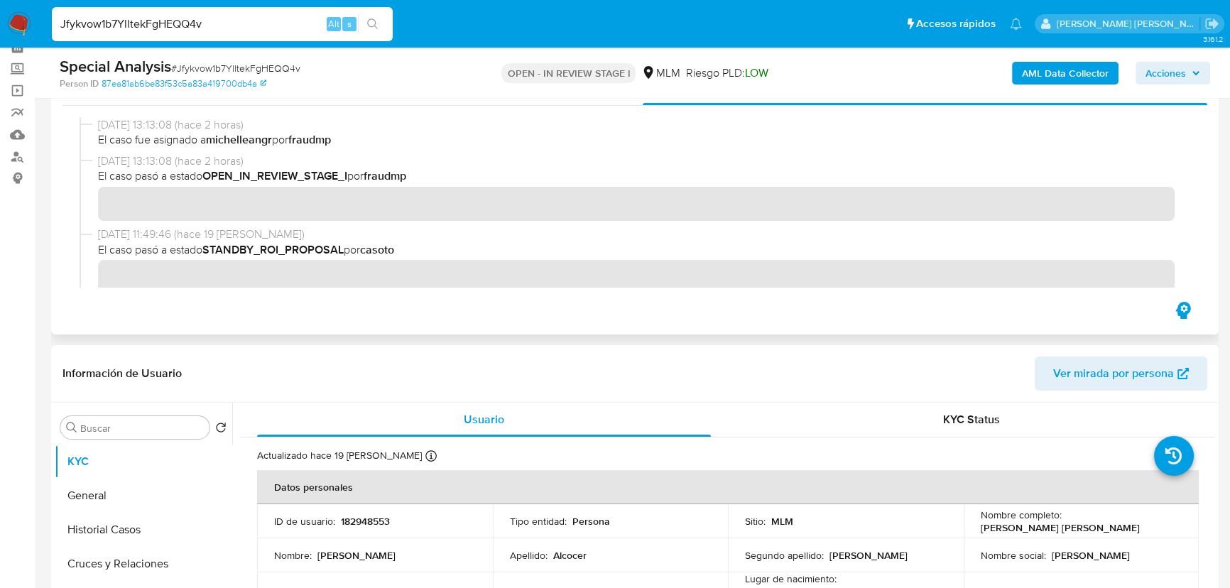
scroll to position [64, 0]
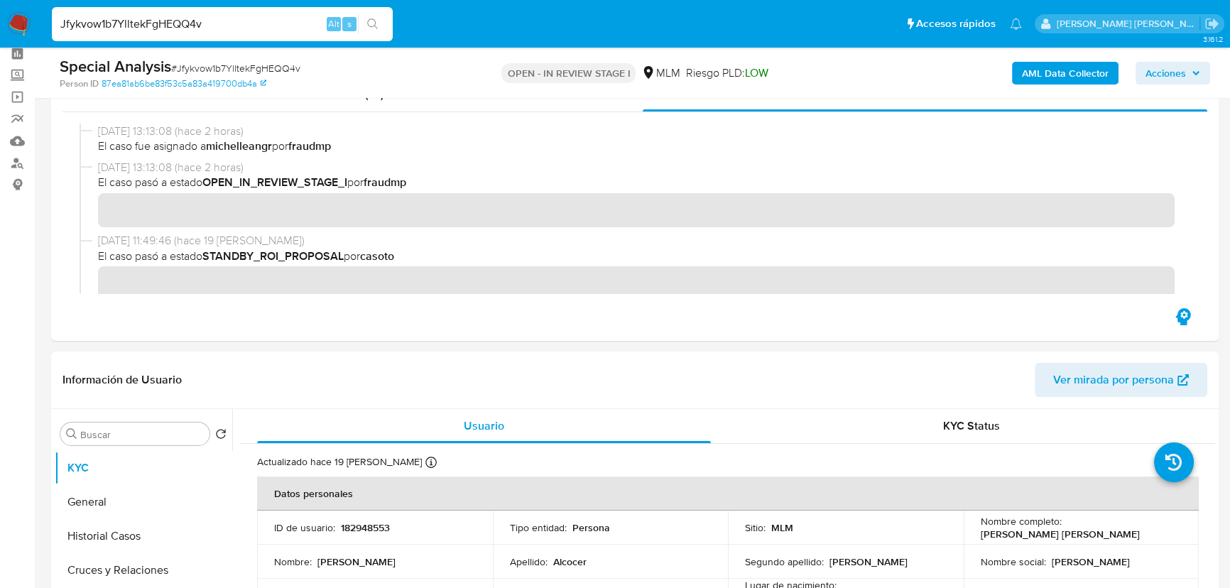
click at [1158, 76] on span "Acciones" at bounding box center [1166, 73] width 40 height 23
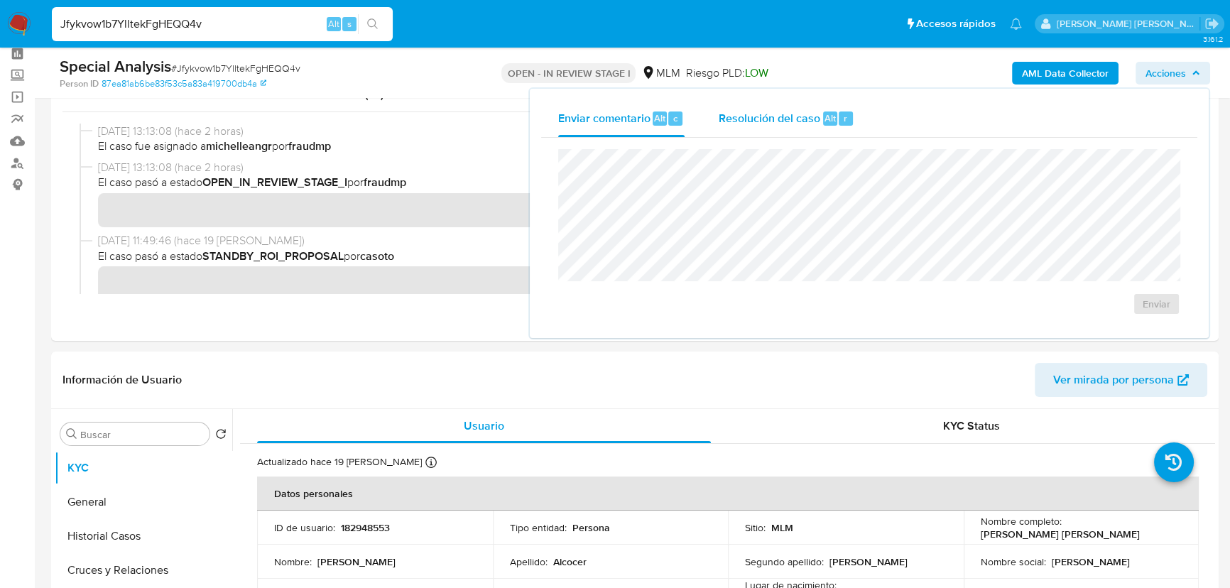
click at [767, 116] on span "Resolución del caso" at bounding box center [770, 117] width 102 height 16
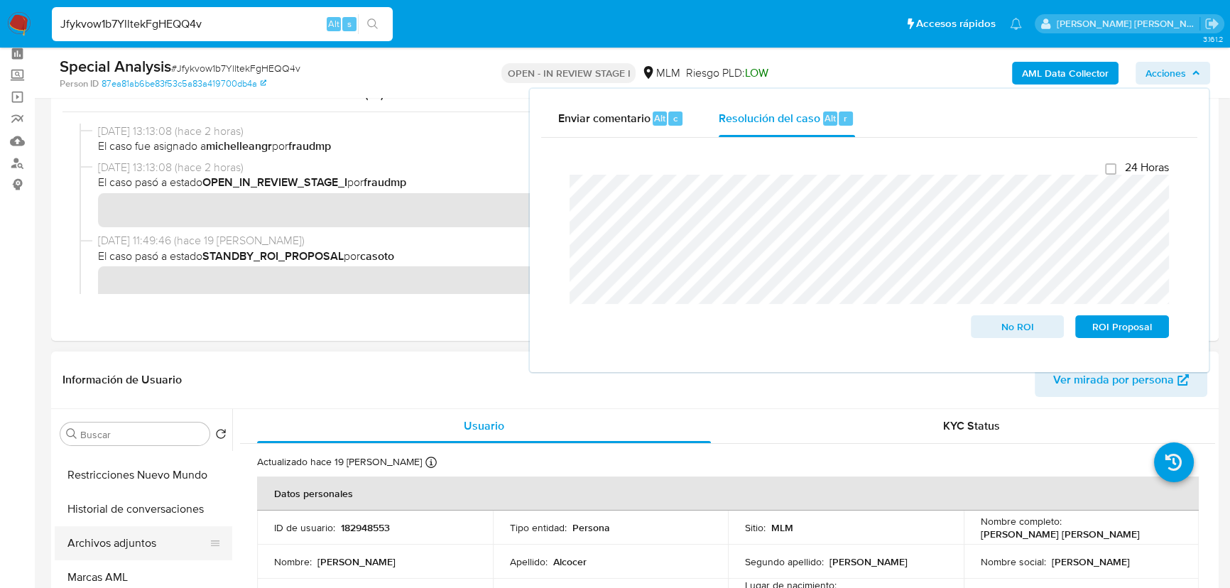
scroll to position [322, 0]
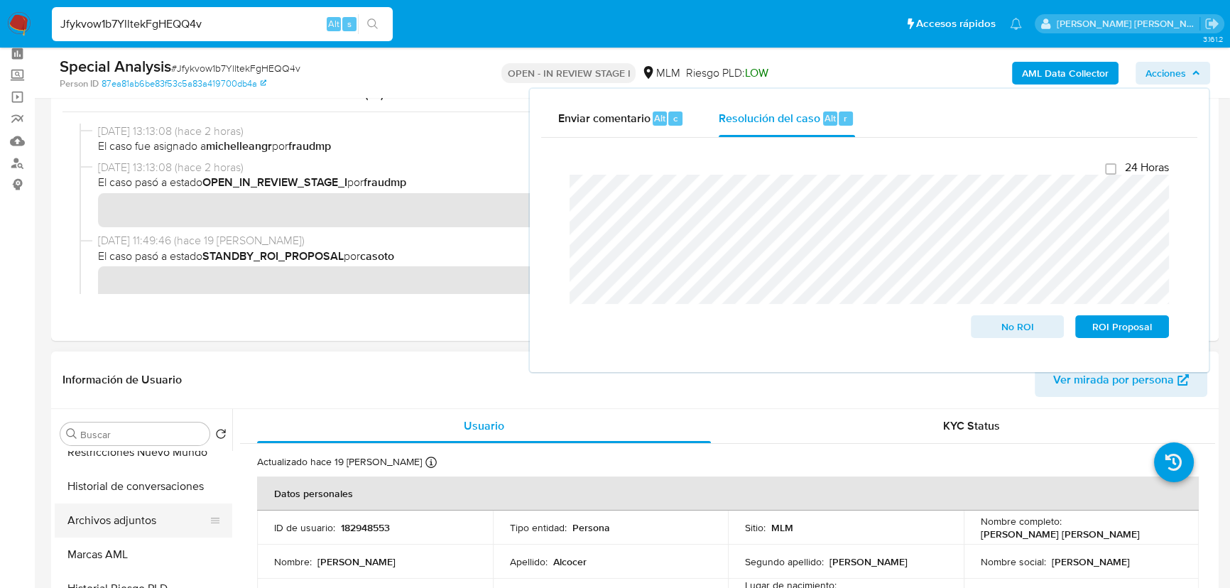
click at [144, 516] on button "Archivos adjuntos" at bounding box center [138, 521] width 166 height 34
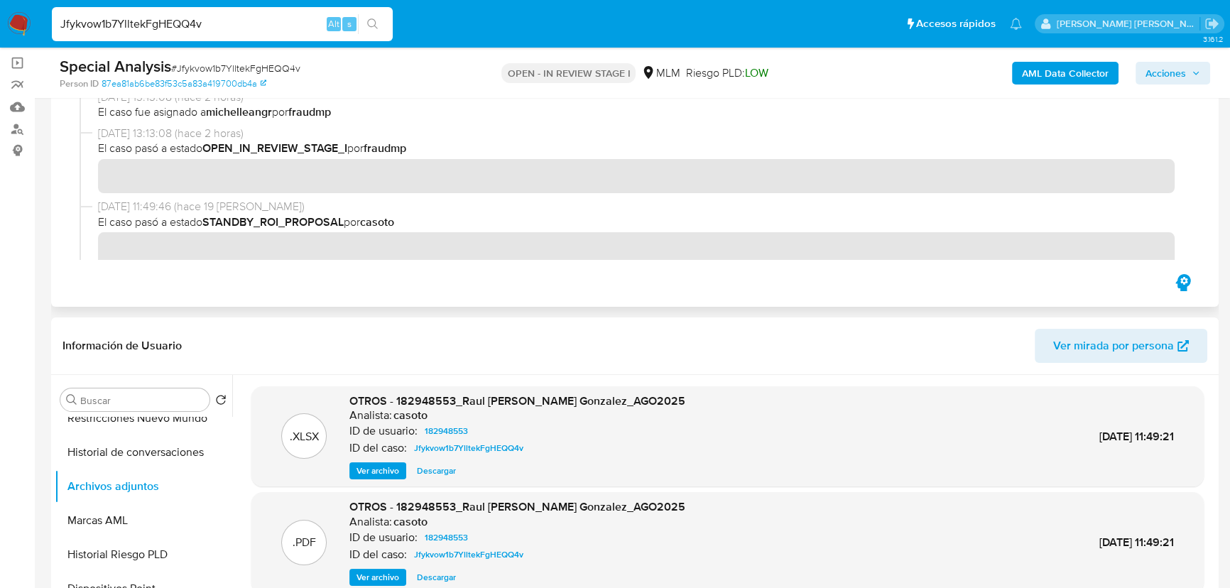
scroll to position [0, 0]
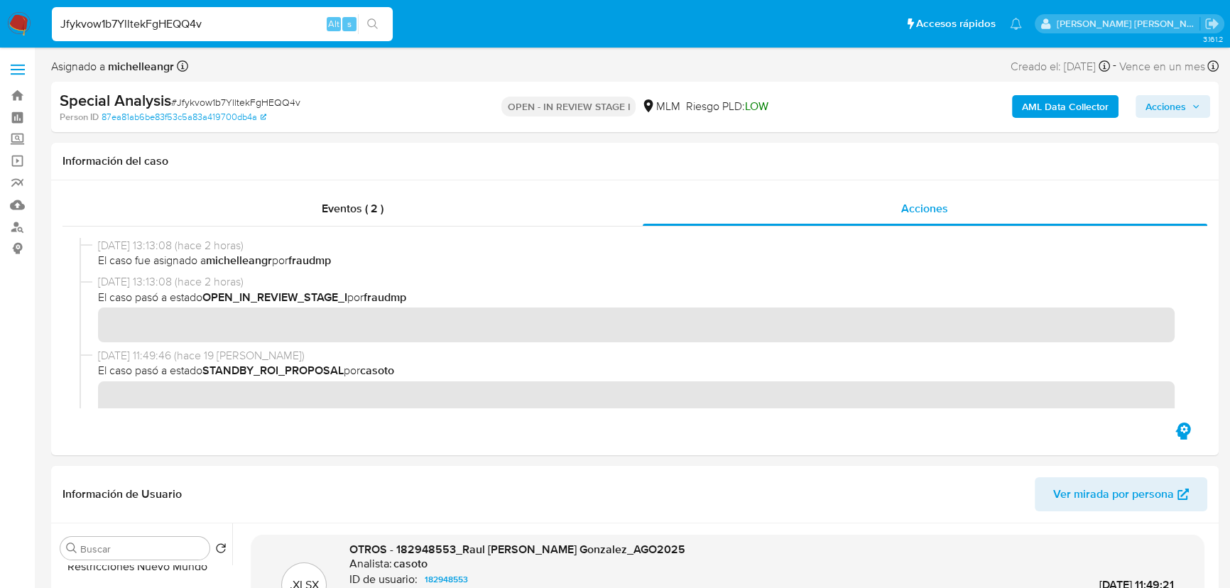
click at [1171, 101] on span "Acciones" at bounding box center [1166, 106] width 40 height 23
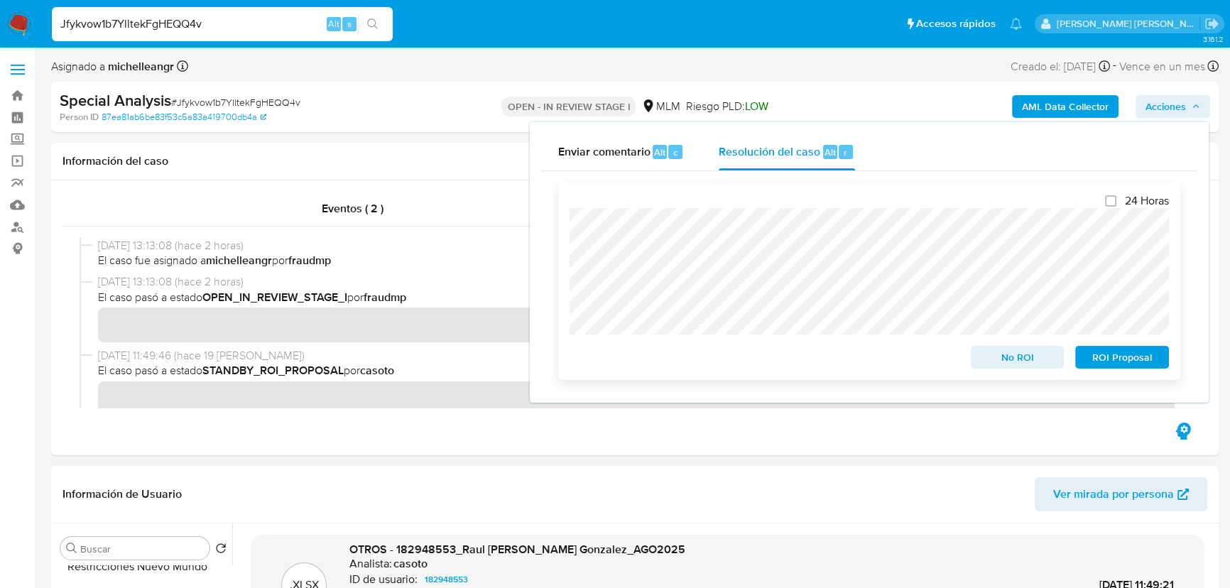
scroll to position [129, 0]
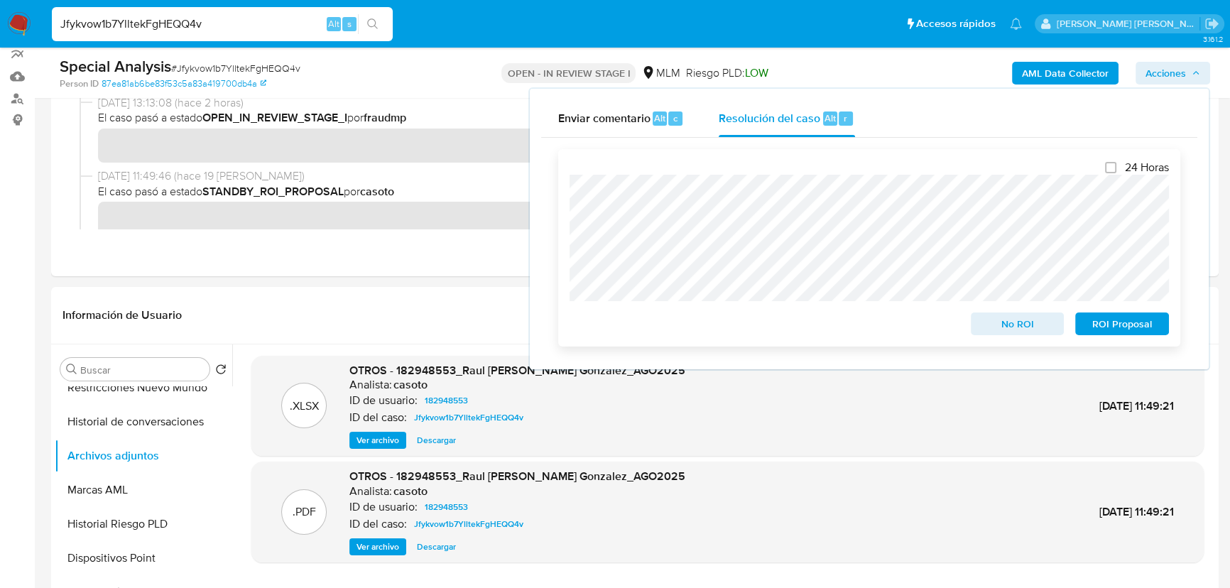
click at [1109, 329] on span "ROI Proposal" at bounding box center [1122, 324] width 74 height 20
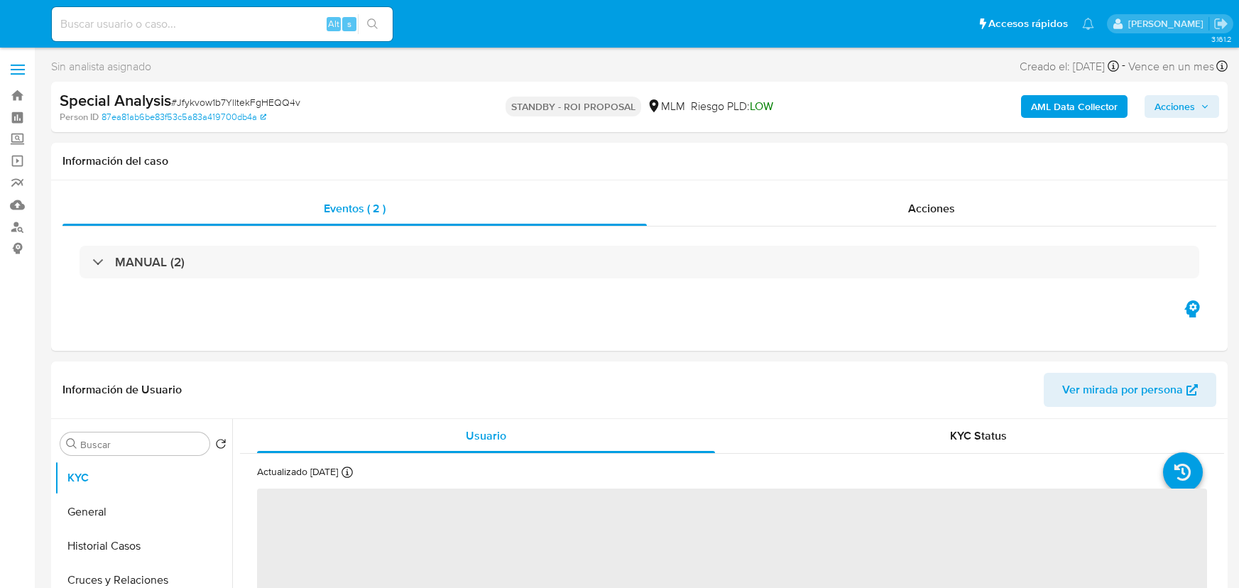
select select "10"
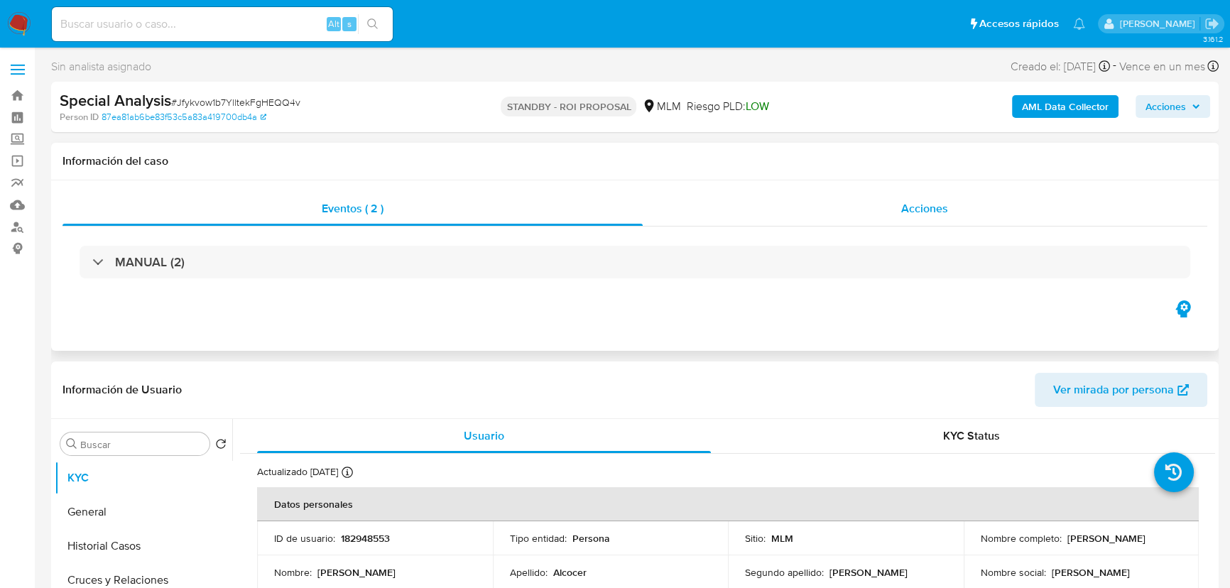
click at [937, 201] on span "Acciones" at bounding box center [924, 208] width 47 height 16
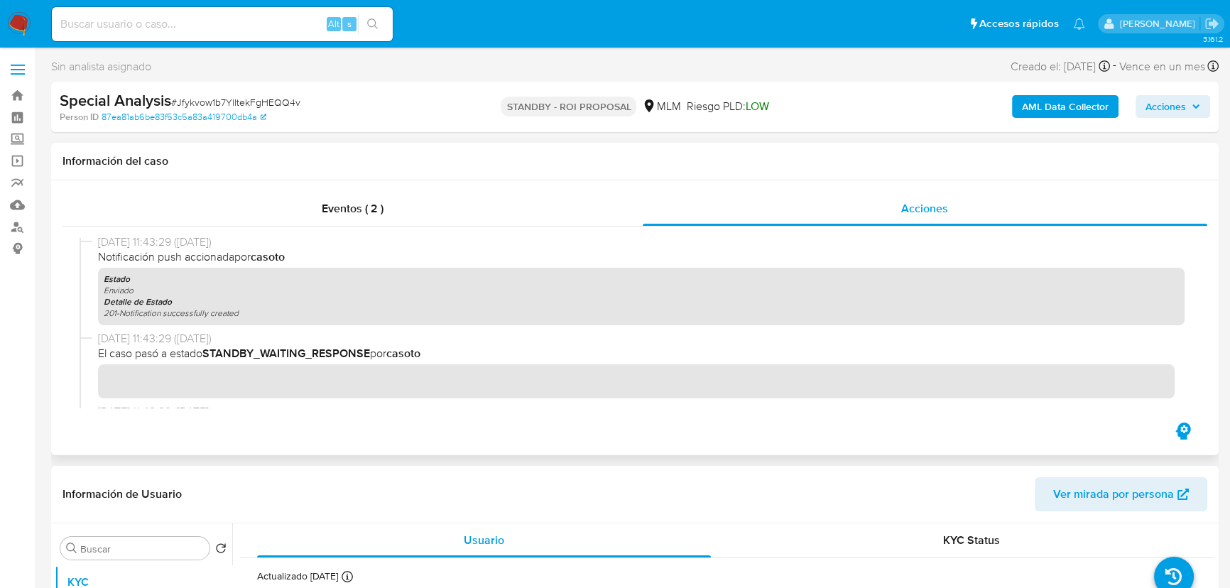
scroll to position [839, 0]
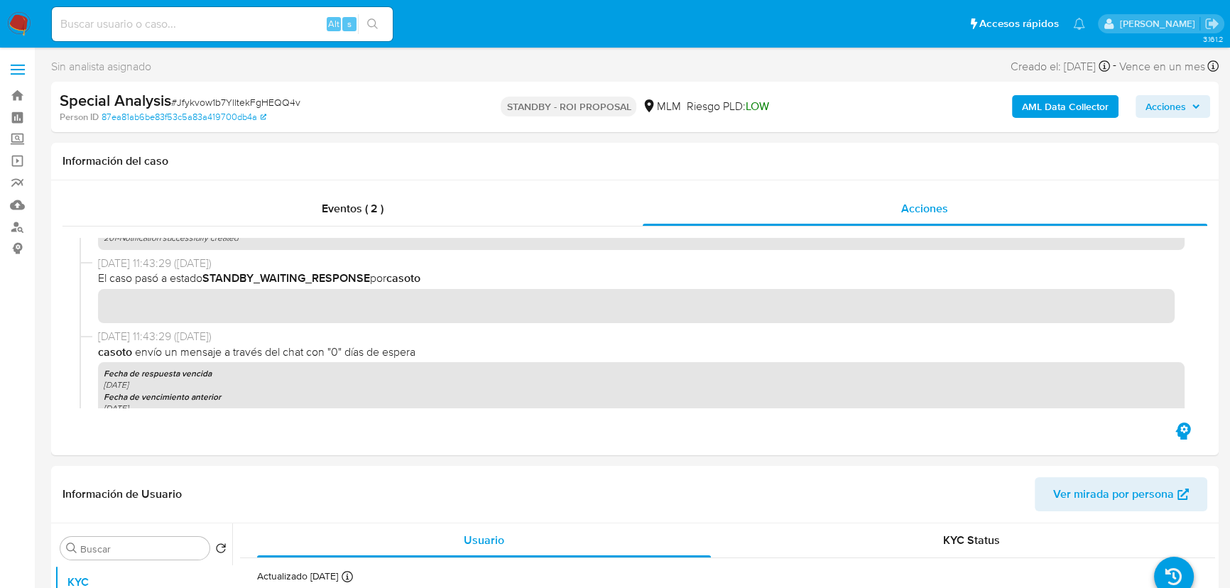
click at [199, 19] on input at bounding box center [222, 24] width 341 height 18
paste input "uI2LwIGkgVCfMCOJ5Fp0sXLS"
type input "uI2LwIGkgVCfMCOJ5Fp0sXLS"
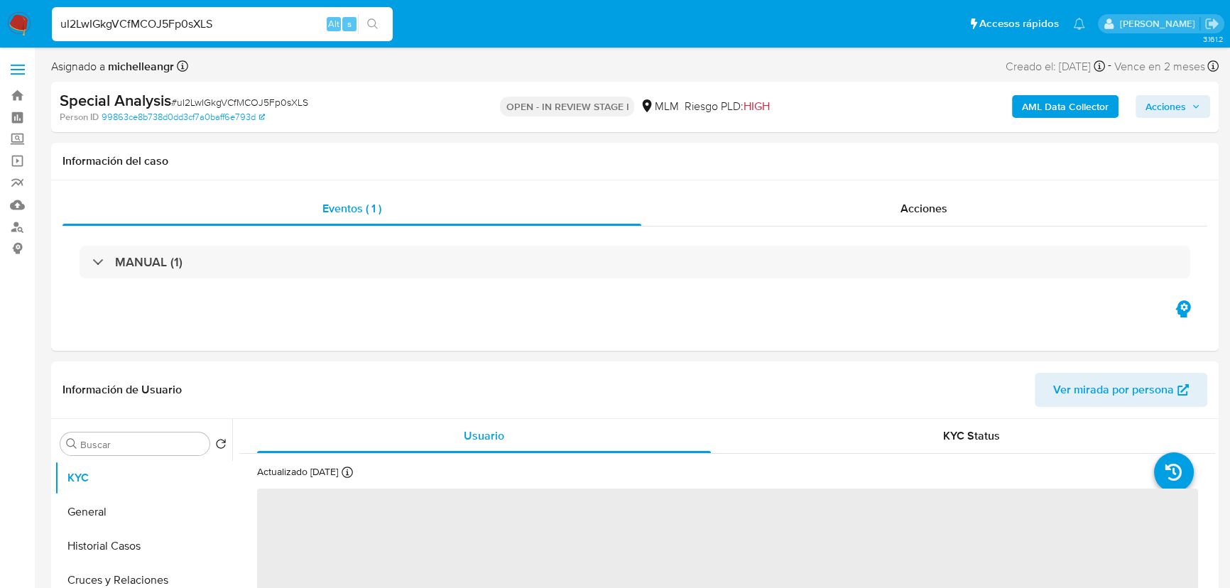
select select "10"
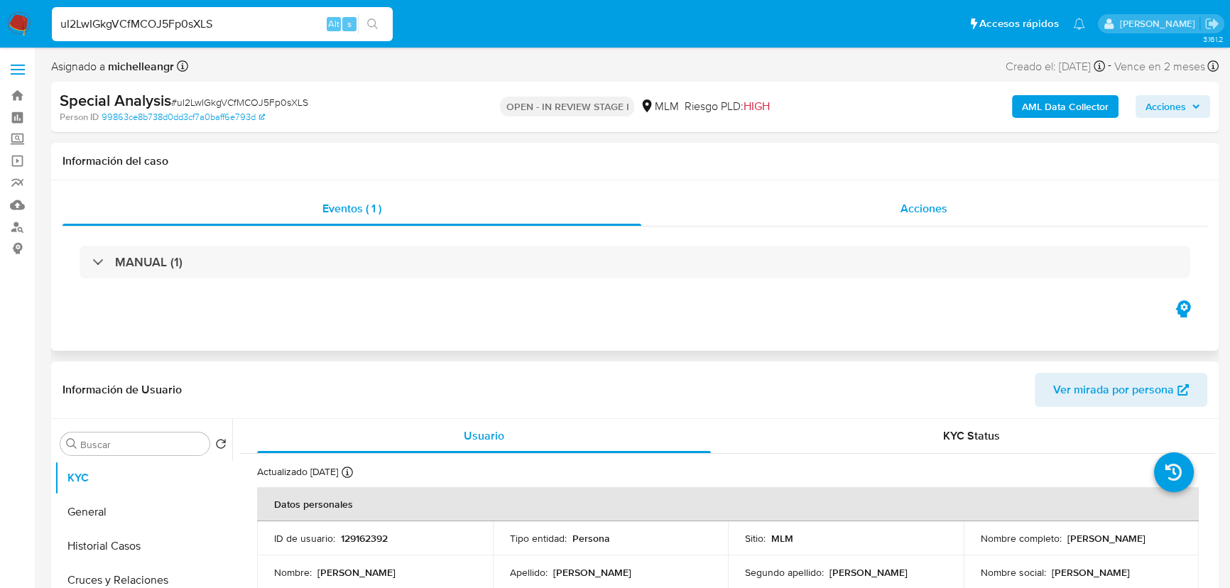
click at [923, 210] on span "Acciones" at bounding box center [924, 208] width 47 height 16
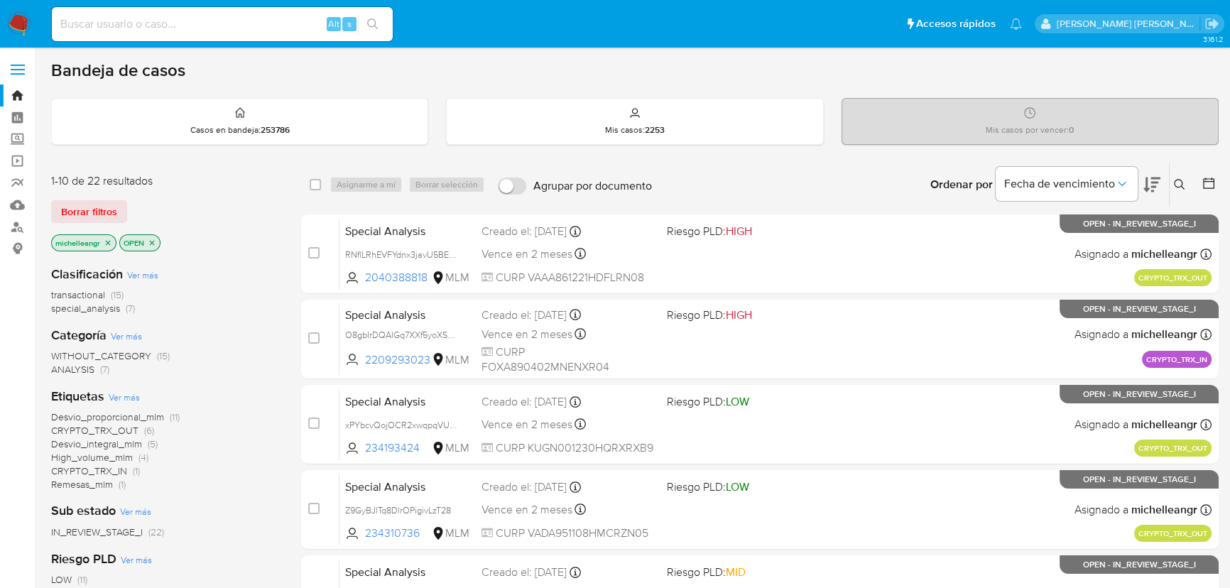
click at [175, 11] on div "Alt s" at bounding box center [222, 24] width 341 height 34
click at [175, 15] on input at bounding box center [222, 24] width 341 height 18
paste input "Jfykvow1b7YlltekFgHEQQ4v"
type input "Jfykvow1b7YlltekFgHEQQ4v"
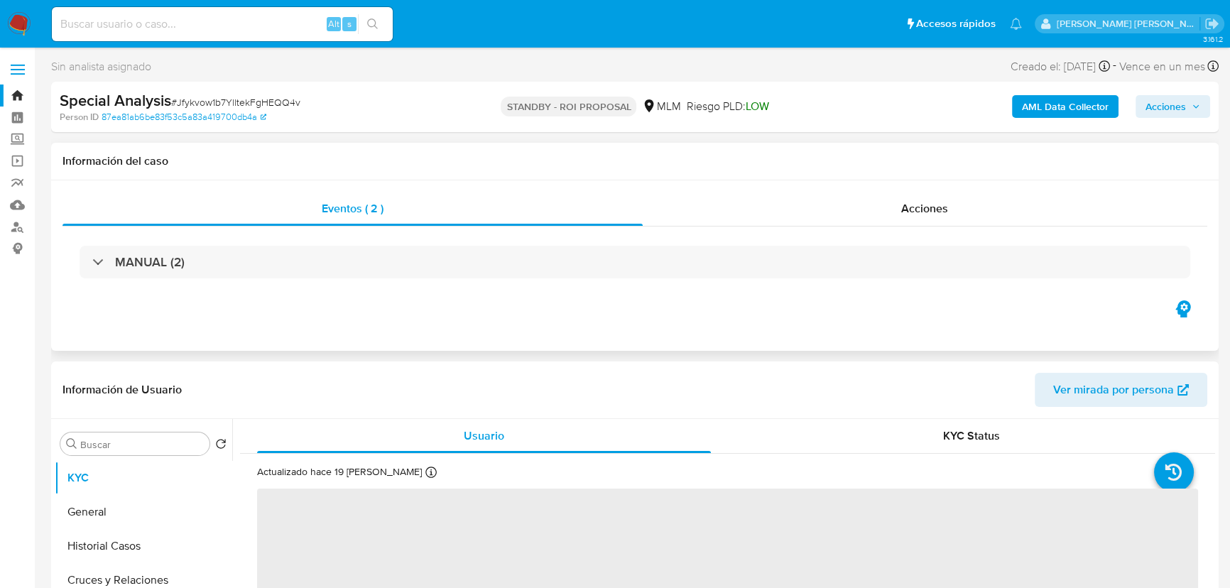
select select "10"
click at [917, 214] on span "Acciones" at bounding box center [924, 208] width 47 height 16
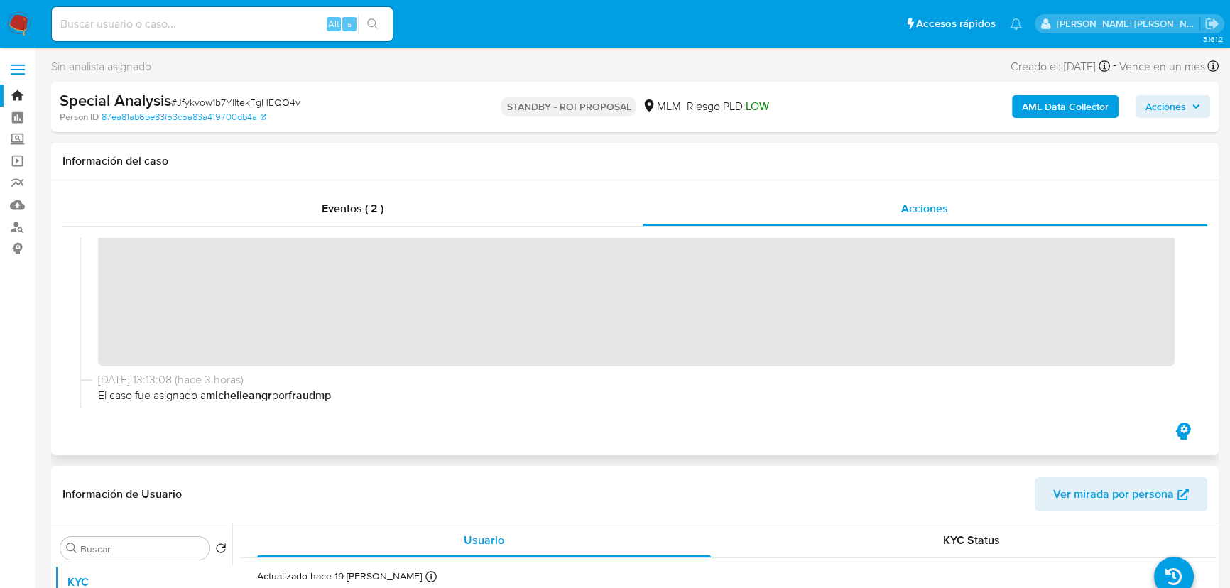
scroll to position [64, 0]
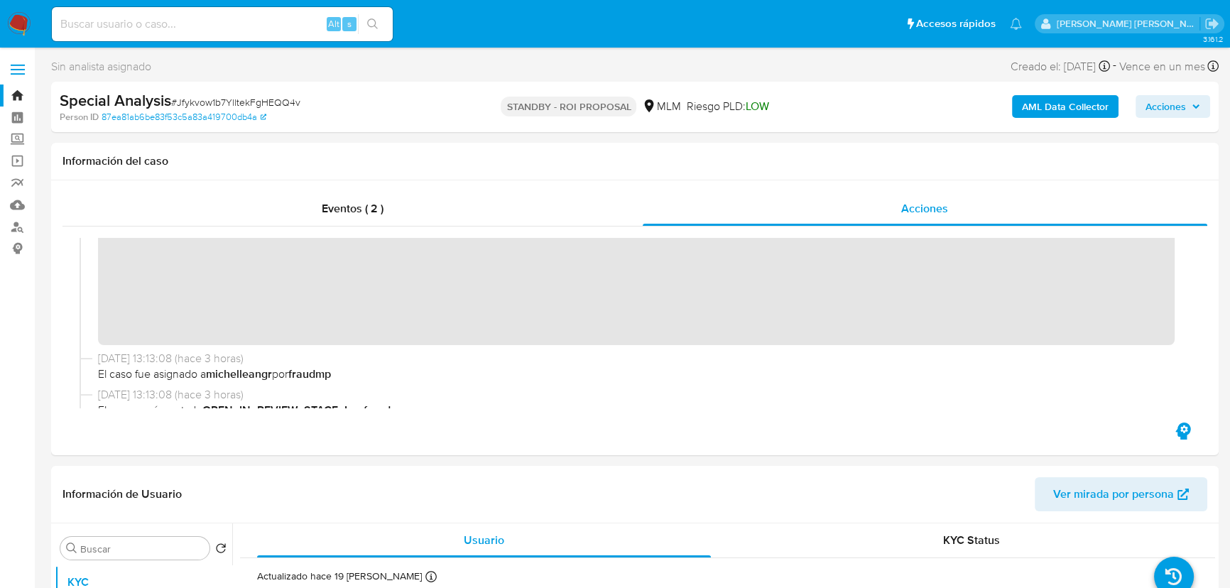
click at [276, 28] on input at bounding box center [222, 24] width 341 height 18
paste input "uI2LwIGkgVCfMCOJ5Fp0sXLS"
type input "uI2LwIGkgVCfMCOJ5Fp0sXLS"
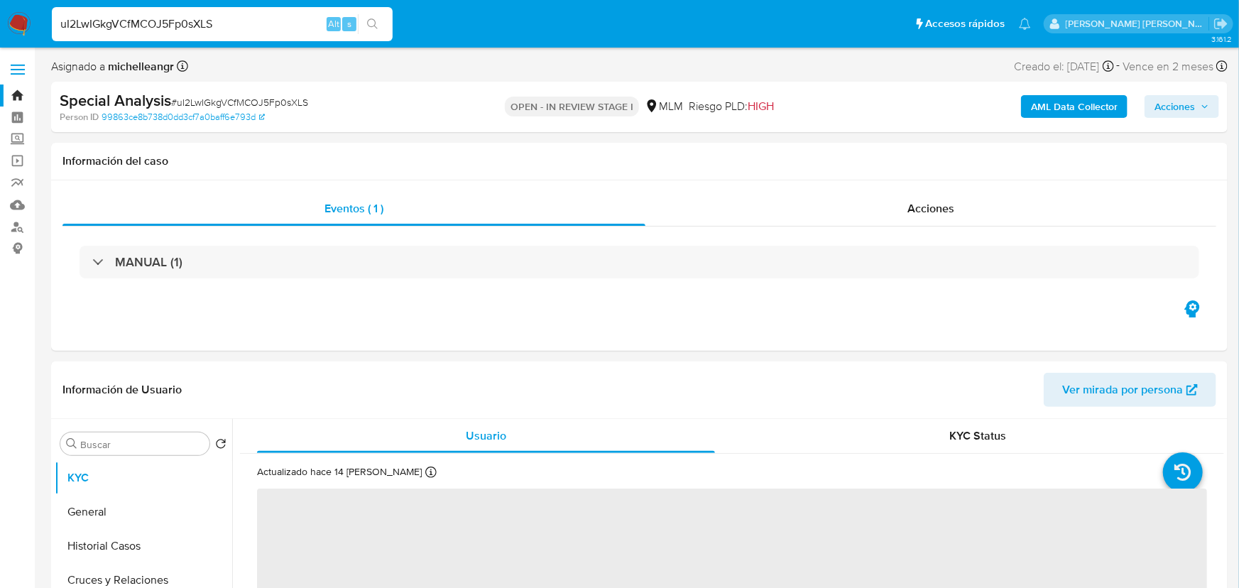
select select "10"
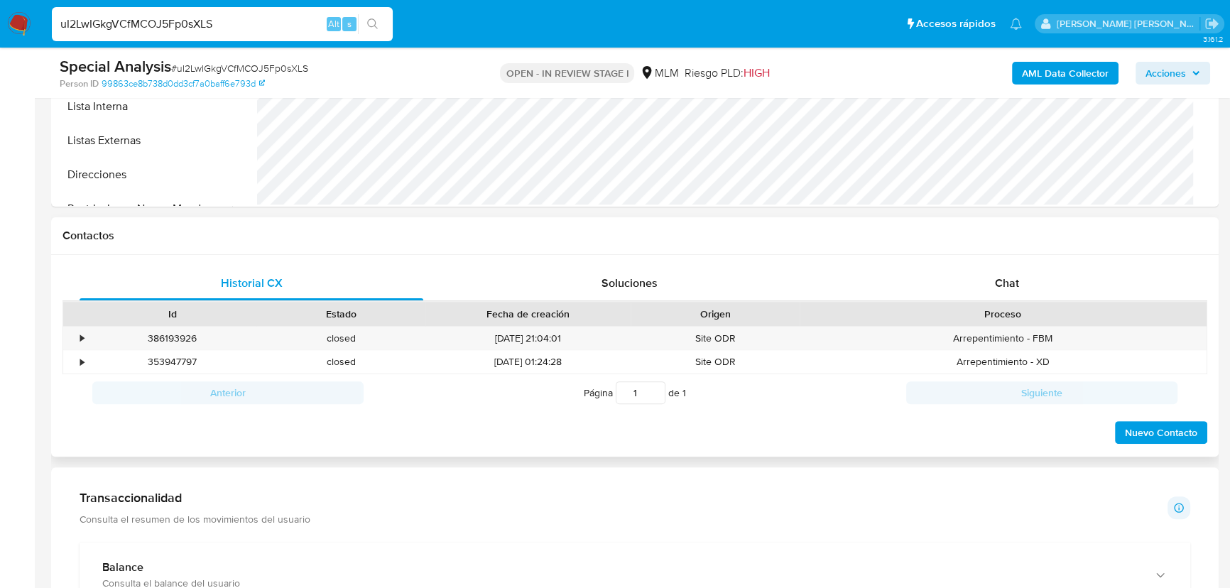
scroll to position [581, 0]
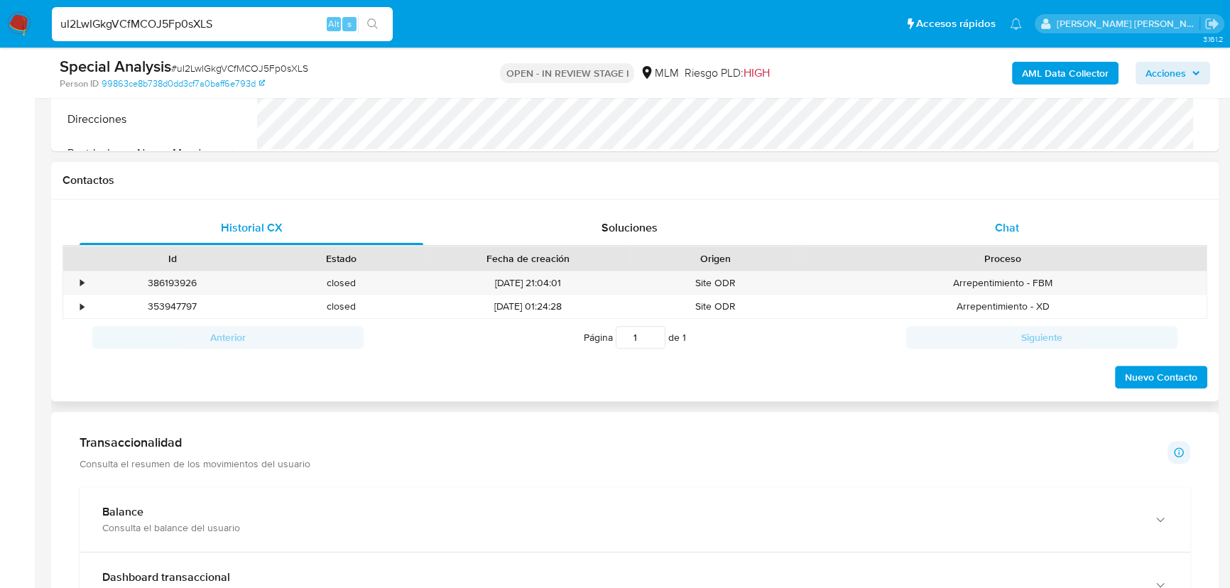
click at [999, 239] on div "Chat" at bounding box center [1007, 228] width 344 height 34
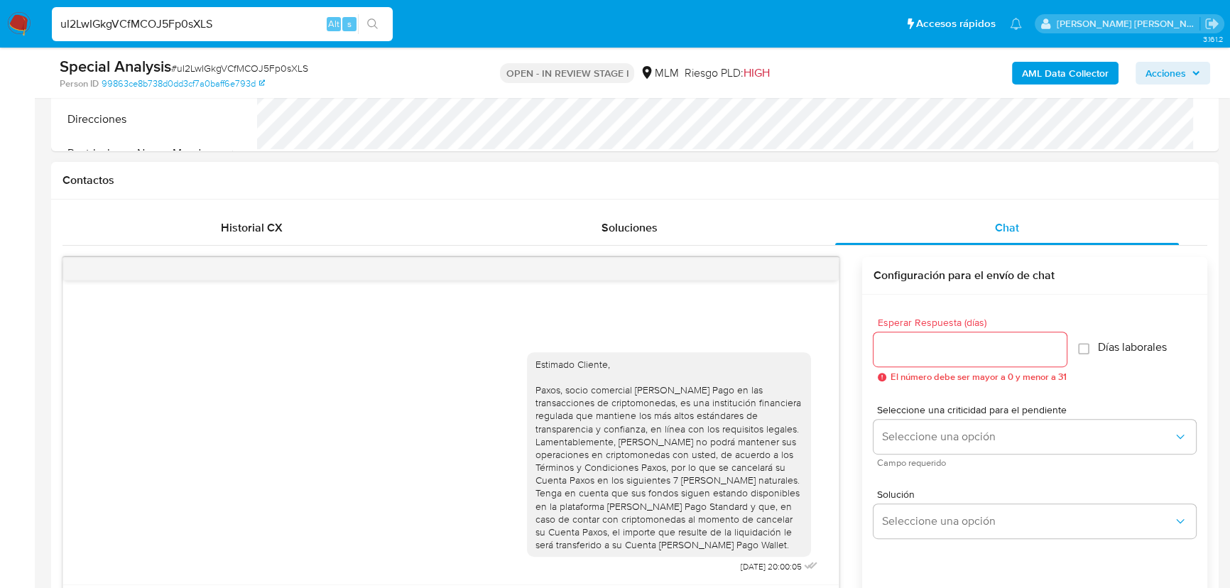
click at [817, 271] on div at bounding box center [451, 269] width 776 height 23
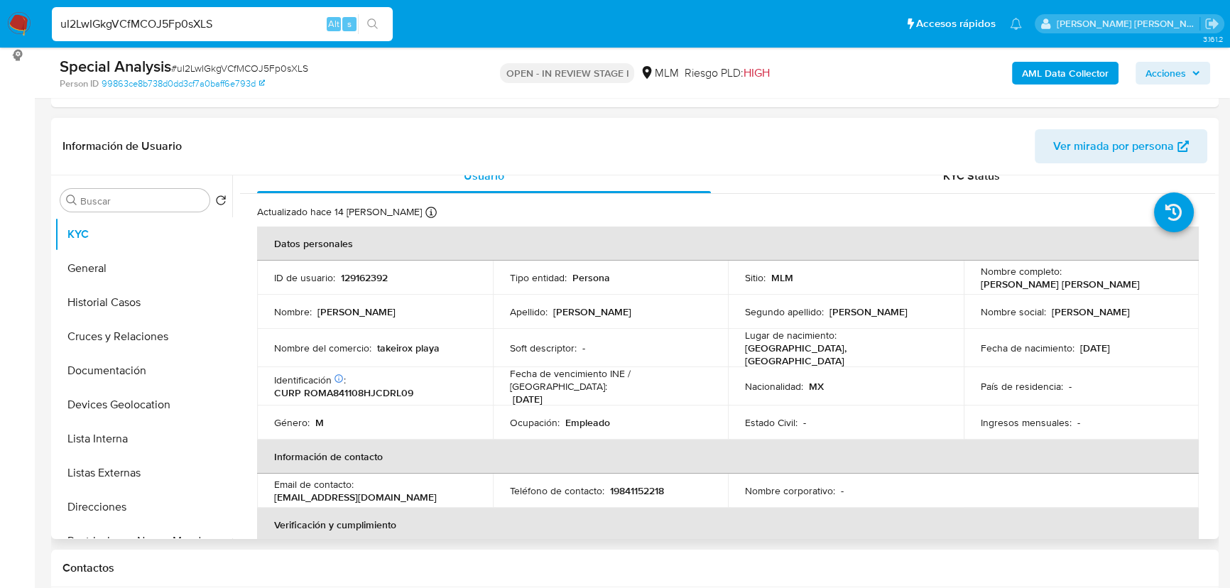
scroll to position [0, 0]
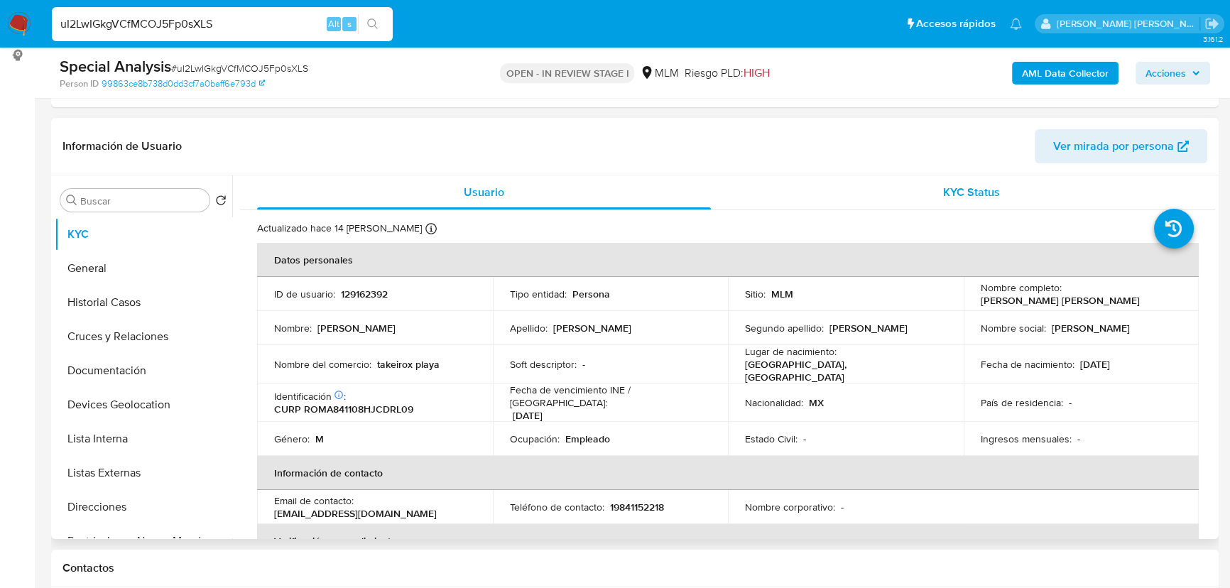
click at [959, 199] on div "KYC Status" at bounding box center [972, 192] width 454 height 34
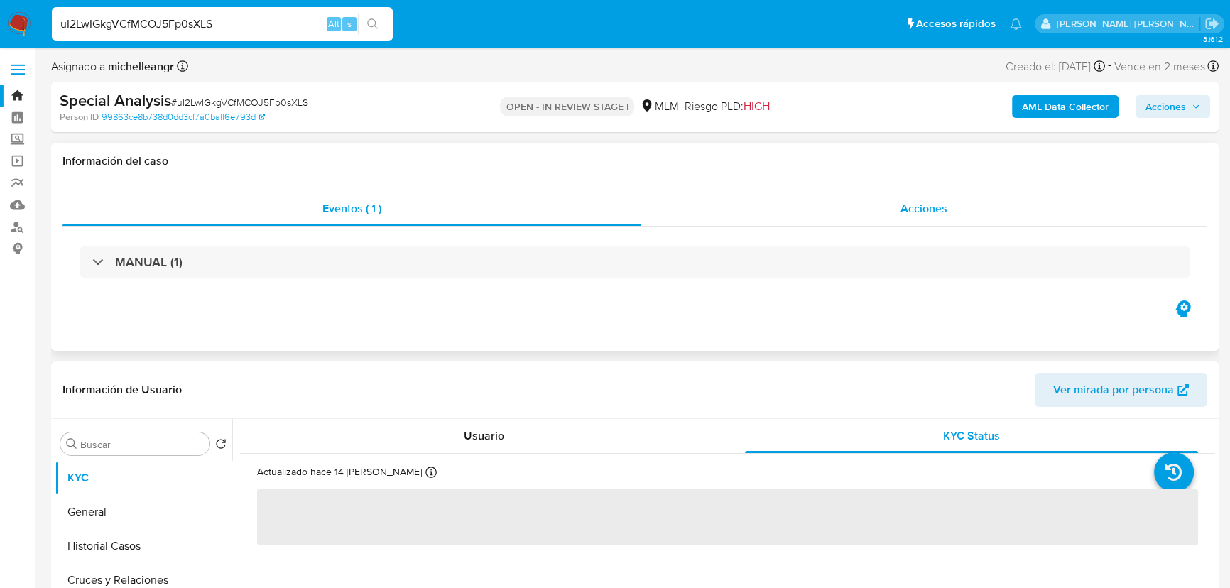
click at [906, 208] on span "Acciones" at bounding box center [924, 208] width 47 height 16
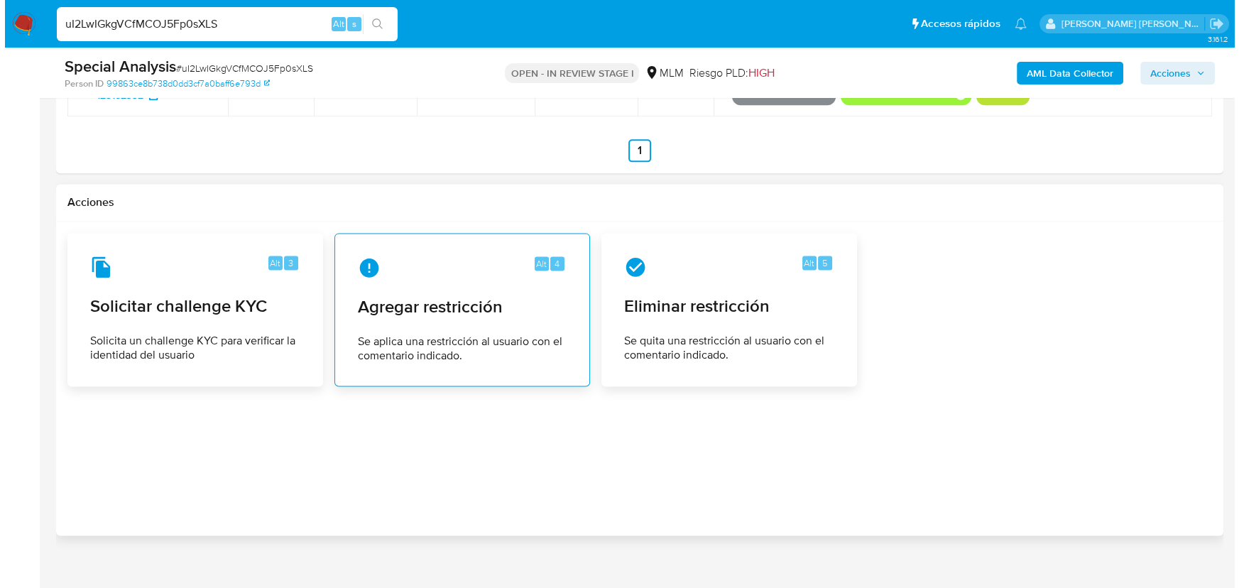
scroll to position [2375, 0]
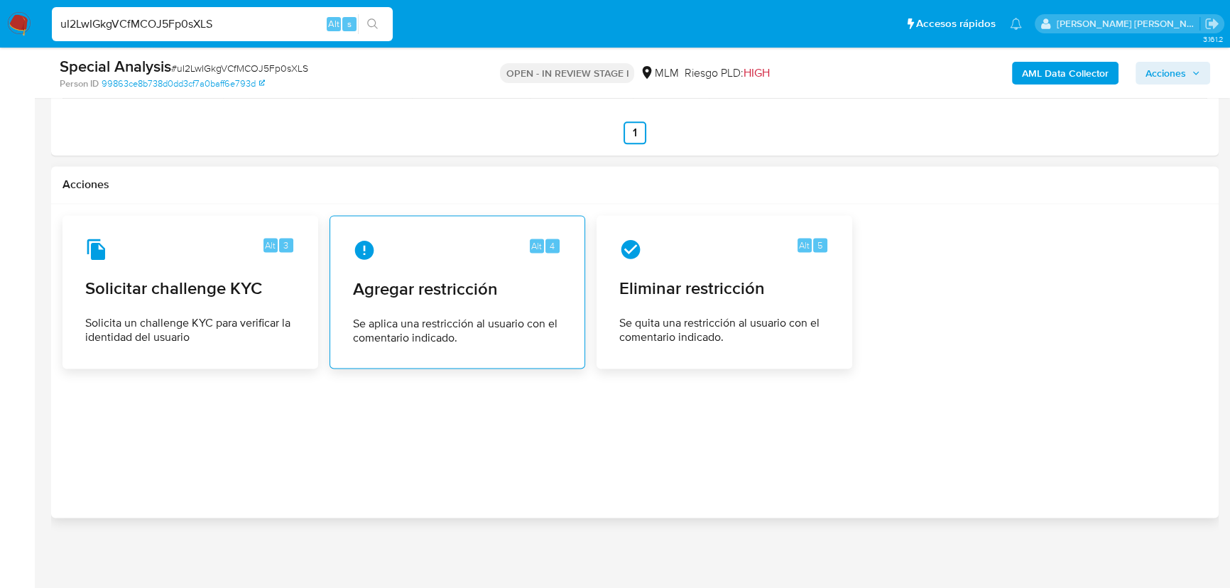
click at [462, 286] on span "Agregar restricción" at bounding box center [457, 288] width 209 height 21
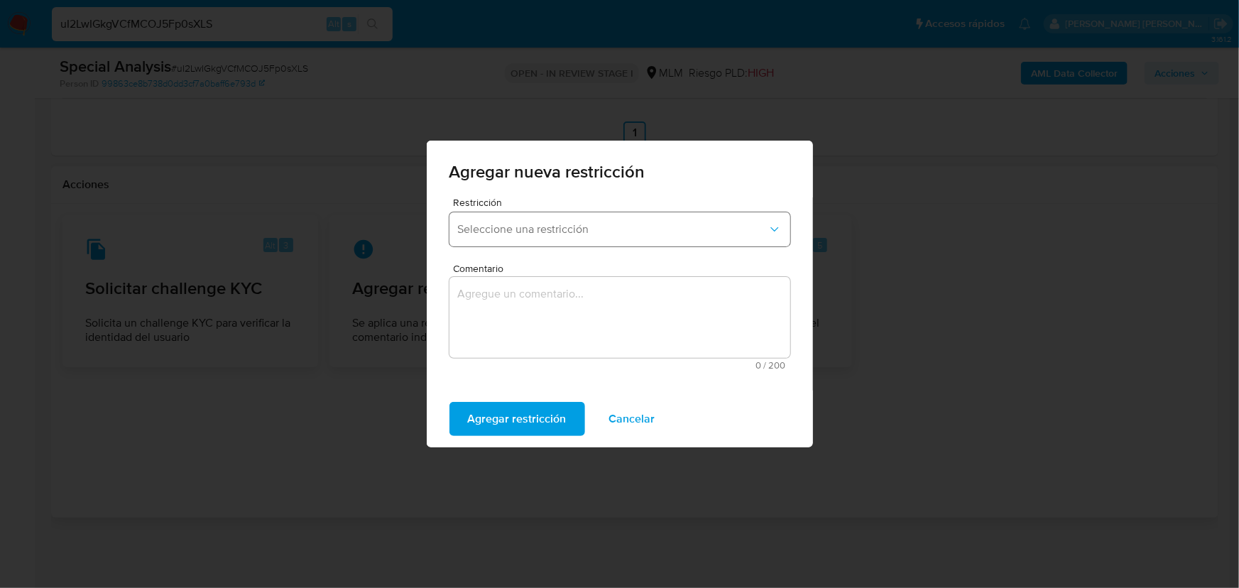
click at [606, 228] on span "Seleccione una restricción" at bounding box center [613, 229] width 310 height 14
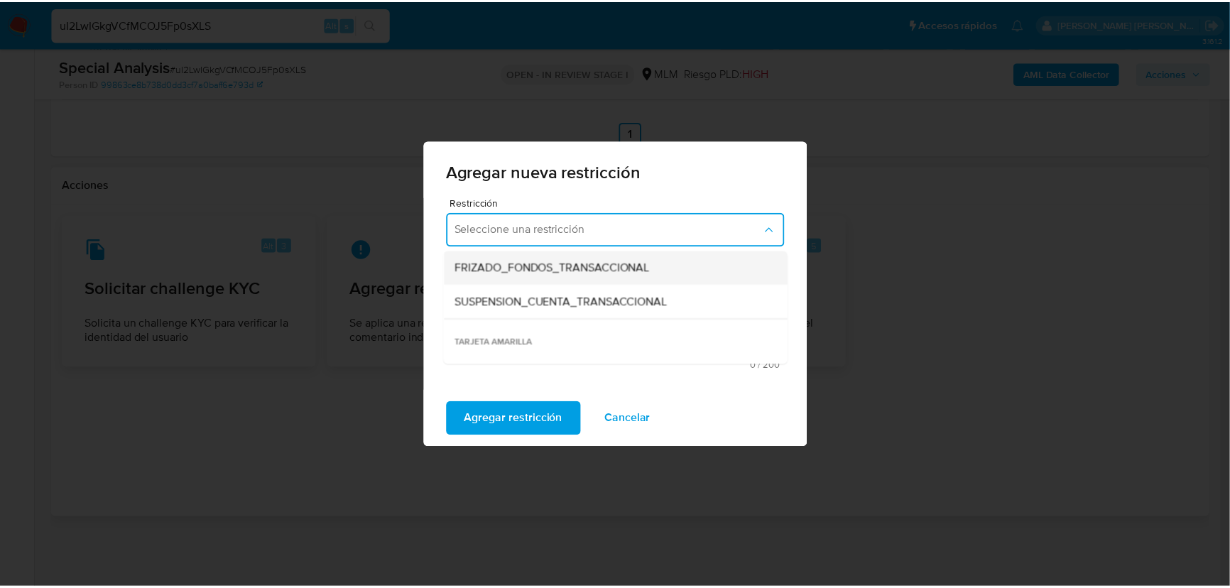
scroll to position [193, 0]
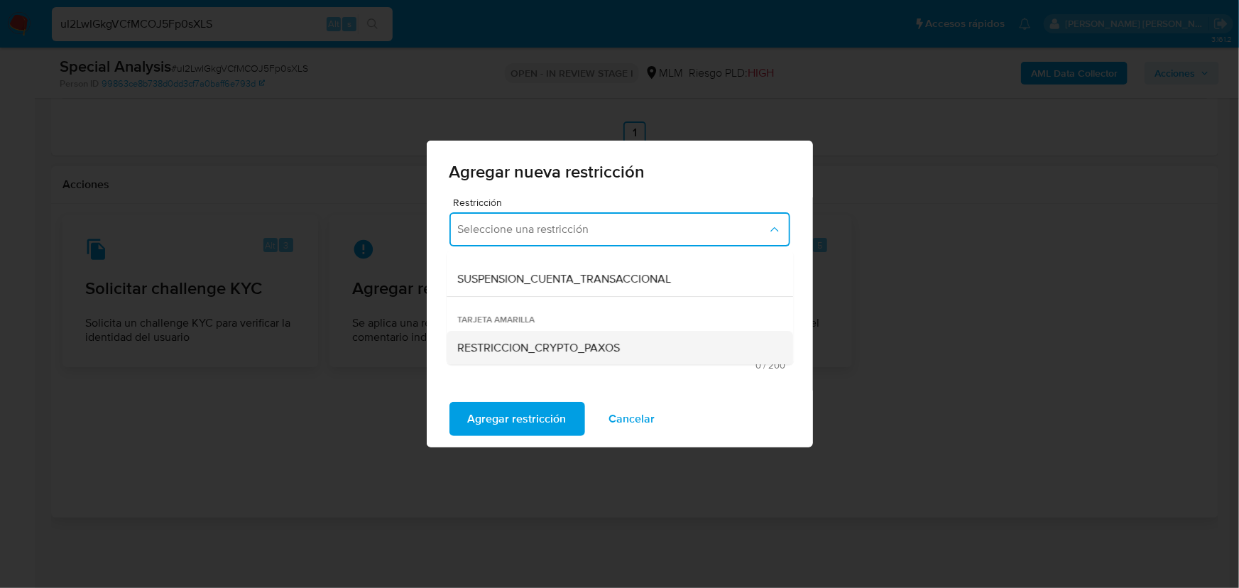
click at [575, 346] on span "RESTRICCION_CRYPTO_PAXOS" at bounding box center [539, 348] width 163 height 14
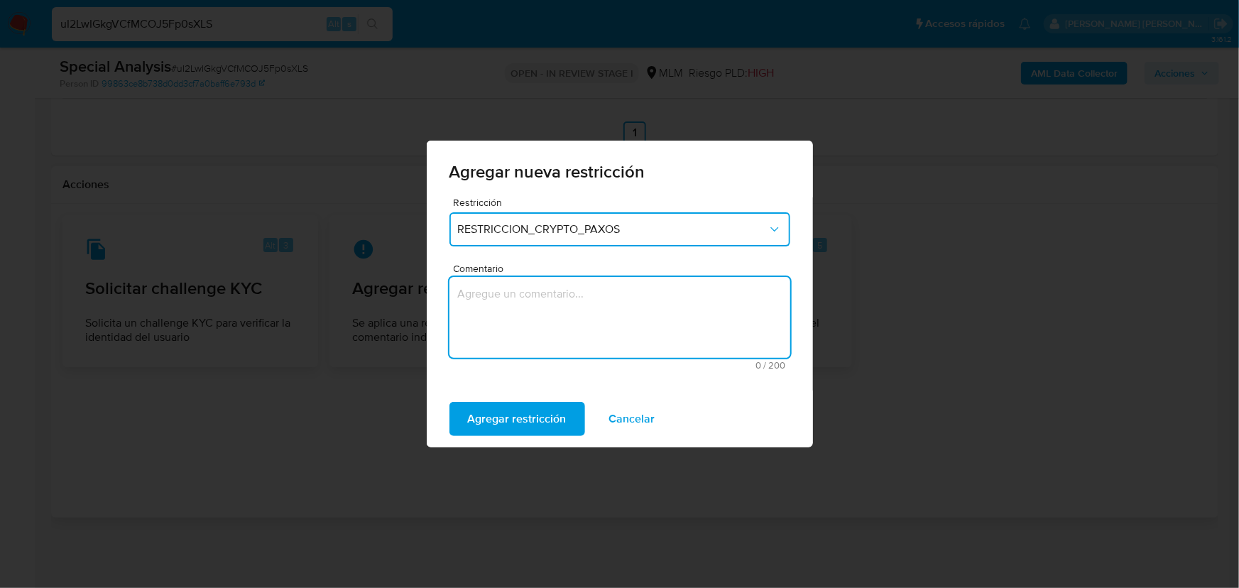
click at [541, 336] on textarea "Comentario" at bounding box center [620, 317] width 341 height 81
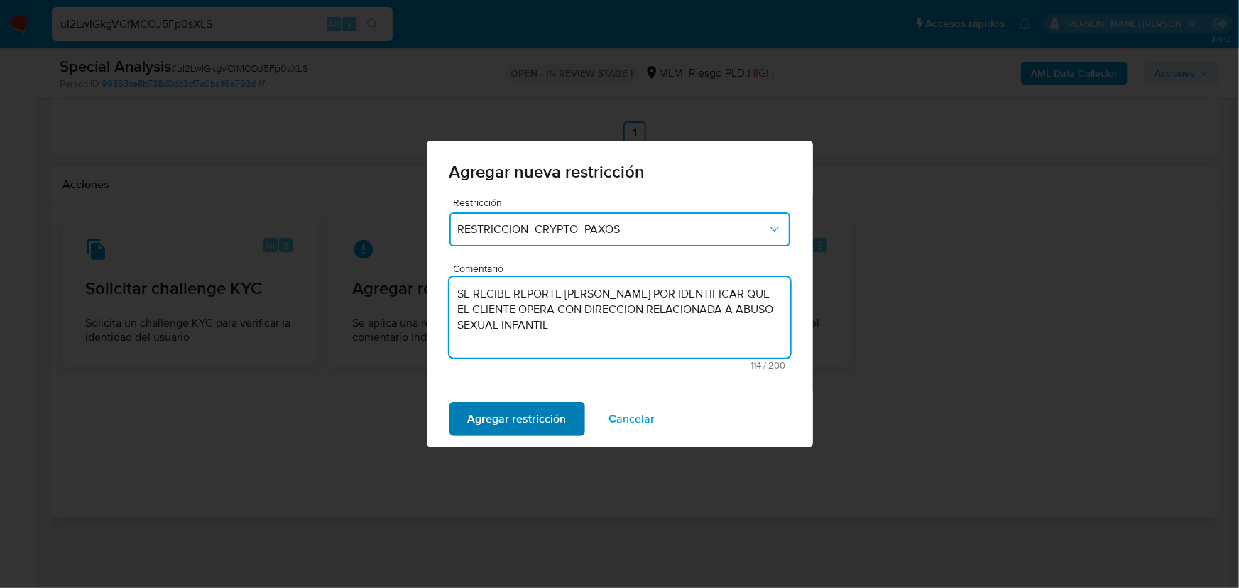
type textarea "SE RECIBE REPORTE DE PAXOS POR IDENTIFICAR QUE EL CLIENTE OPERA CON DIRECCION R…"
click at [514, 413] on span "Agregar restricción" at bounding box center [517, 418] width 99 height 31
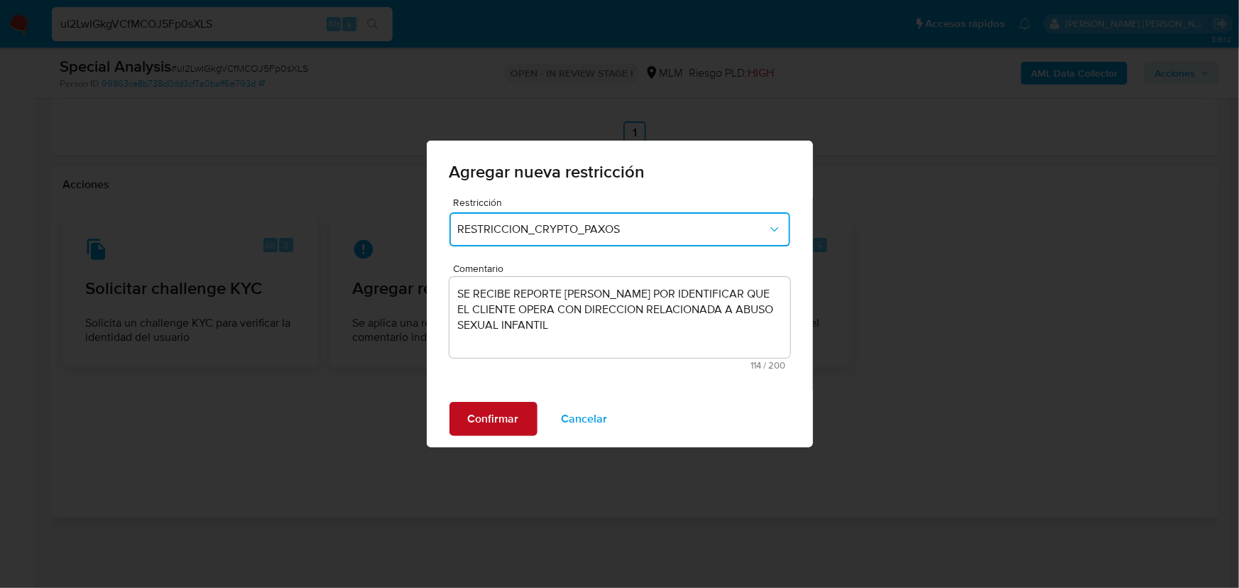
click at [513, 414] on span "Confirmar" at bounding box center [493, 418] width 51 height 31
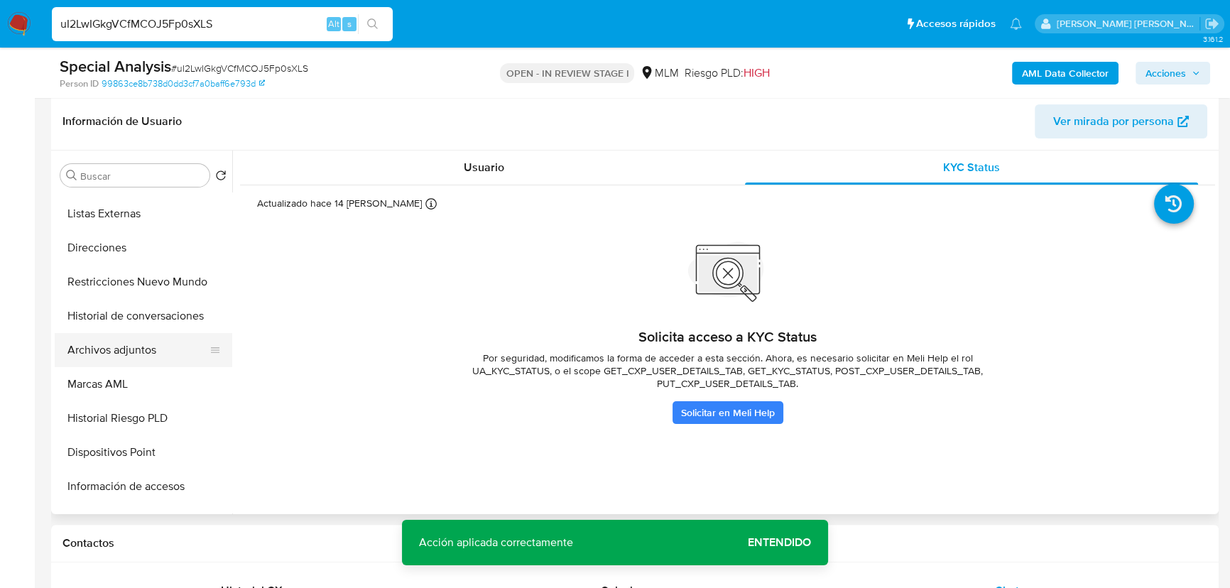
scroll to position [258, 0]
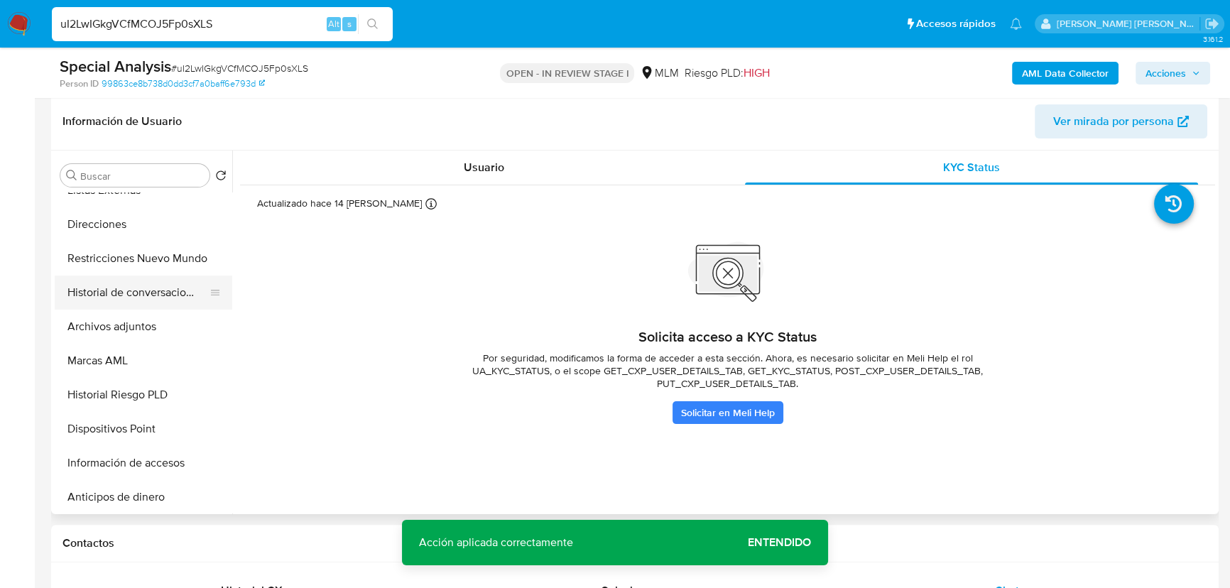
click at [167, 276] on button "Historial de conversaciones" at bounding box center [138, 293] width 166 height 34
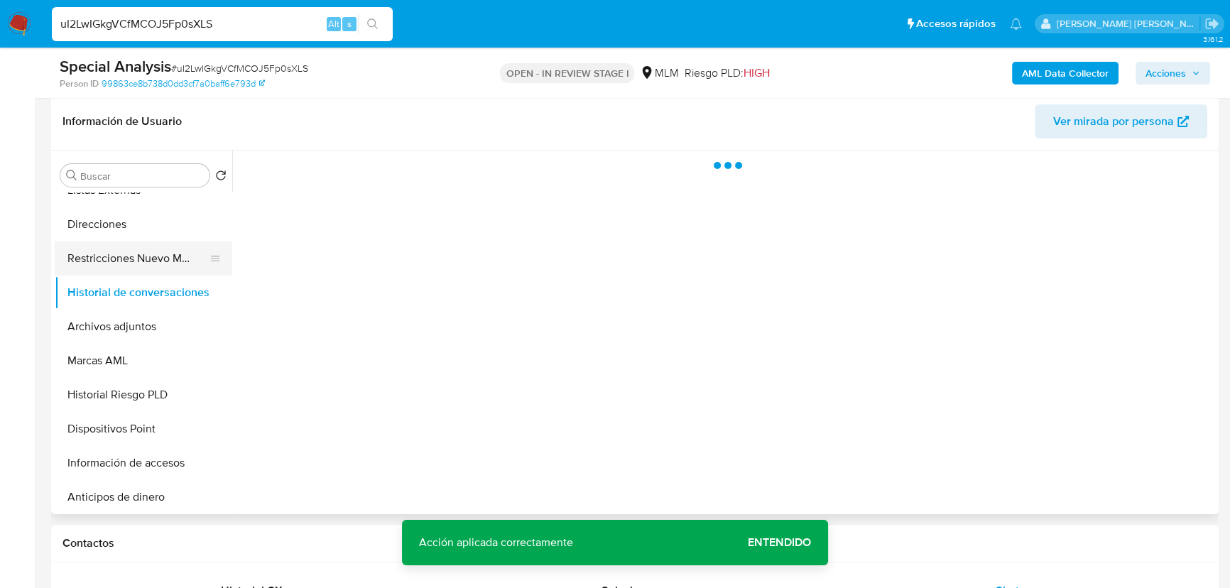
click at [163, 249] on button "Restricciones Nuevo Mundo" at bounding box center [138, 258] width 166 height 34
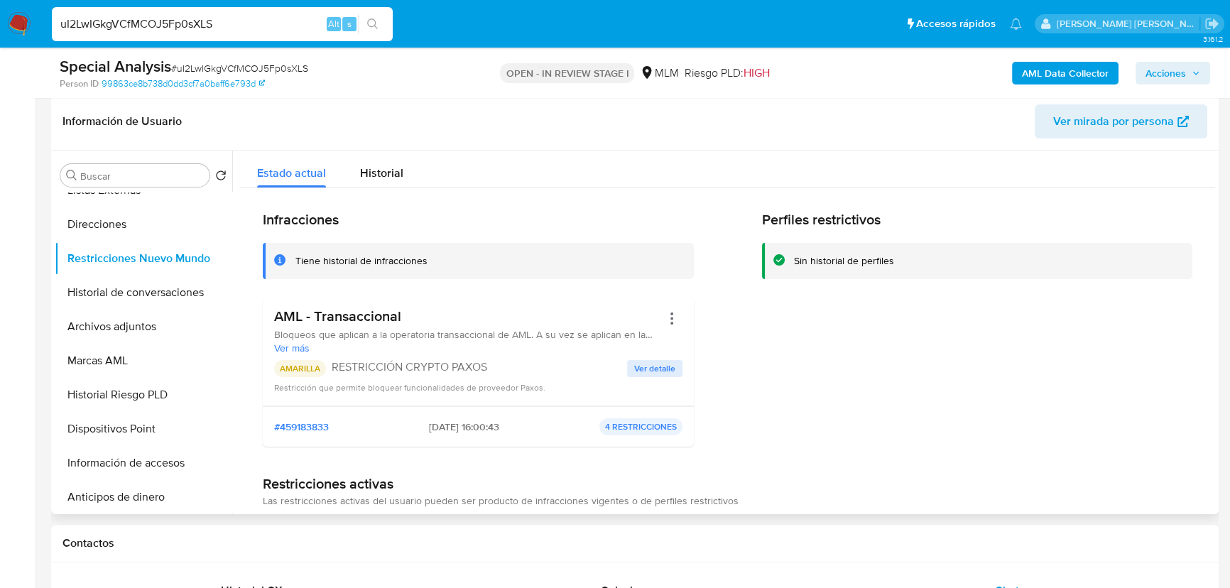
click at [630, 365] on button "Ver detalle" at bounding box center [654, 368] width 55 height 17
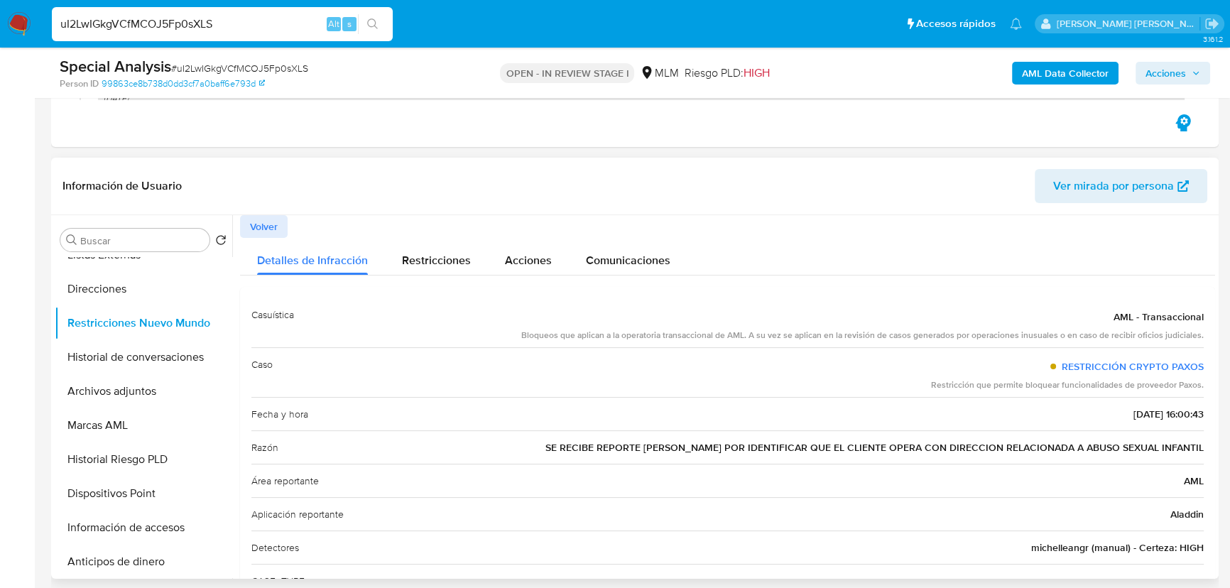
drag, startPoint x: 278, startPoint y: 224, endPoint x: 294, endPoint y: 224, distance: 16.3
click at [281, 222] on button "Volver" at bounding box center [264, 226] width 48 height 23
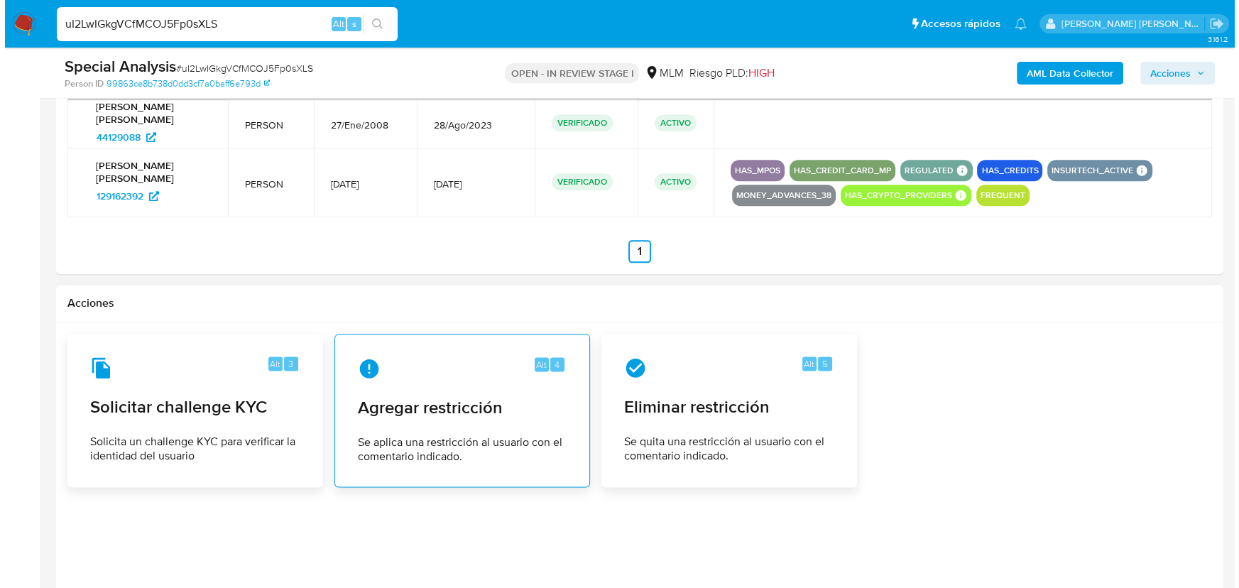
scroll to position [2259, 0]
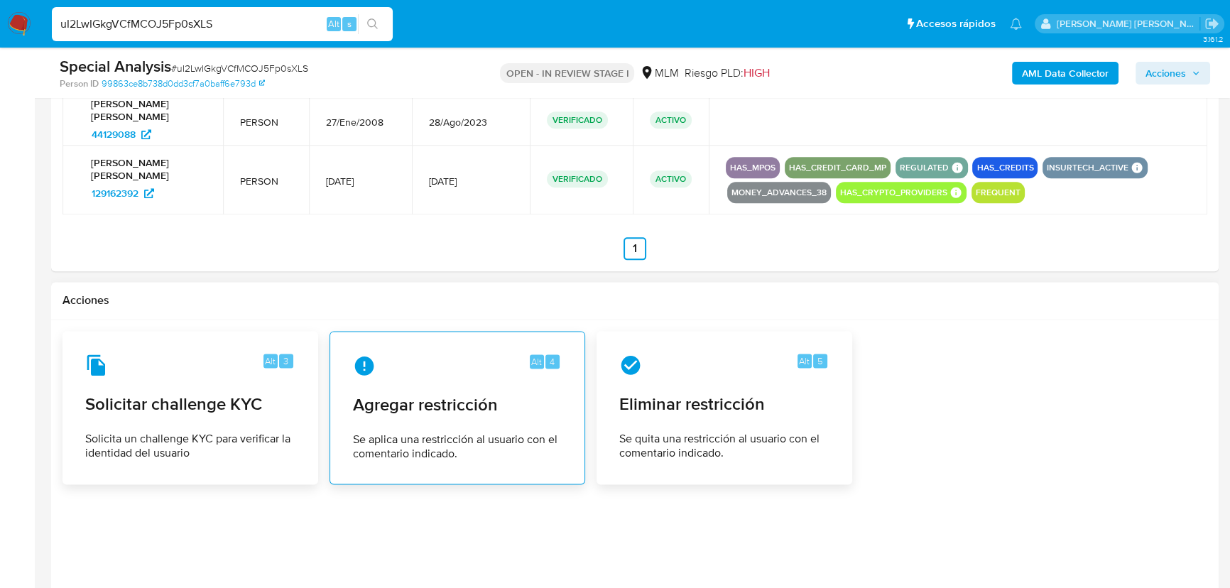
click at [504, 429] on div "Alt 4 Agregar restricción Se aplica una restricción al usuario con el comentari…" at bounding box center [458, 407] width 232 height 129
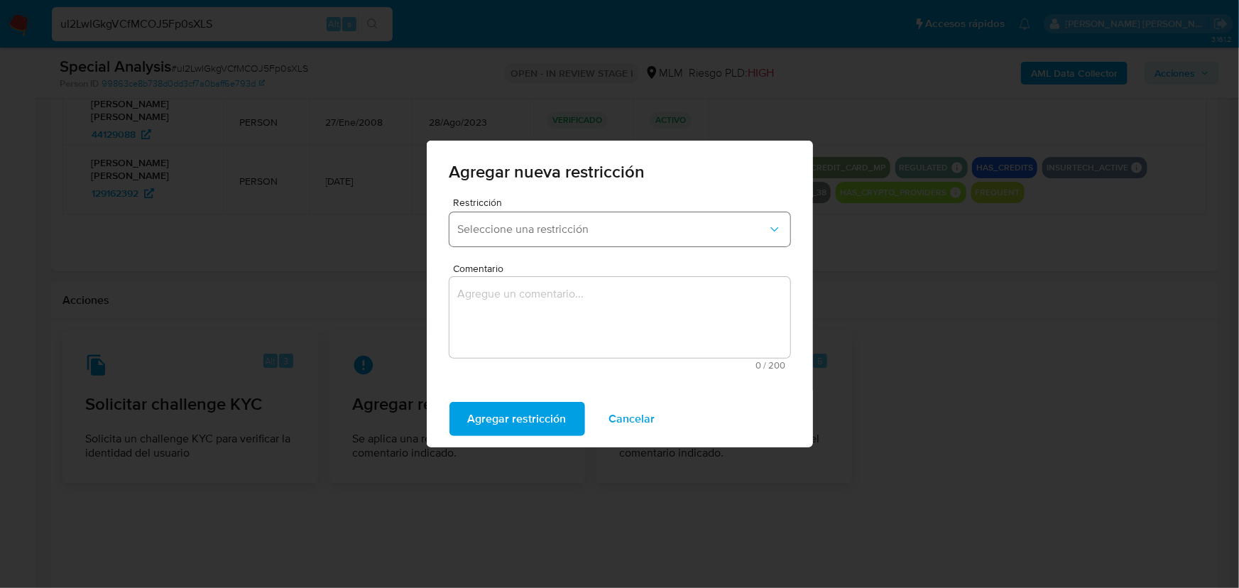
click at [624, 227] on span "Seleccione una restricción" at bounding box center [613, 229] width 310 height 14
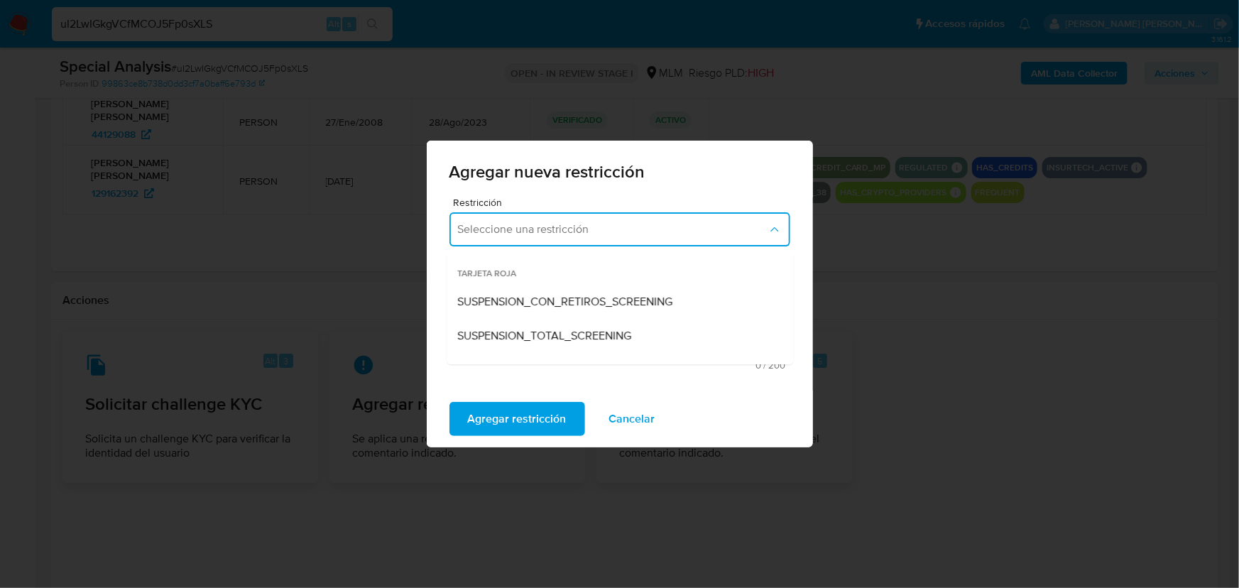
click at [329, 253] on div "Agregar nueva restricción Restricción Seleccione una restricción TARJETA ROJA S…" at bounding box center [619, 294] width 1239 height 588
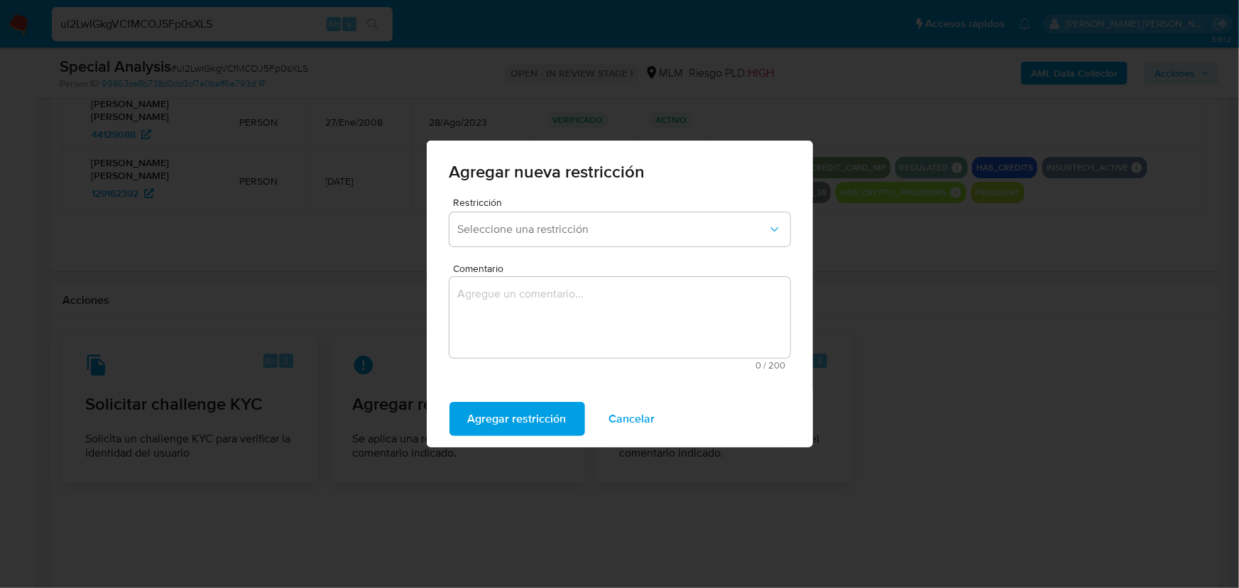
click at [651, 427] on span "Cancelar" at bounding box center [632, 418] width 46 height 31
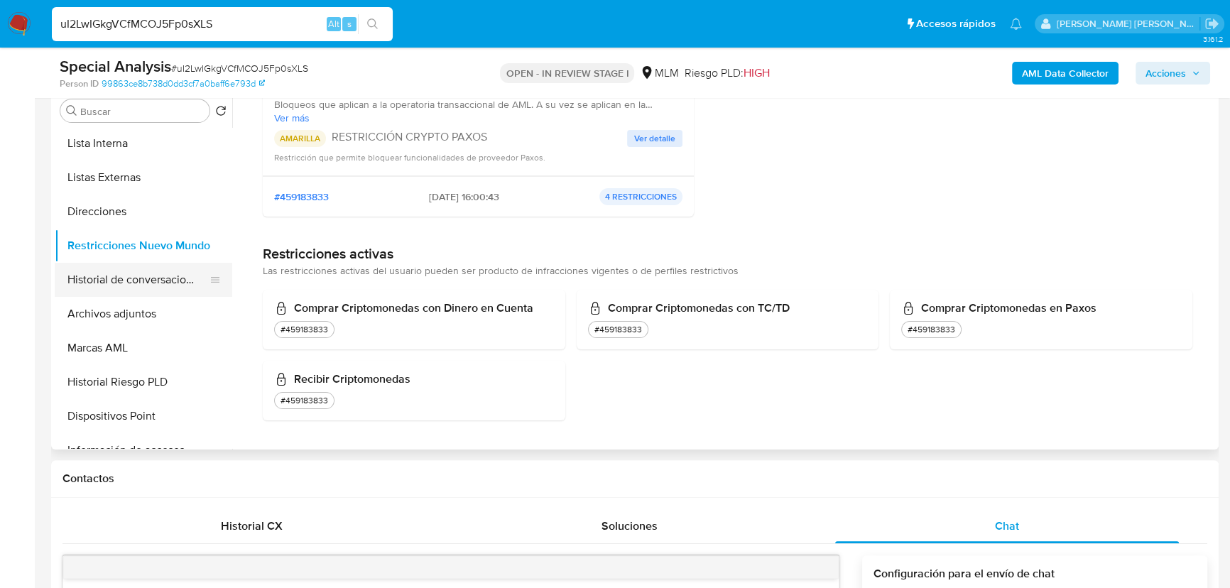
scroll to position [322, 0]
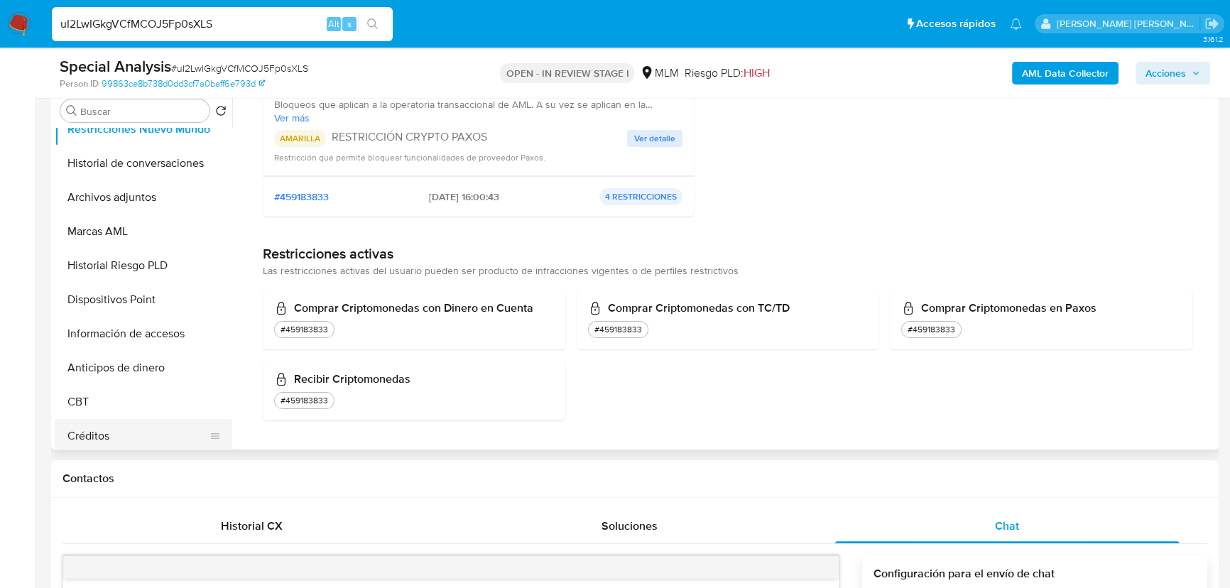
click at [108, 430] on button "Créditos" at bounding box center [138, 436] width 166 height 34
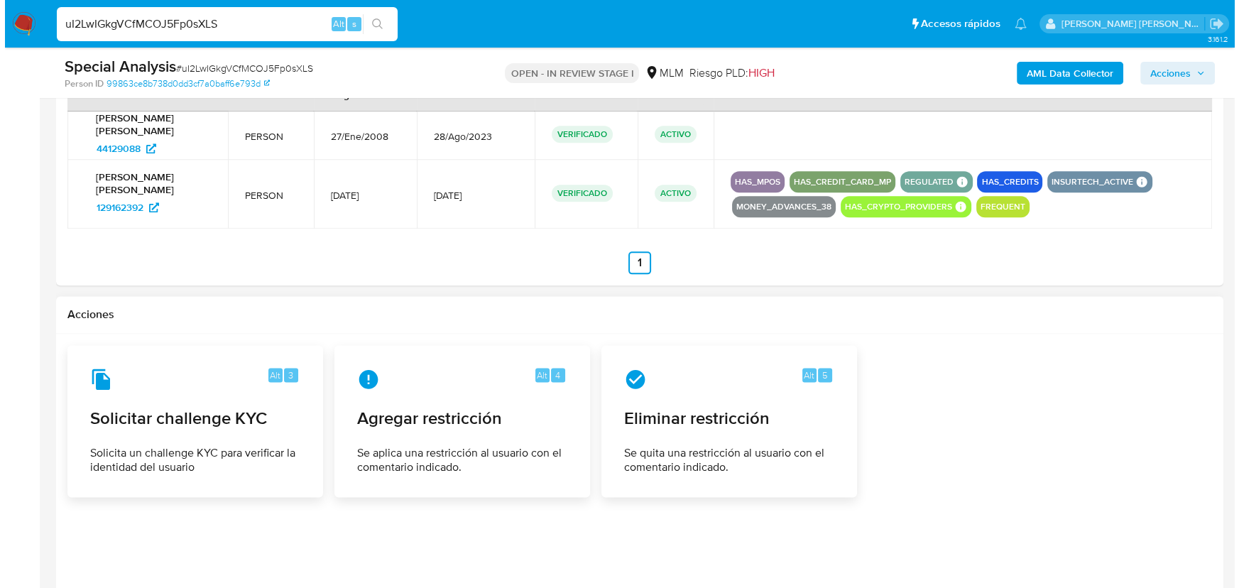
scroll to position [2375, 0]
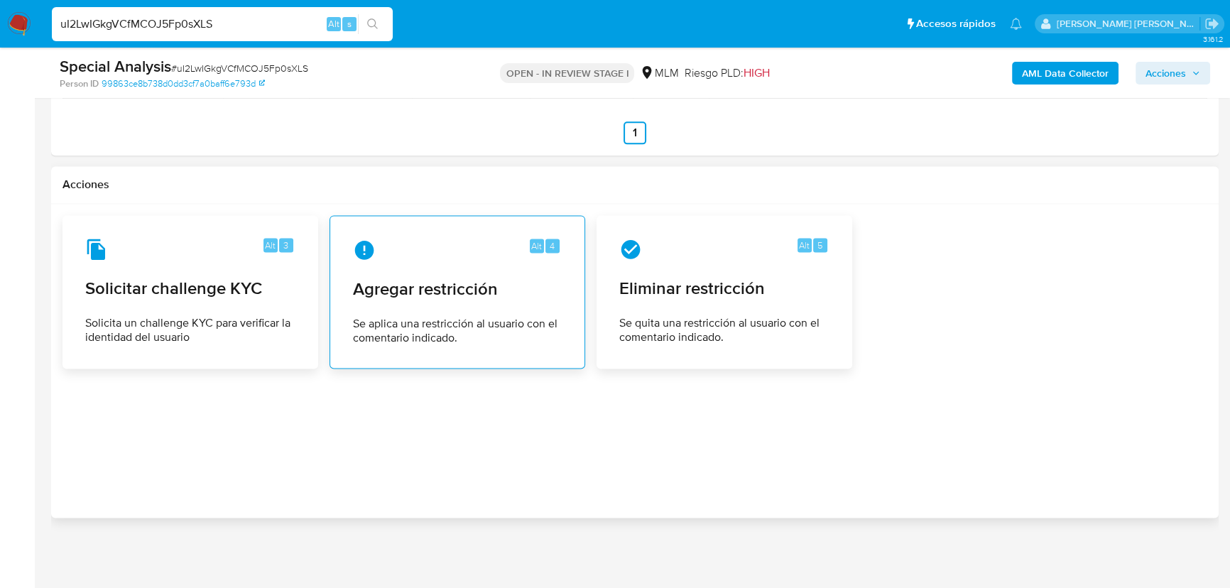
click at [457, 308] on div "Alt 4 Agregar restricción Se aplica una restricción al usuario con el comentari…" at bounding box center [458, 291] width 232 height 129
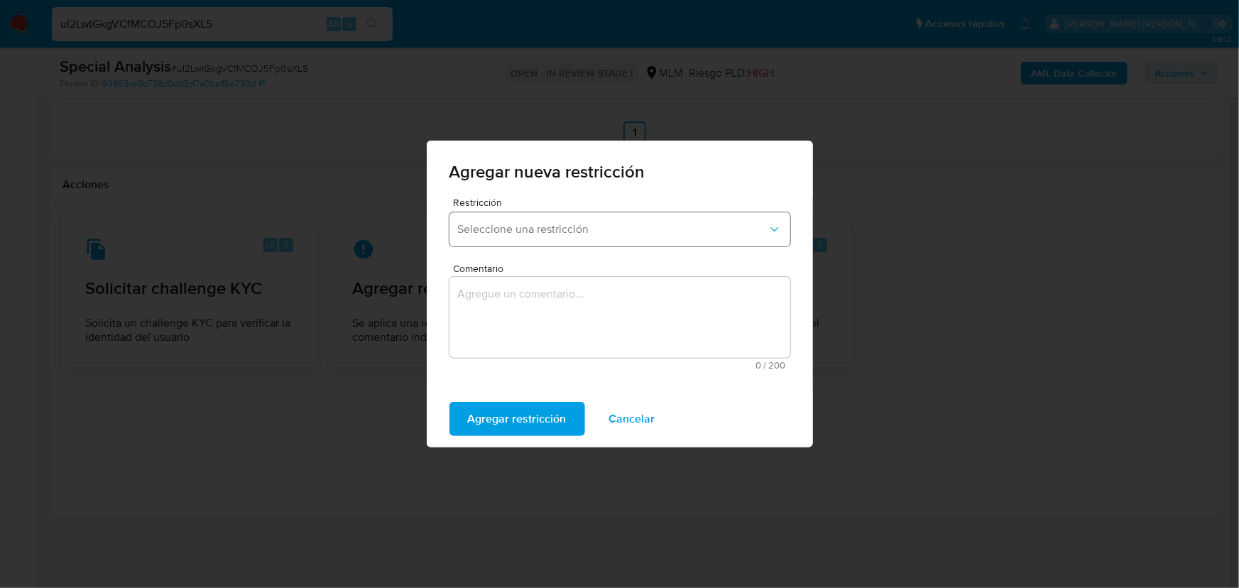
click at [564, 228] on span "Seleccione una restricción" at bounding box center [613, 229] width 310 height 14
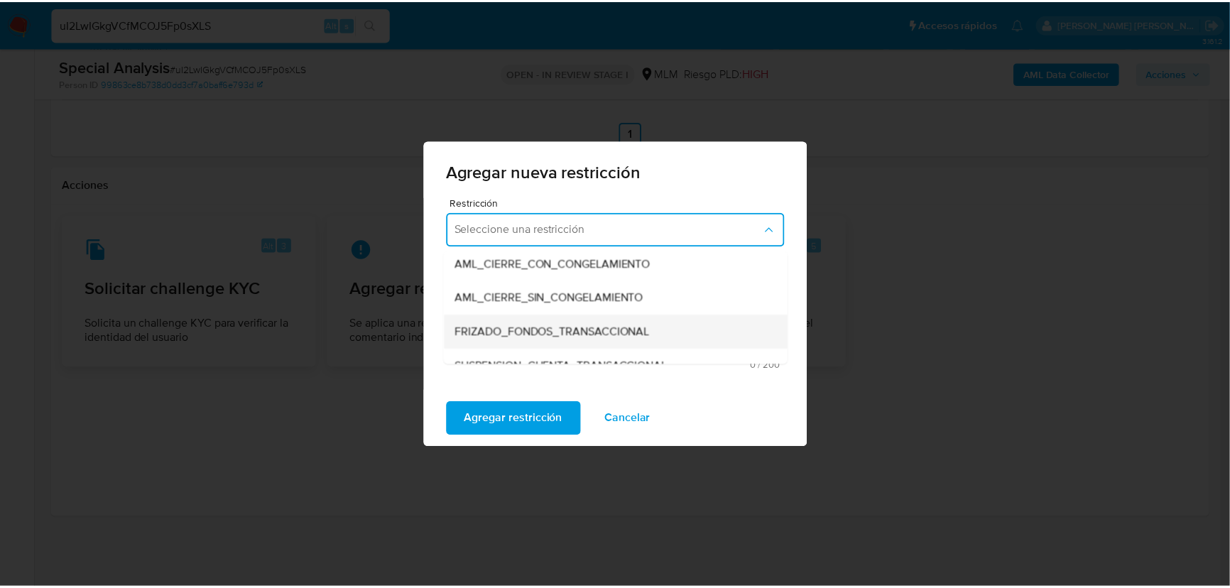
scroll to position [129, 0]
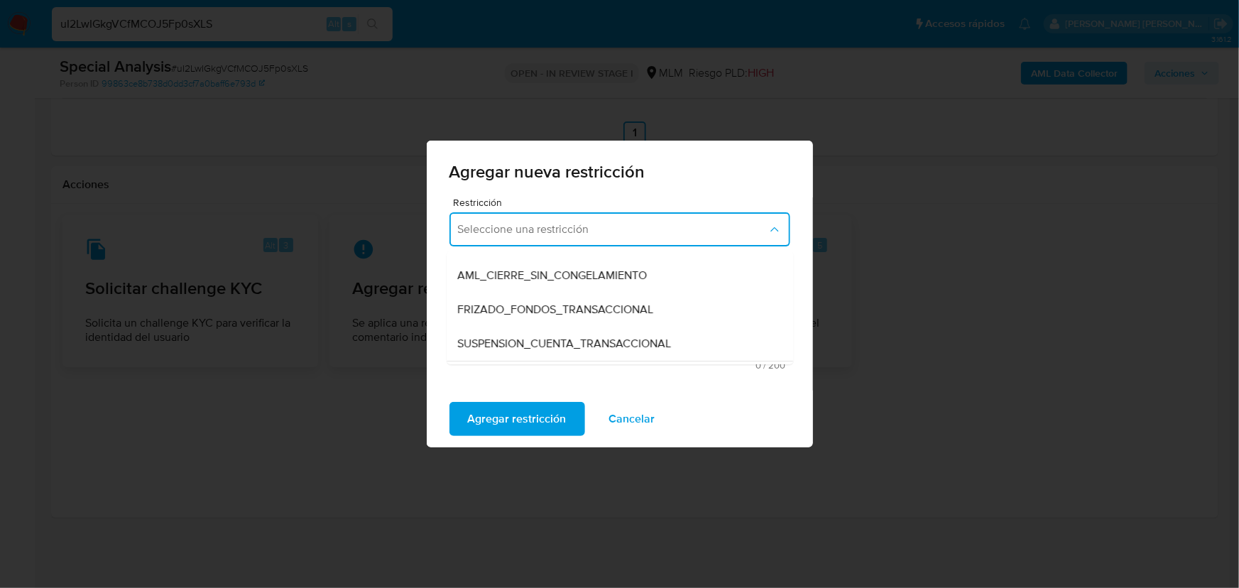
click at [604, 342] on span "SUSPENSION_CUENTA_TRANSACCIONAL" at bounding box center [565, 344] width 214 height 14
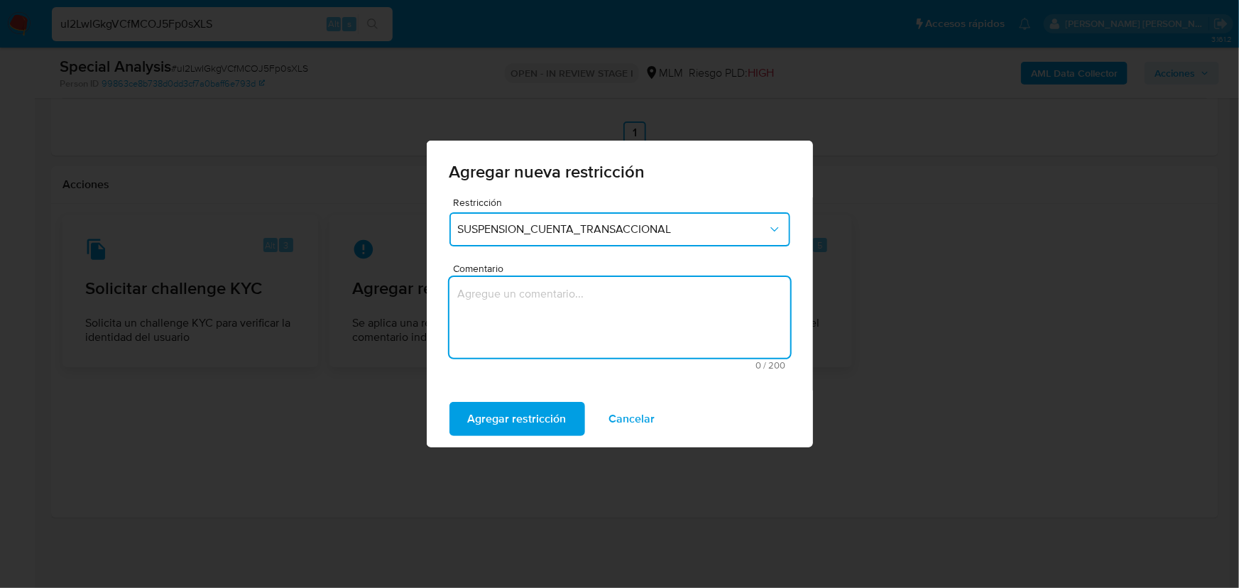
click at [522, 307] on textarea "Comentario" at bounding box center [620, 317] width 341 height 81
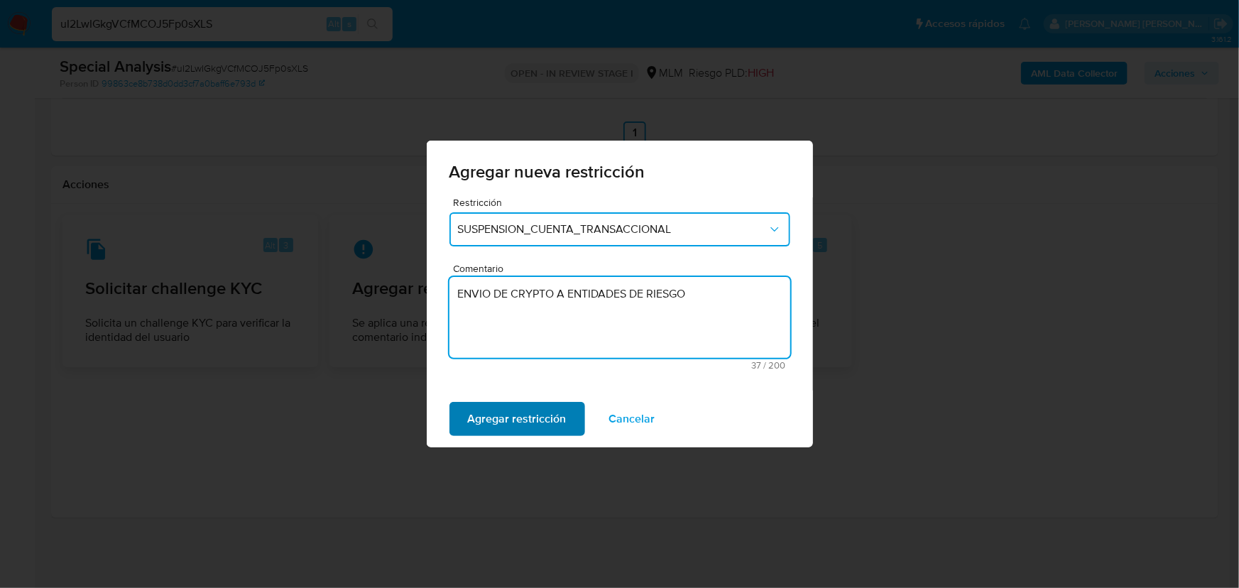
type textarea "ENVIO DE CRYPTO A ENTIDADES DE RIESGO"
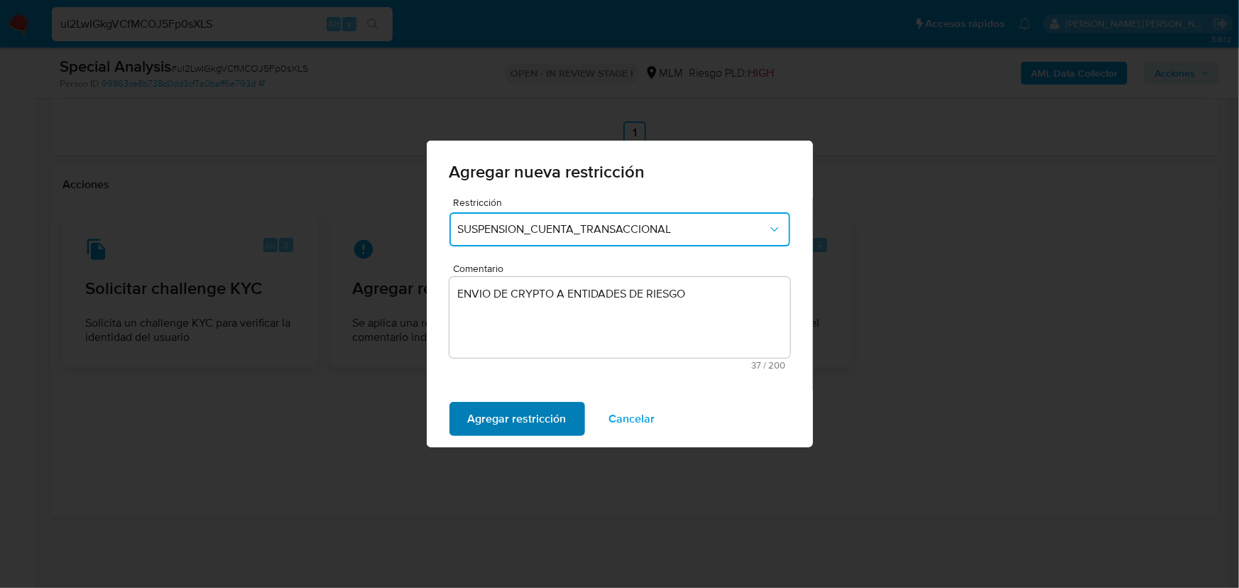
click at [525, 422] on span "Agregar restricción" at bounding box center [517, 418] width 99 height 31
click at [482, 420] on span "Confirmar" at bounding box center [493, 418] width 51 height 31
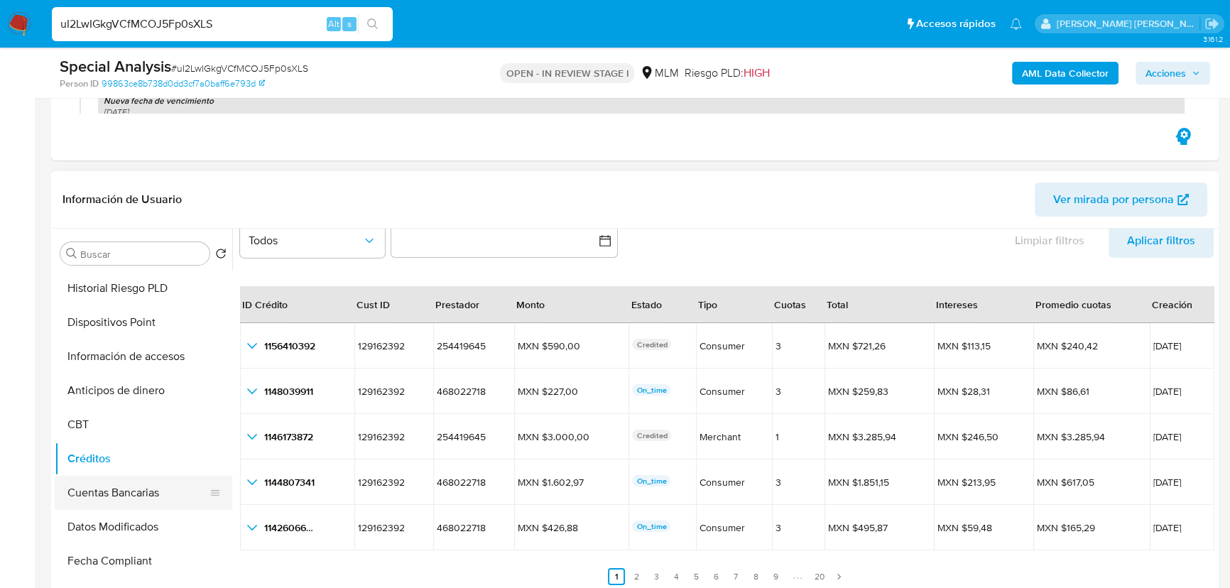
scroll to position [516, 0]
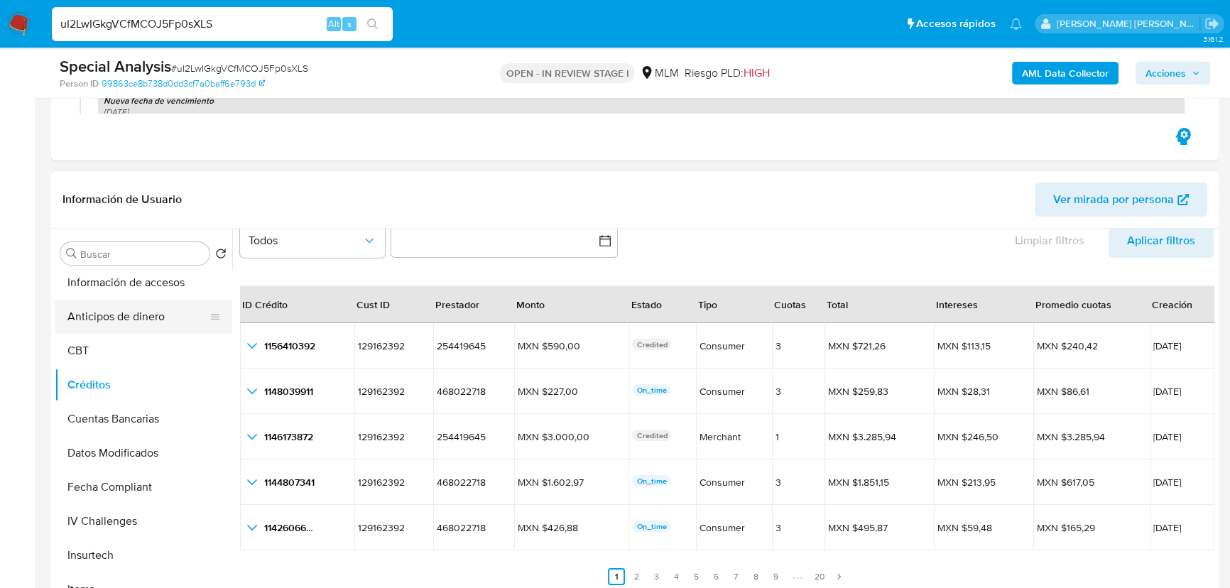
click at [155, 323] on button "Anticipos de dinero" at bounding box center [138, 317] width 166 height 34
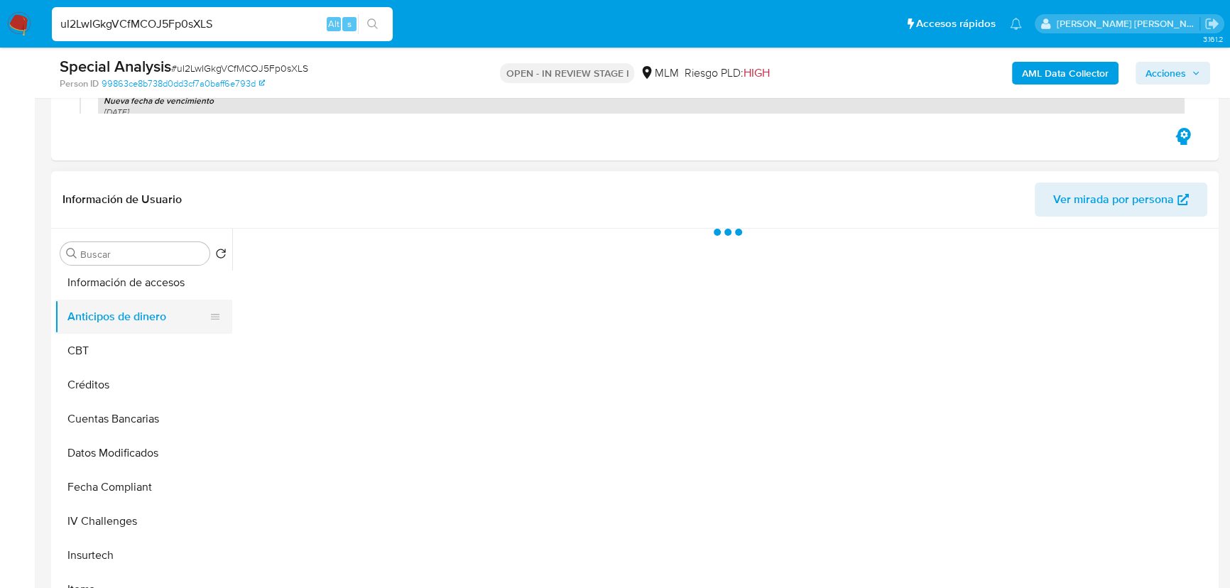
click at [148, 300] on button "Anticipos de dinero" at bounding box center [138, 317] width 166 height 34
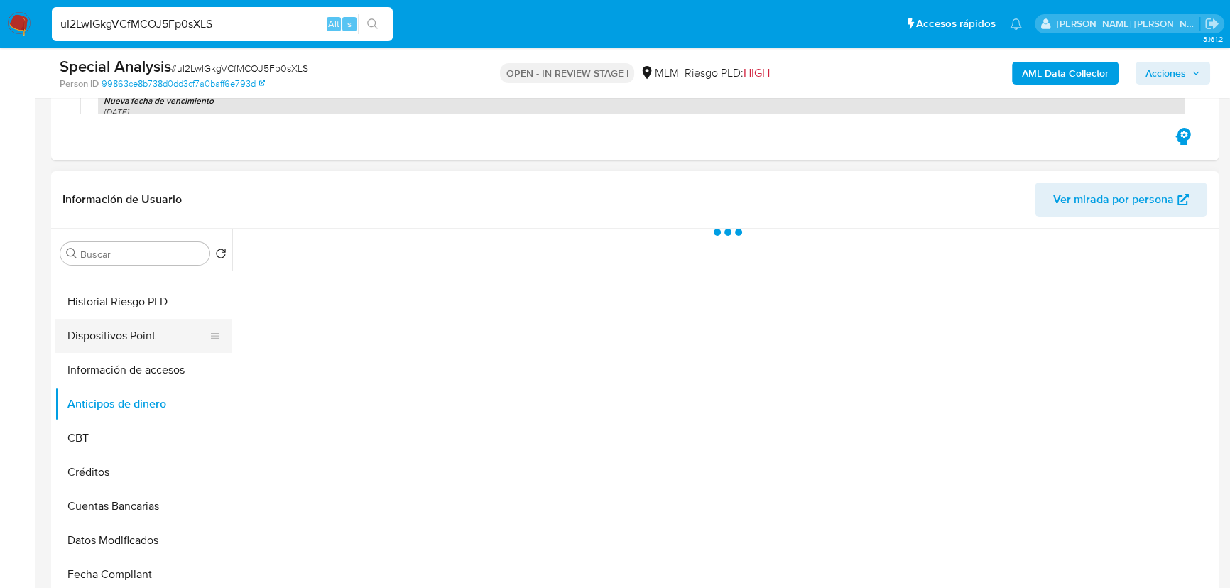
scroll to position [387, 0]
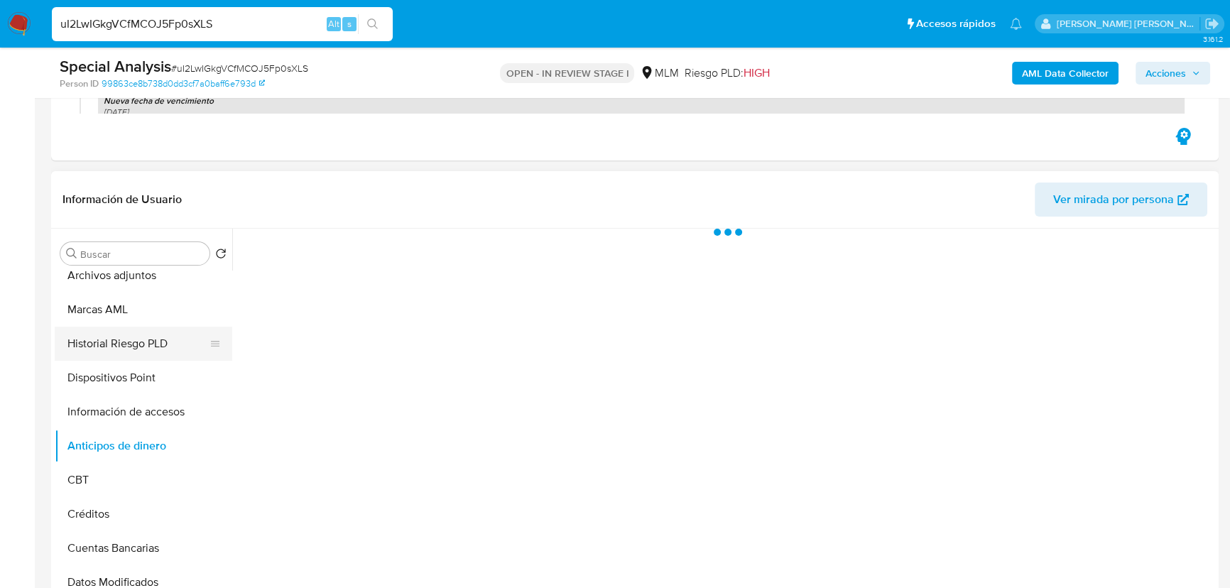
click at [145, 335] on button "Historial Riesgo PLD" at bounding box center [138, 344] width 166 height 34
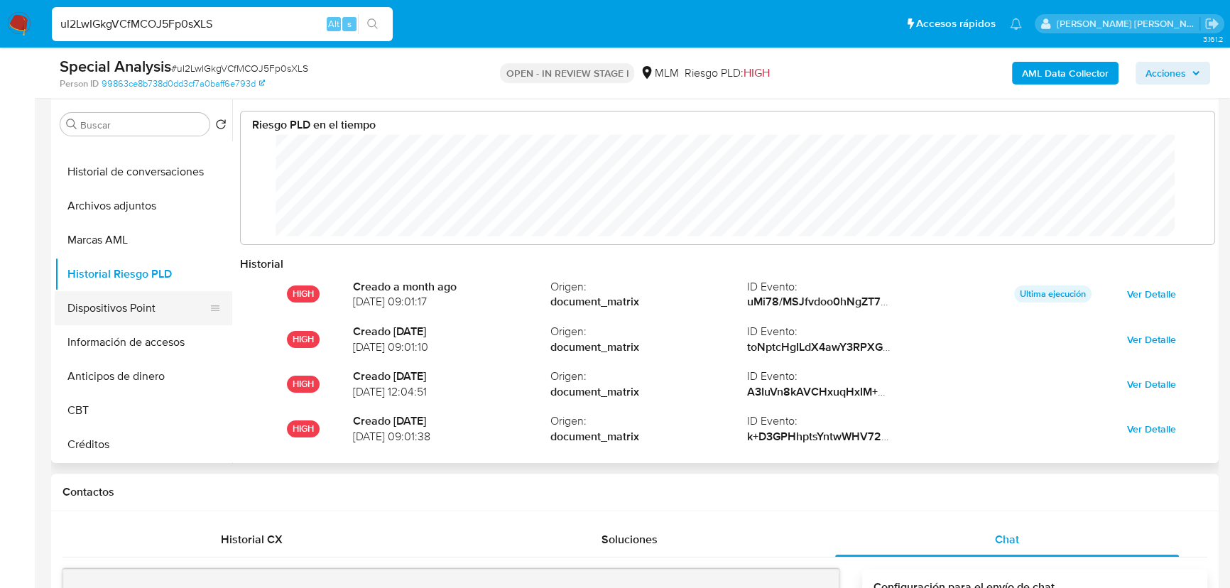
scroll to position [281, 0]
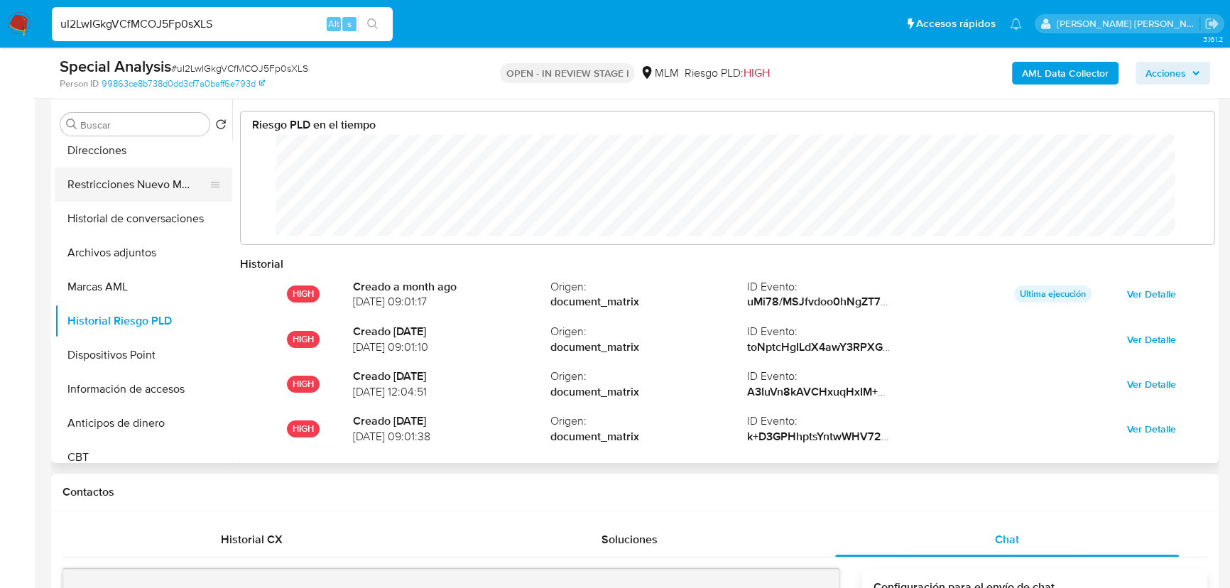
drag, startPoint x: 136, startPoint y: 215, endPoint x: 142, endPoint y: 195, distance: 21.6
click at [135, 215] on button "Historial de conversaciones" at bounding box center [144, 219] width 178 height 34
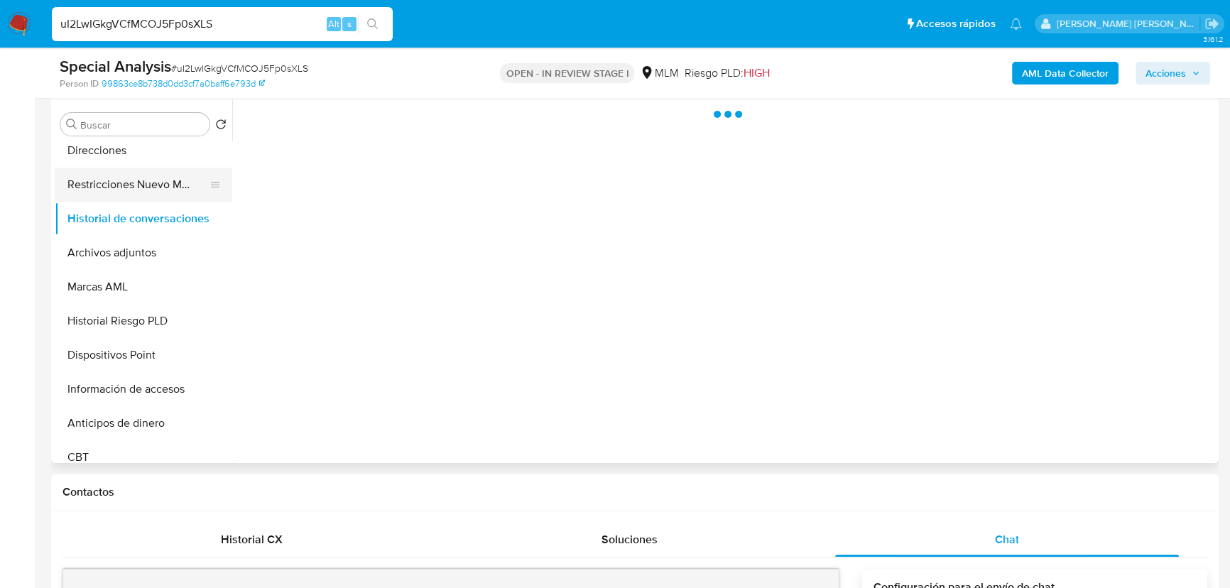
click at [142, 195] on button "Restricciones Nuevo Mundo" at bounding box center [138, 185] width 166 height 34
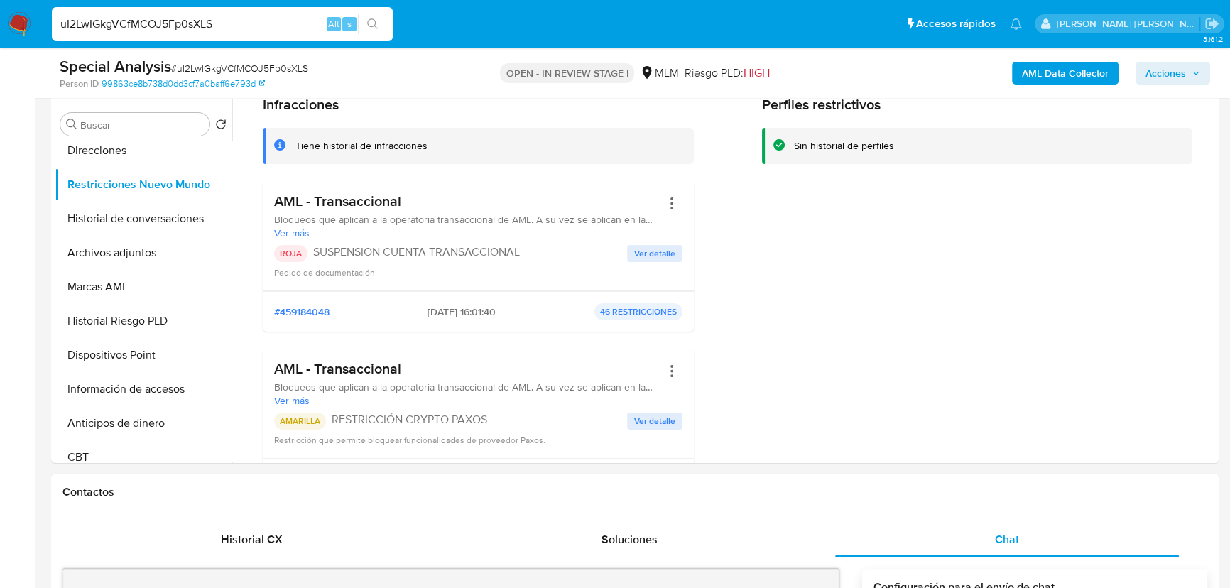
scroll to position [0, 0]
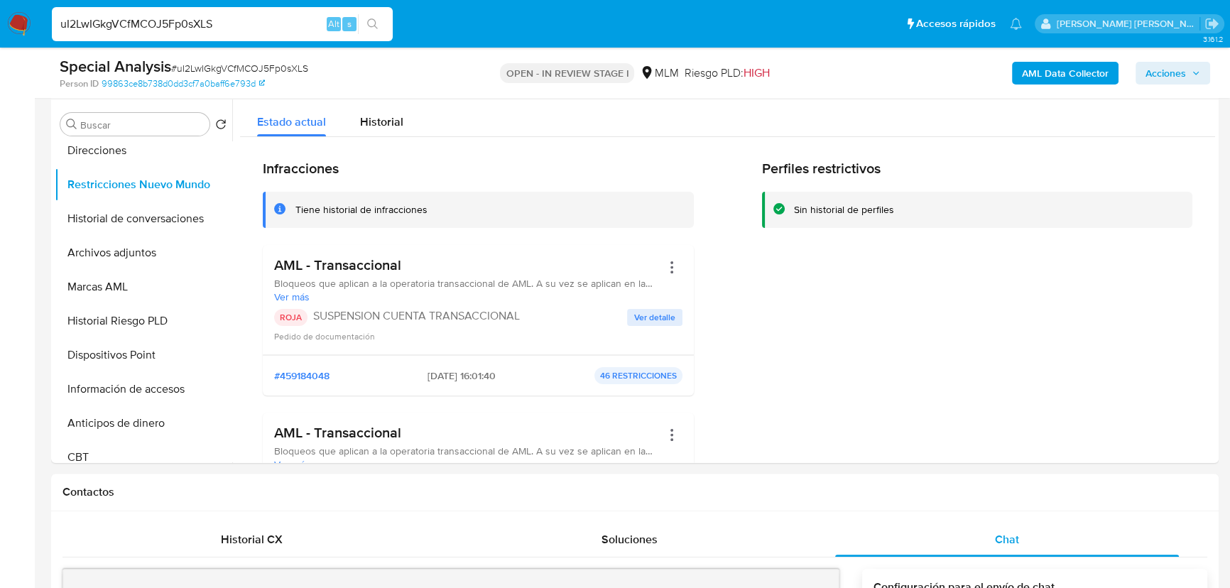
drag, startPoint x: 225, startPoint y: 21, endPoint x: 0, endPoint y: -60, distance: 239.5
paste input "R21P5l8puQ5NkhUl3javATBb"
type input "R21P5l8puQ5NkhUl3javATBb"
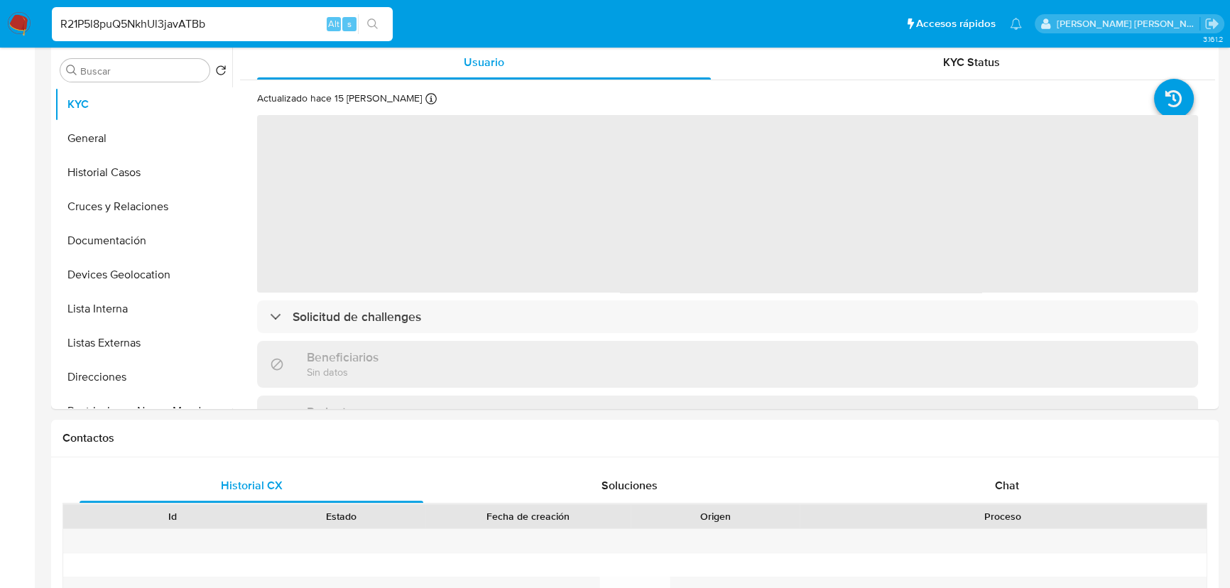
select select "10"
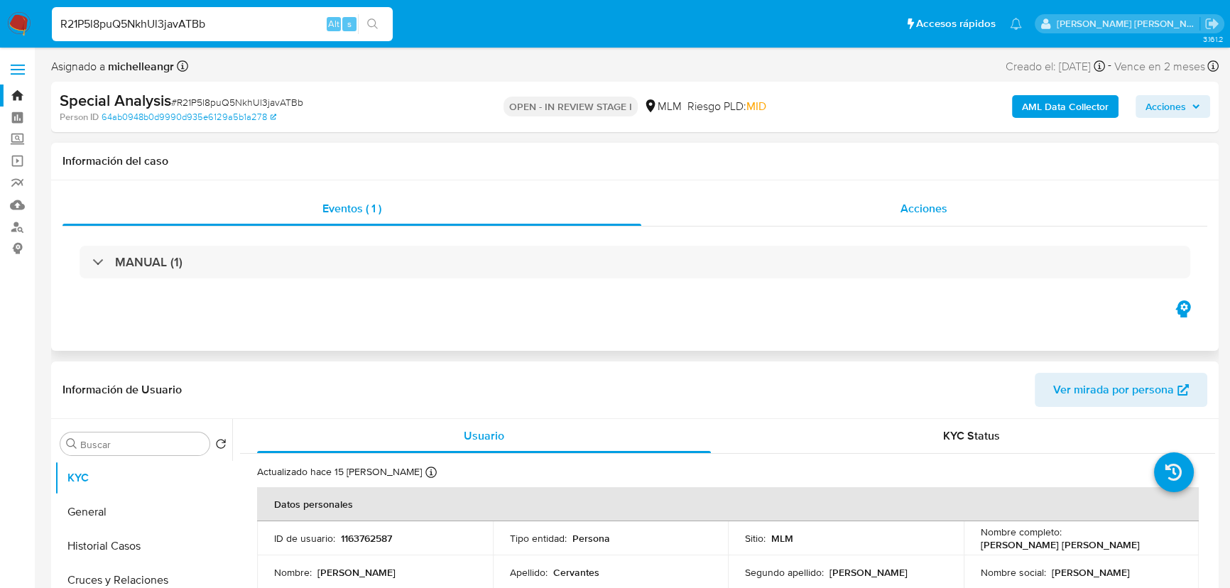
click at [923, 202] on span "Acciones" at bounding box center [924, 208] width 47 height 16
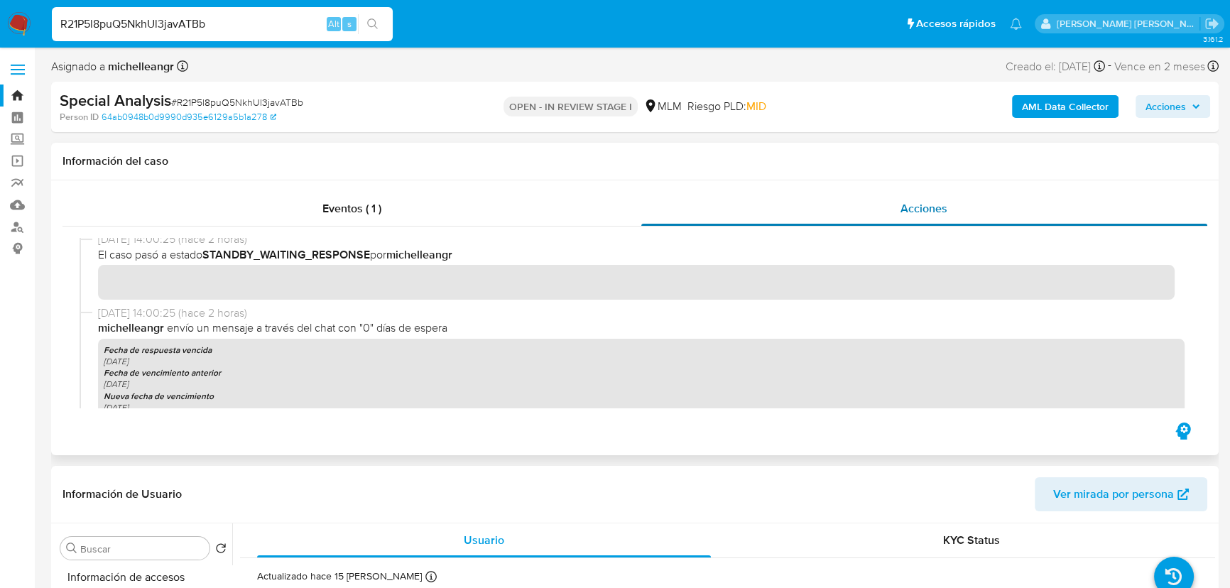
click at [934, 217] on div "Acciones" at bounding box center [924, 209] width 567 height 34
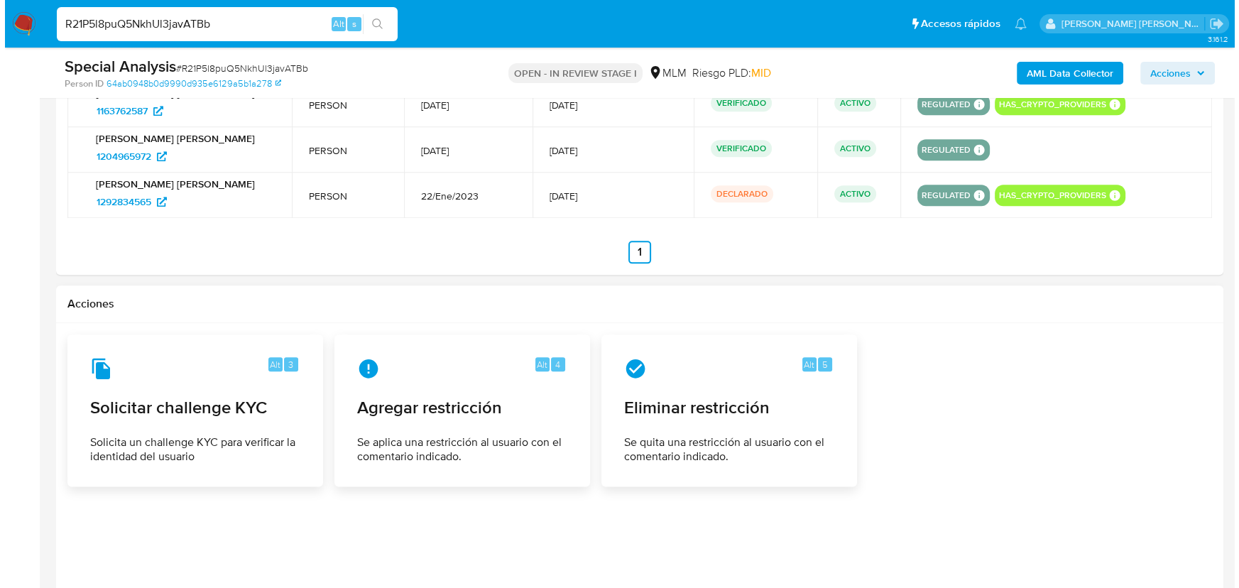
scroll to position [2259, 0]
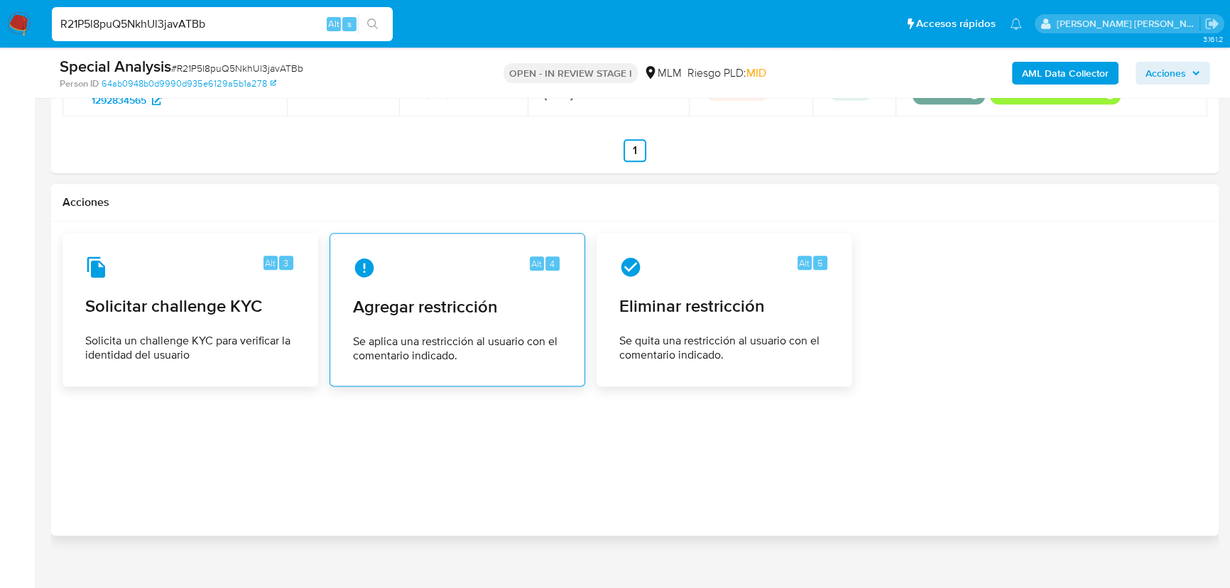
click at [450, 313] on span "Agregar restricción" at bounding box center [457, 306] width 209 height 21
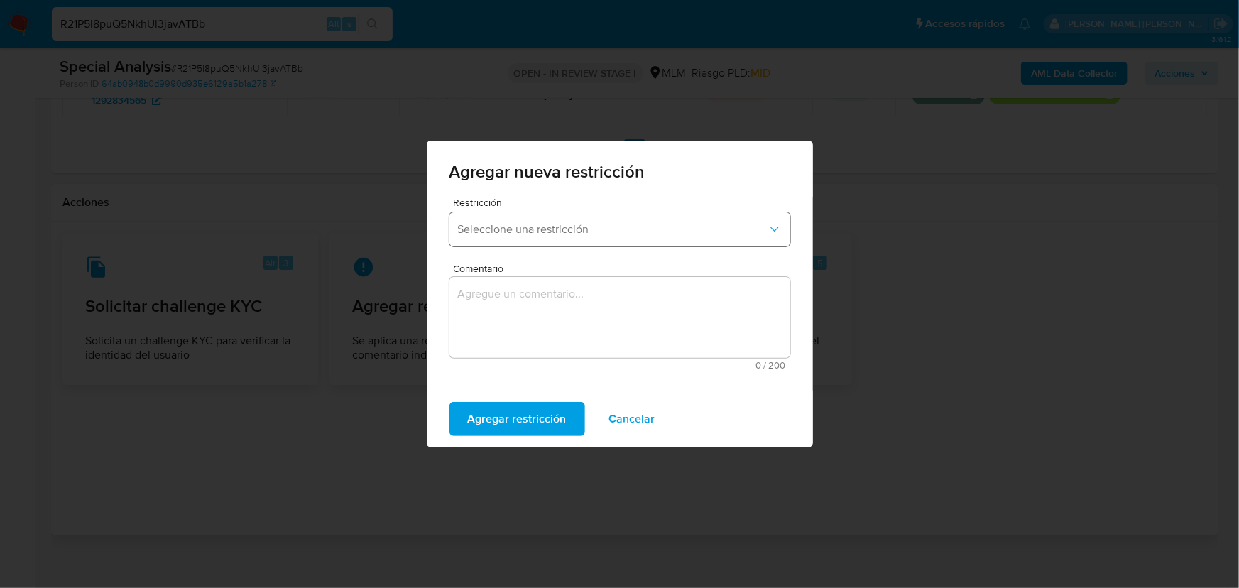
click at [558, 221] on button "Seleccione una restricción" at bounding box center [620, 229] width 341 height 34
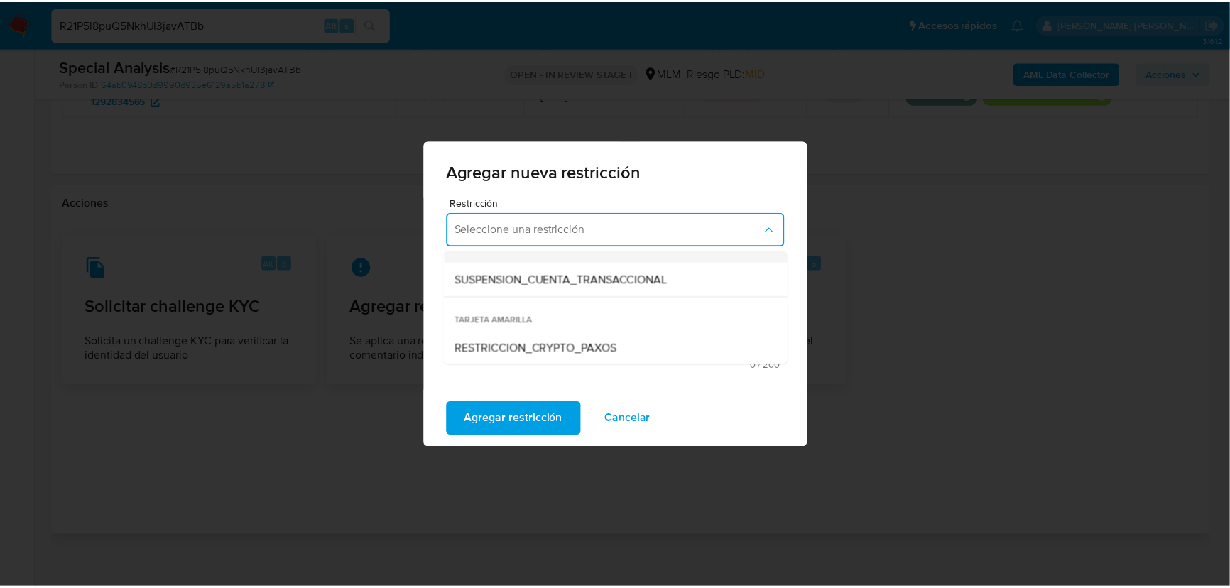
scroll to position [258, 0]
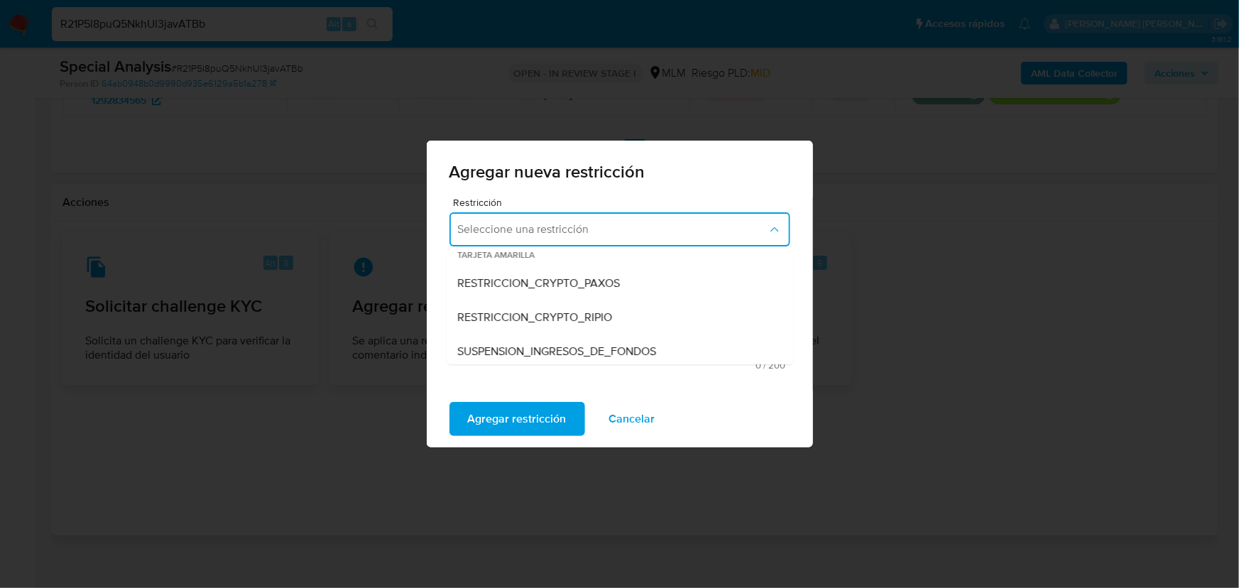
click at [558, 283] on span "RESTRICCION_CRYPTO_PAXOS" at bounding box center [539, 283] width 163 height 14
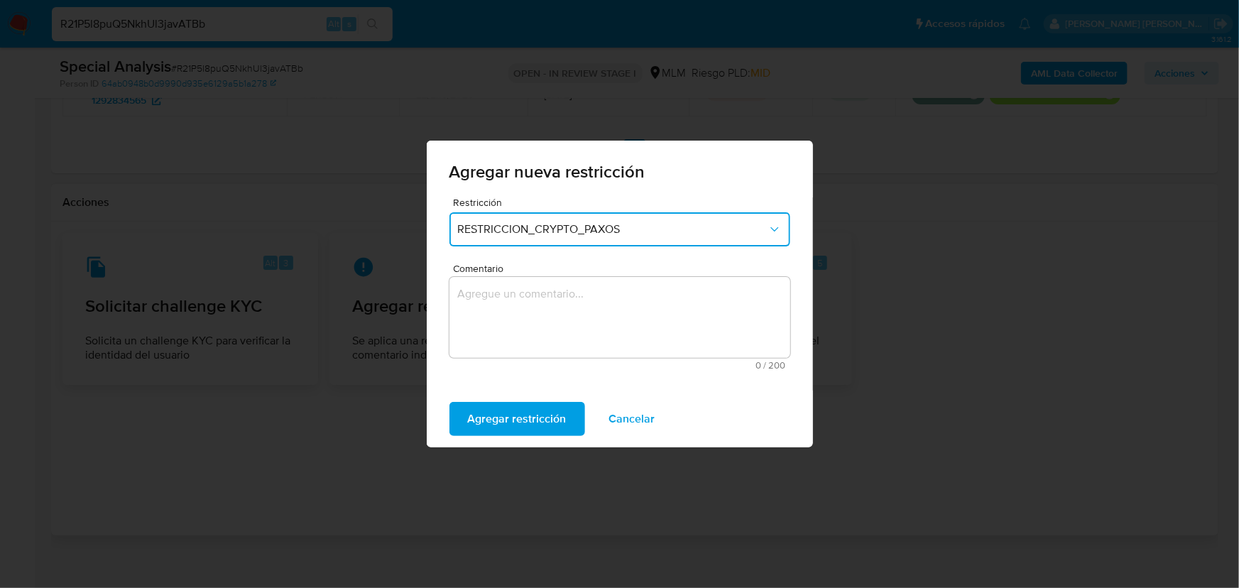
click at [550, 305] on textarea "Comentario" at bounding box center [620, 317] width 341 height 81
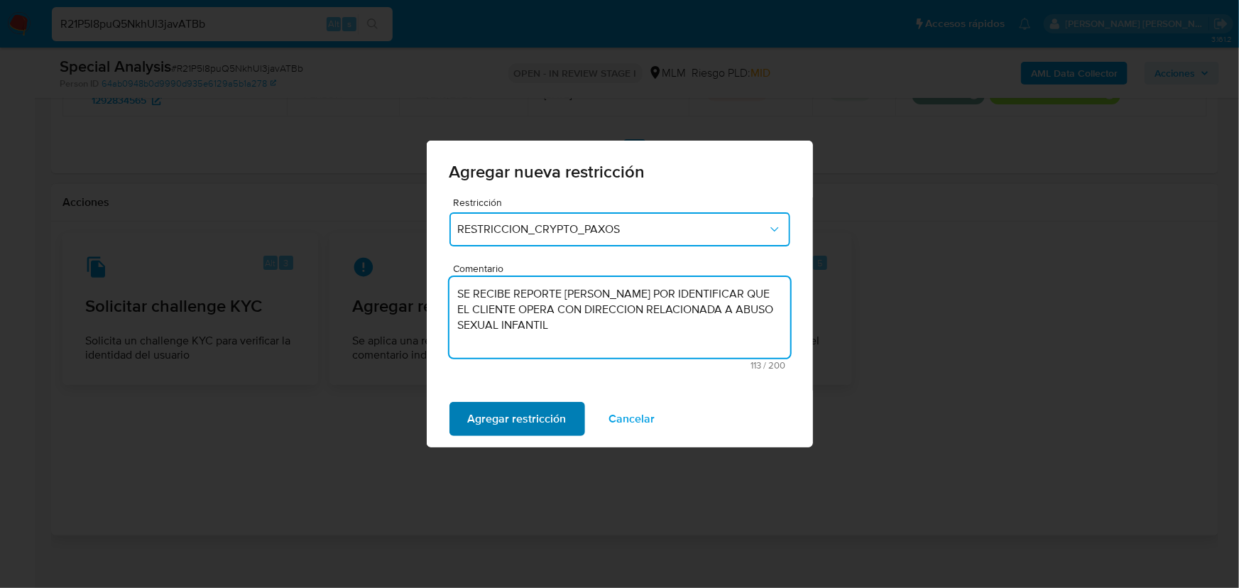
type textarea "SE RECIBE REPORTE DE PAXOS POR IDENTIFICAR QUE EL CLIENTE OPERA CON DIRECCION R…"
click at [531, 418] on span "Agregar restricción" at bounding box center [517, 418] width 99 height 31
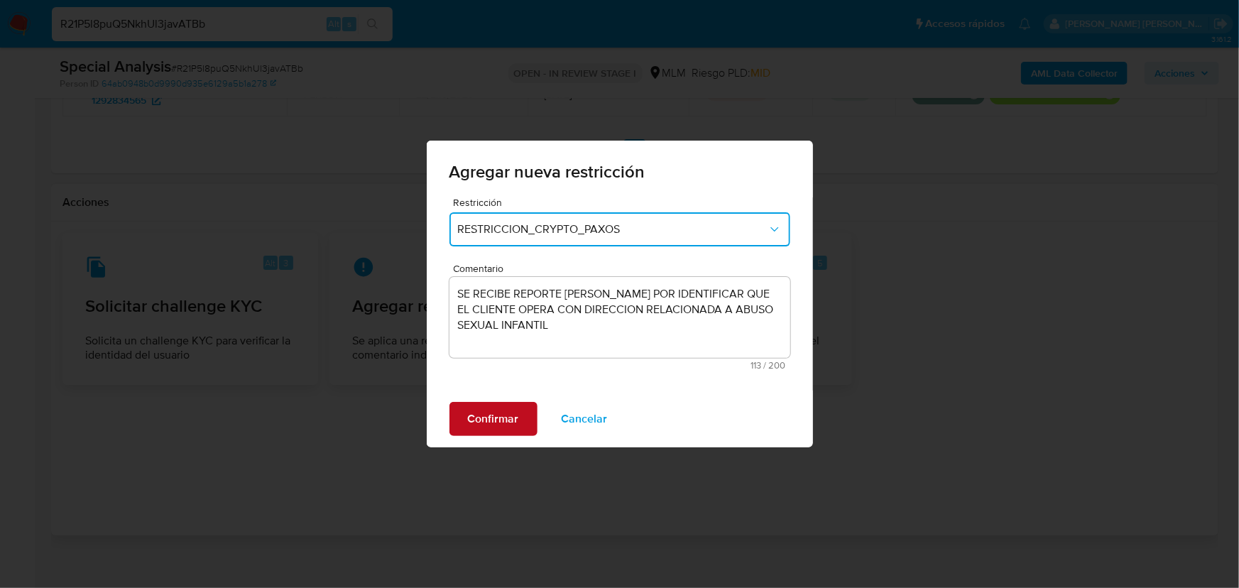
click at [502, 414] on span "Confirmar" at bounding box center [493, 418] width 51 height 31
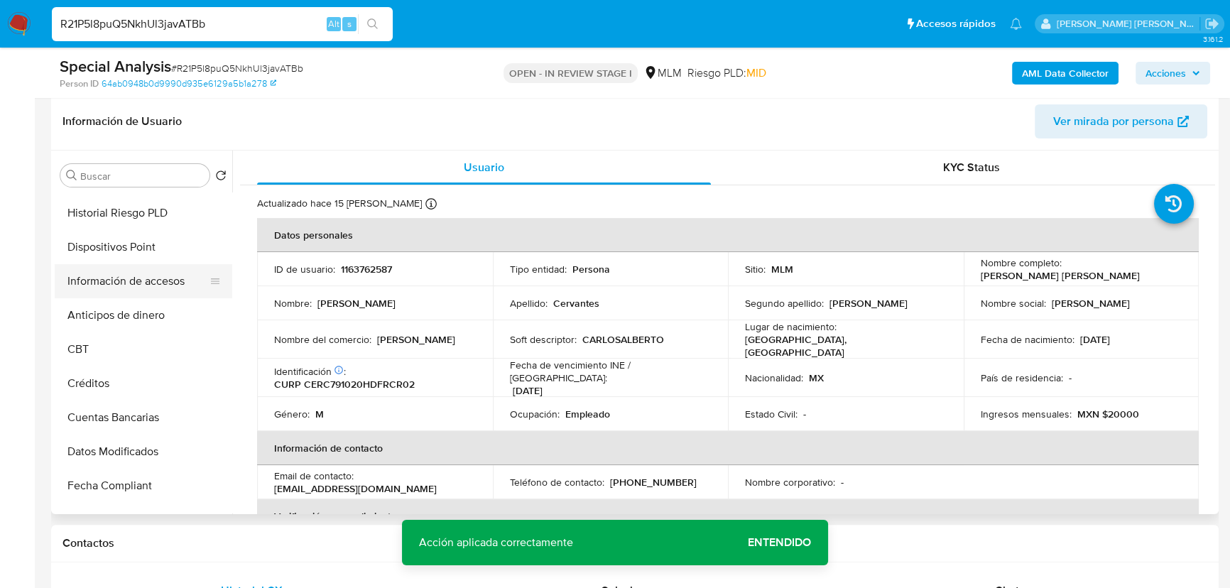
scroll to position [322, 0]
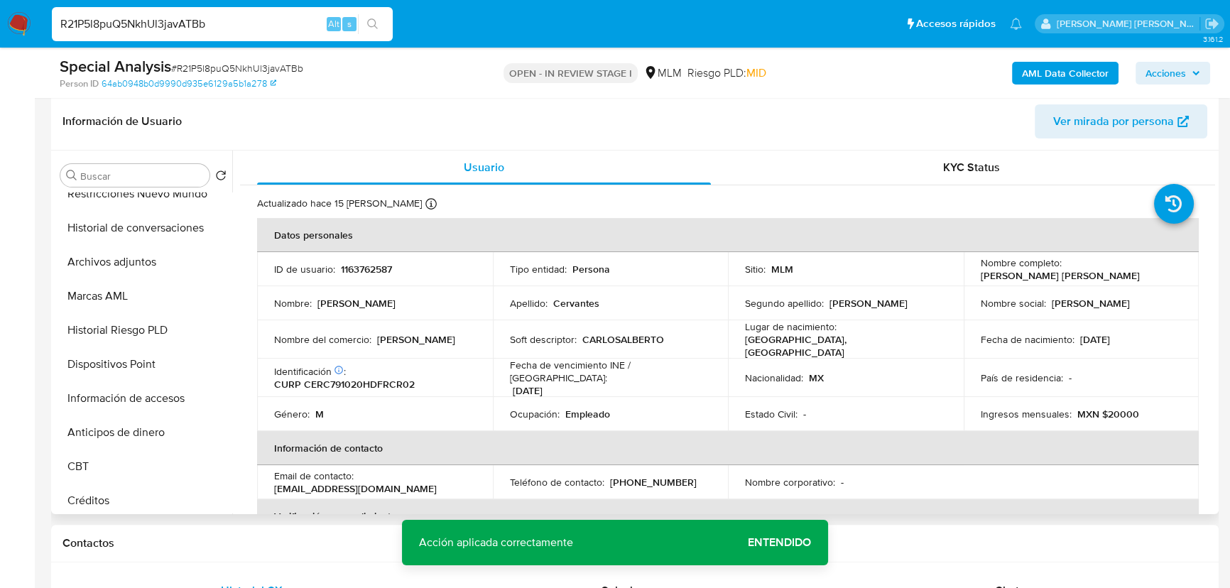
drag, startPoint x: 114, startPoint y: 492, endPoint x: 444, endPoint y: 356, distance: 357.3
click at [114, 490] on button "Créditos" at bounding box center [144, 501] width 178 height 34
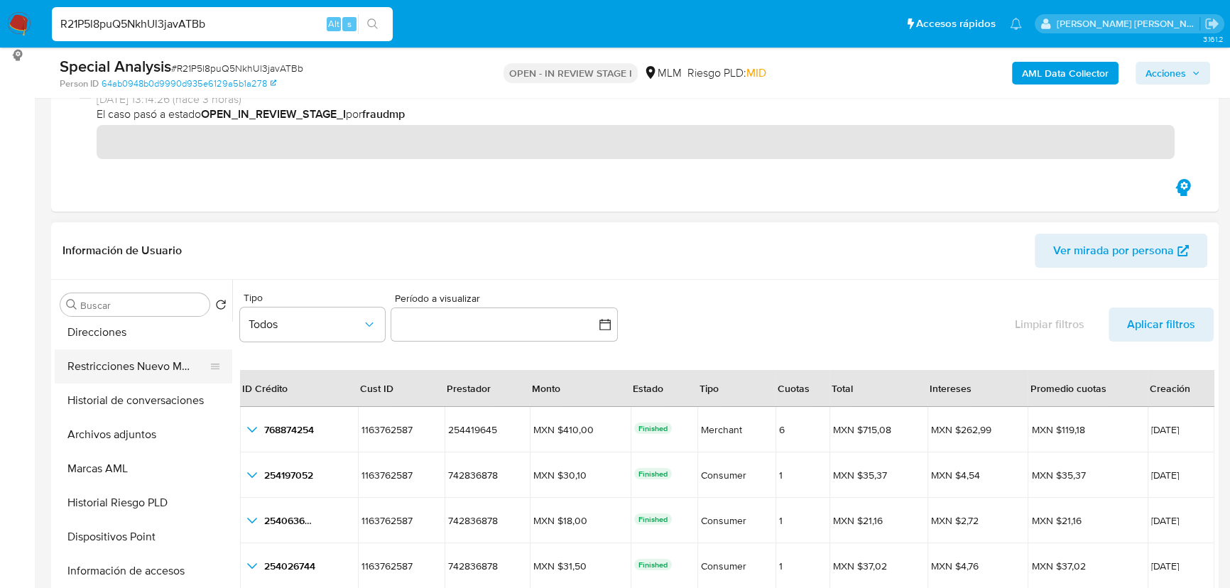
scroll to position [258, 0]
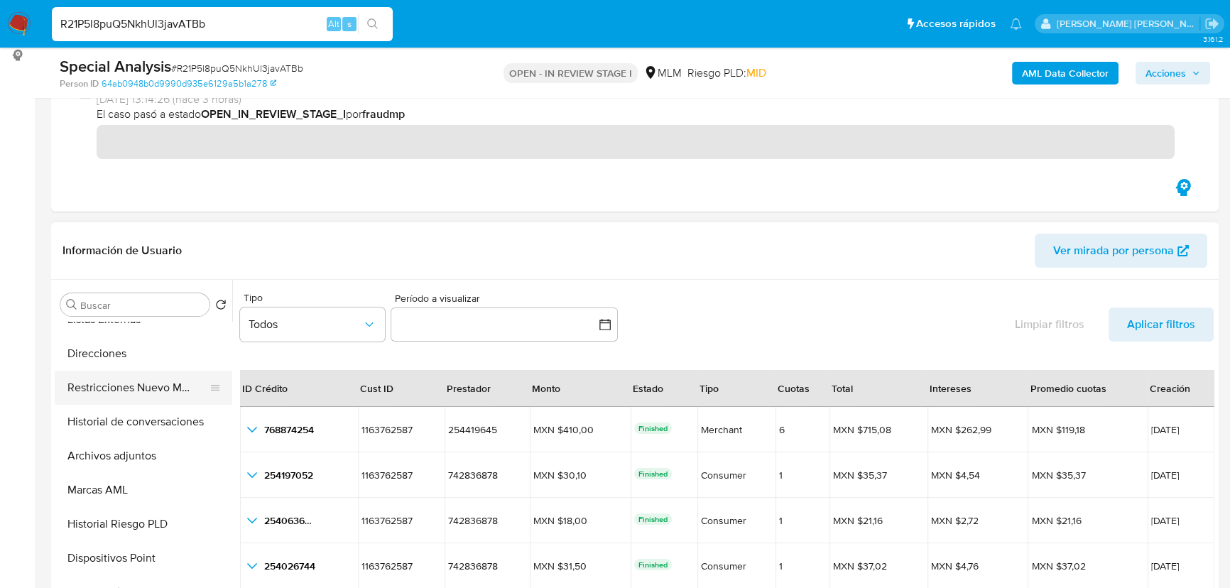
click at [159, 376] on button "Restricciones Nuevo Mundo" at bounding box center [138, 388] width 166 height 34
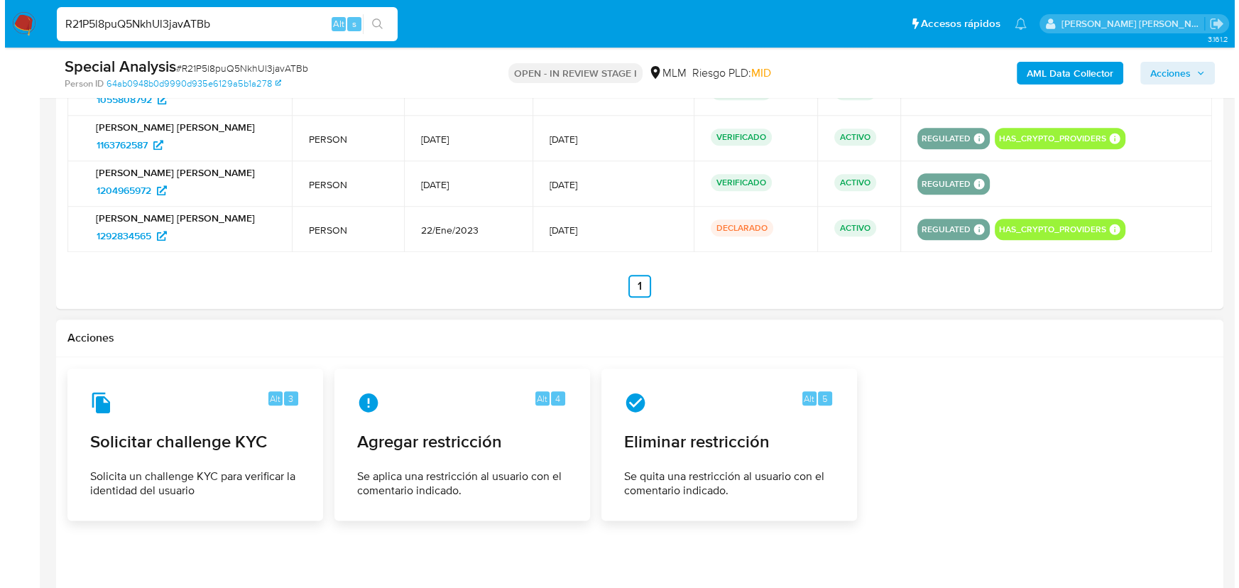
scroll to position [2195, 0]
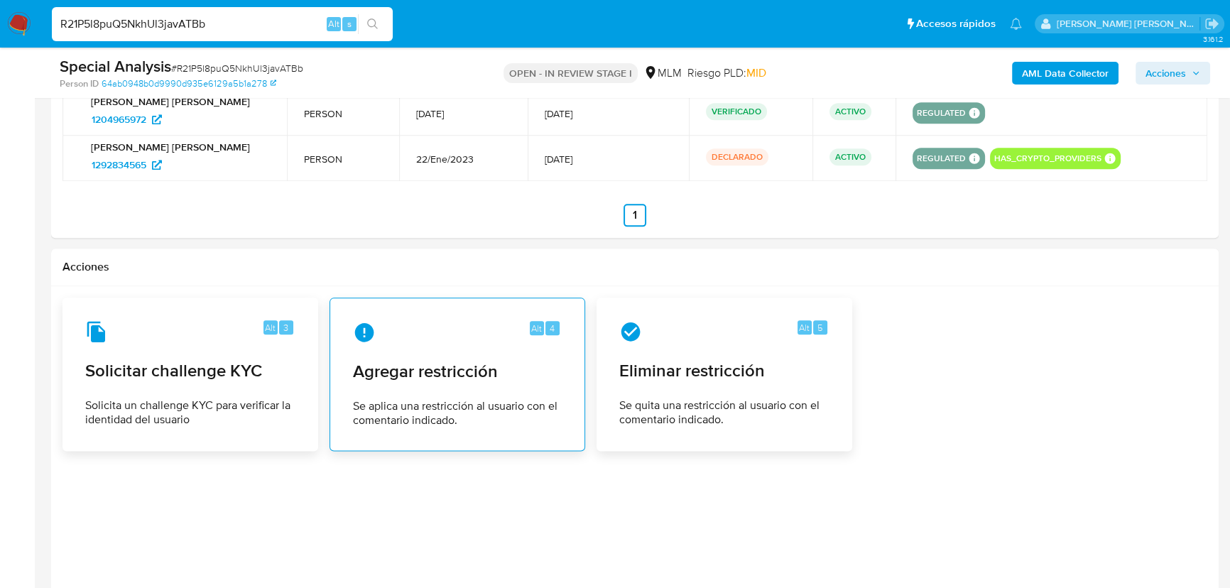
click at [466, 376] on span "Agregar restricción" at bounding box center [457, 371] width 209 height 21
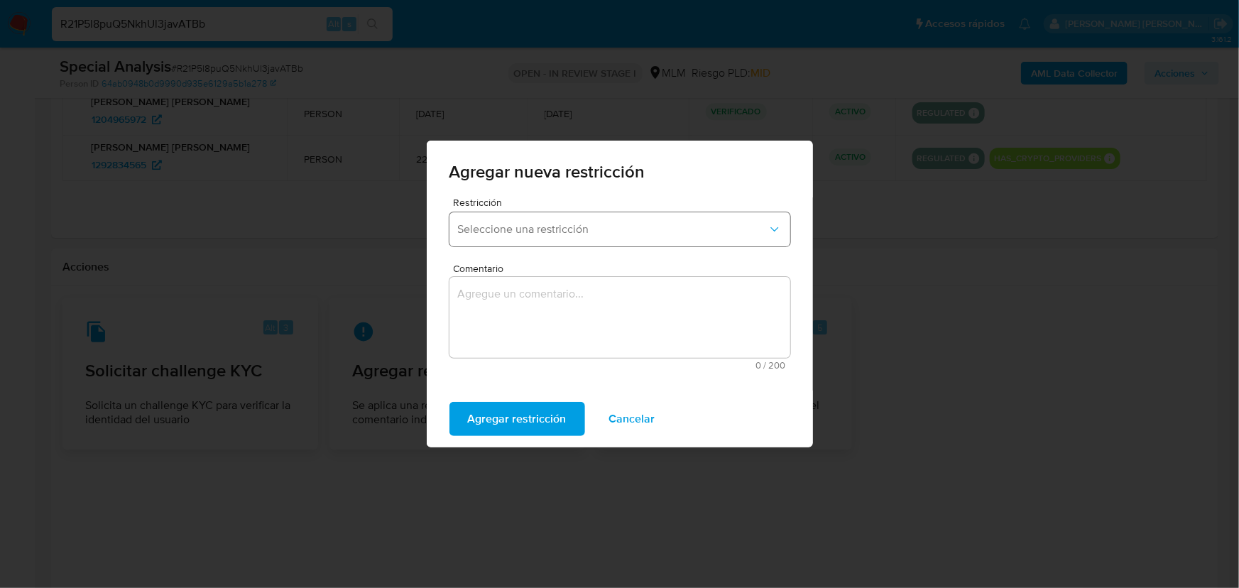
click at [538, 219] on button "Seleccione una restricción" at bounding box center [620, 229] width 341 height 34
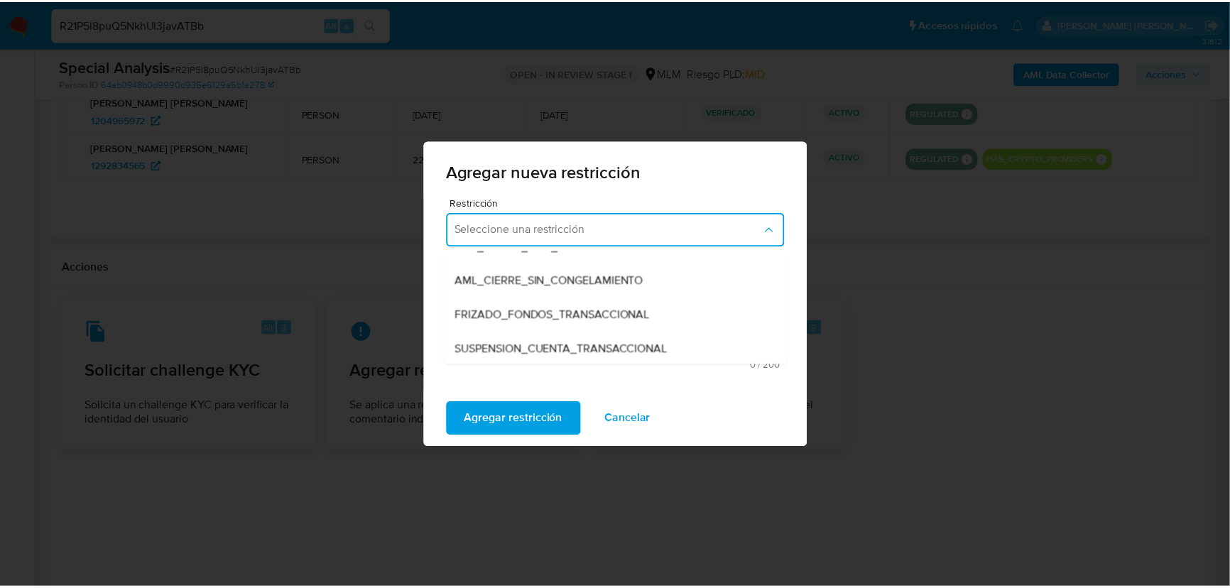
scroll to position [0, 0]
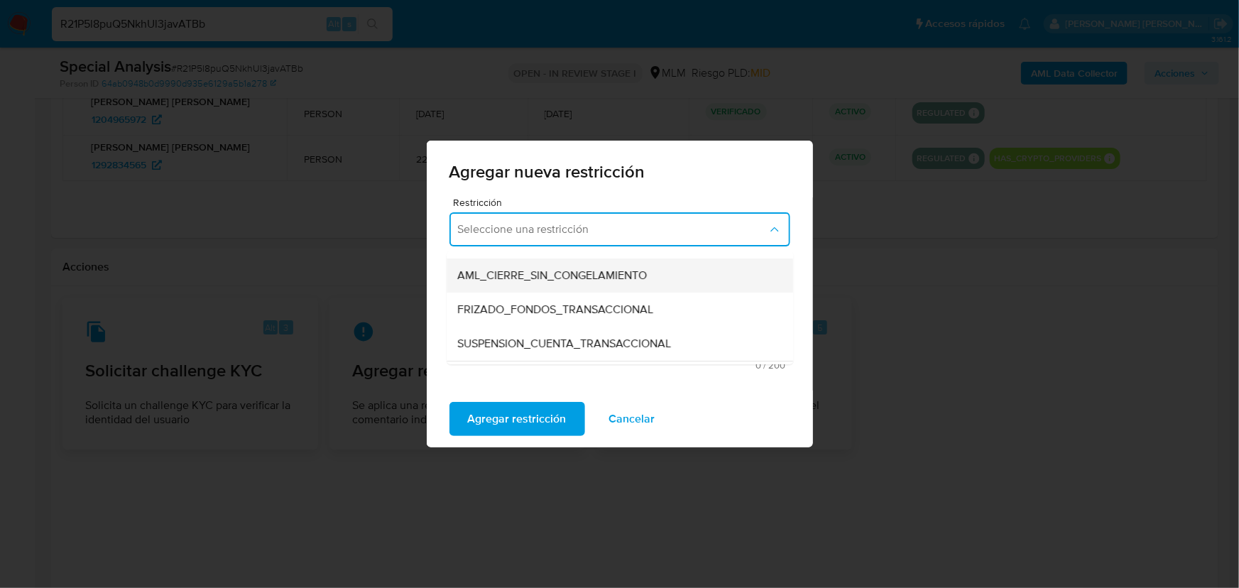
click at [575, 276] on span "AML_CIERRE_SIN_CONGELAMIENTO" at bounding box center [553, 275] width 190 height 14
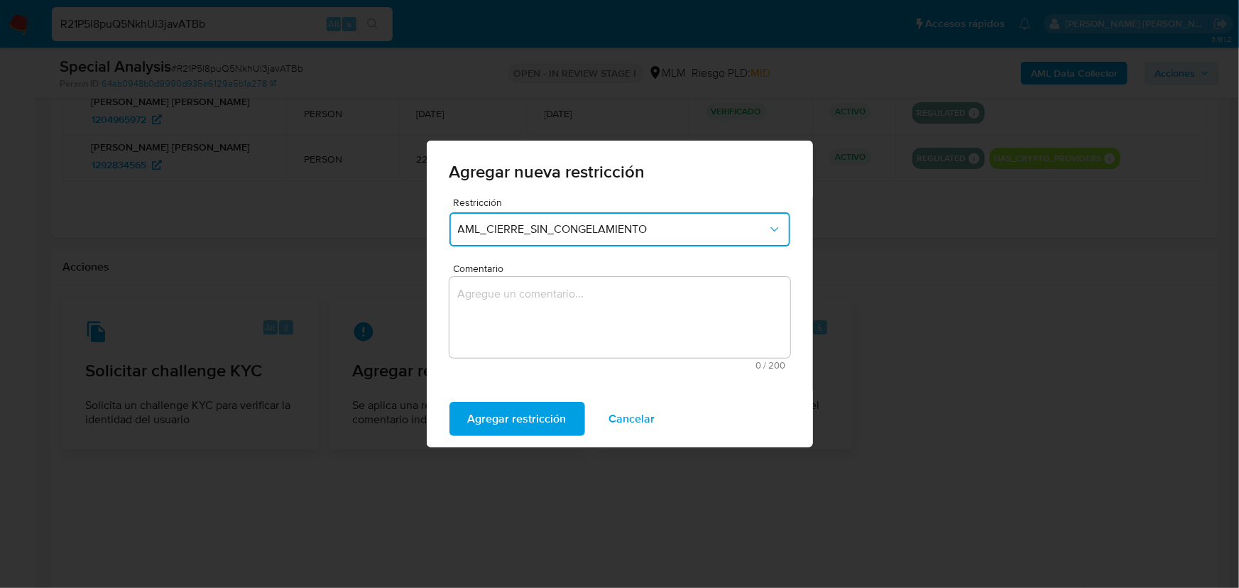
click at [538, 312] on textarea "Comentario" at bounding box center [620, 317] width 341 height 81
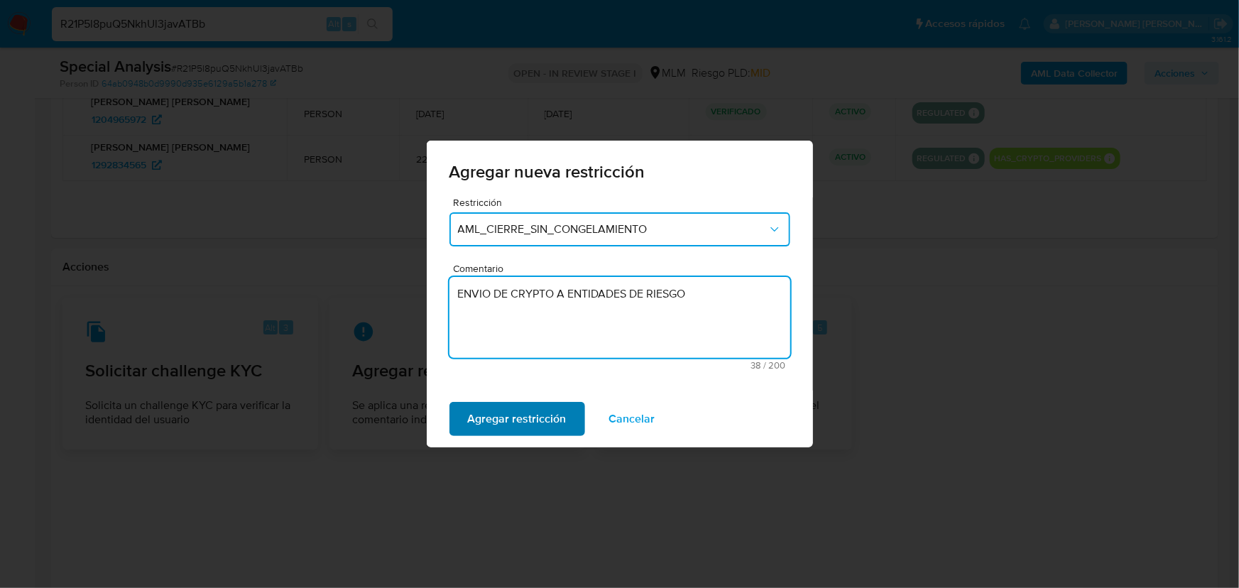
type textarea "ENVIO DE CRYPTO A ENTIDADES DE RIESGO"
click at [530, 414] on span "Agregar restricción" at bounding box center [517, 418] width 99 height 31
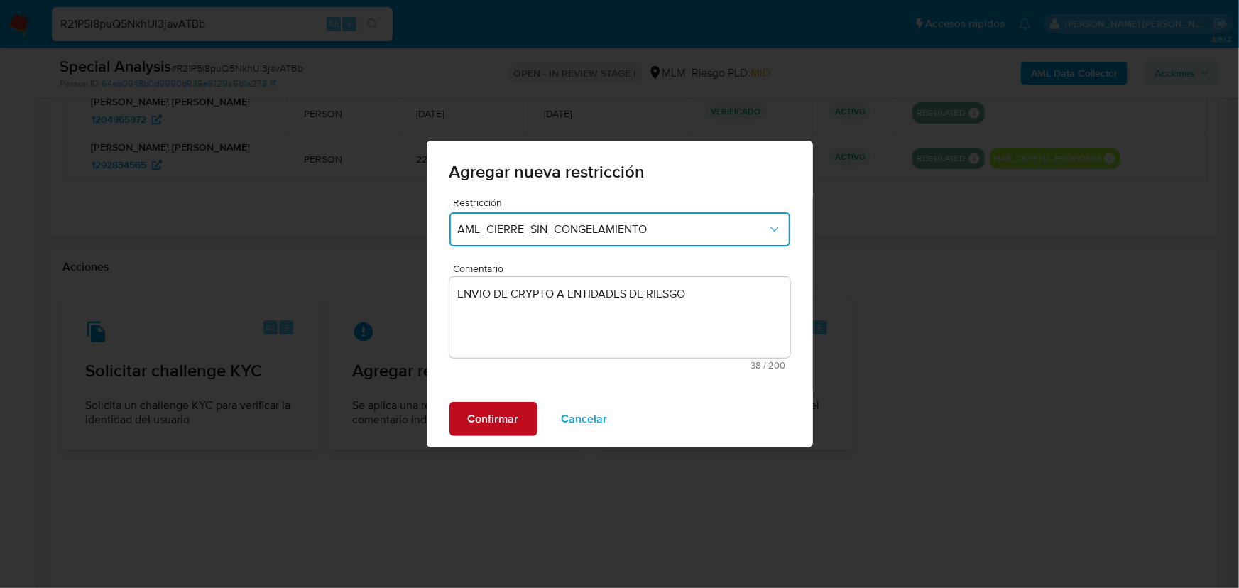
click at [508, 411] on span "Confirmar" at bounding box center [493, 418] width 51 height 31
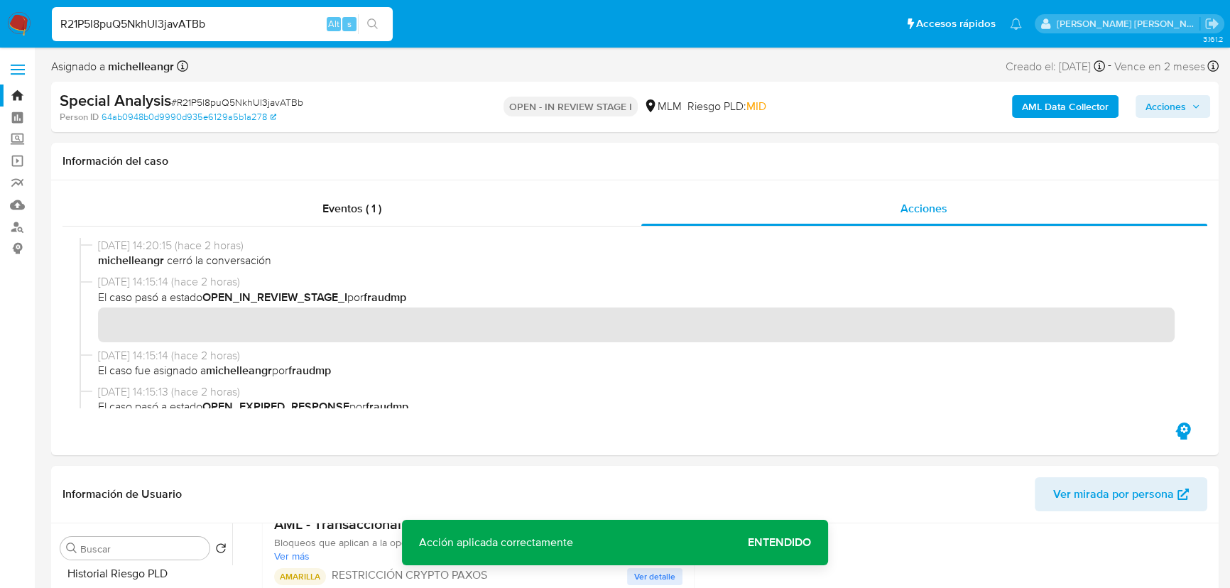
drag, startPoint x: 204, startPoint y: 27, endPoint x: 0, endPoint y: -14, distance: 208.0
paste input "Z9GyBJlTq8DlrOPigivLzT28"
type input "Z9GyBJlTq8DlrOPigivLzT28"
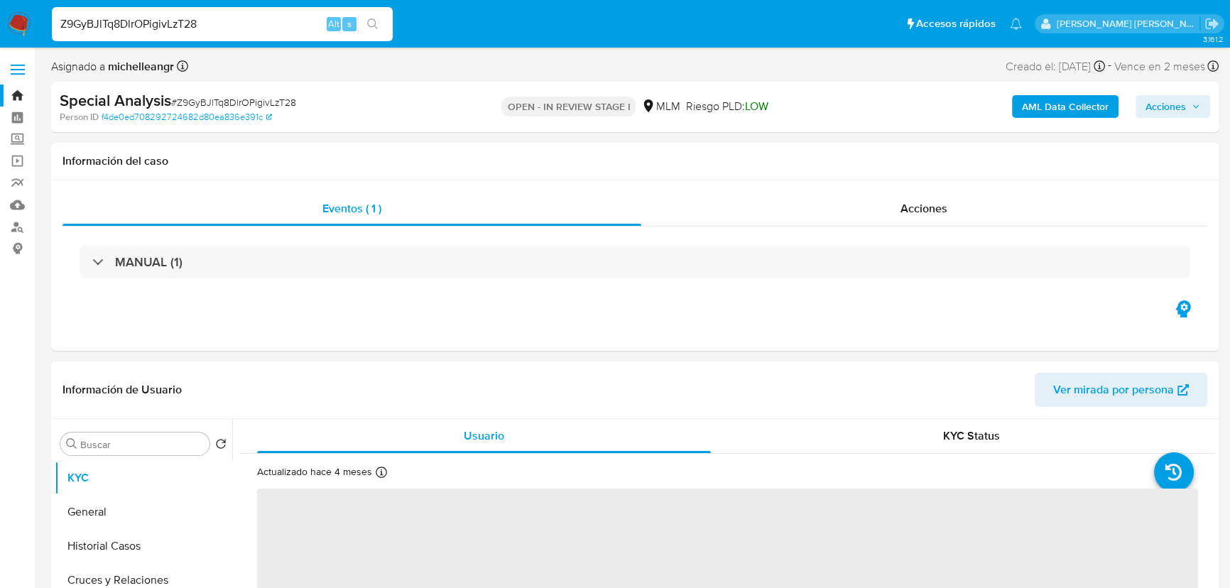
select select "10"
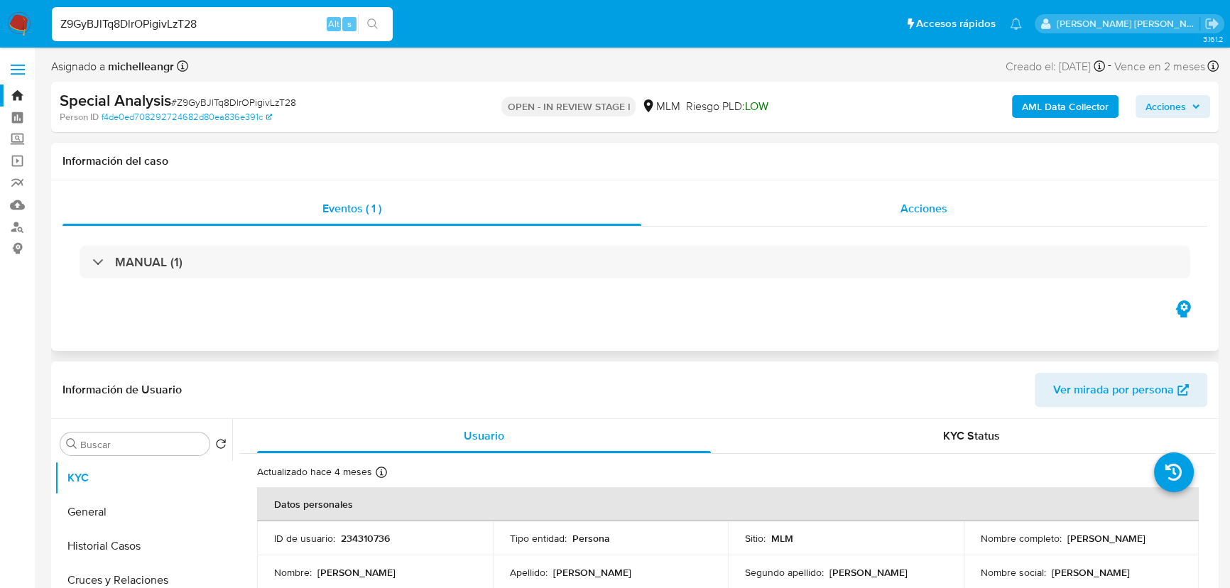
drag, startPoint x: 918, startPoint y: 189, endPoint x: 916, endPoint y: 200, distance: 11.5
click at [918, 191] on div "Eventos ( 1 ) Acciones MANUAL (1)" at bounding box center [635, 265] width 1168 height 170
click at [918, 205] on span "Acciones" at bounding box center [924, 208] width 47 height 16
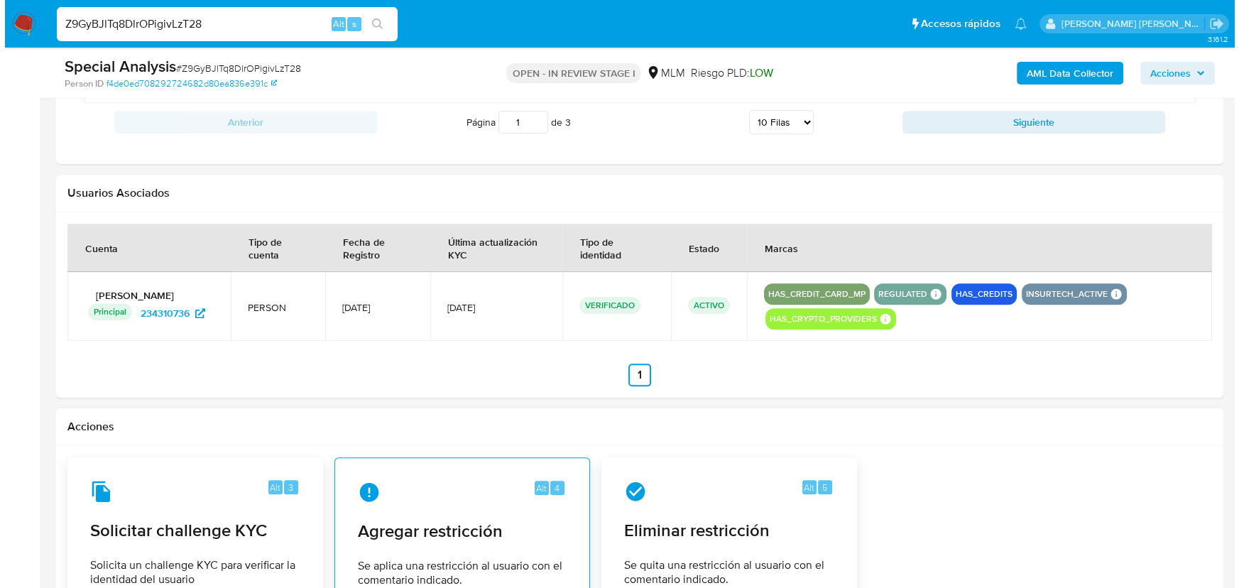
scroll to position [1808, 0]
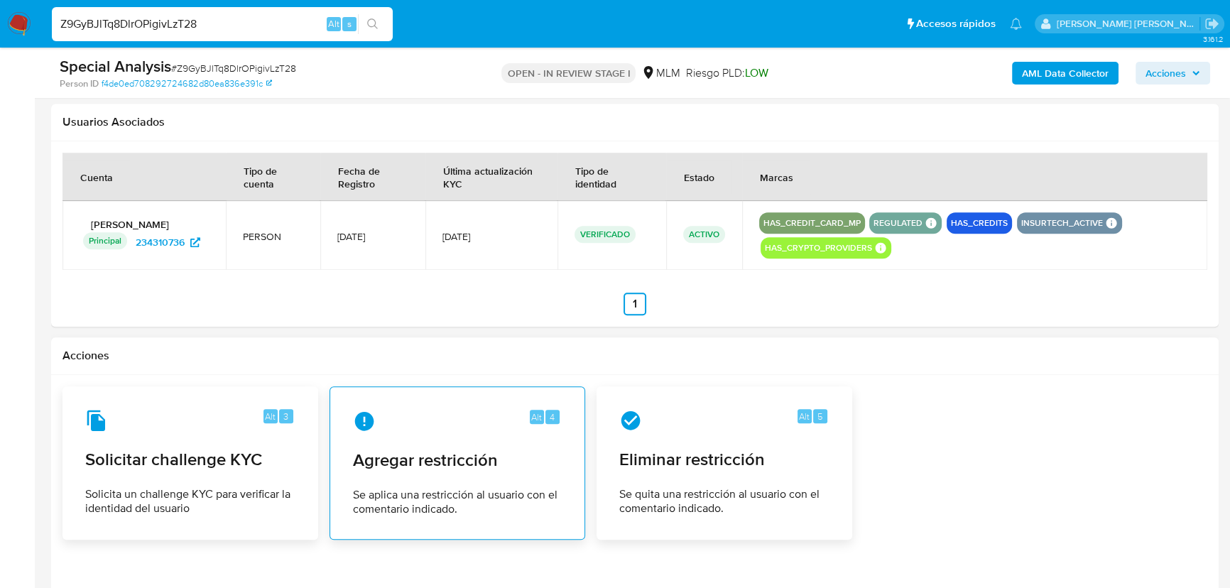
click at [489, 450] on span "Agregar restricción" at bounding box center [457, 460] width 209 height 21
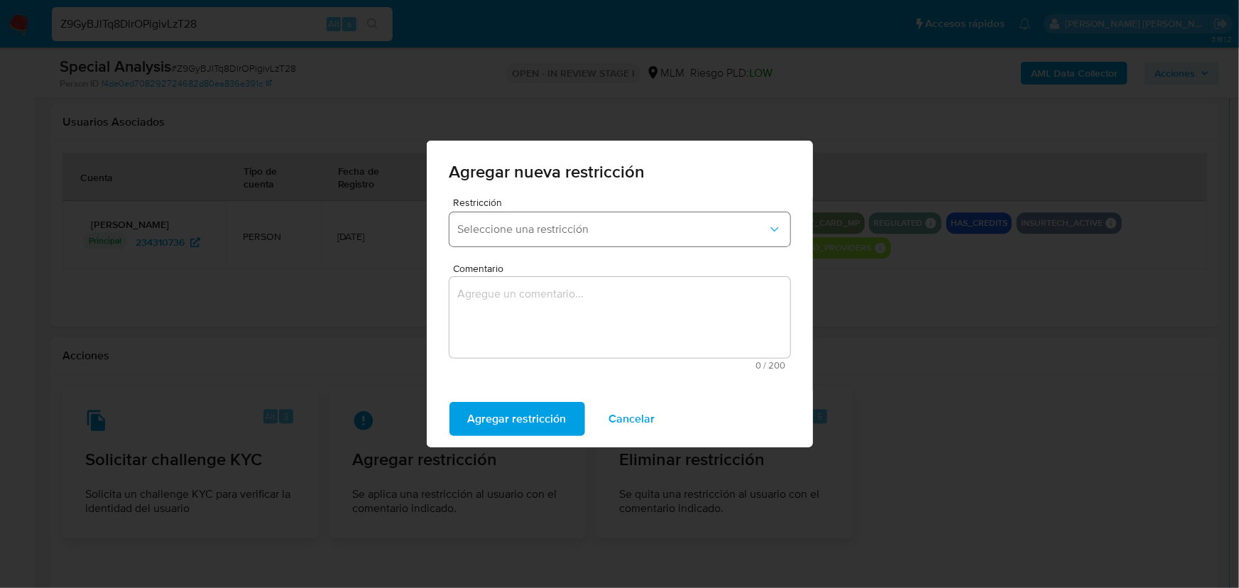
click at [592, 226] on span "Seleccione una restricción" at bounding box center [613, 229] width 310 height 14
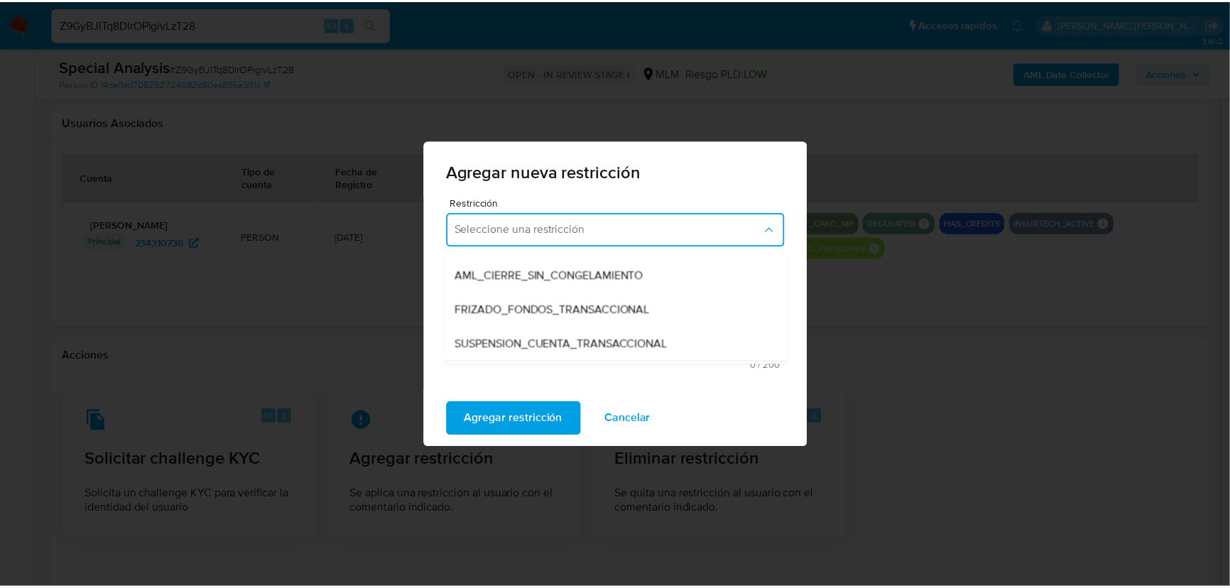
scroll to position [193, 0]
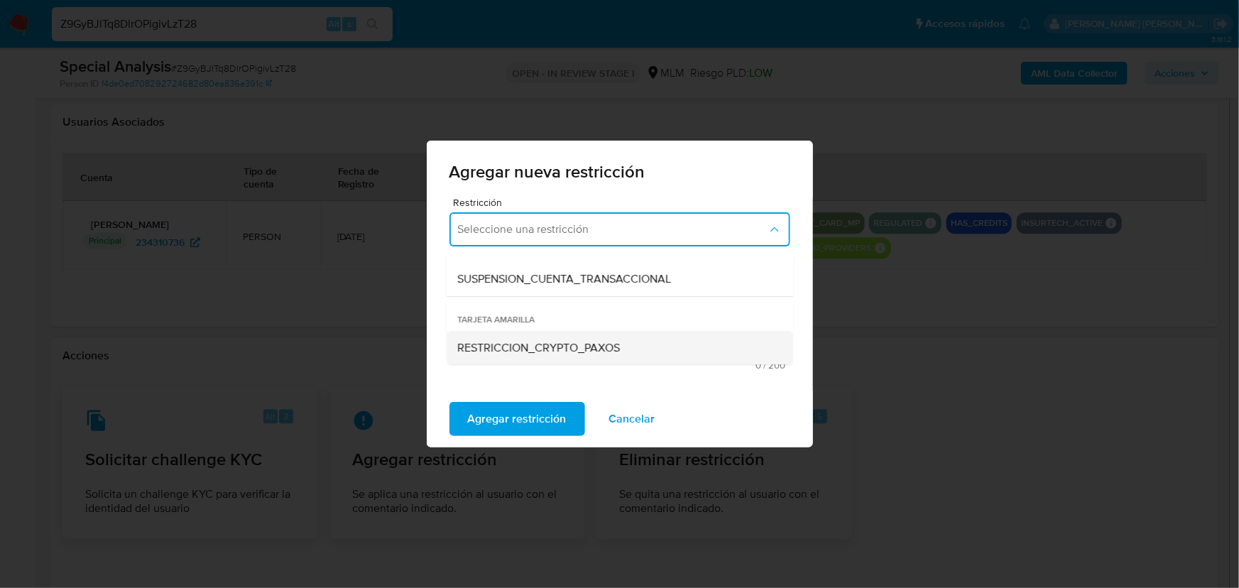
click at [575, 341] on span "RESTRICCION_CRYPTO_PAXOS" at bounding box center [539, 348] width 163 height 14
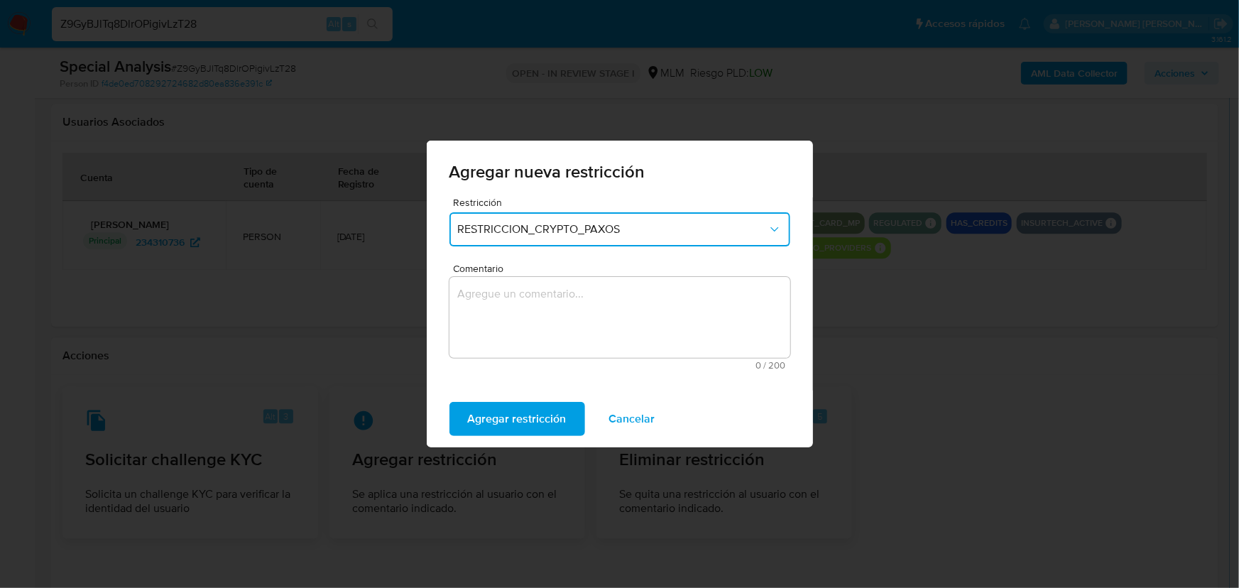
click at [622, 304] on textarea "Comentario" at bounding box center [620, 317] width 341 height 81
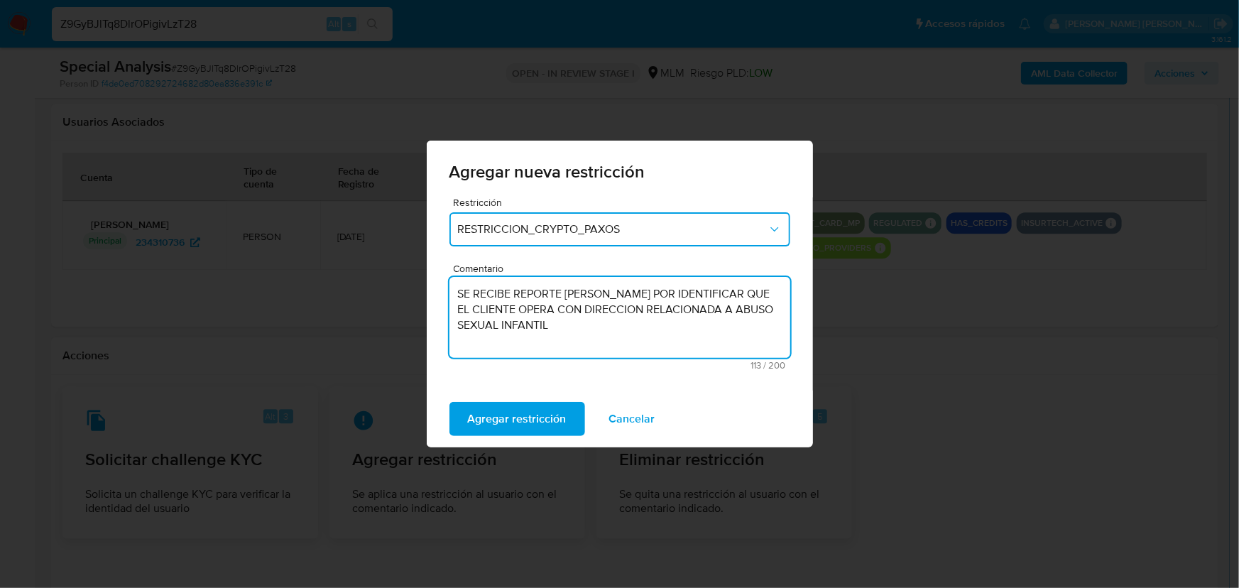
drag, startPoint x: 636, startPoint y: 323, endPoint x: 631, endPoint y: 312, distance: 12.4
click at [631, 312] on textarea "SE RECIBE REPORTE DE PAXOS POR IDENTIFICAR QUE EL CLIENTE OPERA CON DIRECCION R…" at bounding box center [620, 317] width 341 height 81
click at [597, 338] on textarea "SE RECIBE REPORTE DE PAXOS POR IDENTIFICAR QUE EL CLIENTE OPERA CON DIRECCION R…" at bounding box center [620, 317] width 341 height 81
drag, startPoint x: 625, startPoint y: 326, endPoint x: 632, endPoint y: 311, distance: 16.5
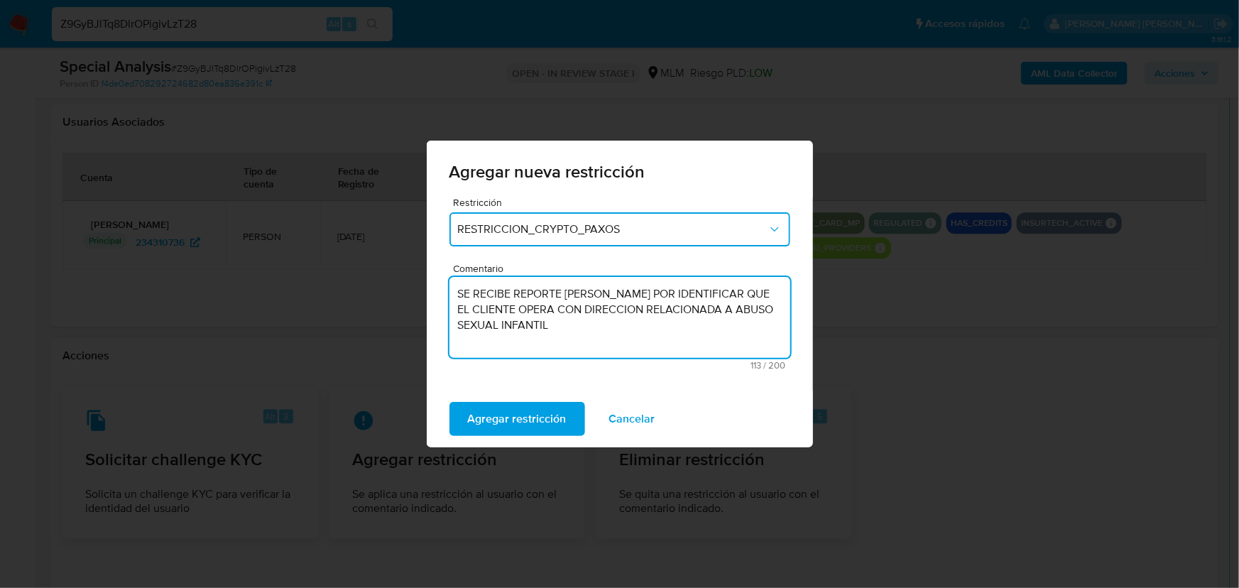
click at [632, 311] on textarea "SE RECIBE REPORTE DE PAXOS POR IDENTIFICAR QUE EL CLIENTE OPERA CON DIRECCION R…" at bounding box center [620, 317] width 341 height 81
type textarea "SE RECIBE REPORTE DE PAXOS POR IDENTIFICAR QUE EL CLIENTE OPERA CON DIRECCION S…"
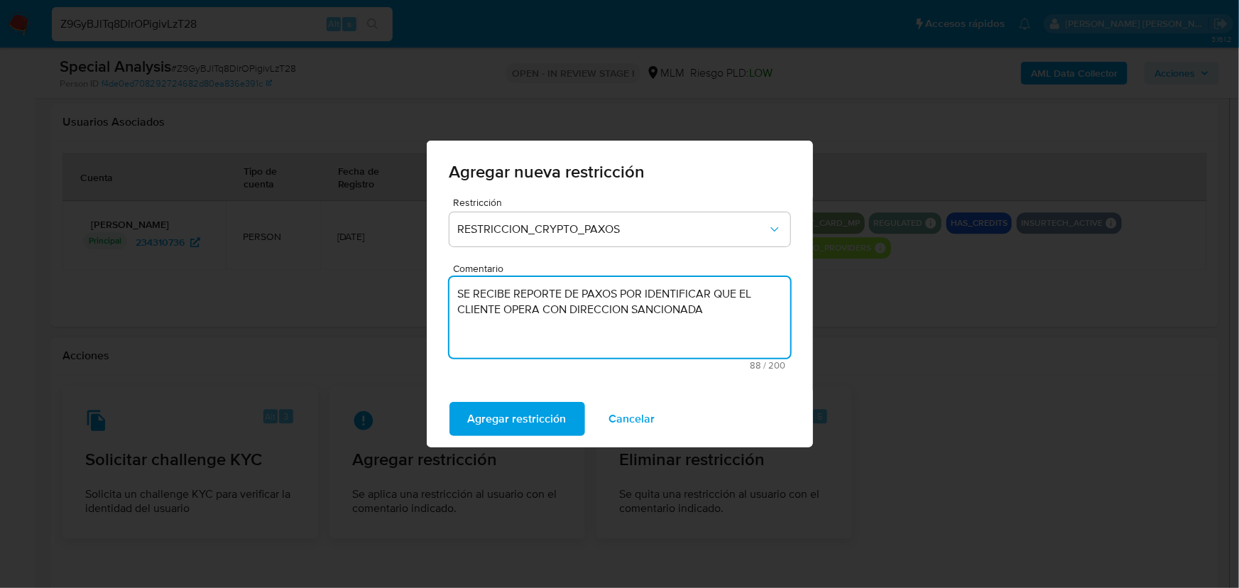
drag, startPoint x: 732, startPoint y: 314, endPoint x: 448, endPoint y: 293, distance: 284.2
click at [448, 293] on div "Restricción RESTRICCION_CRYPTO_PAXOS Comentario SE RECIBE REPORTE DE PAXOS POR …" at bounding box center [620, 293] width 386 height 193
click at [545, 418] on span "Agregar restricción" at bounding box center [517, 418] width 99 height 31
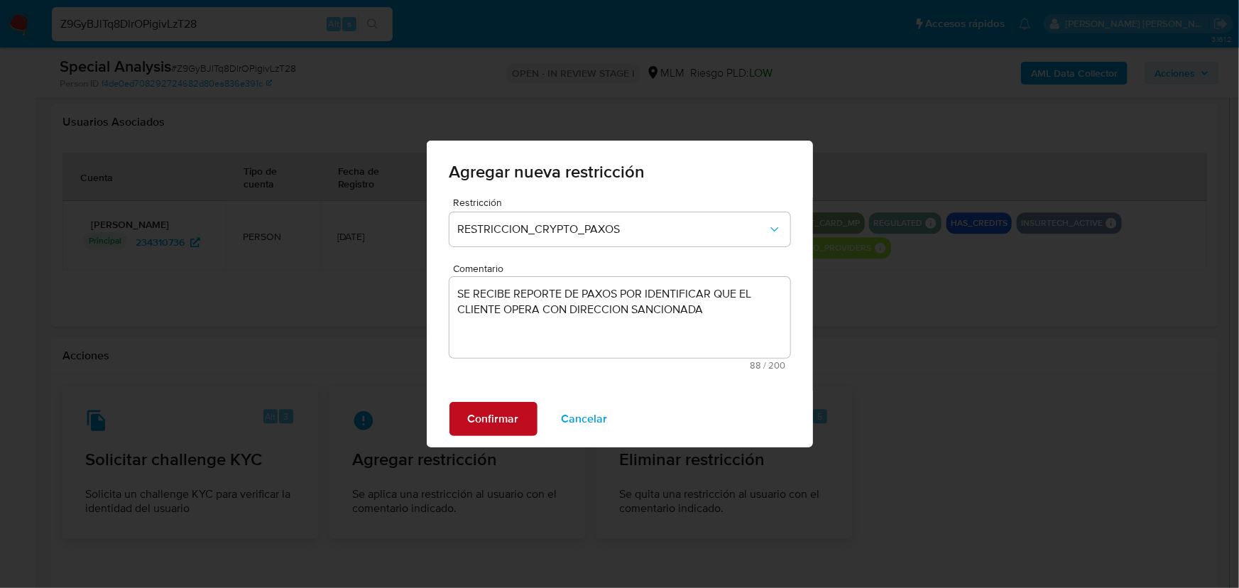
click at [504, 419] on span "Confirmar" at bounding box center [493, 418] width 51 height 31
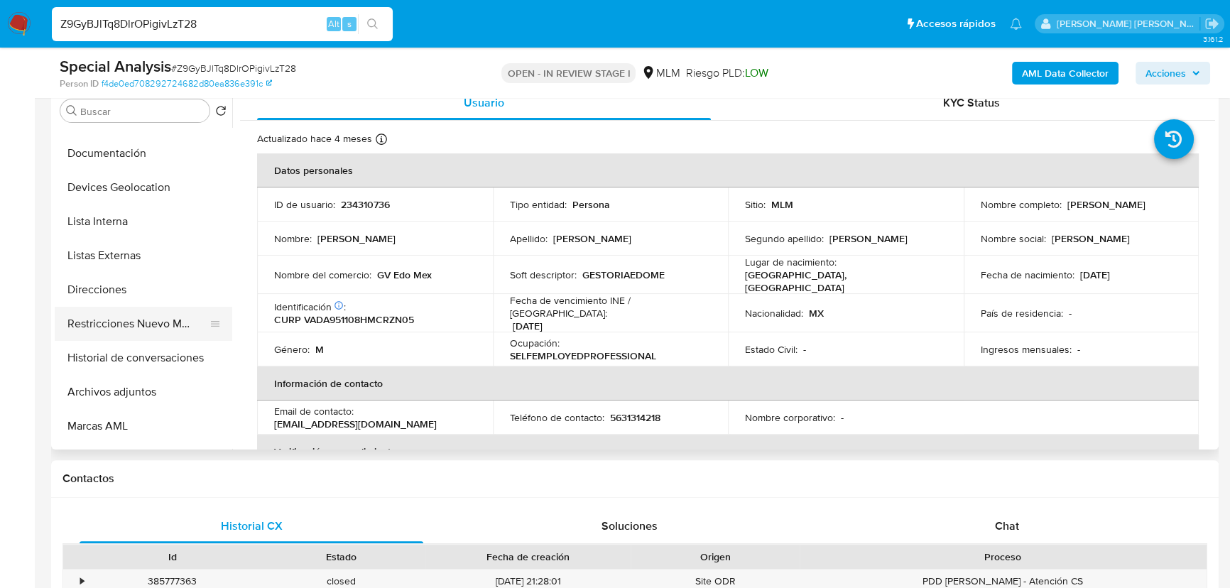
scroll to position [129, 0]
click at [165, 322] on button "Restricciones Nuevo Mundo" at bounding box center [138, 323] width 166 height 34
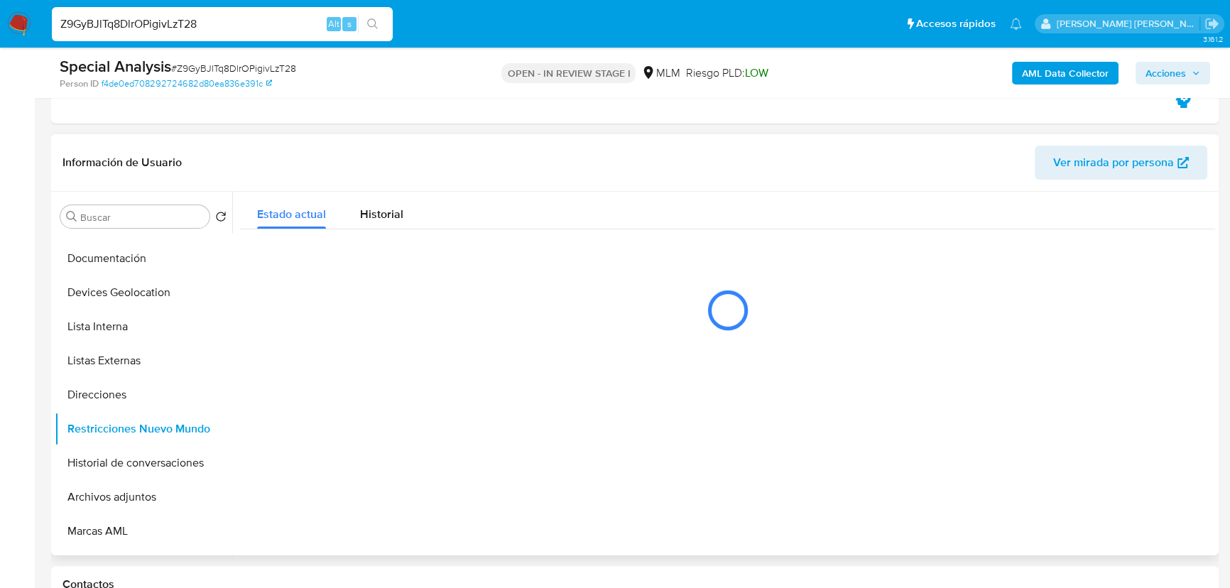
scroll to position [322, 0]
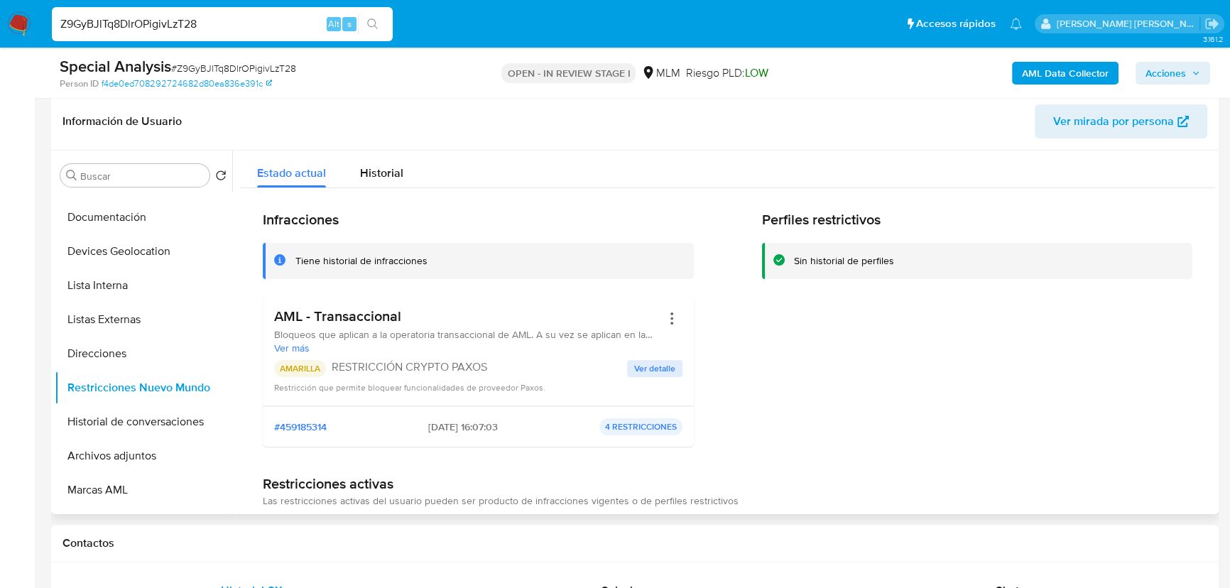
click at [658, 364] on span "Ver detalle" at bounding box center [654, 369] width 41 height 14
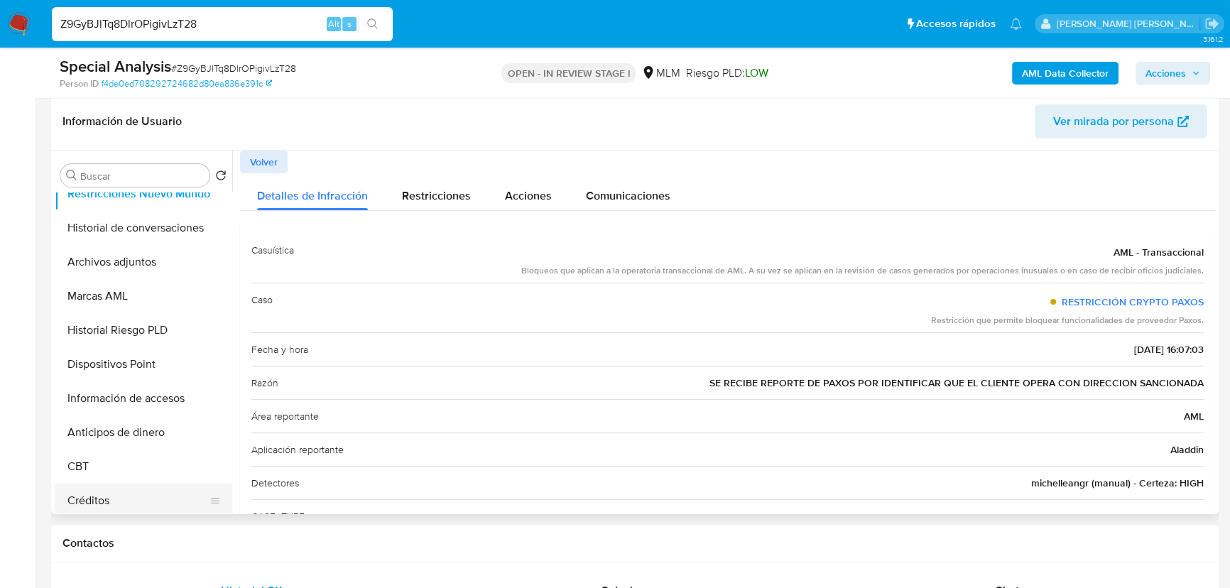
click at [109, 491] on button "Créditos" at bounding box center [138, 501] width 166 height 34
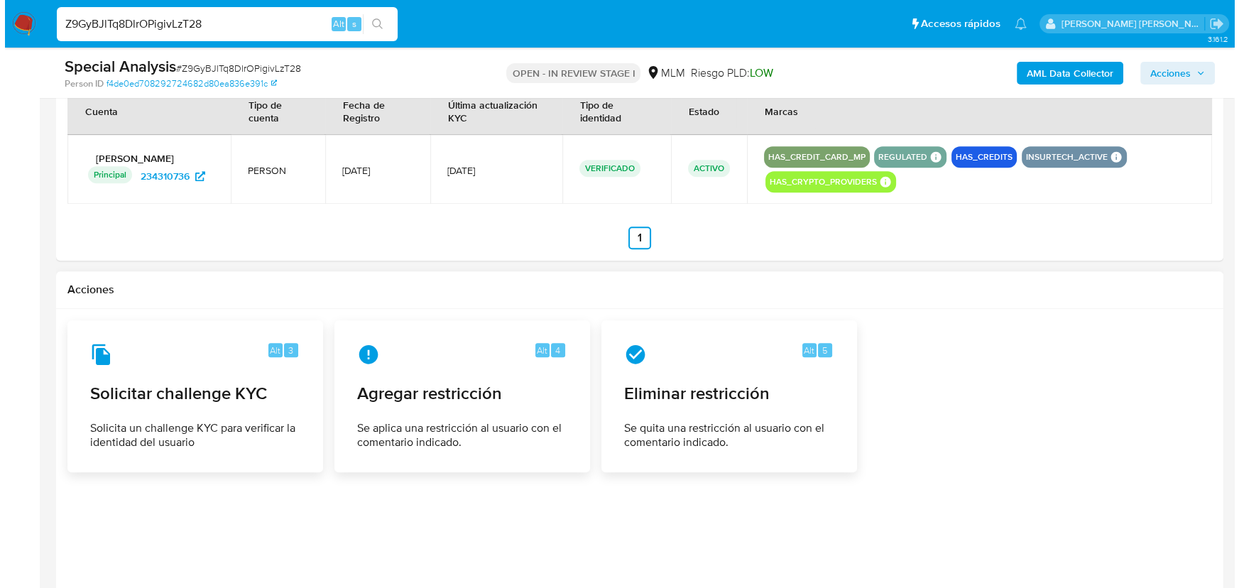
scroll to position [1937, 0]
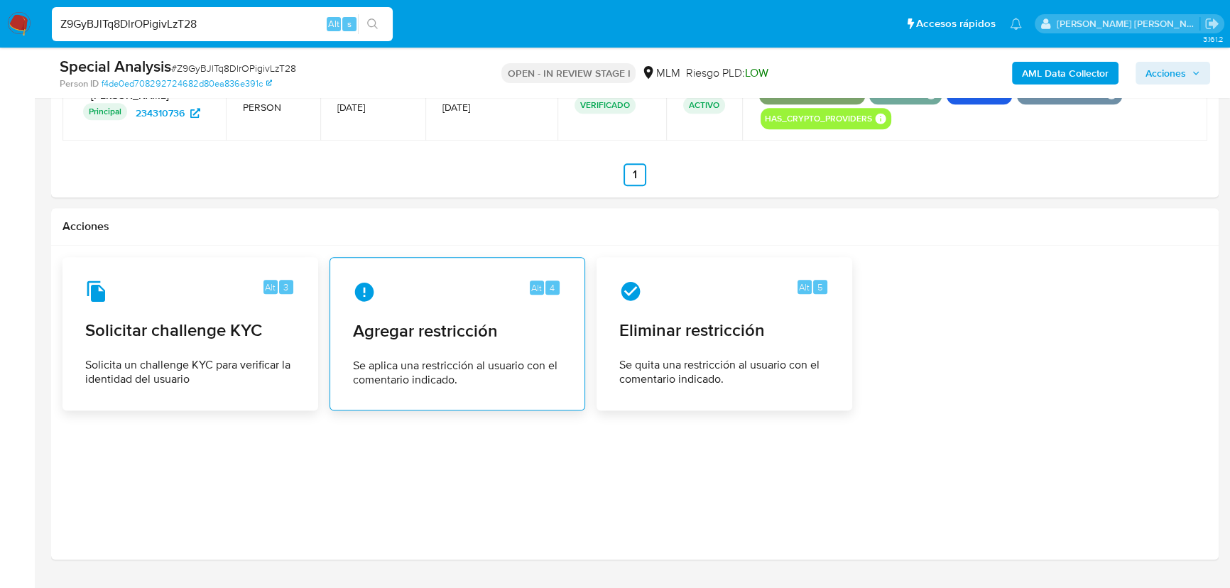
click at [450, 391] on div "Alt 4 Agregar restricción Se aplica una restricción al usuario con el comentari…" at bounding box center [458, 333] width 232 height 129
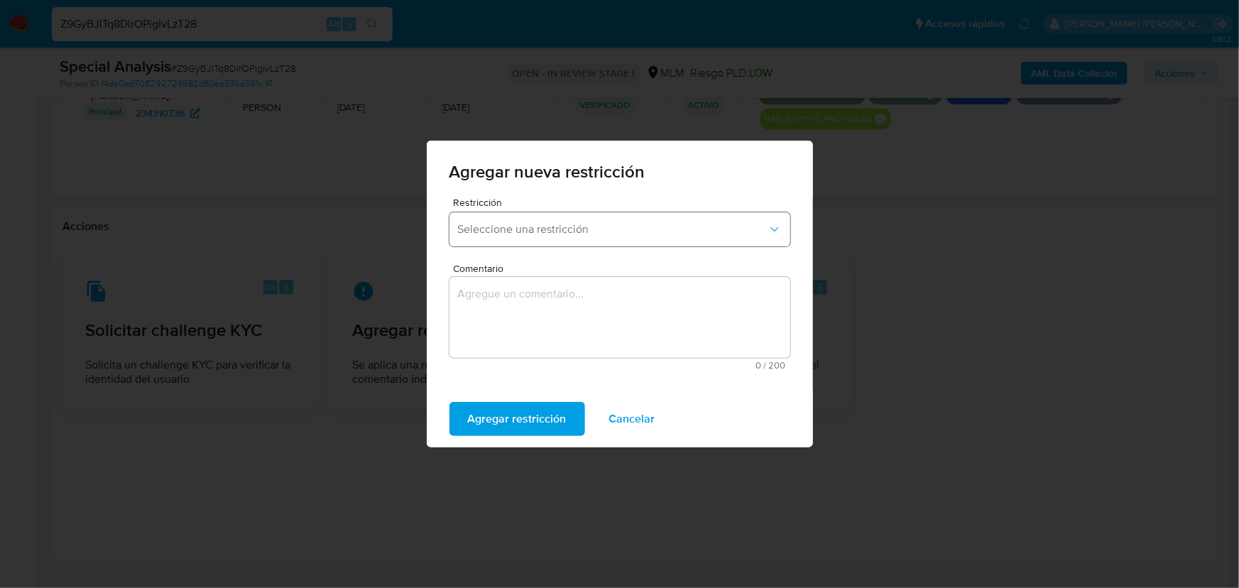
click at [624, 232] on span "Seleccione una restricción" at bounding box center [613, 229] width 310 height 14
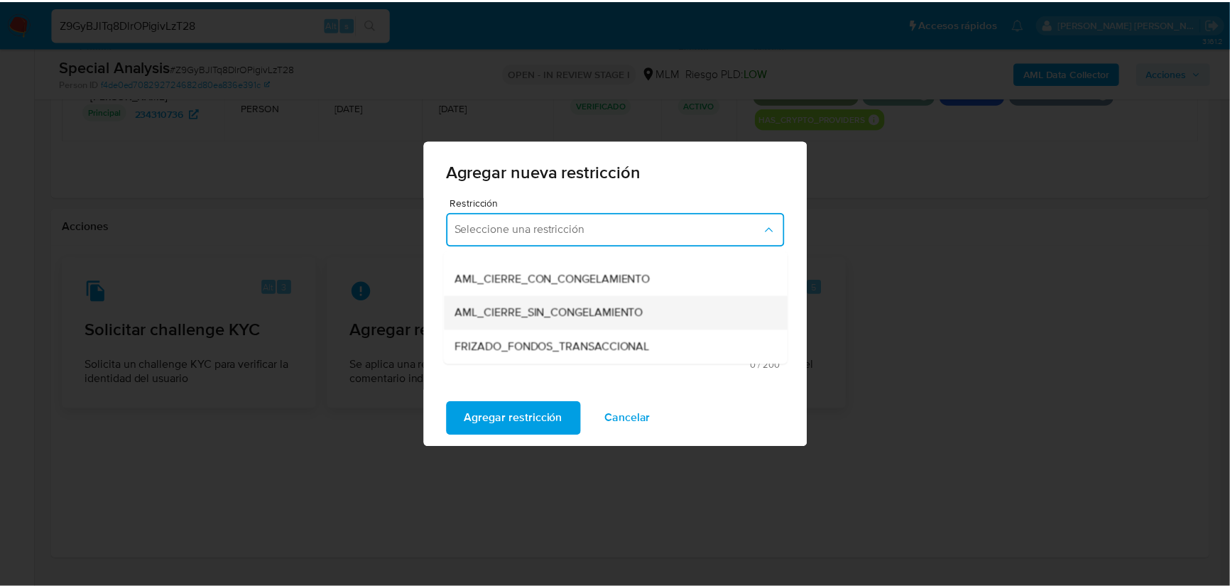
scroll to position [129, 0]
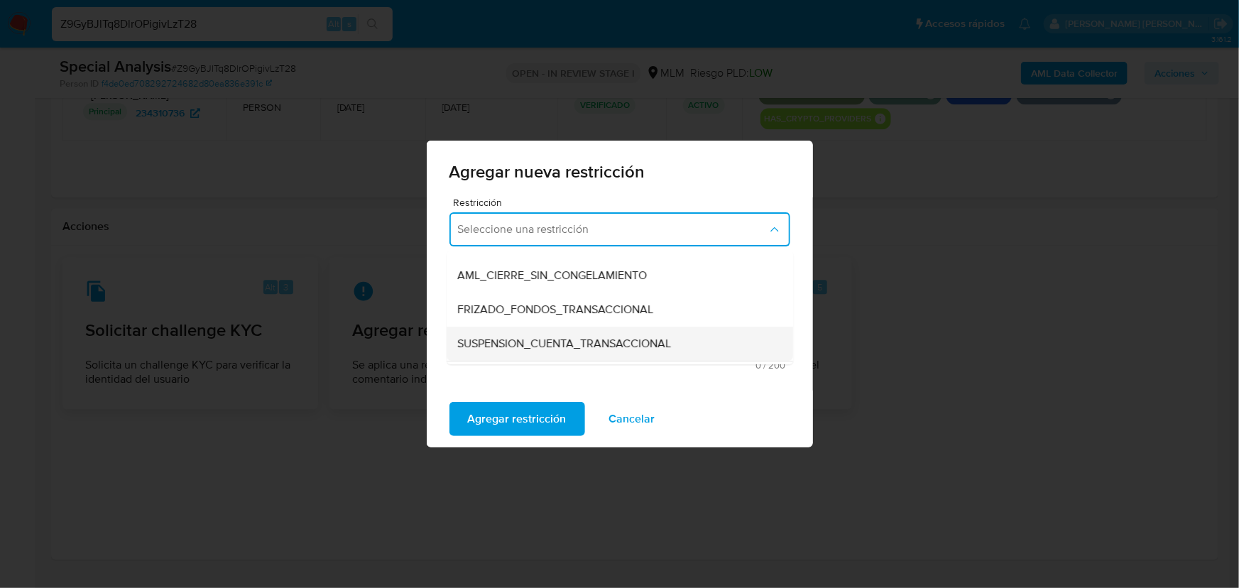
click at [591, 342] on span "SUSPENSION_CUENTA_TRANSACCIONAL" at bounding box center [565, 344] width 214 height 14
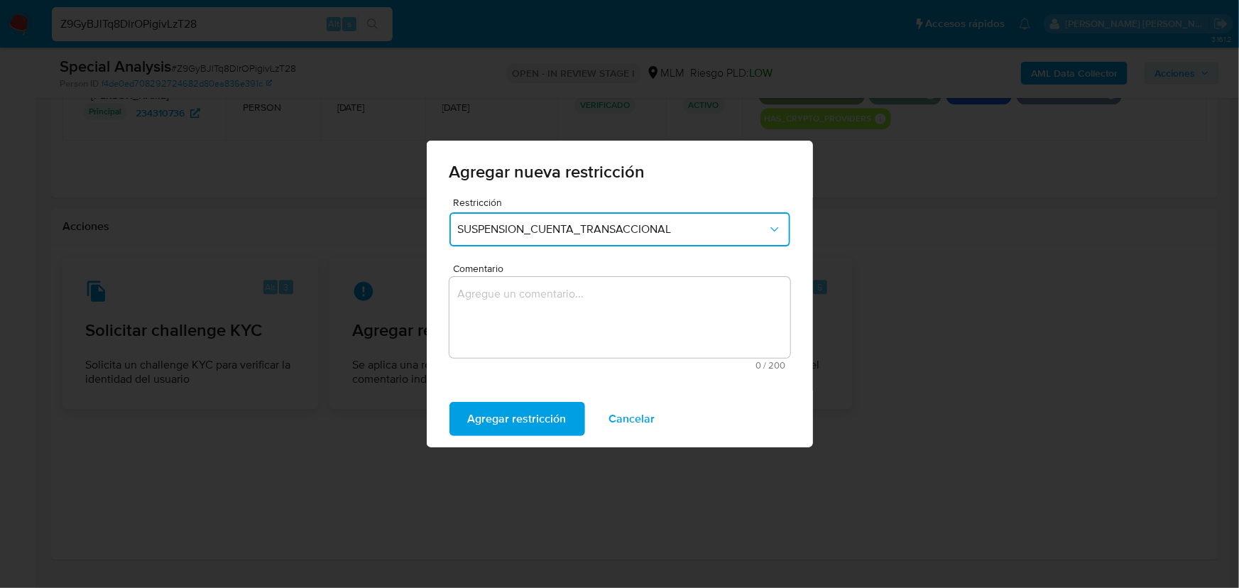
click at [531, 319] on textarea "Comentario" at bounding box center [620, 317] width 341 height 81
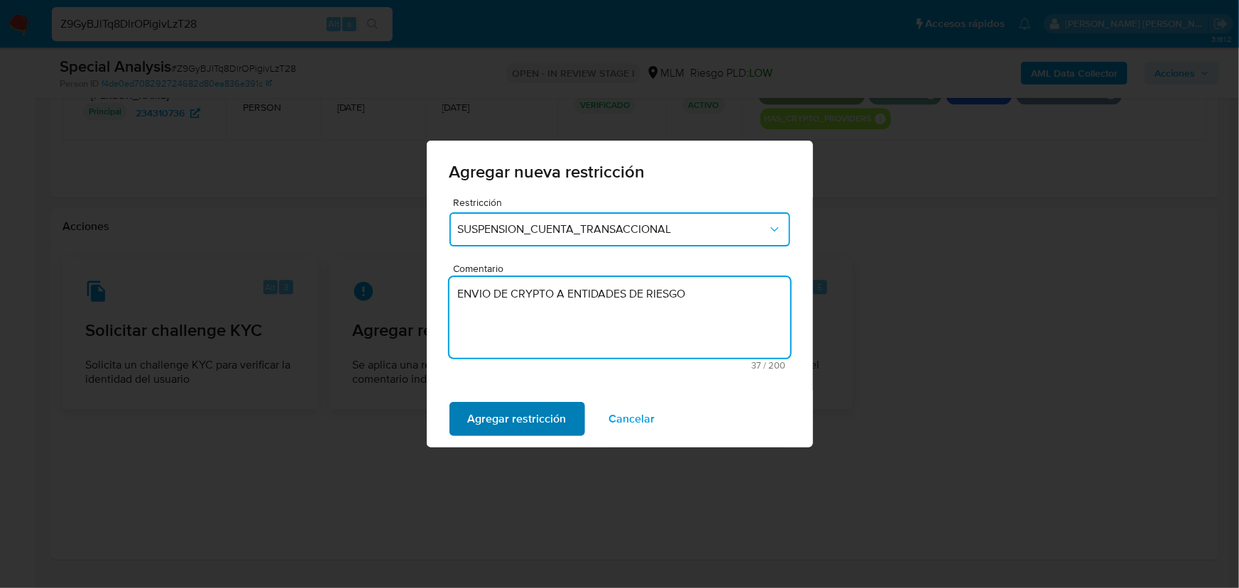
type textarea "ENVIO DE CRYPTO A ENTIDADES DE RIESGO"
click at [497, 426] on span "Agregar restricción" at bounding box center [517, 418] width 99 height 31
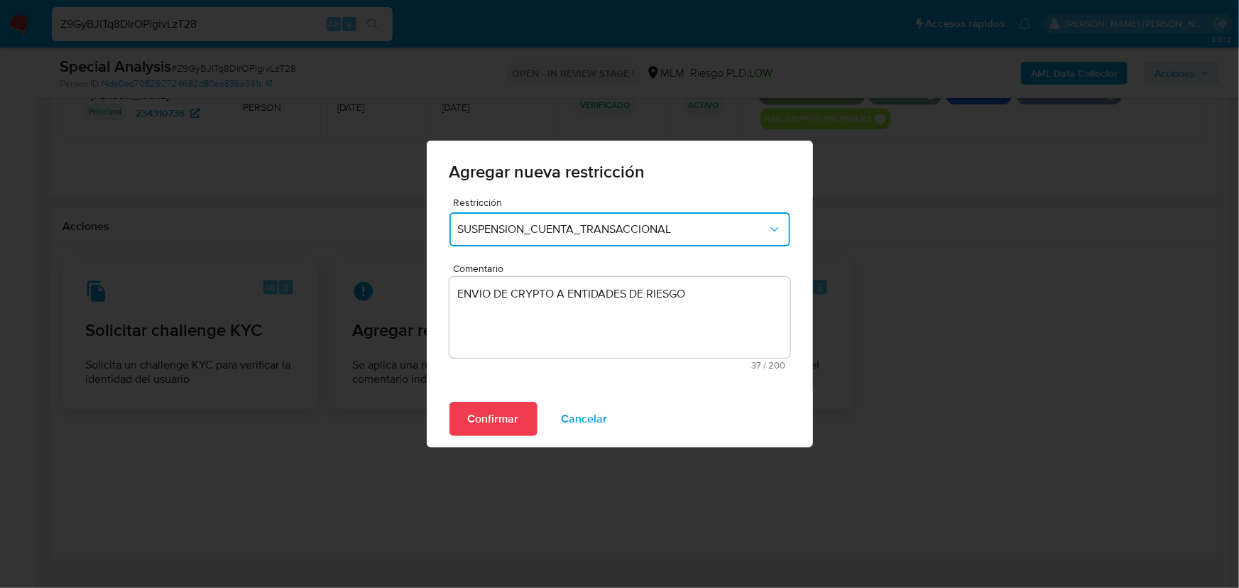
click at [504, 415] on span "Confirmar" at bounding box center [493, 418] width 51 height 31
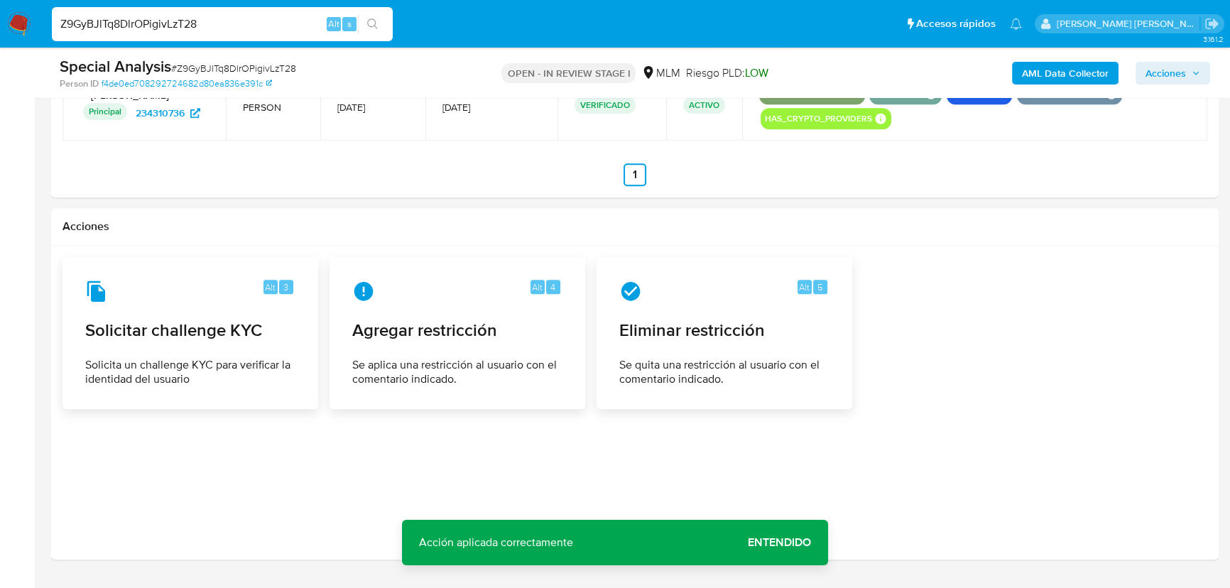
drag, startPoint x: 210, startPoint y: 22, endPoint x: 0, endPoint y: 3, distance: 210.4
click at [0, 9] on nav "Pausado Ver notificaciones Z9GyBJlTq8DlrOPigivLzT28 Alt s Accesos rápidos Presi…" at bounding box center [615, 24] width 1230 height 48
paste input "xPYbcvQojOCR2xwqpqVUNTYv"
type input "xPYbcvQojOCR2xwqpqVUNTYv"
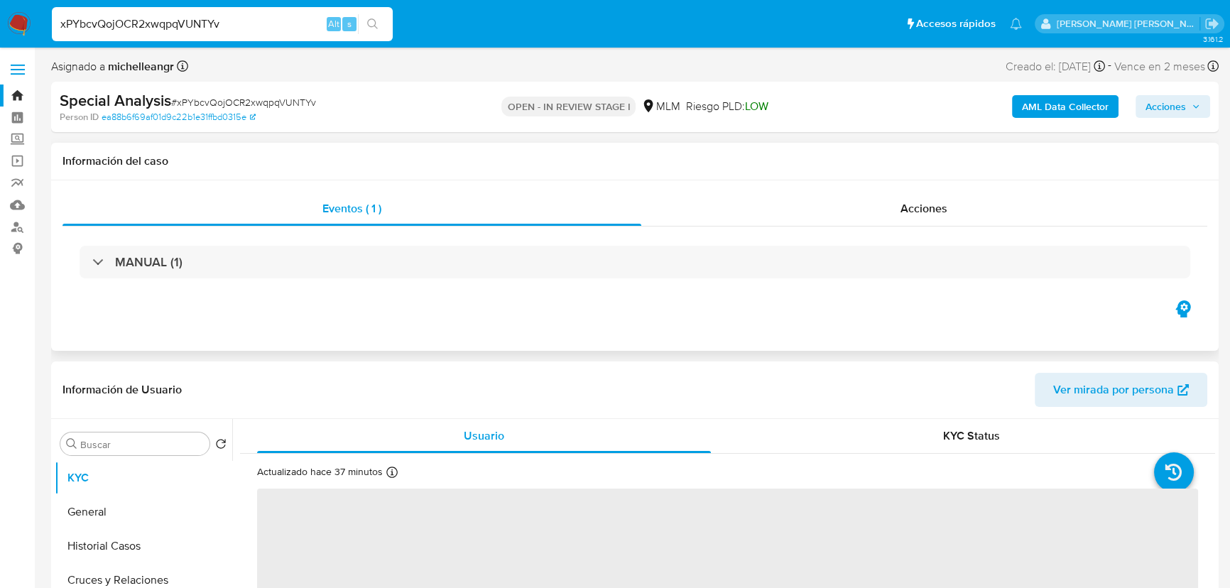
select select "10"
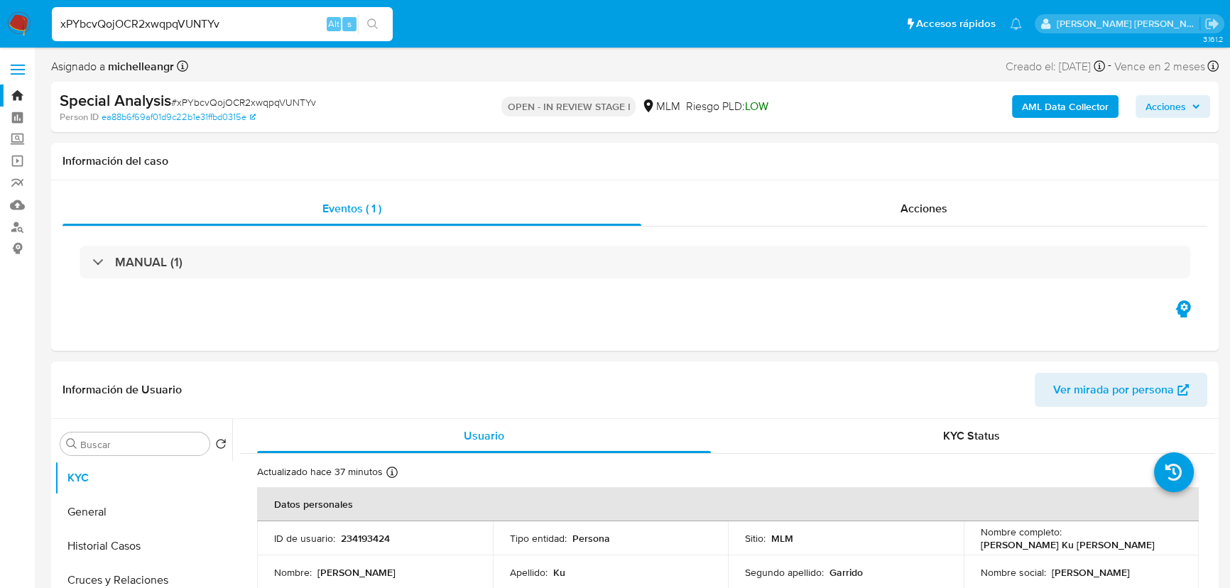
drag, startPoint x: 183, startPoint y: 14, endPoint x: 0, endPoint y: -47, distance: 192.5
paste input "Z9GyBJlTq8DlrOPigivLzT28"
type input "Z9GyBJlTq8DlrOPigivLzT28"
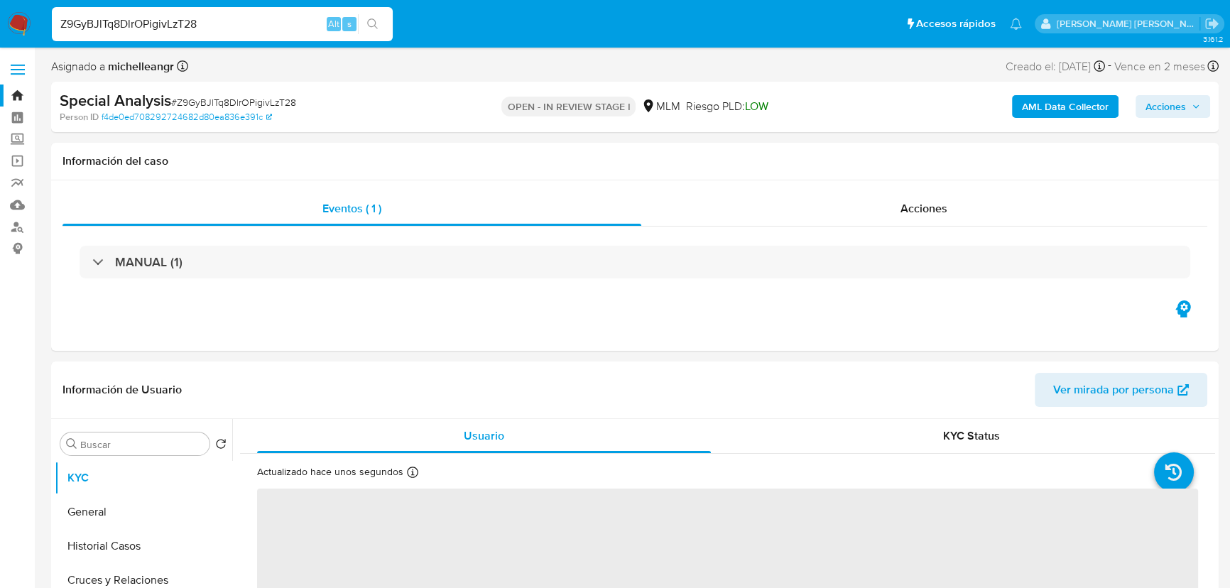
select select "10"
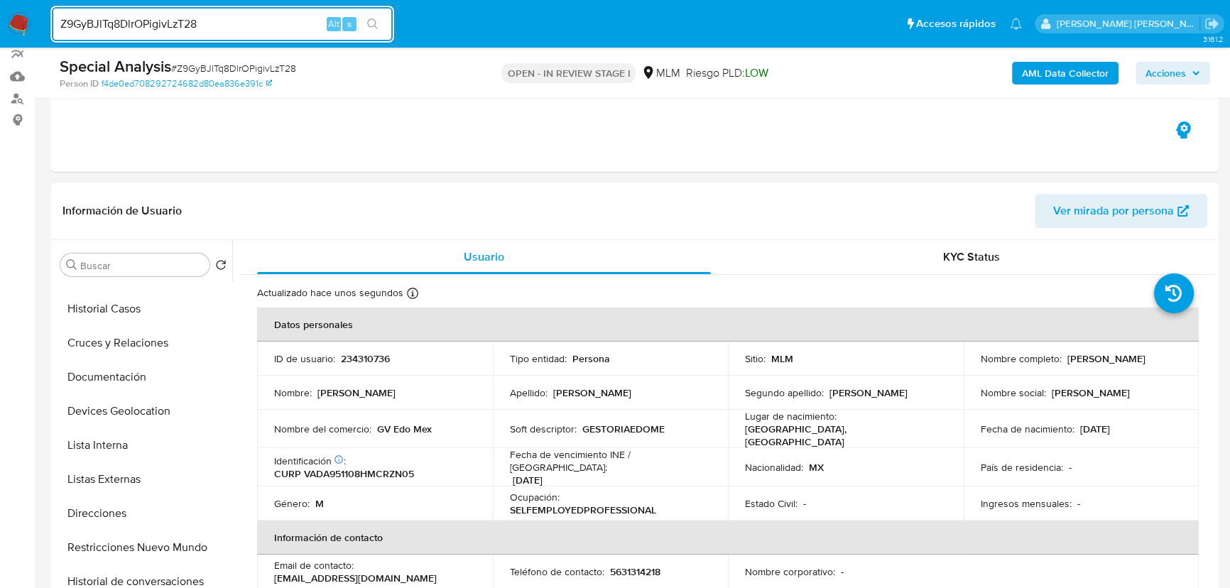
scroll to position [193, 0]
click at [148, 409] on button "Restricciones Nuevo Mundo" at bounding box center [138, 413] width 166 height 34
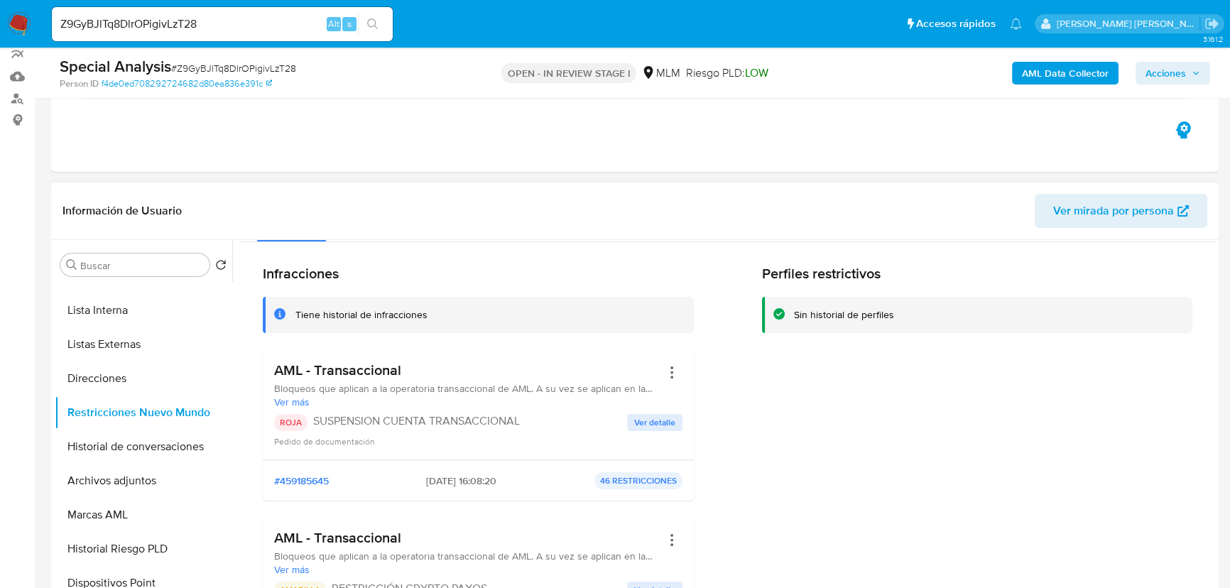
scroll to position [64, 0]
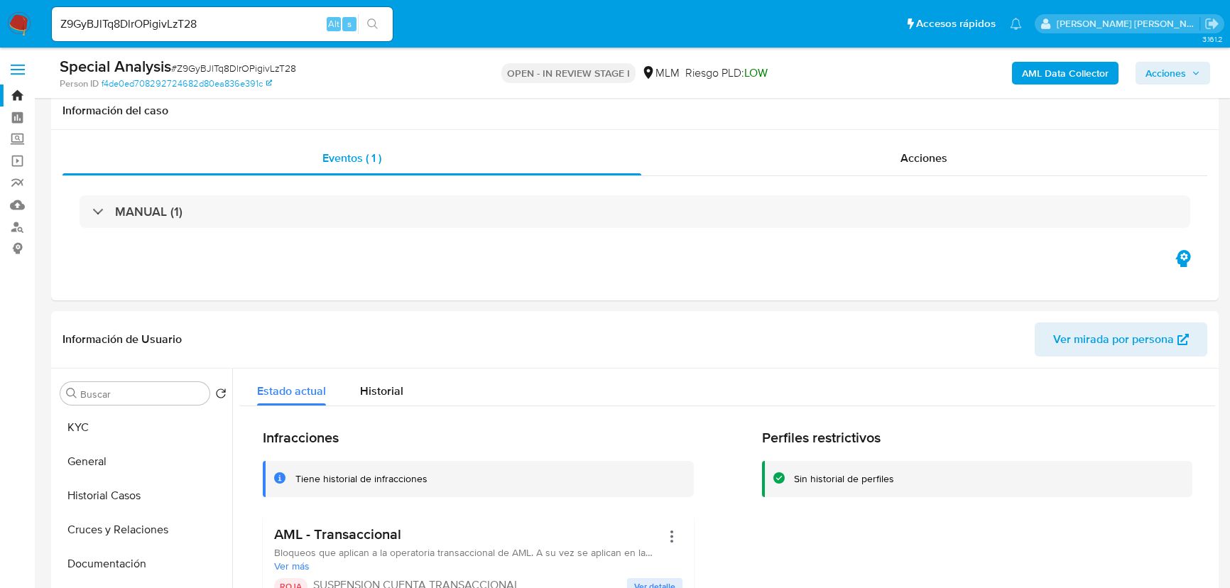
select select "10"
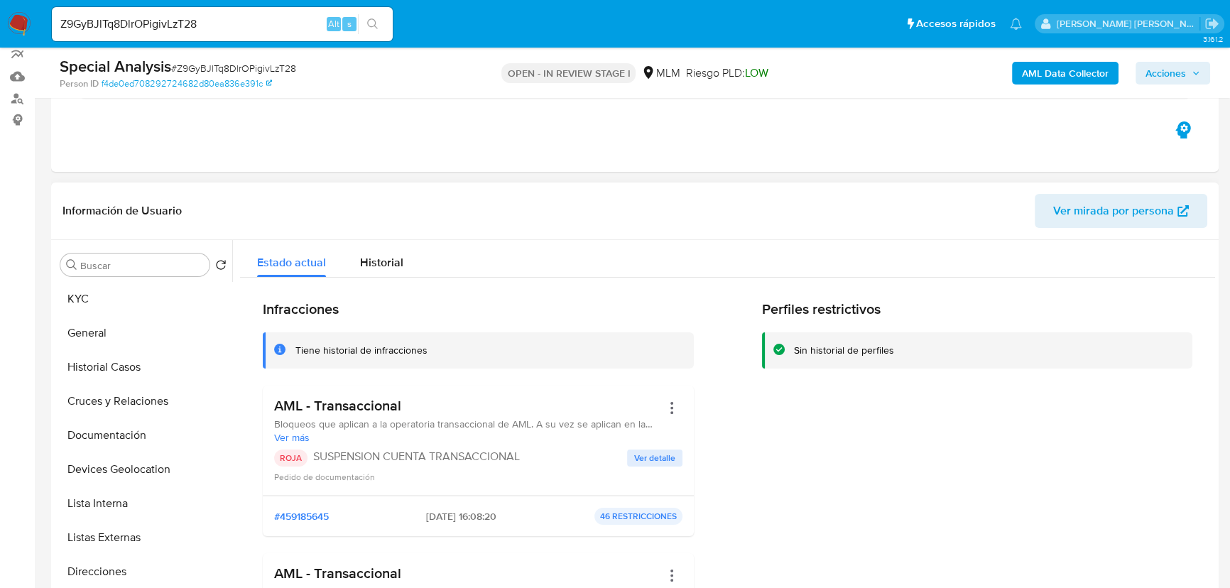
scroll to position [64, 0]
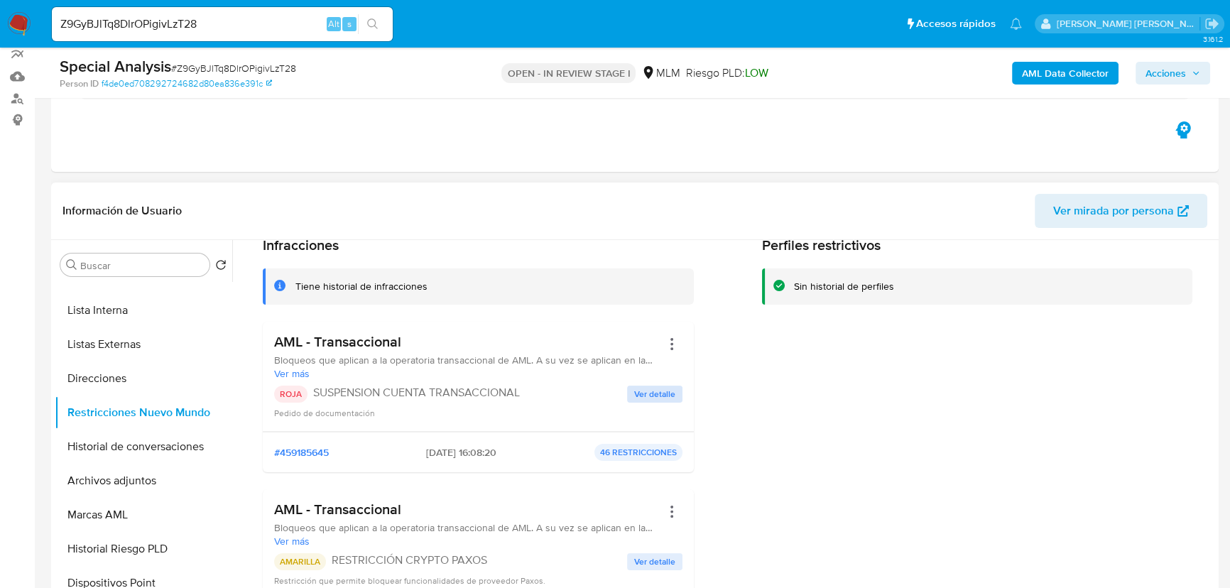
click at [651, 406] on div "Pedido de documentación" at bounding box center [478, 413] width 408 height 14
click at [659, 396] on span "Ver detalle" at bounding box center [654, 394] width 41 height 14
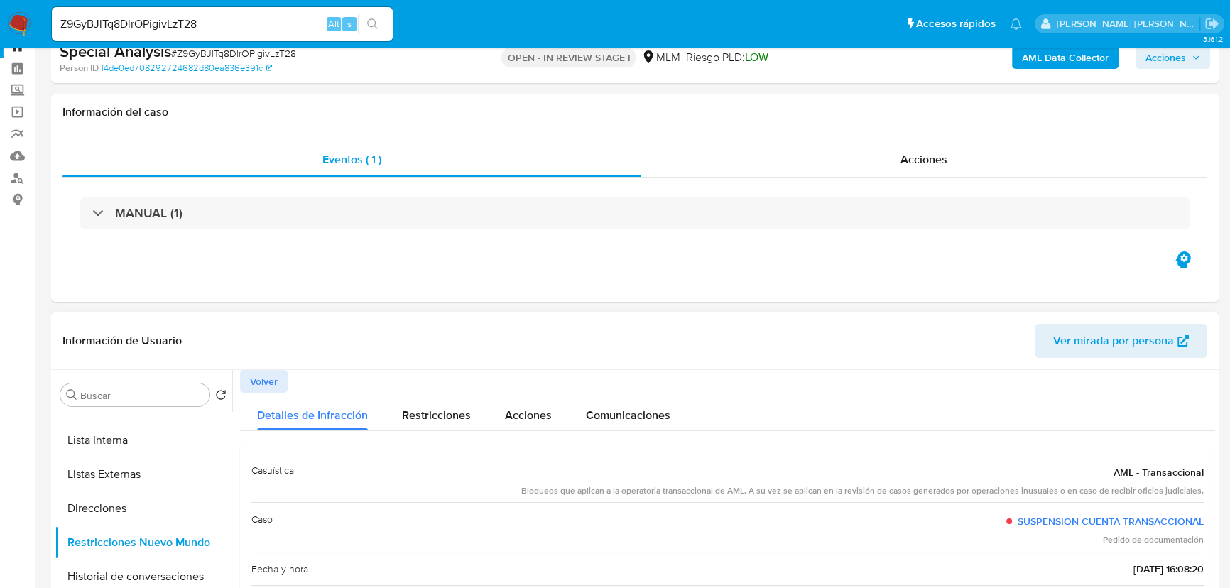
scroll to position [0, 0]
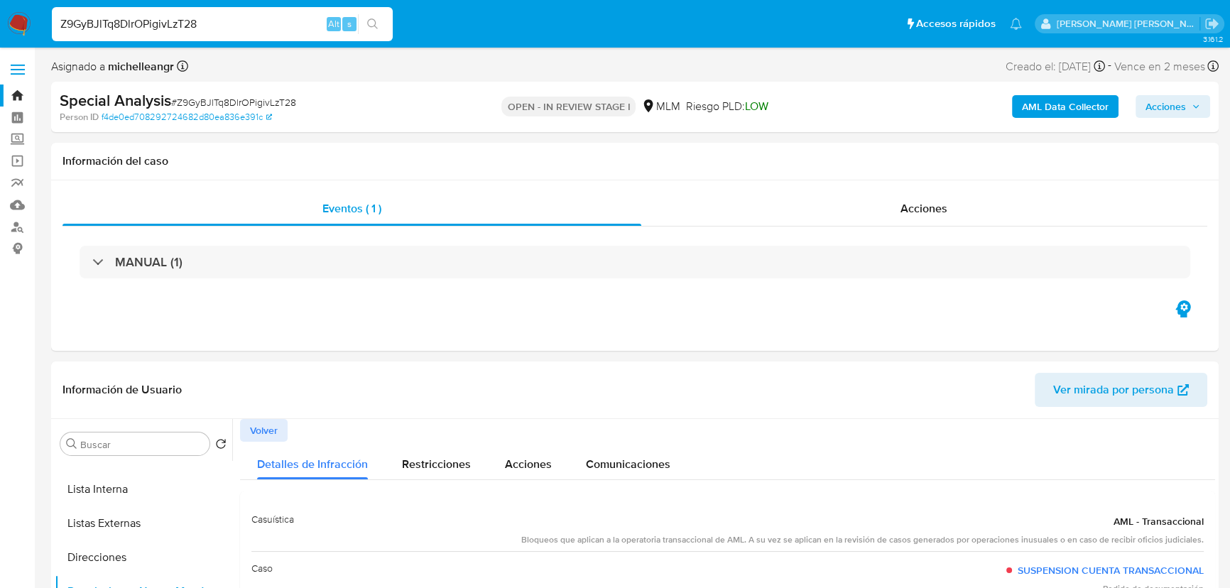
drag, startPoint x: 249, startPoint y: 24, endPoint x: 42, endPoint y: 15, distance: 207.6
click at [42, 15] on nav "Pausado Ver notificaciones Z9GyBJlTq8DlrOPigivLzT28 Alt s Accesos rápidos Presi…" at bounding box center [615, 24] width 1230 height 48
paste input "xPYbcvQojOCR2xwqpqVUNTYv"
type input "xPYbcvQojOCR2xwqpqVUNTYv"
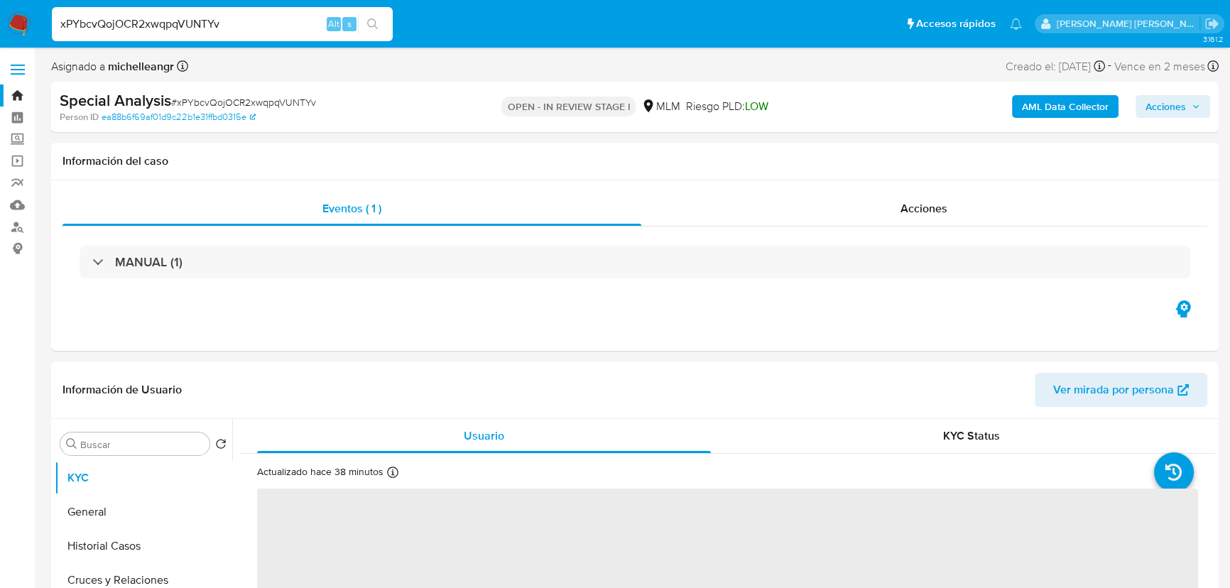
select select "10"
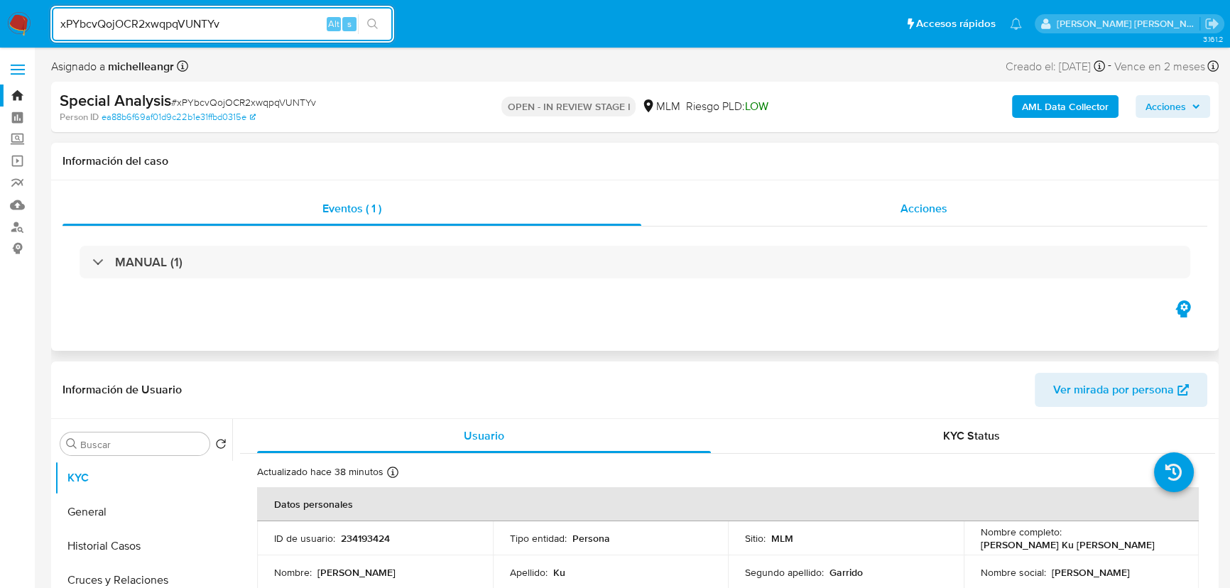
click at [945, 197] on div "Acciones" at bounding box center [924, 209] width 567 height 34
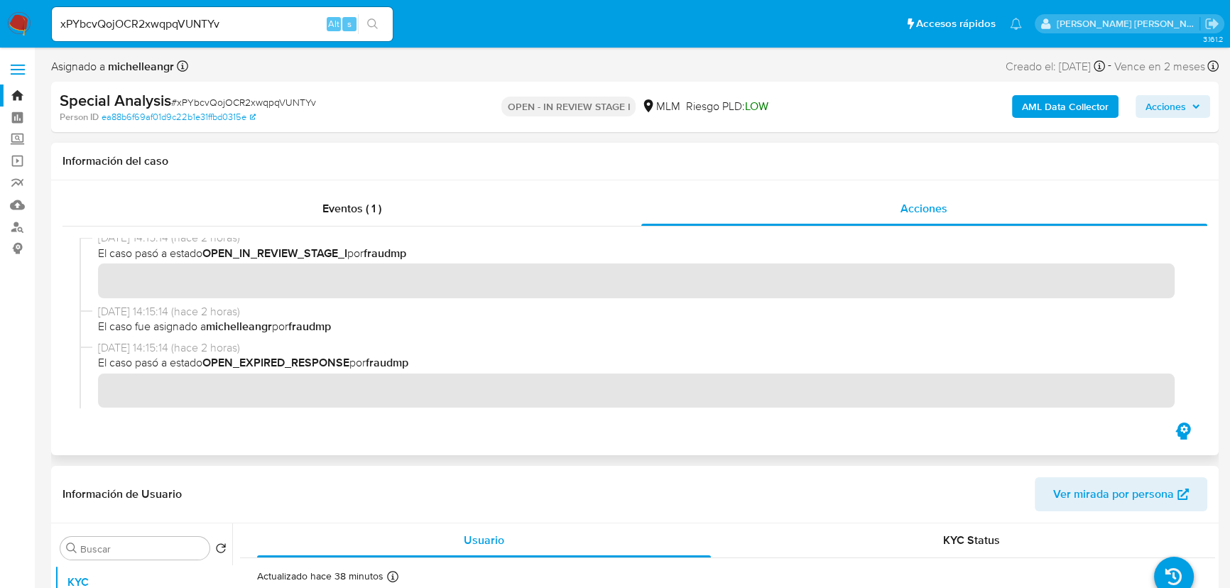
scroll to position [193, 0]
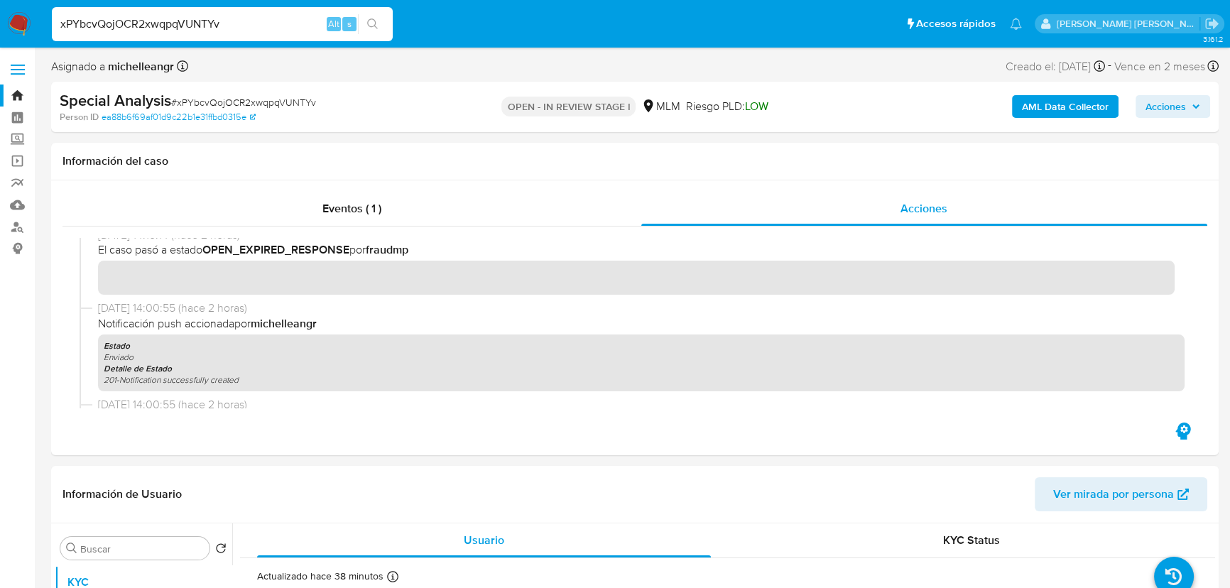
drag, startPoint x: 199, startPoint y: 29, endPoint x: 0, endPoint y: 19, distance: 199.1
click at [0, 19] on nav "Pausado Ver notificaciones xPYbcvQojOCR2xwqpqVUNTYv Alt s Accesos rápidos Presi…" at bounding box center [615, 24] width 1230 height 48
paste input "O8gbIrDQAIGq7XXf5yoXSXPs"
type input "O8gbIrDQAIGq7XXf5yoXSXPs"
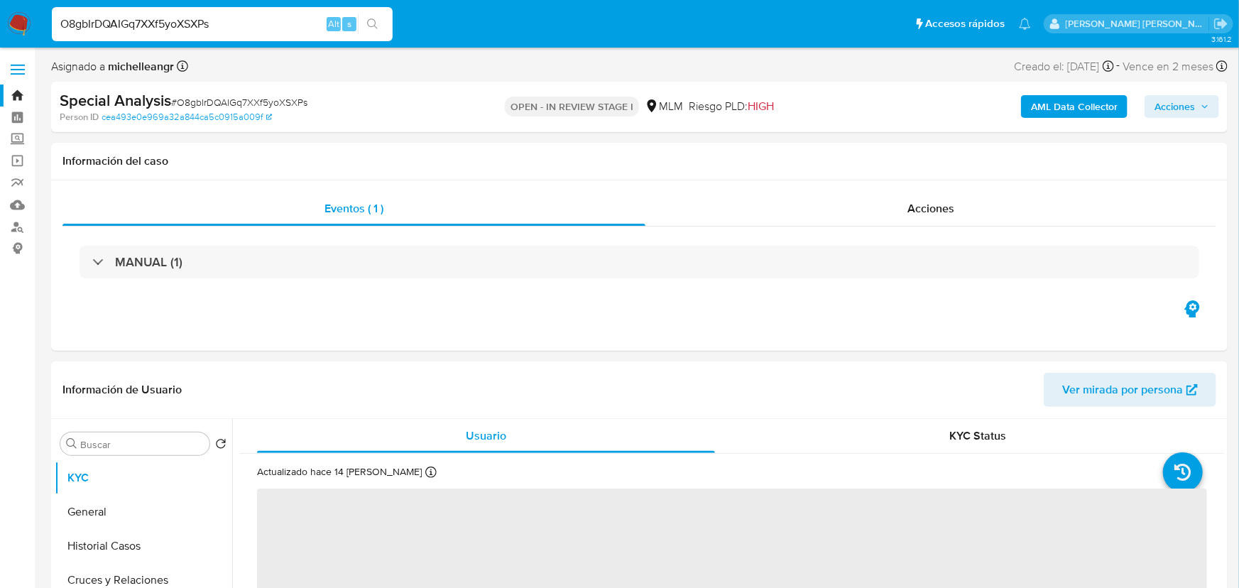
select select "10"
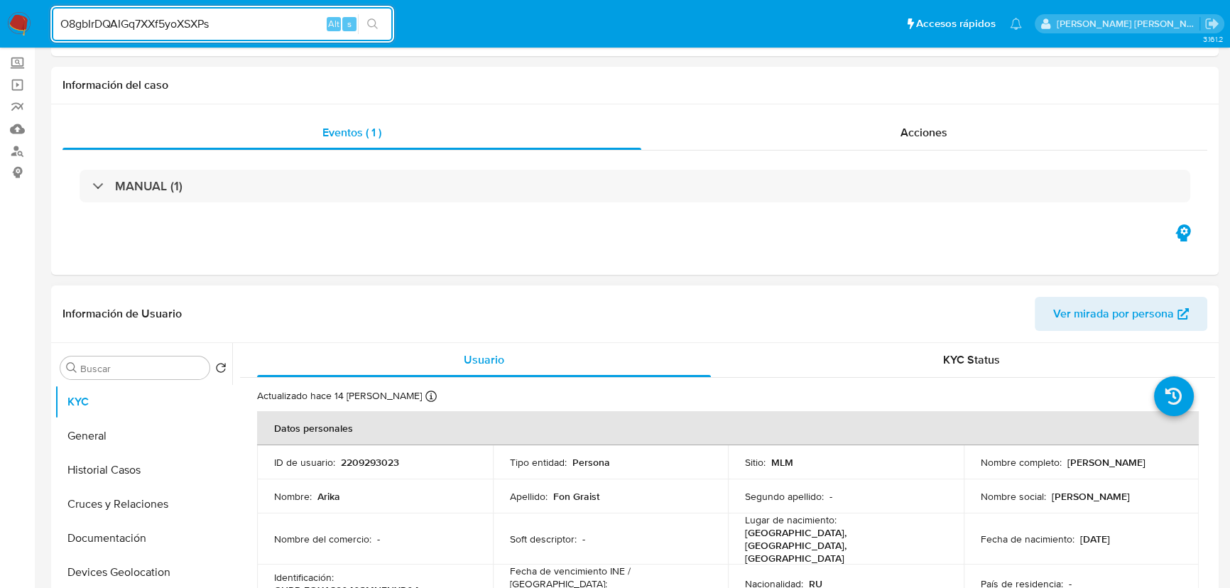
scroll to position [129, 0]
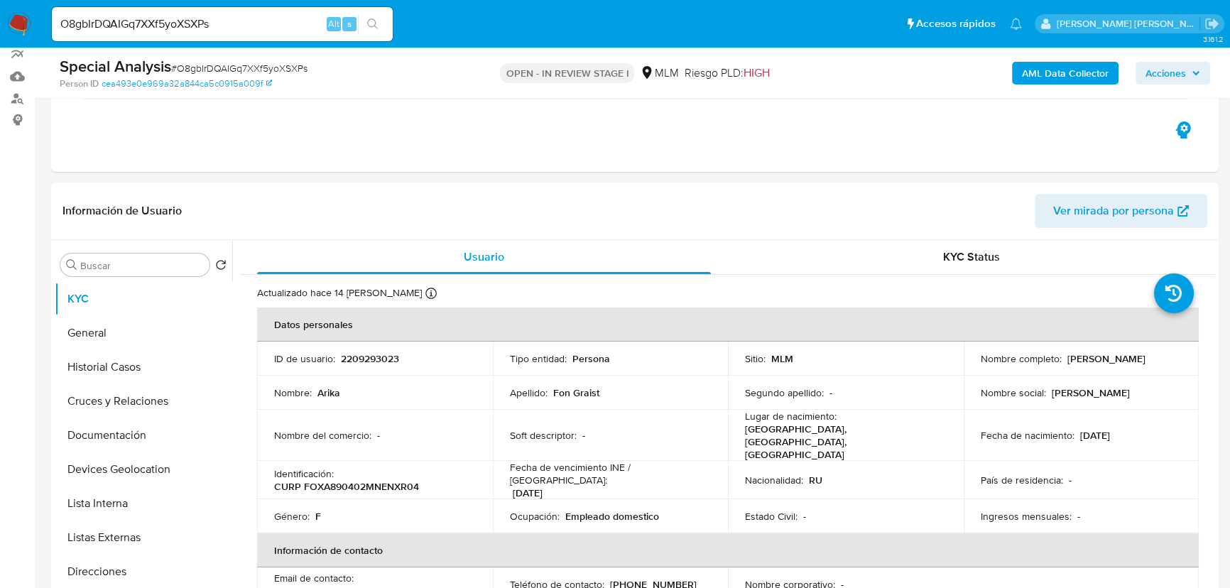
click at [382, 357] on p "2209293023" at bounding box center [370, 358] width 58 height 13
copy p "2209293023"
click at [135, 347] on button "General" at bounding box center [138, 333] width 166 height 34
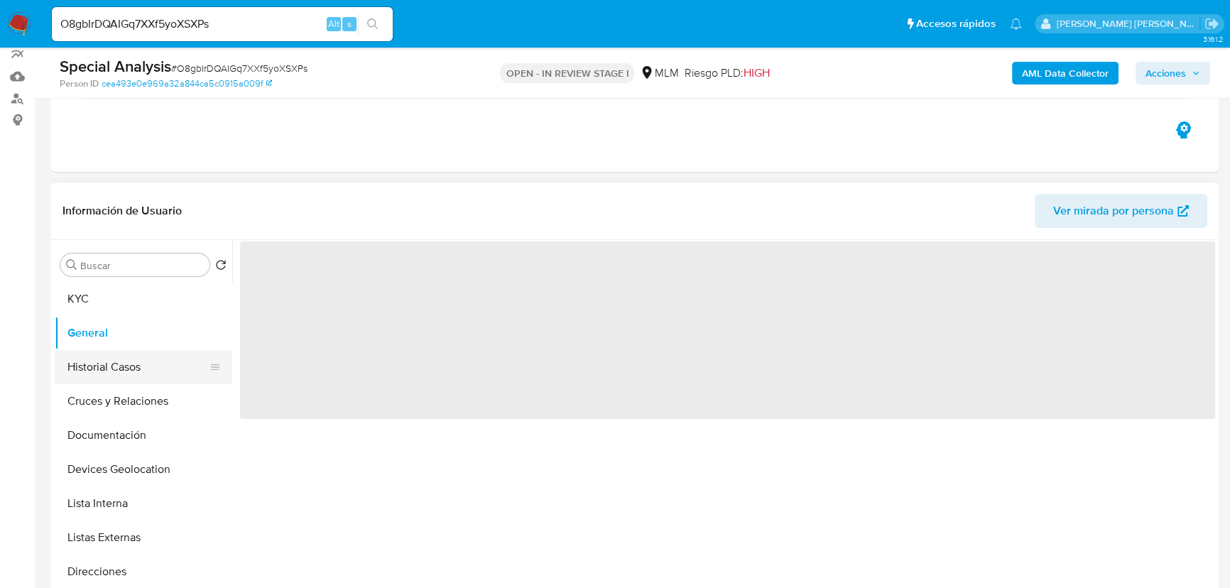
click at [128, 366] on button "Historial Casos" at bounding box center [138, 367] width 166 height 34
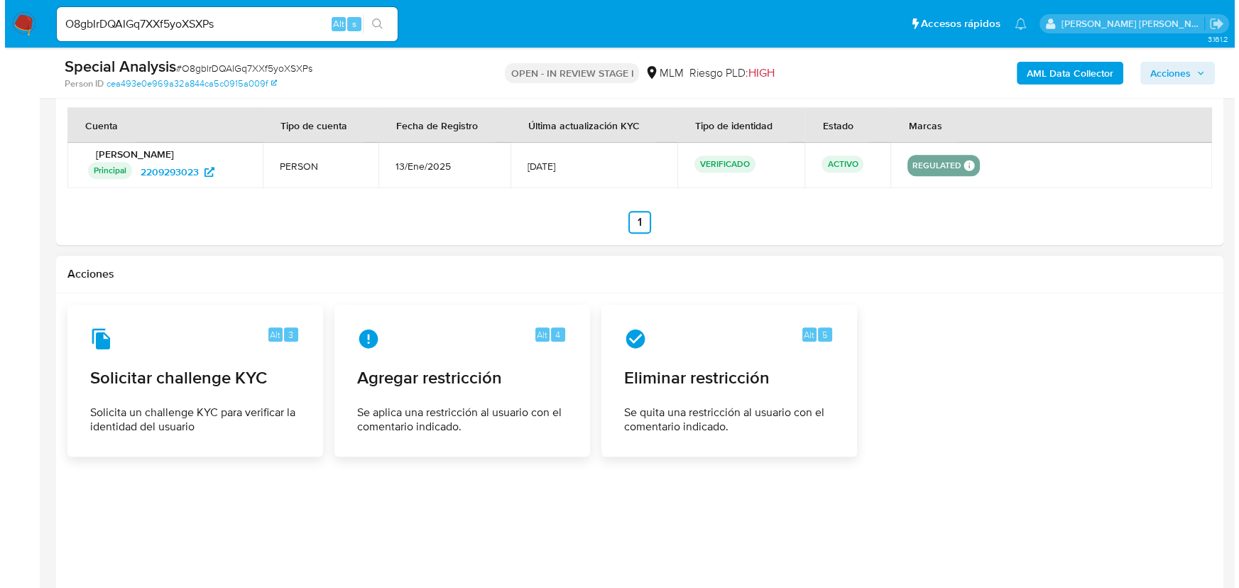
scroll to position [1937, 0]
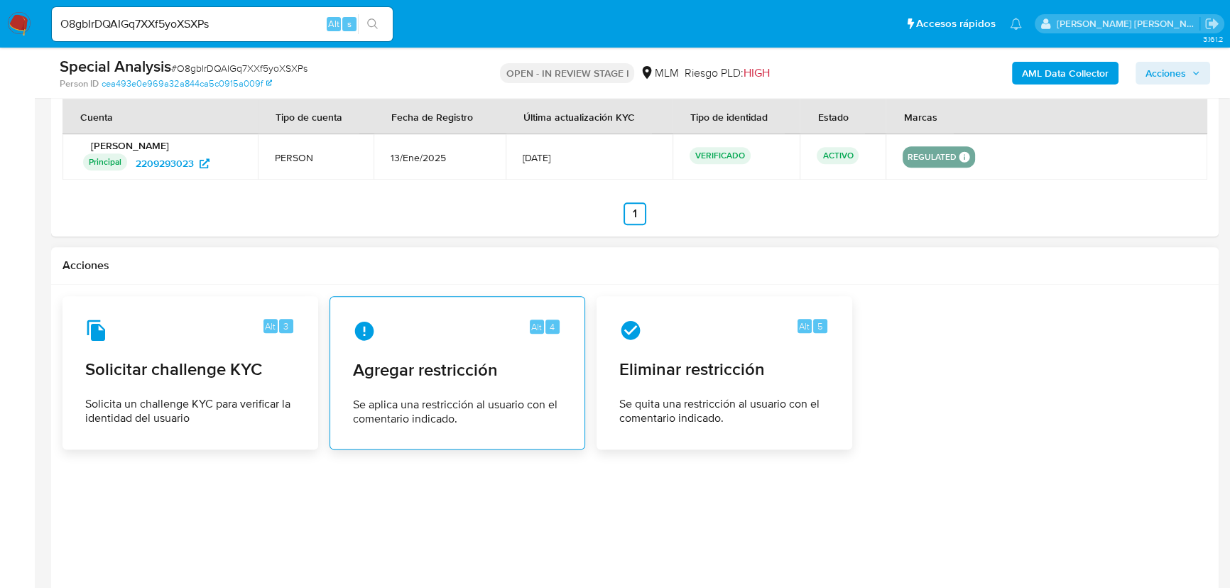
click at [395, 361] on span "Agregar restricción" at bounding box center [457, 369] width 209 height 21
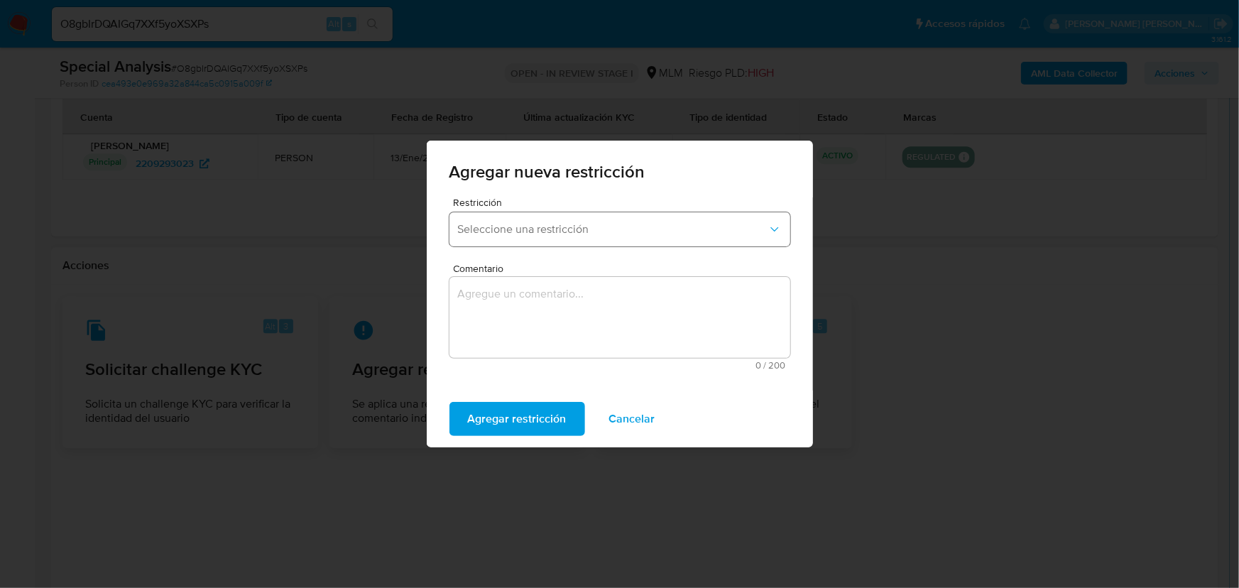
click at [560, 230] on span "Seleccione una restricción" at bounding box center [613, 229] width 310 height 14
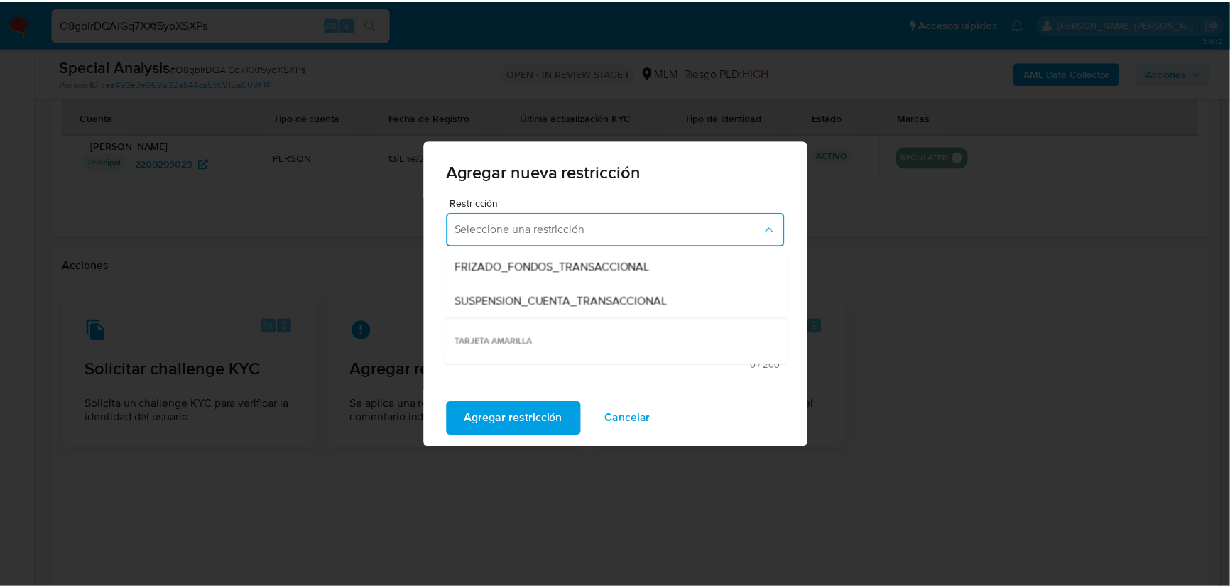
scroll to position [193, 0]
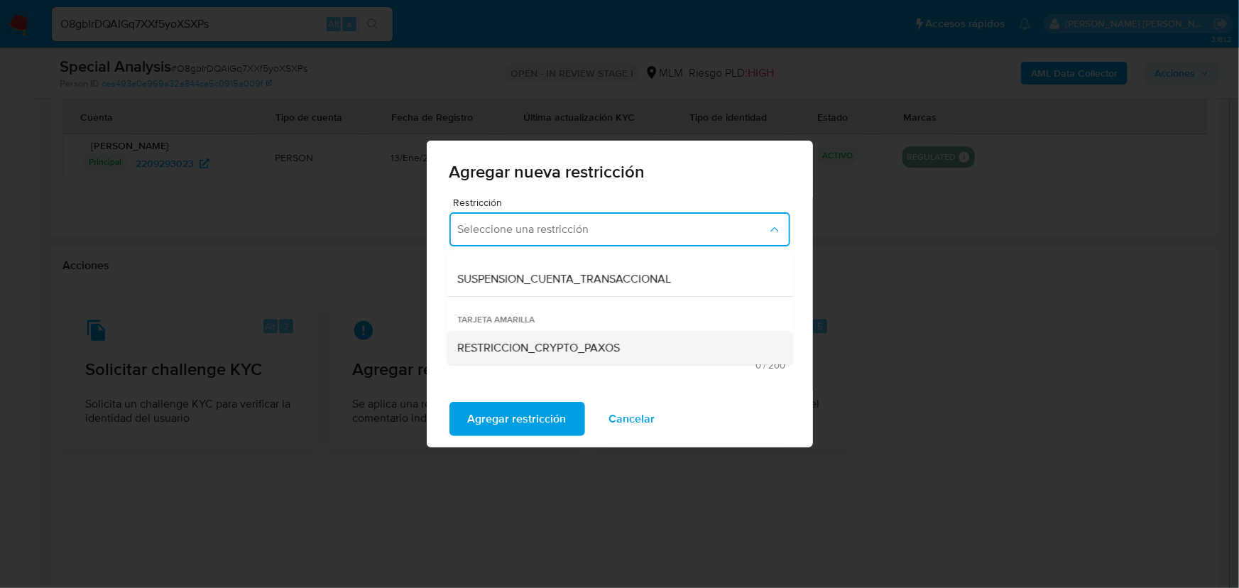
click at [539, 345] on span "RESTRICCION_CRYPTO_PAXOS" at bounding box center [539, 348] width 163 height 14
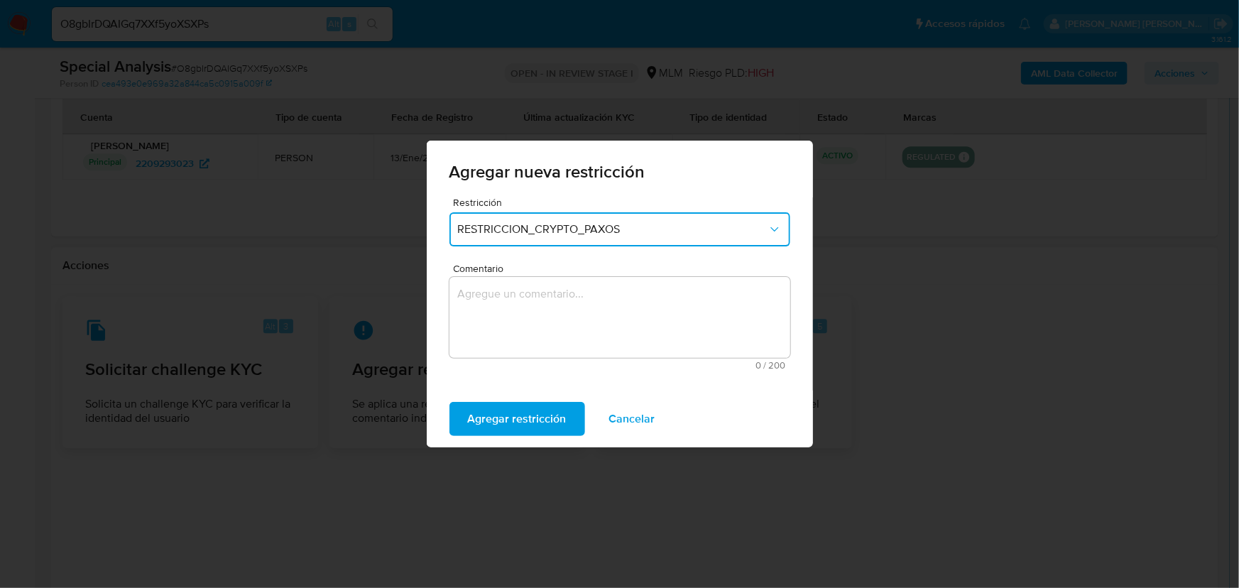
click at [533, 308] on textarea "Comentario" at bounding box center [620, 317] width 341 height 81
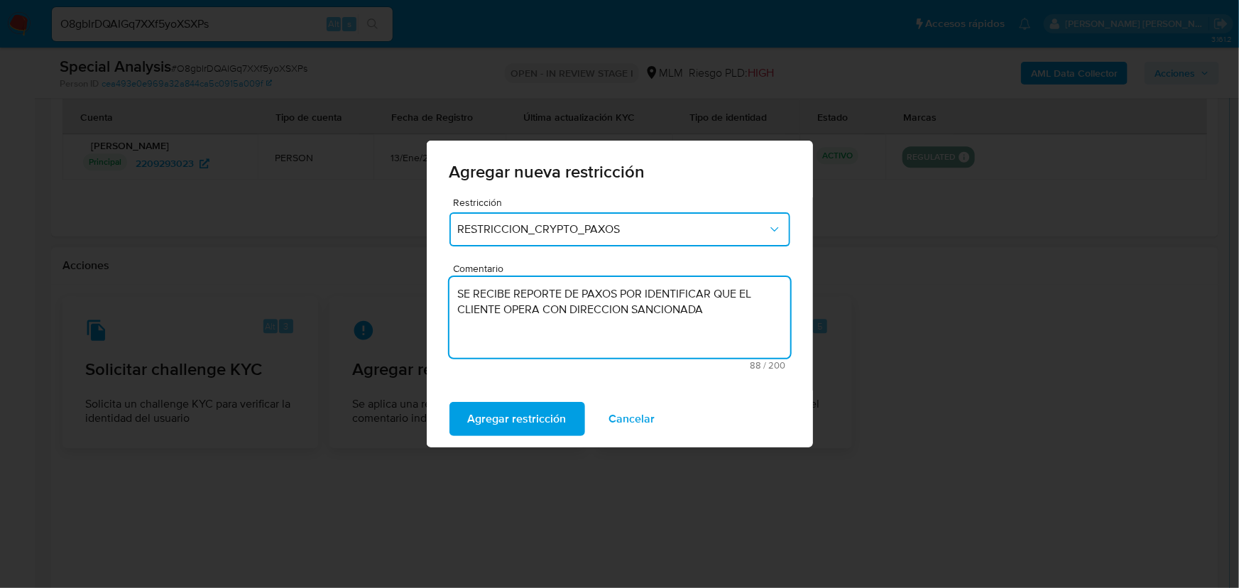
drag, startPoint x: 502, startPoint y: 311, endPoint x: 538, endPoint y: 311, distance: 36.2
click at [538, 311] on textarea "SE RECIBE REPORTE DE PAXOS POR IDENTIFICAR QUE EL CLIENTE OPERA CON DIRECCION S…" at bounding box center [620, 317] width 341 height 81
click at [509, 317] on textarea "SE RECIBE REPORTE DE PAXOS POR IDENTIFICAR QUE EL CLIENTE OPERA CON DIRECCION S…" at bounding box center [620, 317] width 341 height 81
click at [607, 323] on textarea "SE RECIBE REPORTE DE PAXOS POR IDENTIFICAR QUE EL CLIENTE OPERA CON DIRECCION S…" at bounding box center [620, 317] width 341 height 81
type textarea "SE RECIBE REPORTE DE PAXOS POR IDENTIFICAR QUE EL CLIENTE OPERA CON DIRECCION S…"
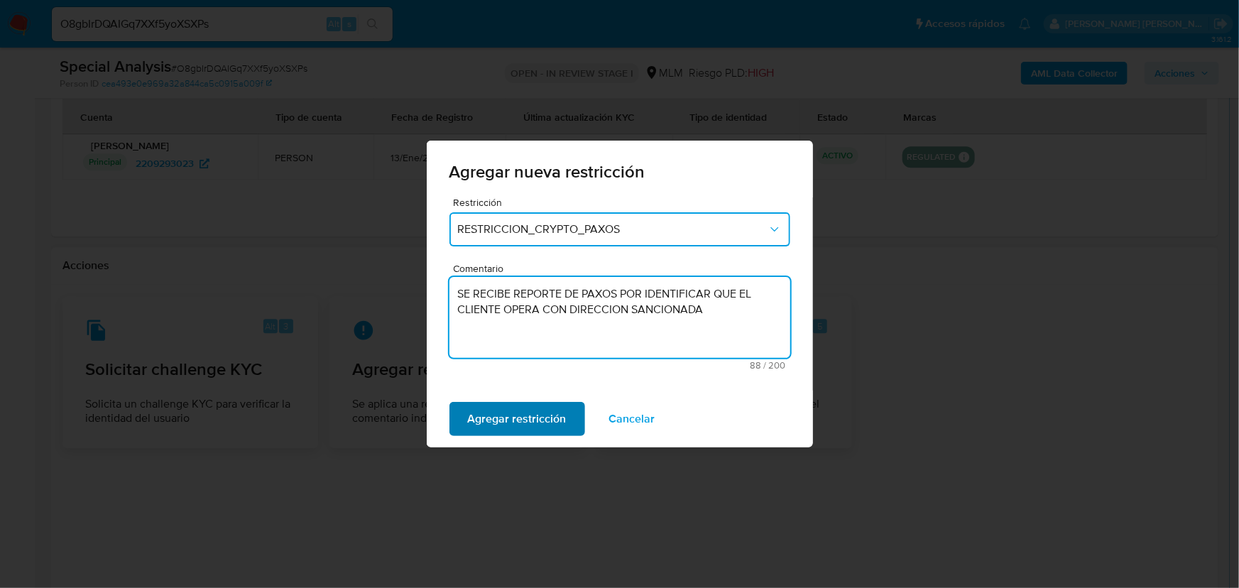
click at [495, 413] on span "Agregar restricción" at bounding box center [517, 418] width 99 height 31
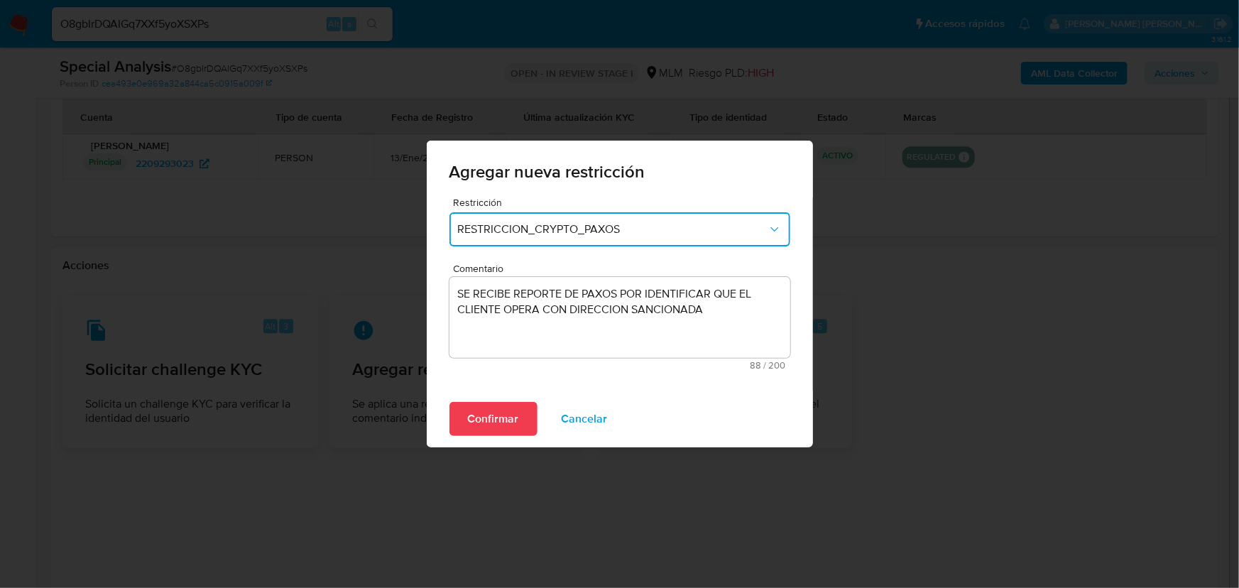
click at [499, 418] on span "Confirmar" at bounding box center [493, 418] width 51 height 31
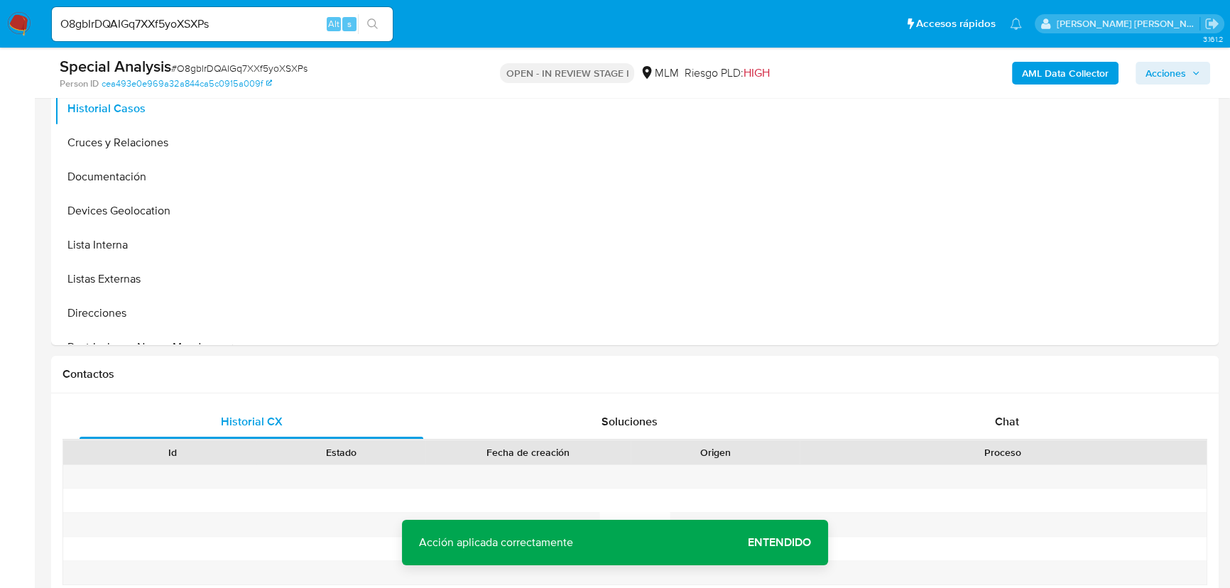
scroll to position [0, 0]
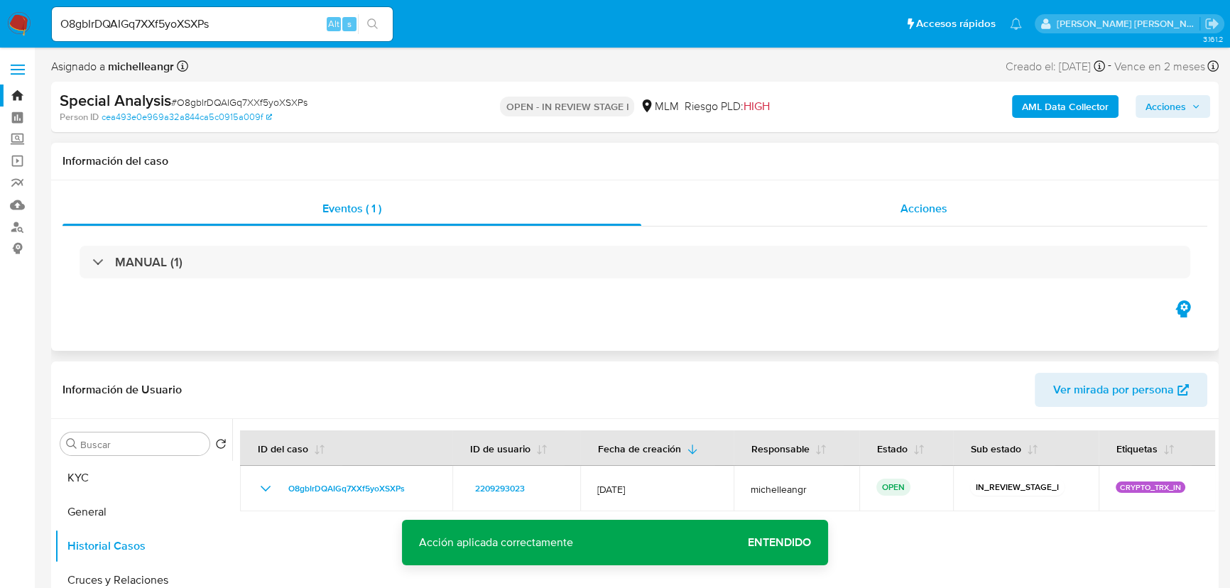
click at [918, 209] on span "Acciones" at bounding box center [924, 208] width 47 height 16
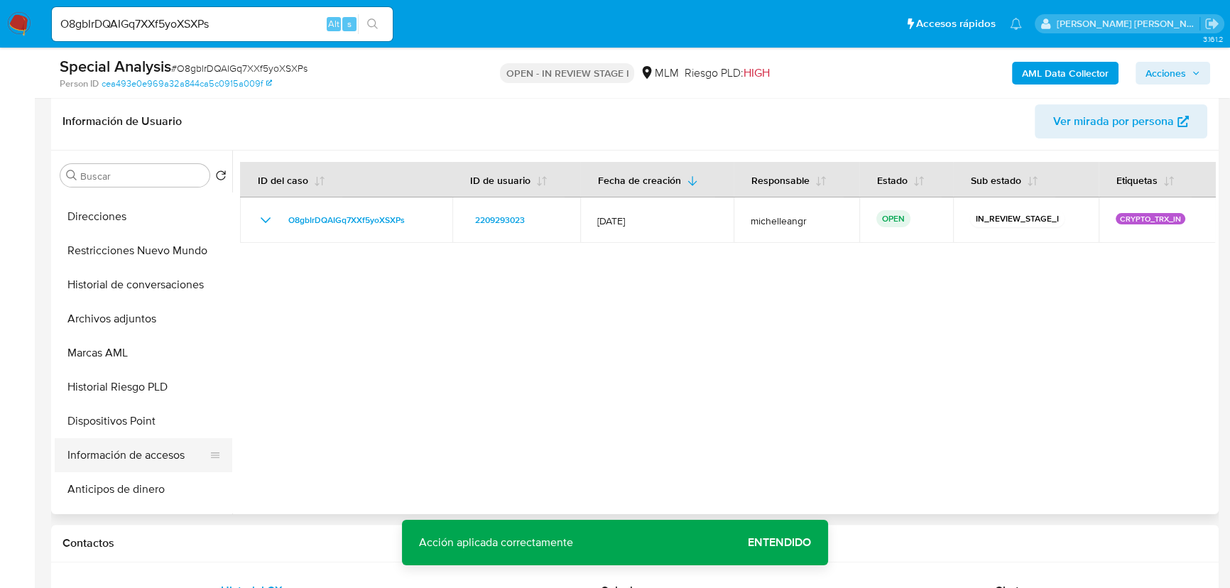
scroll to position [322, 0]
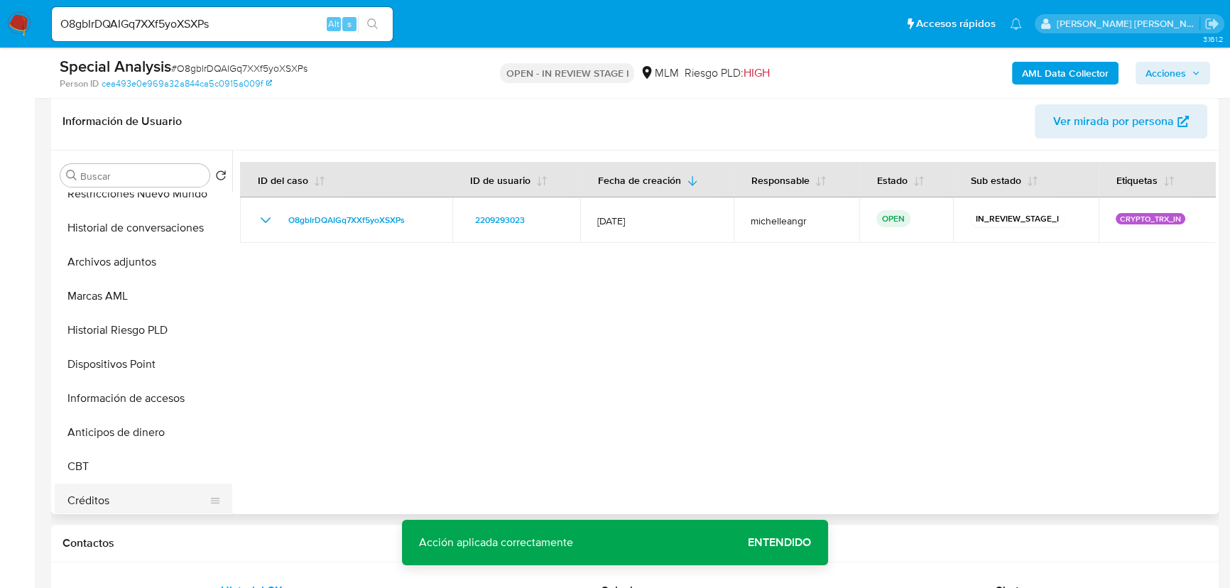
click at [85, 498] on button "Créditos" at bounding box center [138, 501] width 166 height 34
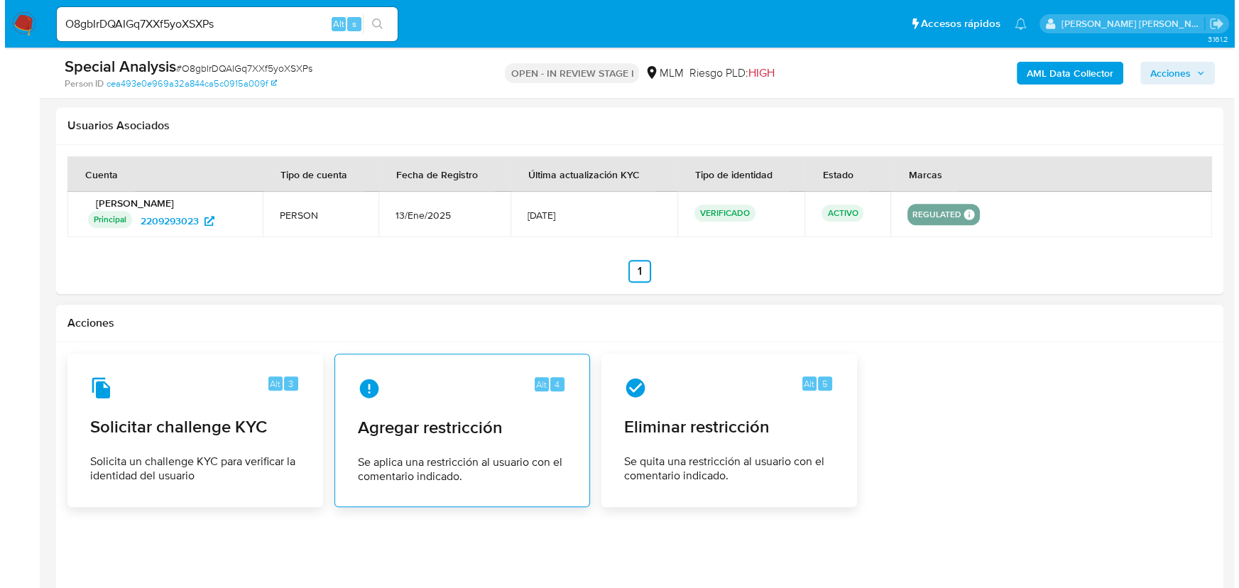
scroll to position [2066, 0]
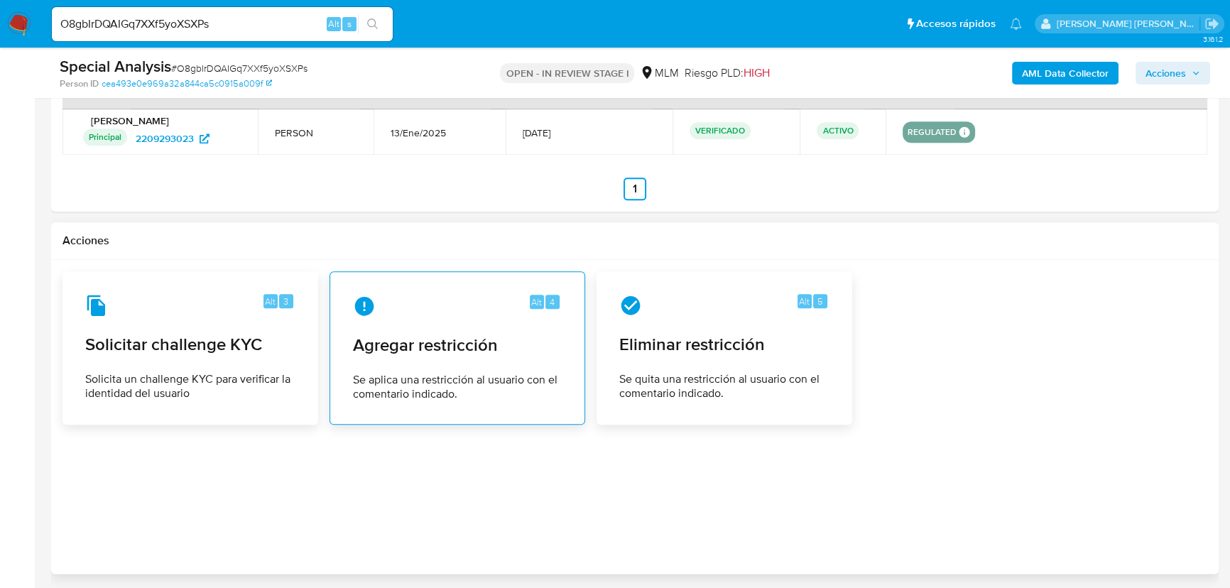
click at [428, 340] on span "Agregar restricción" at bounding box center [457, 345] width 209 height 21
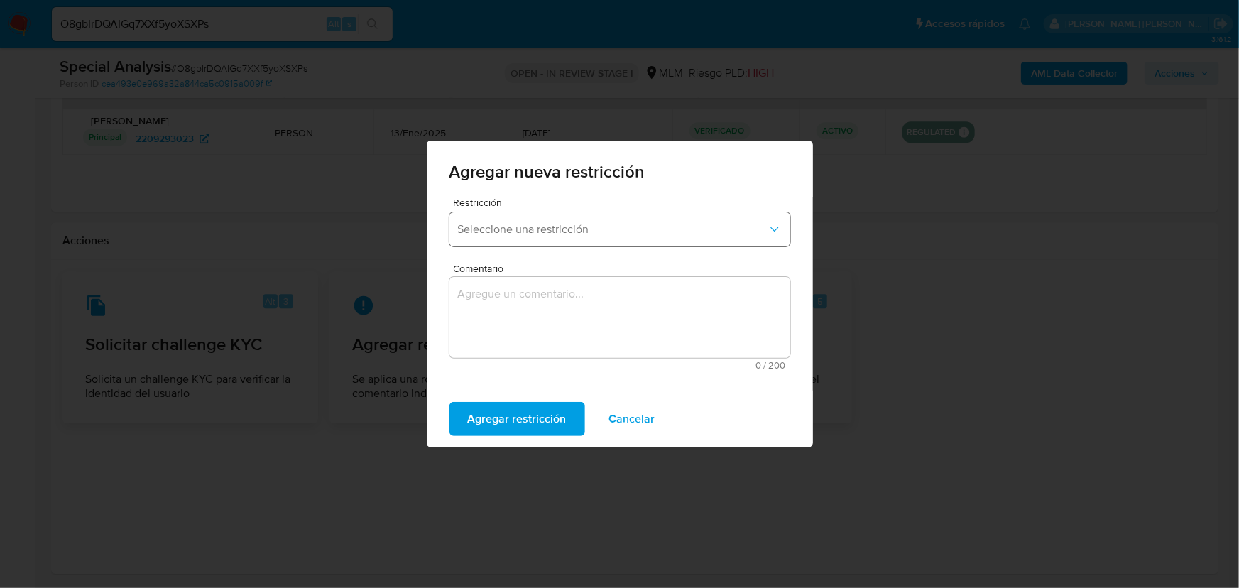
click at [546, 234] on span "Seleccione una restricción" at bounding box center [613, 229] width 310 height 14
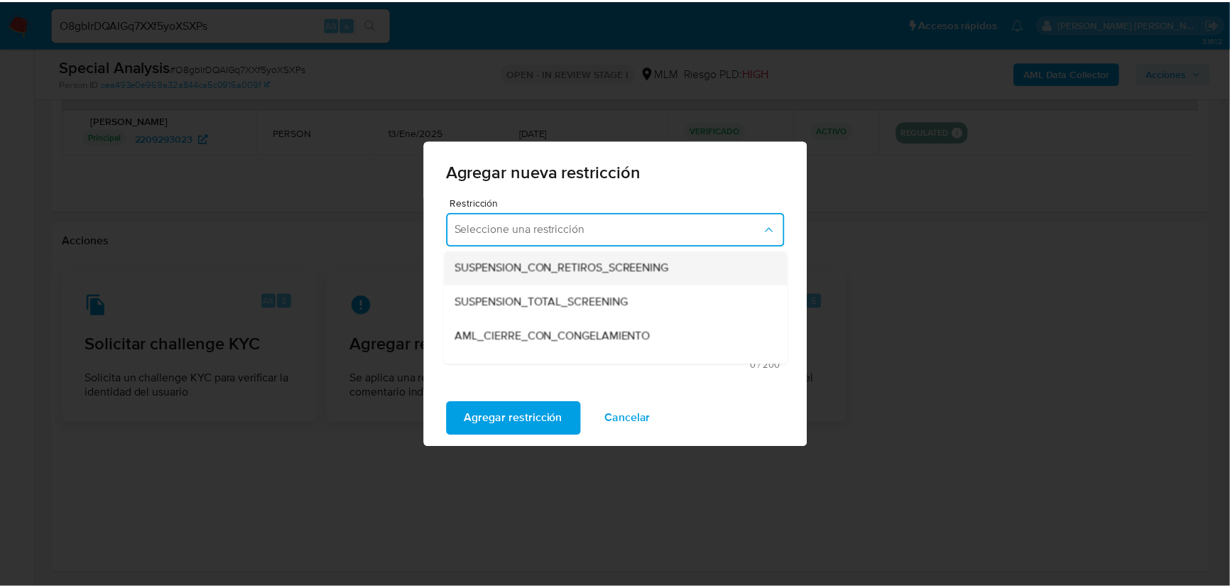
scroll to position [64, 0]
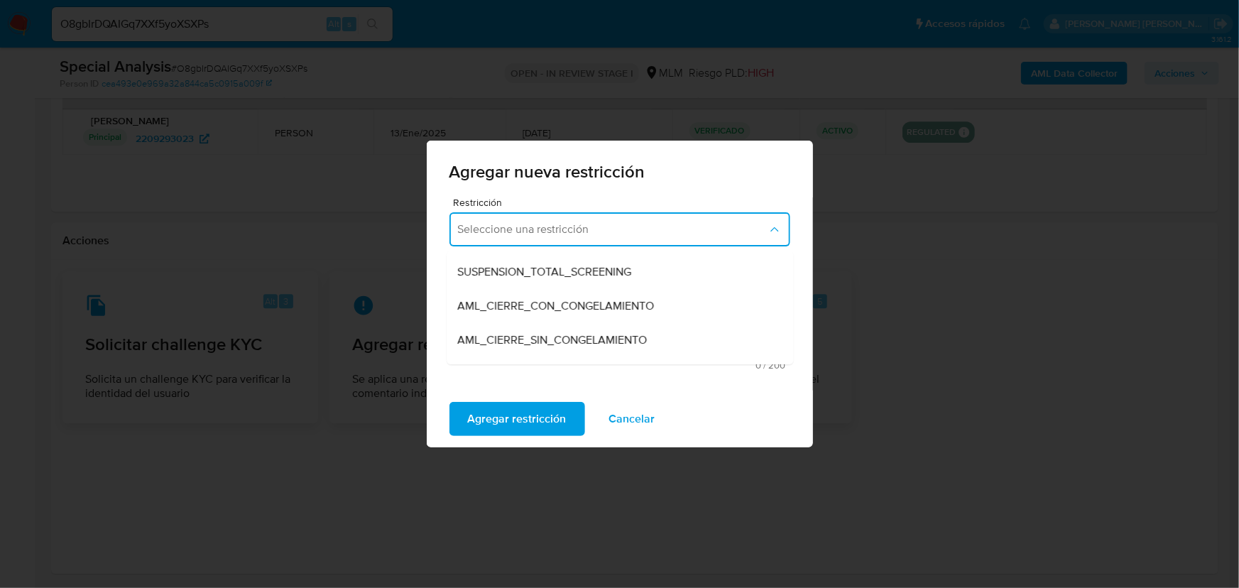
click at [560, 340] on span "AML_CIERRE_SIN_CONGELAMIENTO" at bounding box center [553, 340] width 190 height 14
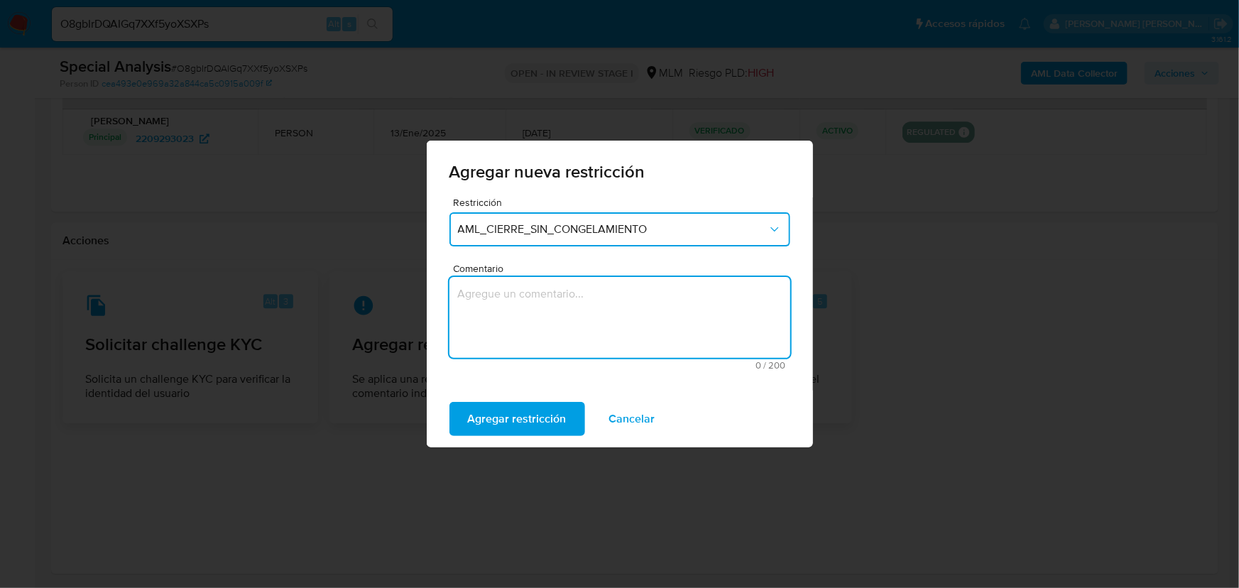
click at [554, 315] on textarea "Comentario" at bounding box center [620, 317] width 341 height 81
drag, startPoint x: 493, startPoint y: 295, endPoint x: 431, endPoint y: 293, distance: 61.8
click at [430, 294] on div "Restricción AML_CIERRE_SIN_CONGELAMIENTO Comentario ENVIO DE CRYPTO A ENTIDADES…" at bounding box center [620, 293] width 386 height 193
drag, startPoint x: 542, startPoint y: 297, endPoint x: 553, endPoint y: 297, distance: 10.7
click at [553, 297] on textarea "RECIBE CRYPTO A ENTIDADES DE RIESGO" at bounding box center [620, 317] width 341 height 81
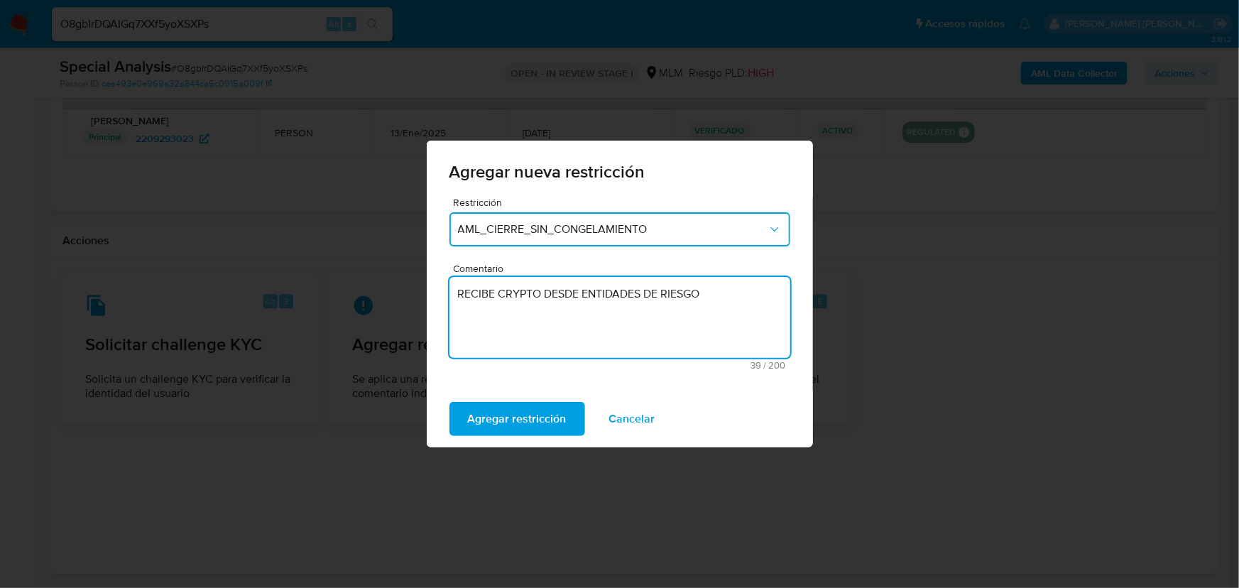
click at [640, 295] on textarea "RECIBE CRYPTO DESDE ENTIDADES DE RIESGO" at bounding box center [620, 317] width 341 height 81
type textarea "RECIBE CRYPTO DESDE ENTIDADES DE RIESGO"
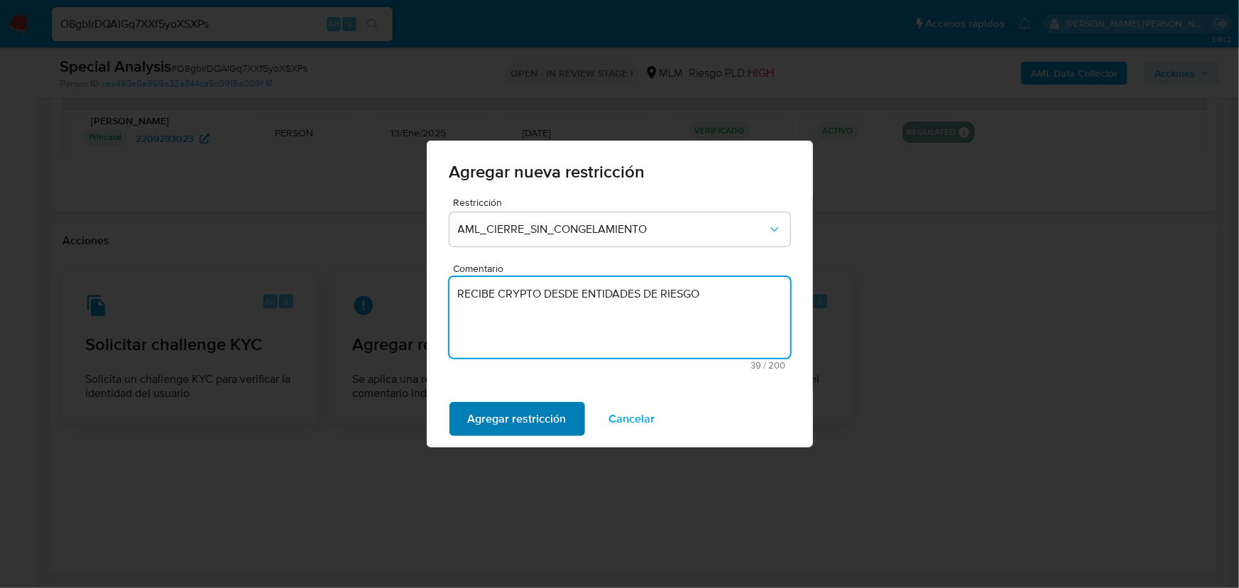
click at [508, 418] on span "Agregar restricción" at bounding box center [517, 418] width 99 height 31
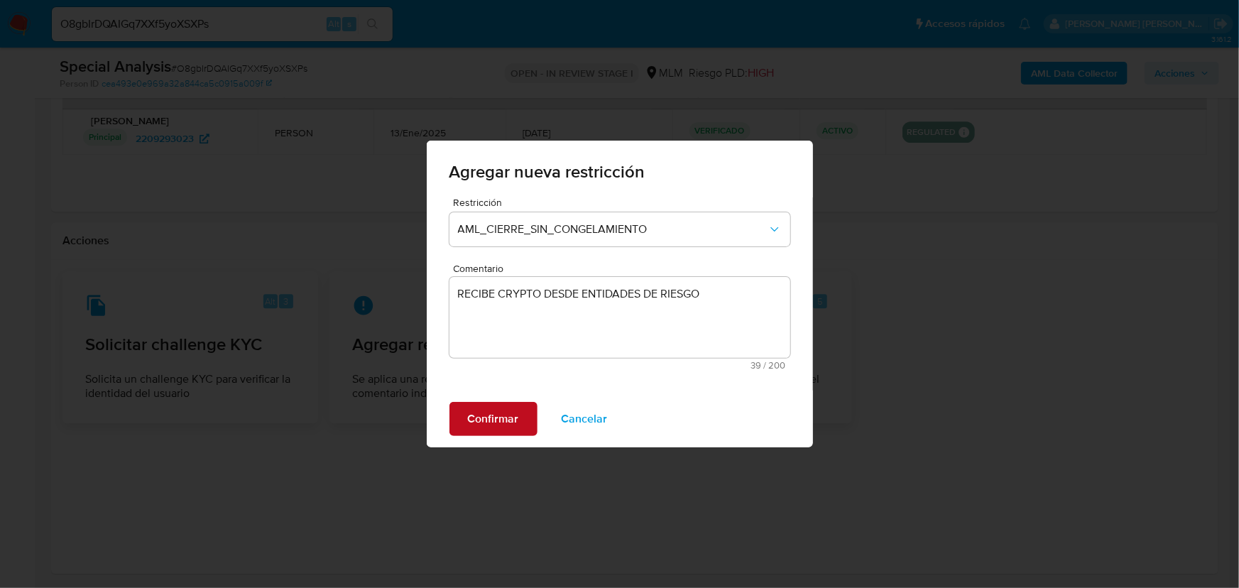
click at [489, 415] on span "Confirmar" at bounding box center [493, 418] width 51 height 31
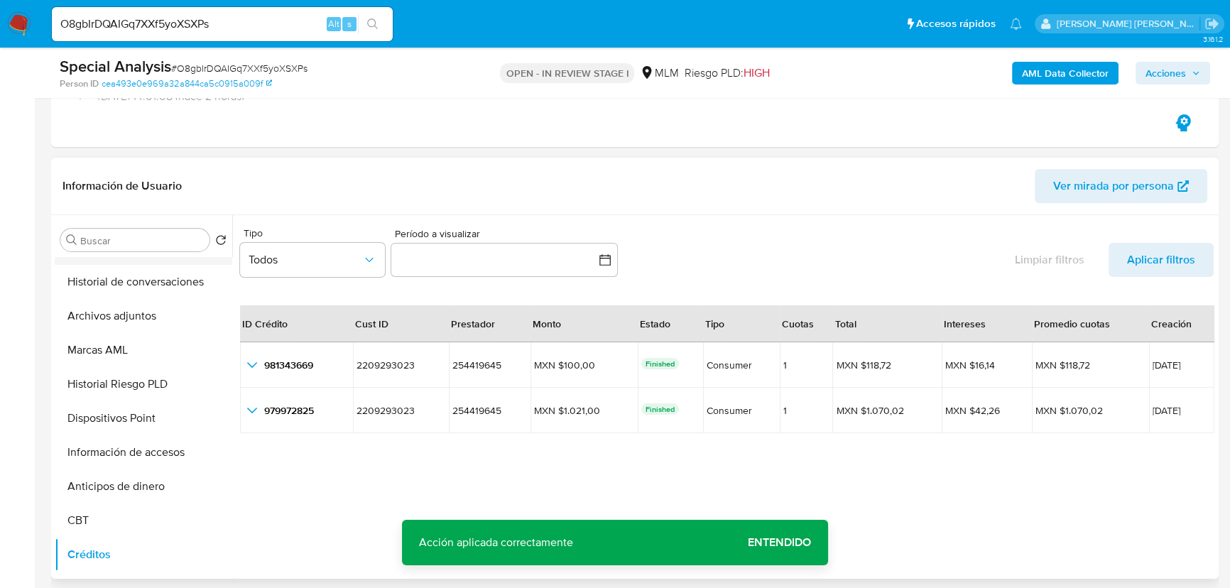
scroll to position [258, 0]
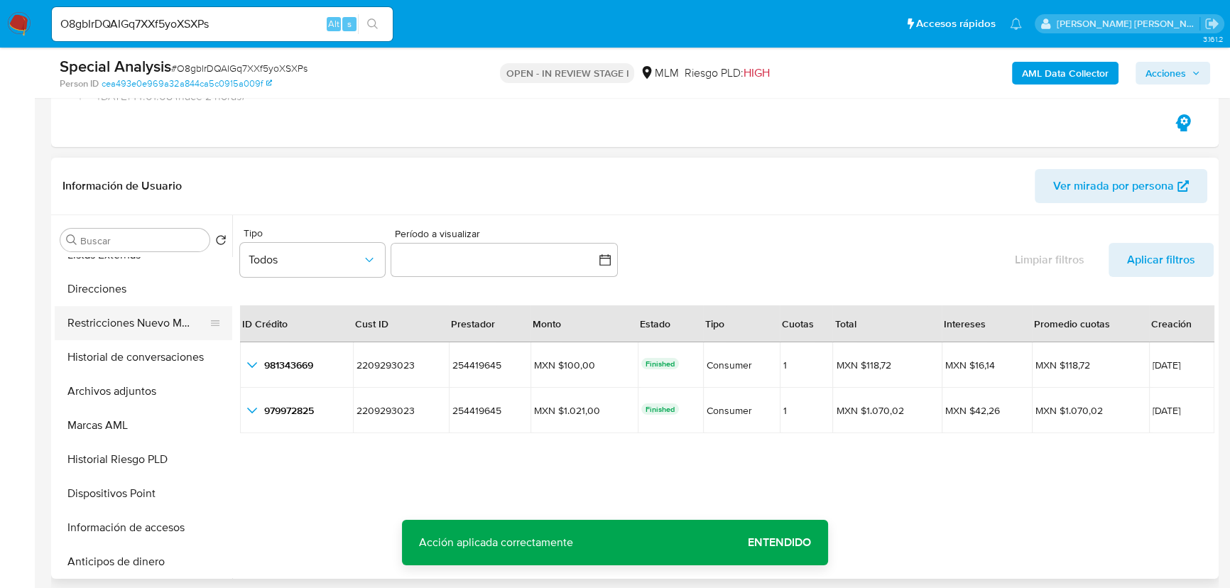
click at [150, 322] on button "Restricciones Nuevo Mundo" at bounding box center [138, 323] width 166 height 34
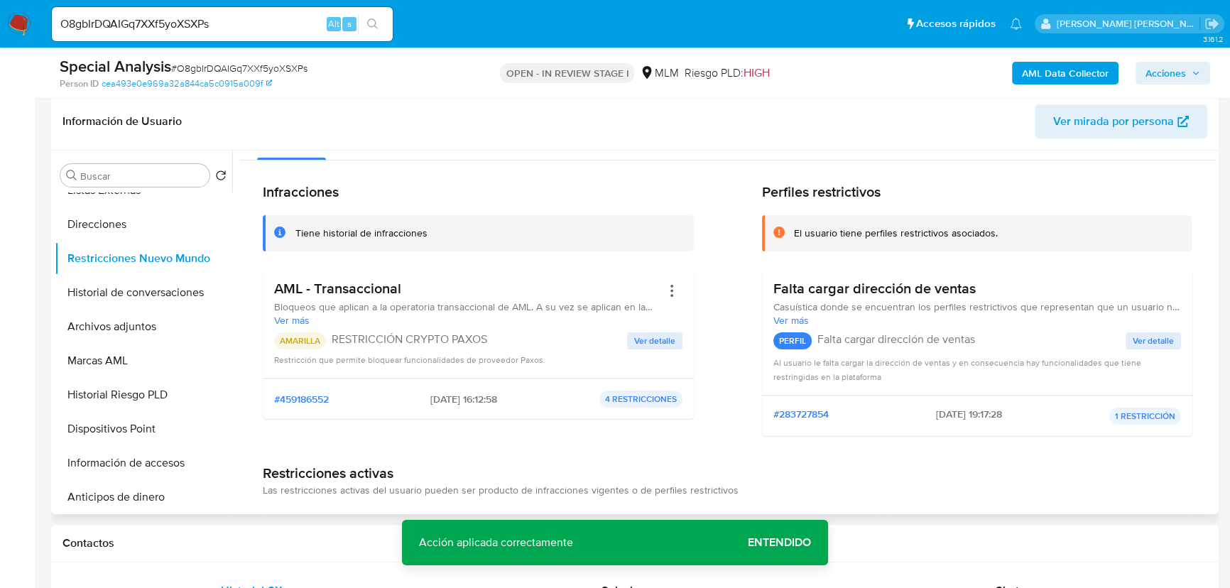
scroll to position [0, 0]
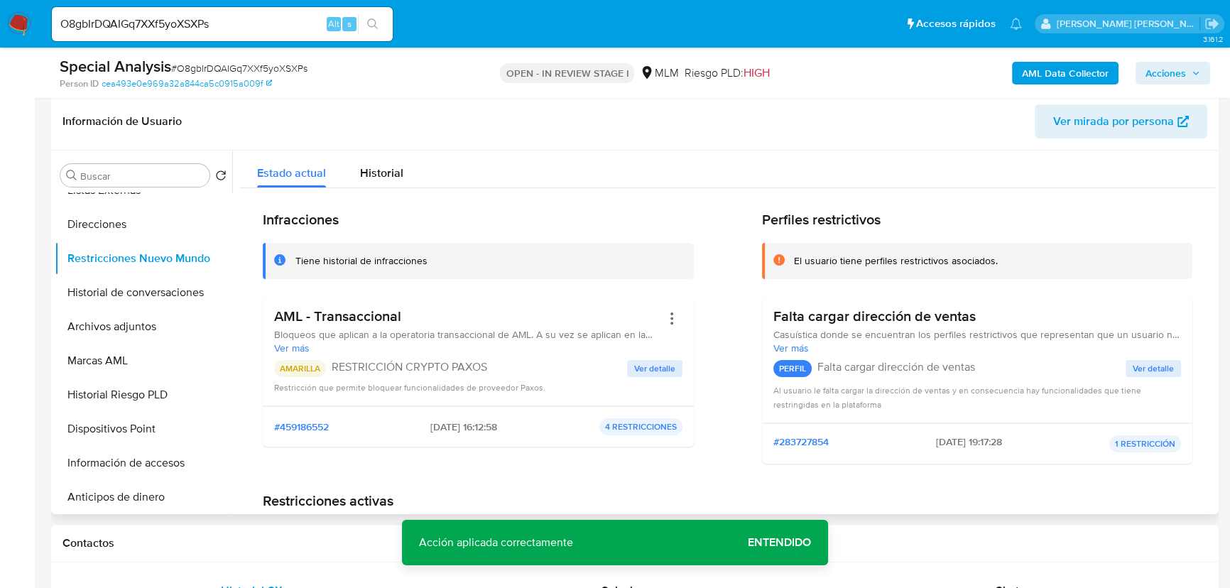
click at [634, 358] on div "AML - Transaccional Bloqueos que aplican a la operatoria transaccional de AML. …" at bounding box center [478, 351] width 408 height 87
click at [634, 364] on span "Ver detalle" at bounding box center [654, 369] width 41 height 14
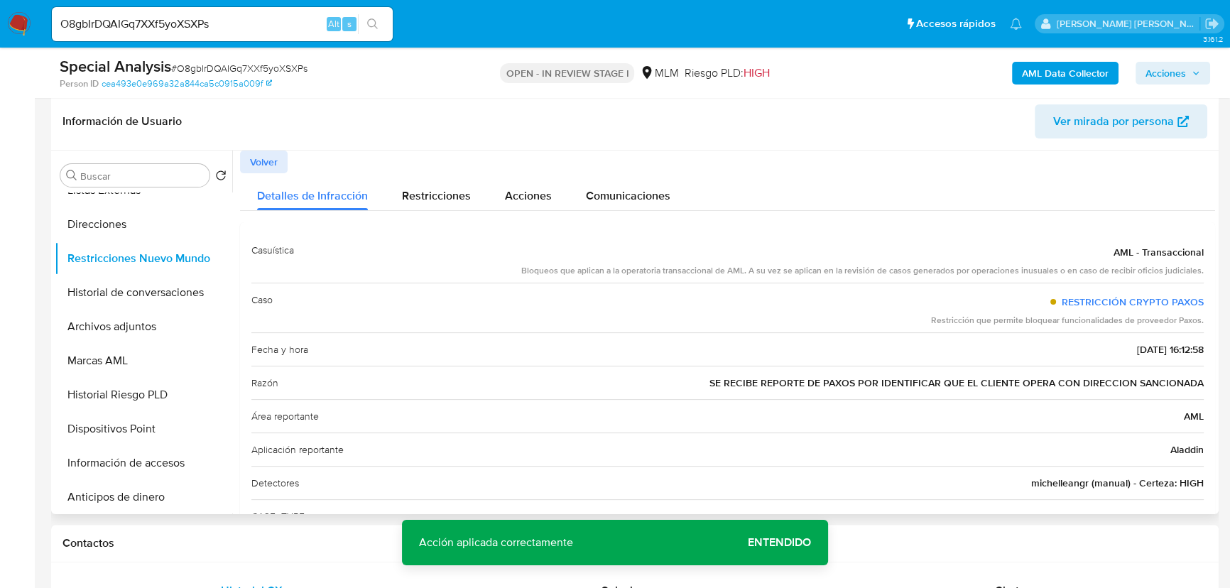
click at [283, 161] on button "Volver" at bounding box center [264, 162] width 48 height 23
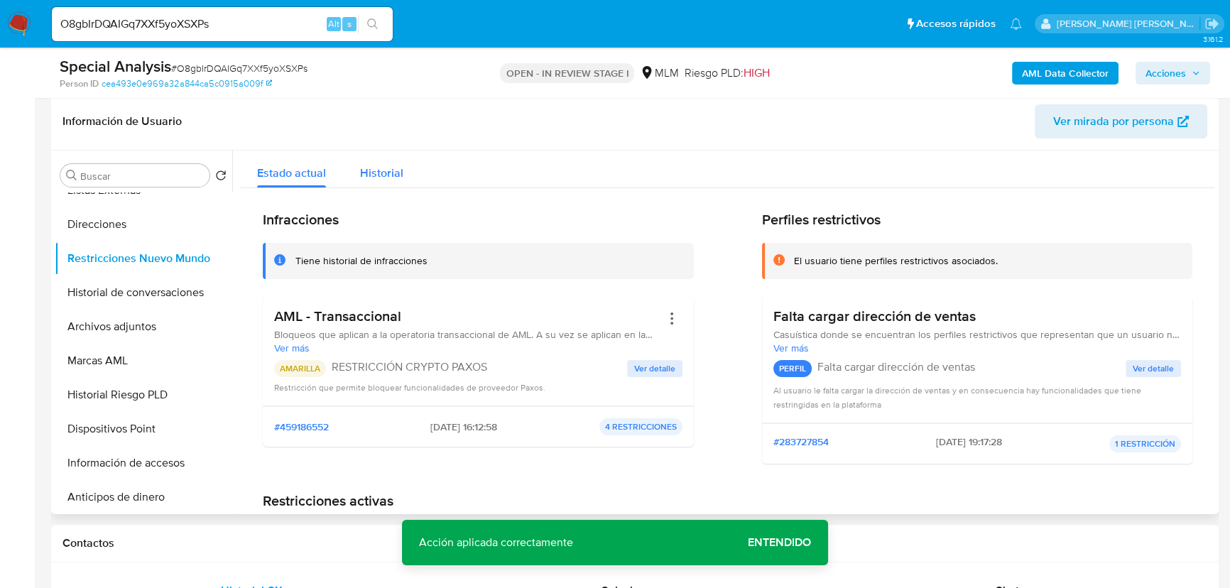
click at [388, 178] on span "Historial" at bounding box center [381, 173] width 43 height 16
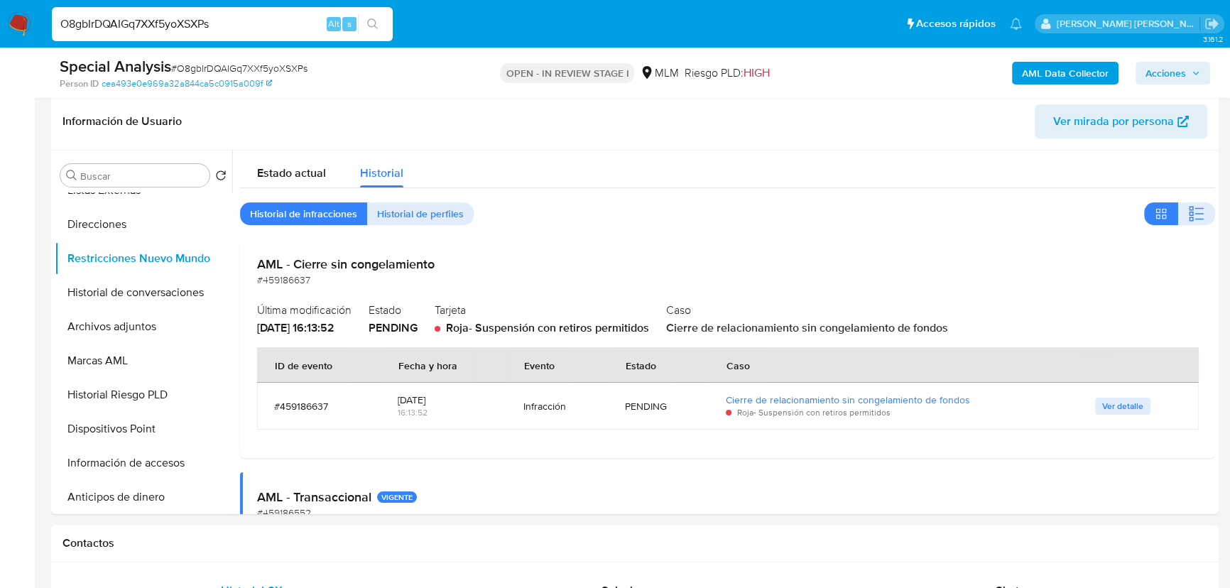
drag, startPoint x: 62, startPoint y: 9, endPoint x: 0, endPoint y: -32, distance: 74.9
paste input "Z9GyBJlTq8DlrOPigivLzT28"
type input "Z9GyBJlTq8DlrOPigivLzT28"
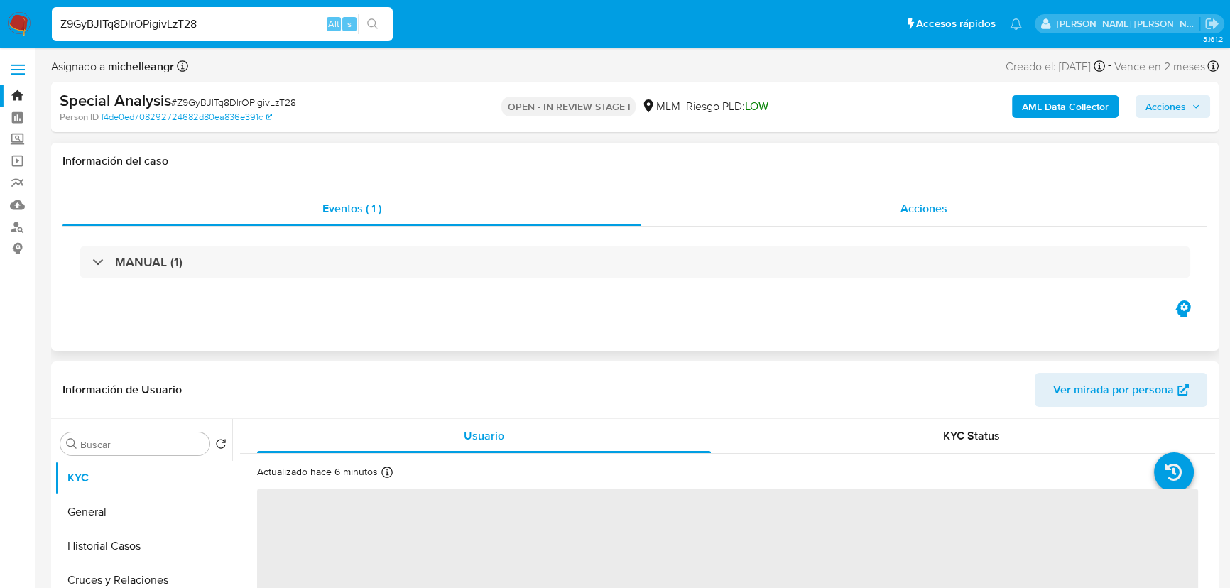
click at [938, 206] on span "Acciones" at bounding box center [924, 208] width 47 height 16
select select "10"
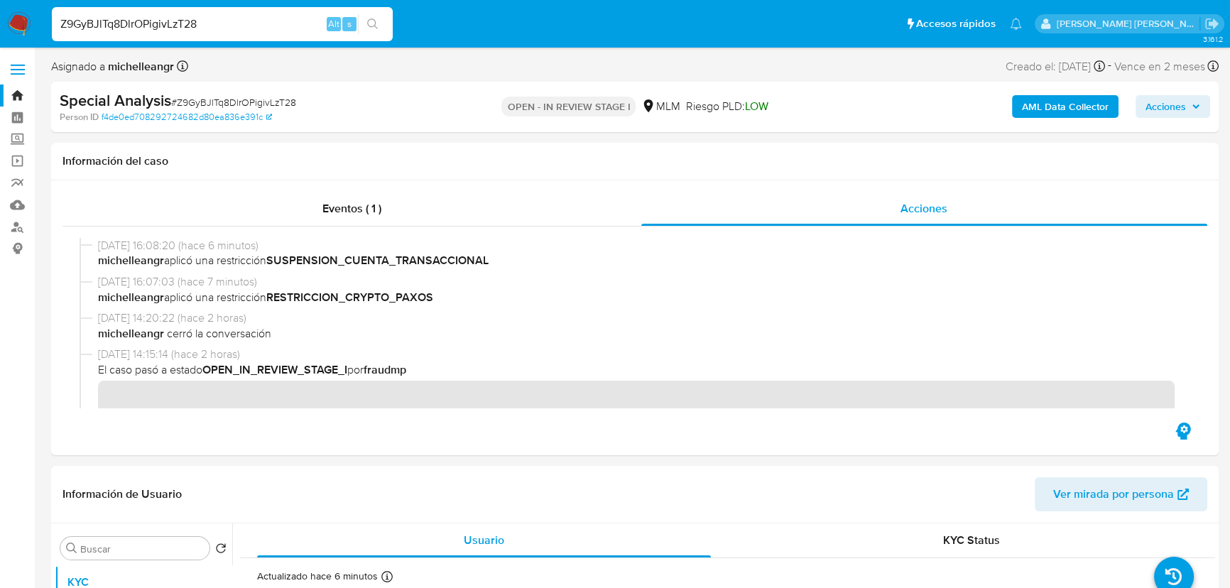
drag, startPoint x: 236, startPoint y: 16, endPoint x: 0, endPoint y: -47, distance: 244.1
paste input "R21P5l8puQ5NkhUl3javATBb"
type input "R21P5l8puQ5NkhUl3javATBb"
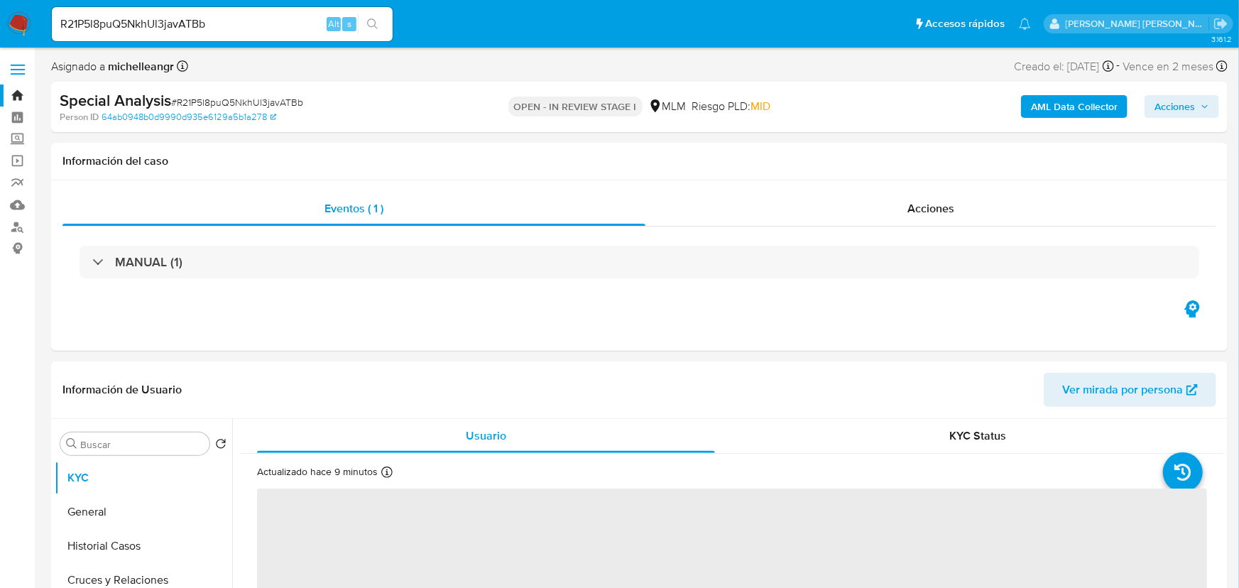
select select "10"
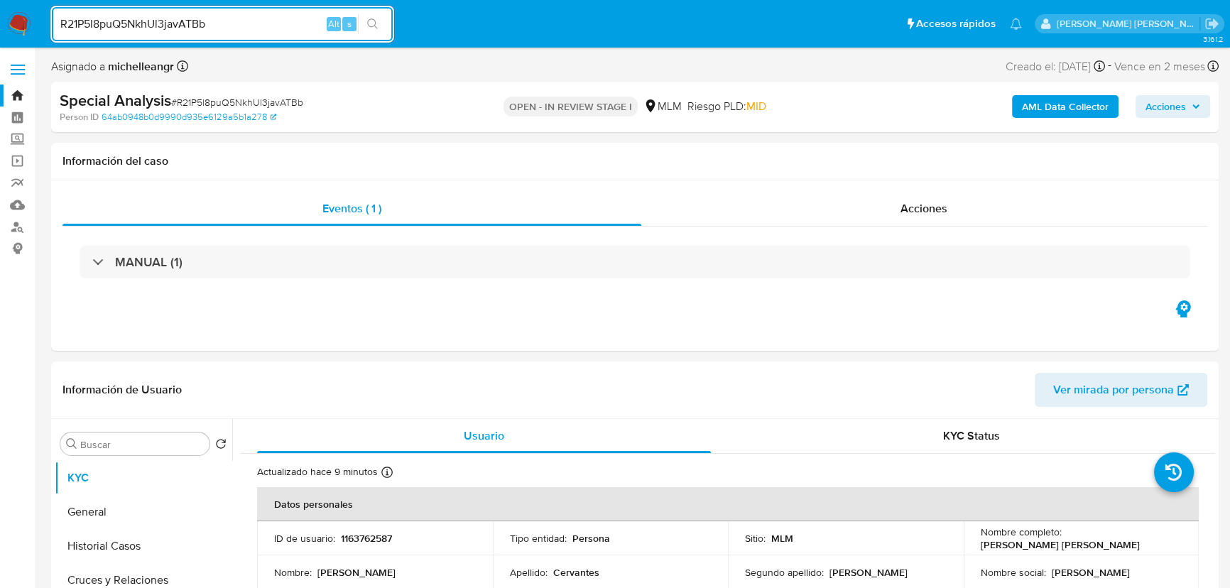
drag, startPoint x: 0, startPoint y: -16, endPoint x: 0, endPoint y: -78, distance: 61.8
paste input "O8gbIrDQAIGq7XXf5yoXSXPs"
type input "O8gbIrDQAIGq7XXf5yoXSXPs"
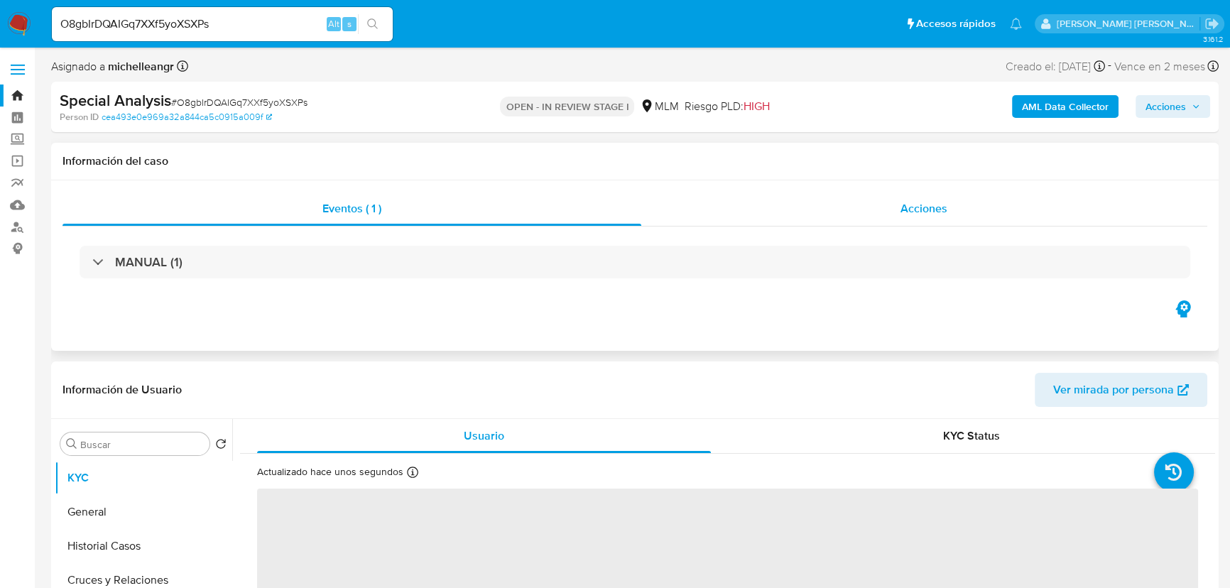
click at [914, 210] on span "Acciones" at bounding box center [924, 208] width 47 height 16
select select "10"
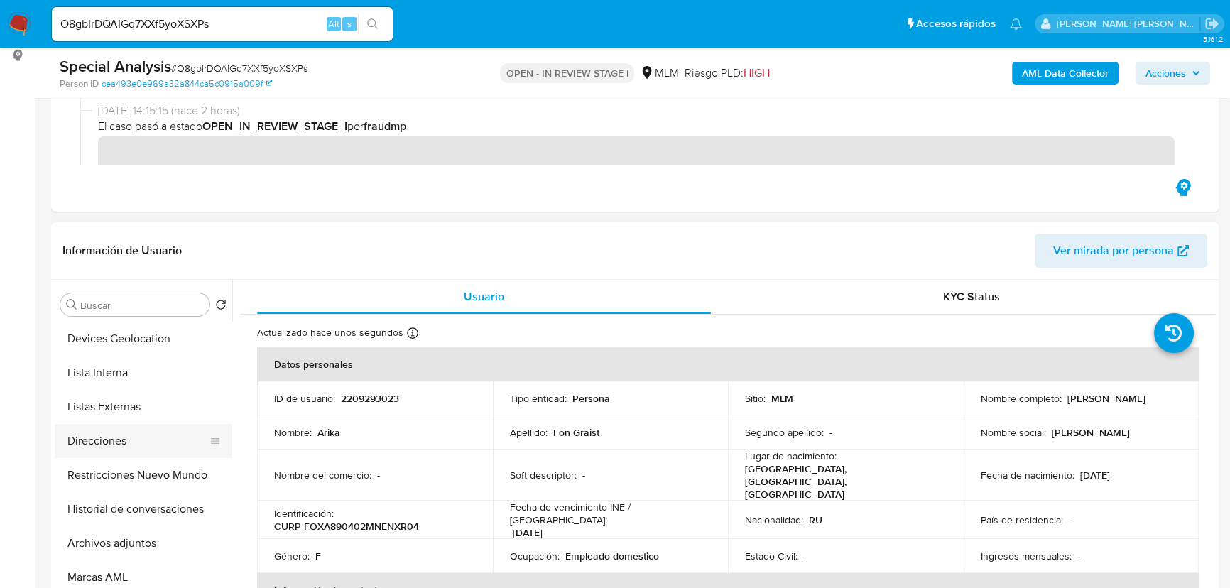
scroll to position [193, 0]
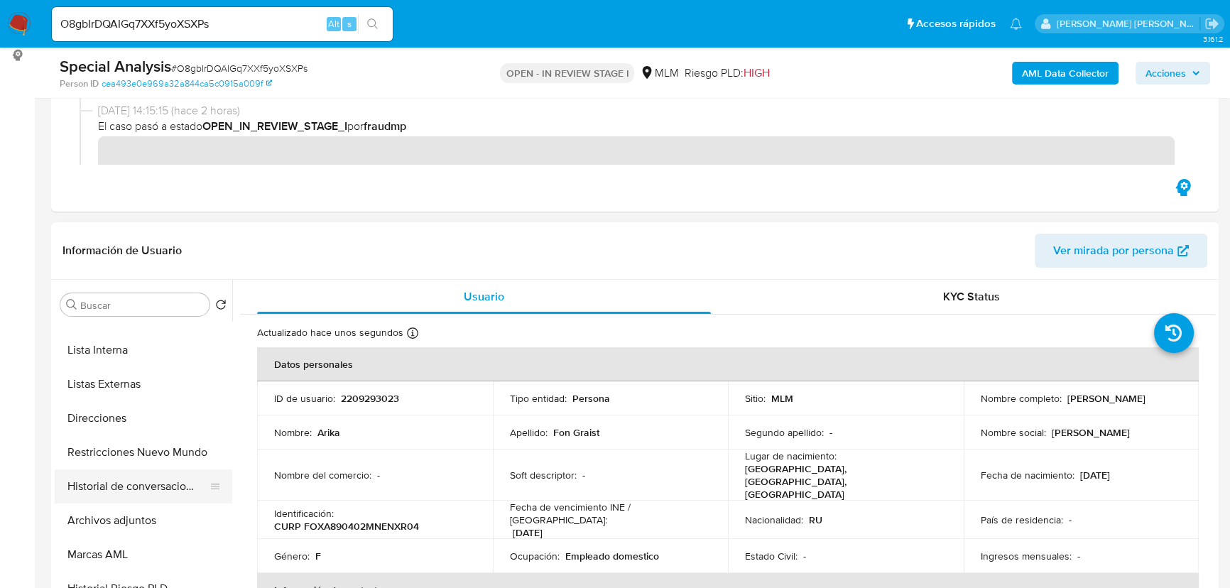
click at [156, 472] on button "Historial de conversaciones" at bounding box center [138, 486] width 166 height 34
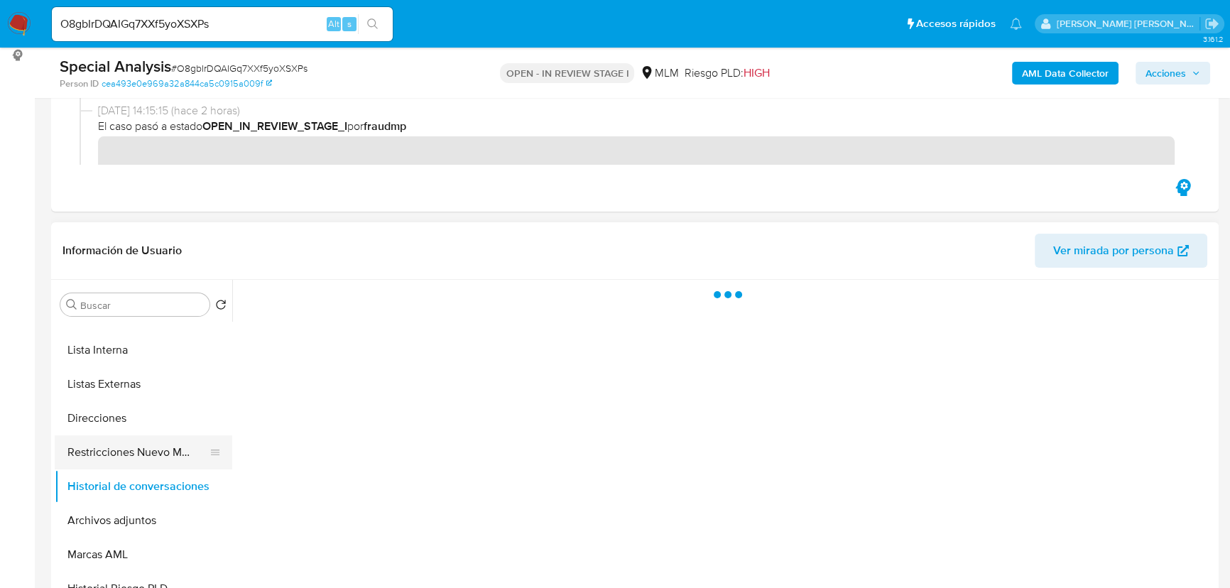
click at [159, 458] on button "Restricciones Nuevo Mundo" at bounding box center [138, 452] width 166 height 34
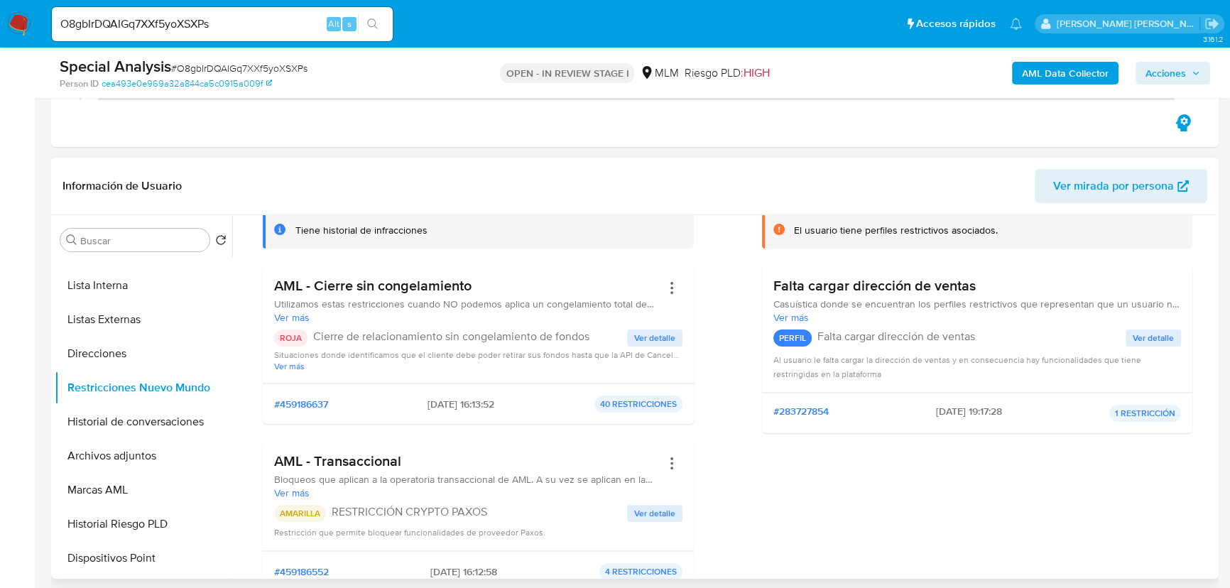
scroll to position [129, 0]
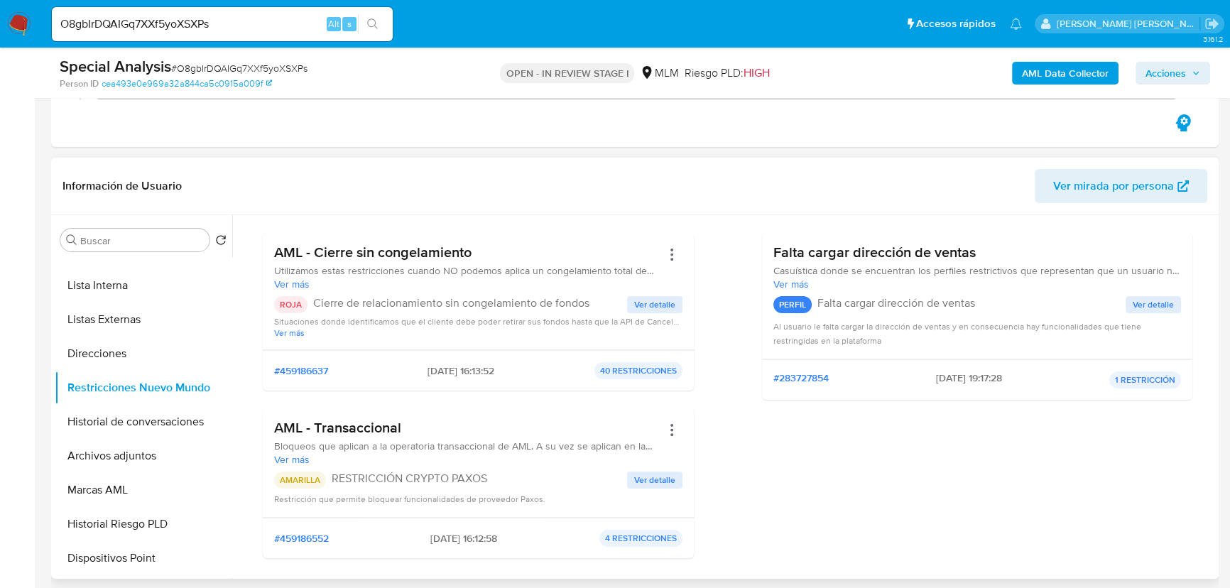
click at [665, 474] on span "Ver detalle" at bounding box center [654, 480] width 41 height 14
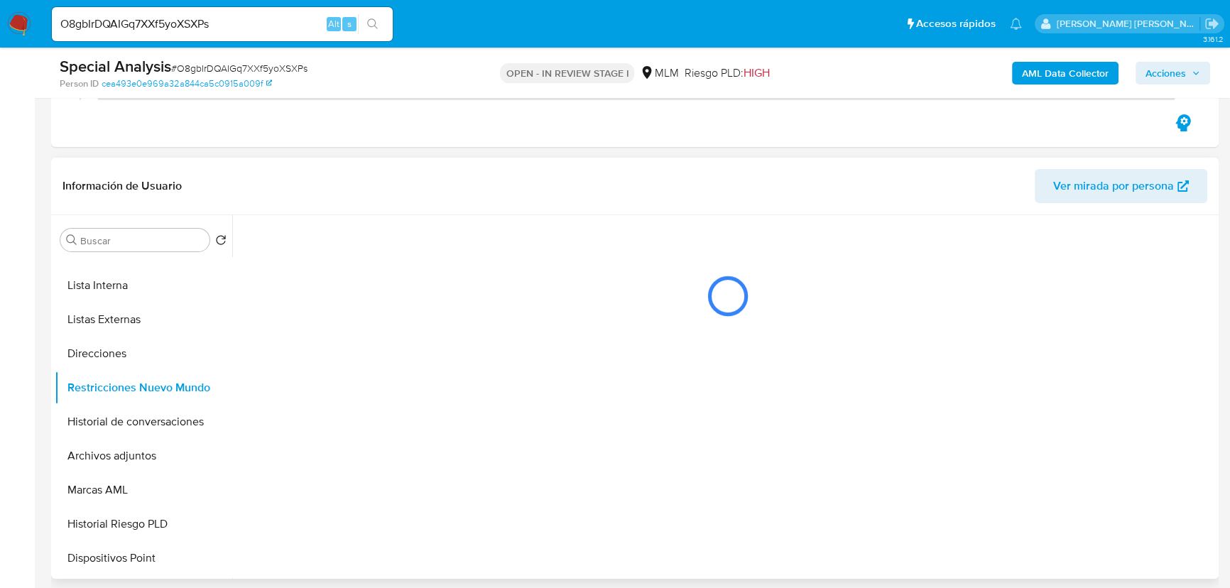
scroll to position [0, 0]
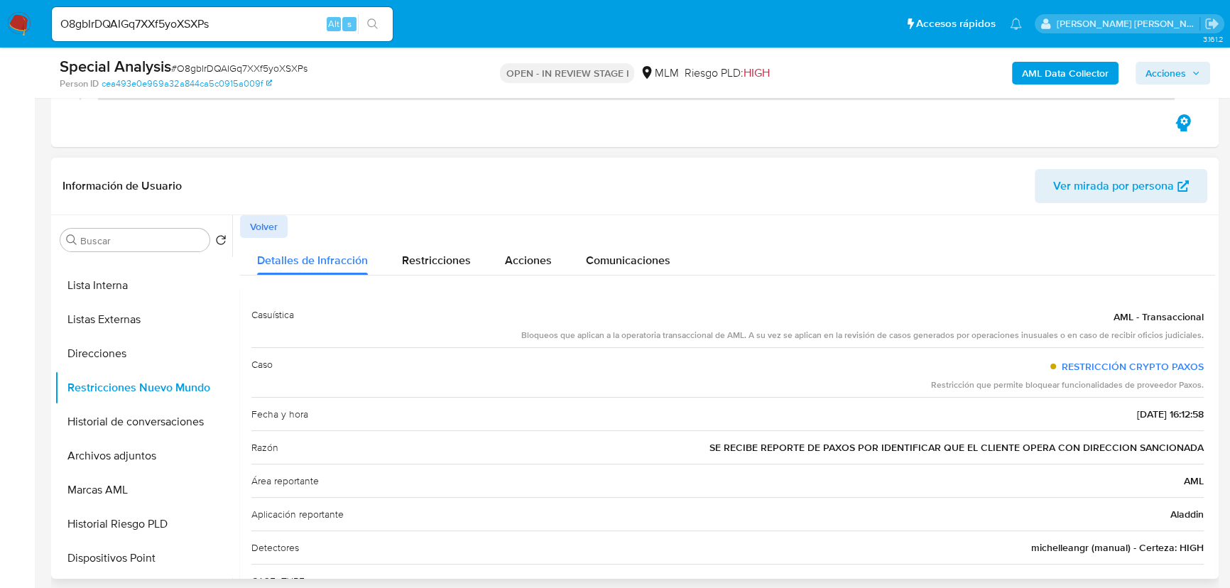
click at [275, 219] on span "Volver" at bounding box center [264, 227] width 28 height 20
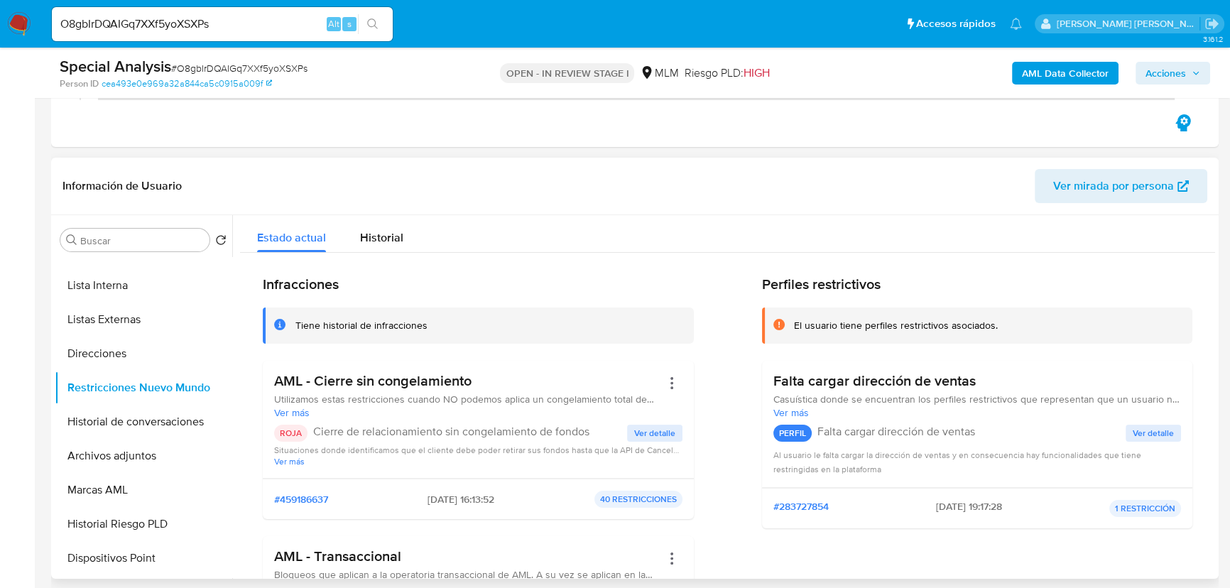
click at [646, 426] on span "Ver detalle" at bounding box center [654, 433] width 41 height 14
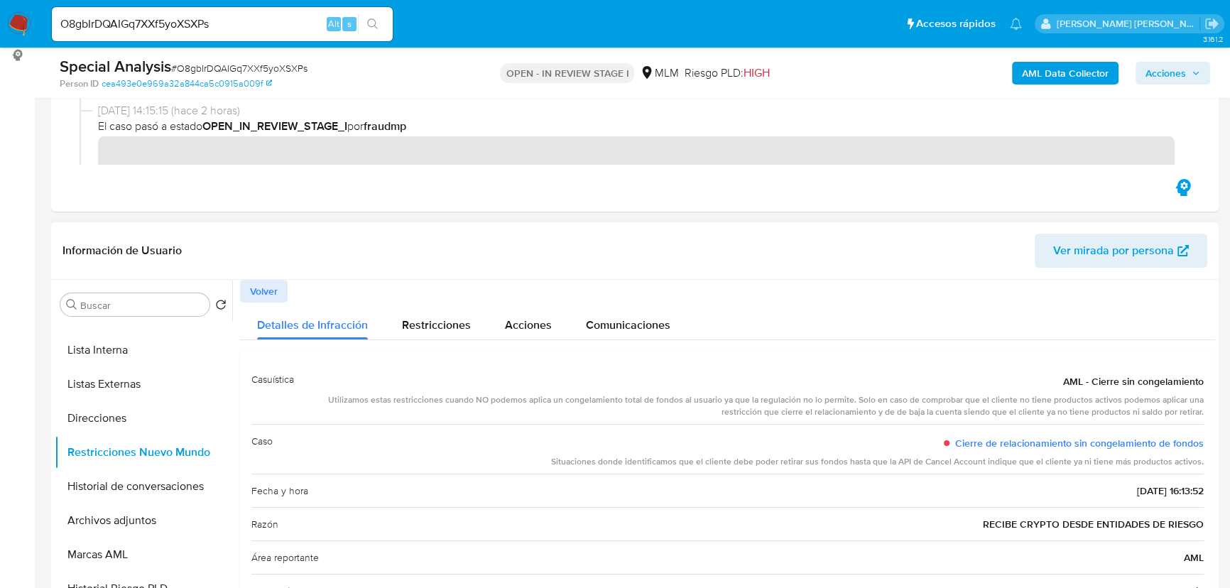
click at [271, 293] on span "Volver" at bounding box center [264, 291] width 28 height 20
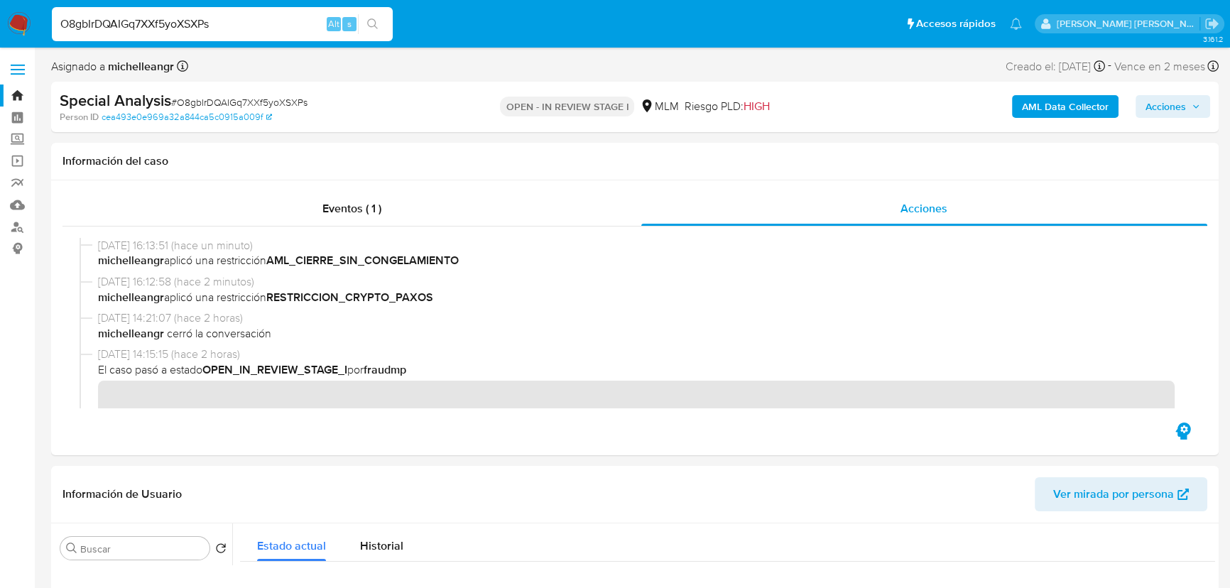
drag, startPoint x: 254, startPoint y: 26, endPoint x: 0, endPoint y: -75, distance: 273.5
paste input "xPYbcvQojOCR2xwqpqVUNTYv"
type input "xPYbcvQojOCR2xwqpqVUNTYv"
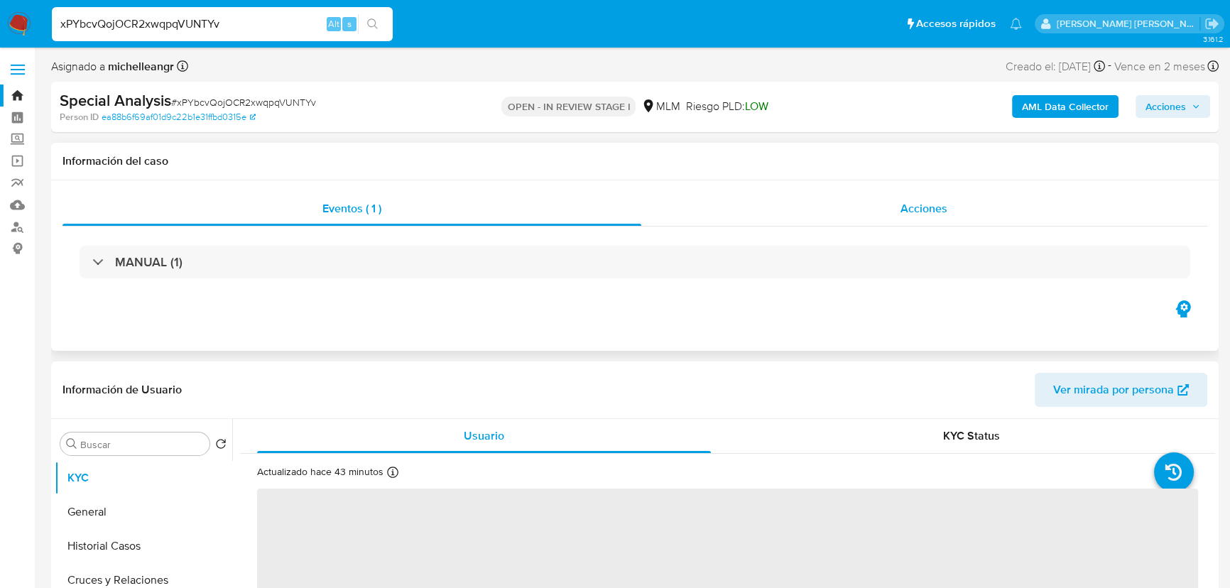
click at [946, 206] on span "Acciones" at bounding box center [924, 208] width 47 height 16
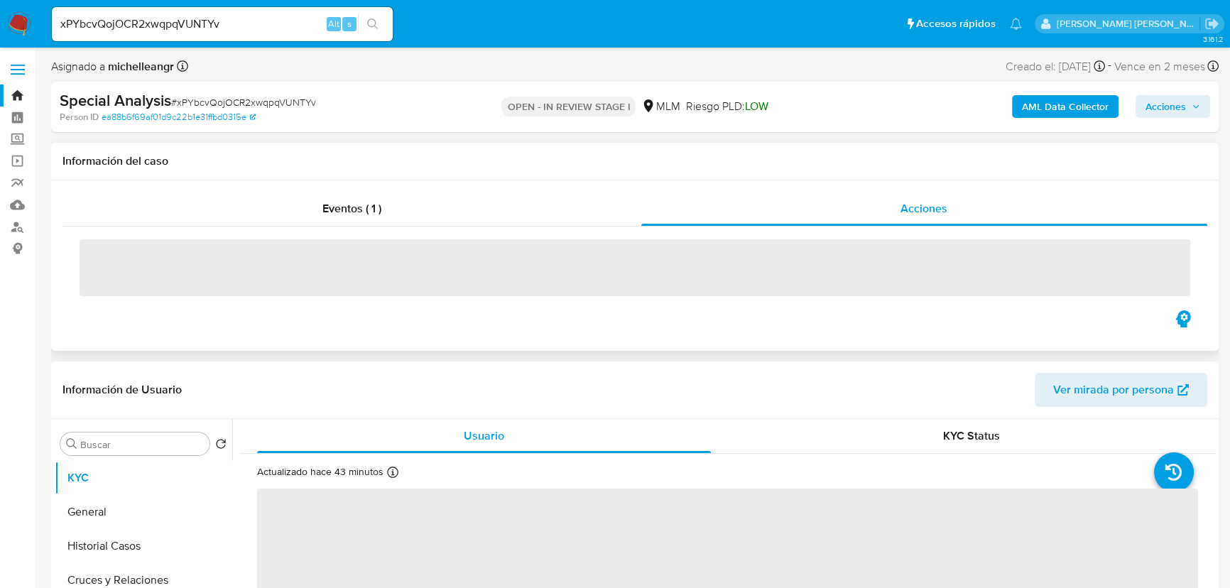
select select "10"
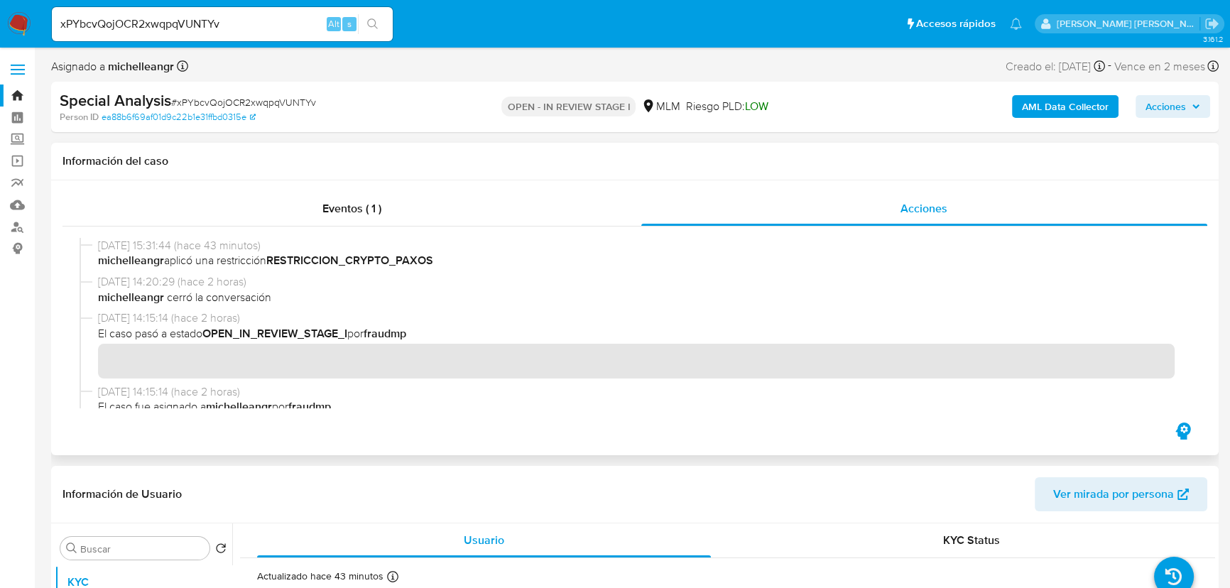
drag, startPoint x: 429, startPoint y: 273, endPoint x: 409, endPoint y: 295, distance: 29.7
click at [254, 269] on div "30/09/2025 15:31:44 (hace 43 minutos) michelleangr aplicó una restricción RESTR…" at bounding box center [635, 323] width 1111 height 170
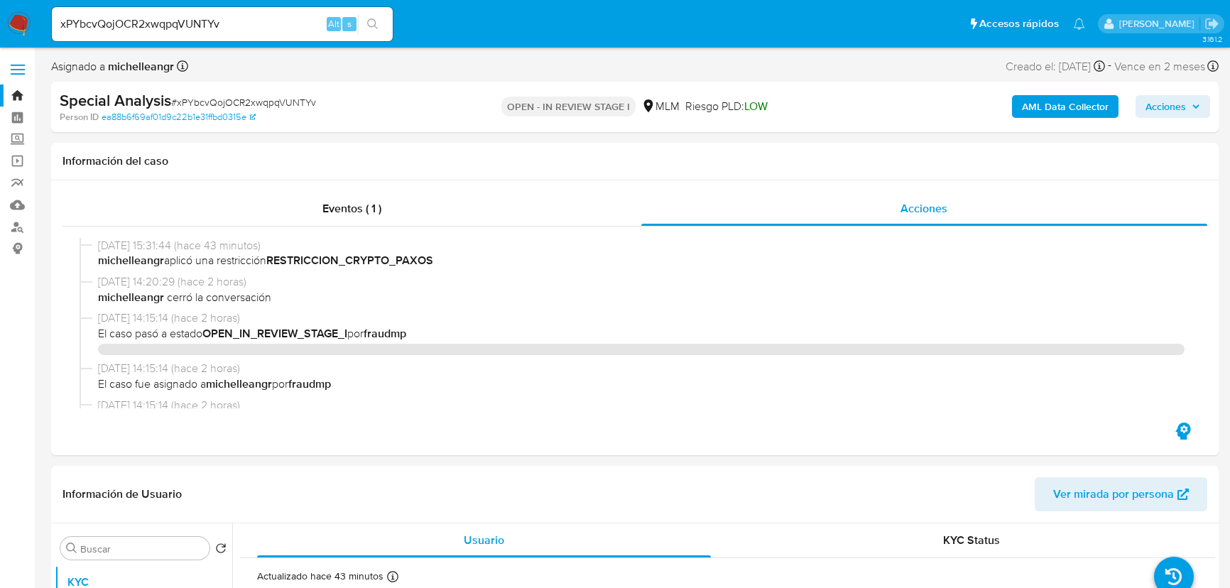
select select "10"
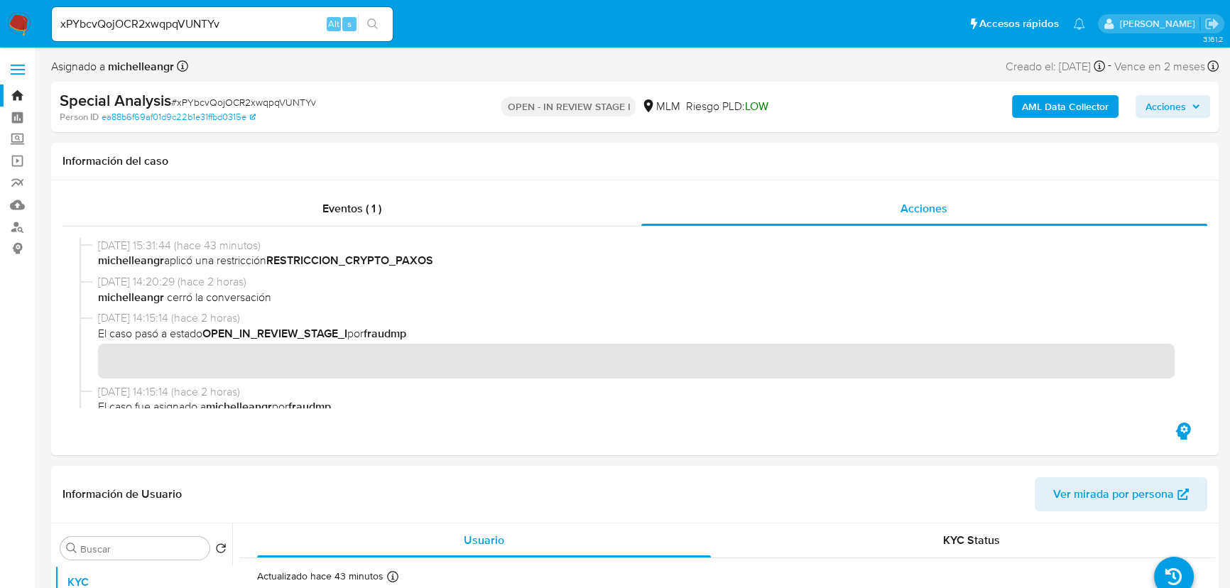
paste input "RNflLRhEVFYdnx3javU5BEM6"
type input "RNflLRhEVFYdnx3javU5BEM6"
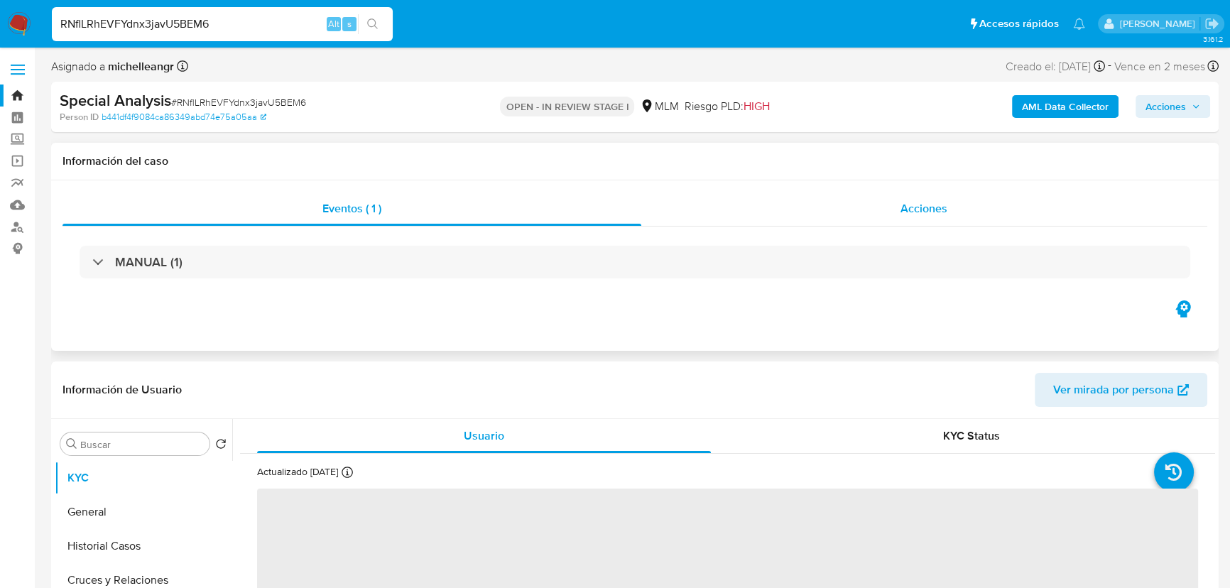
click at [919, 206] on span "Acciones" at bounding box center [924, 208] width 47 height 16
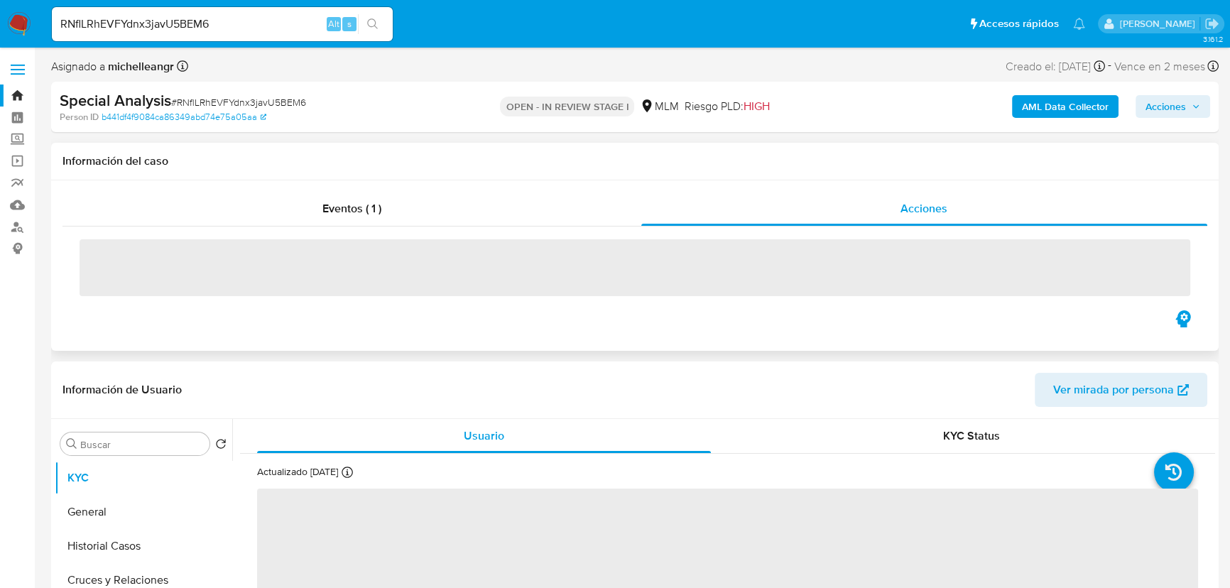
select select "10"
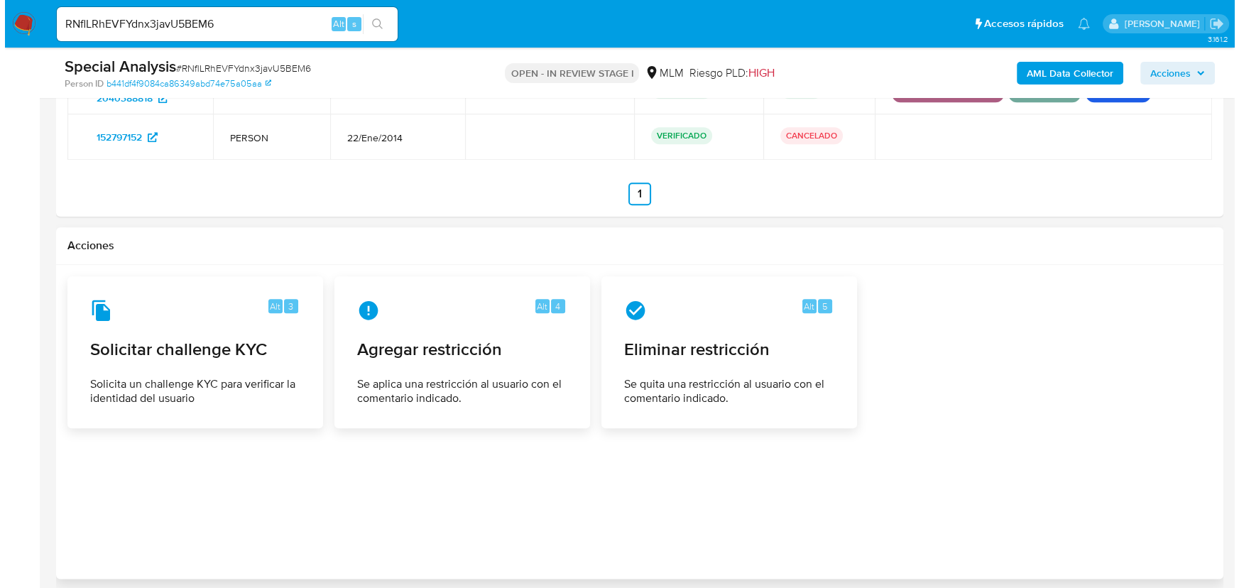
scroll to position [2073, 0]
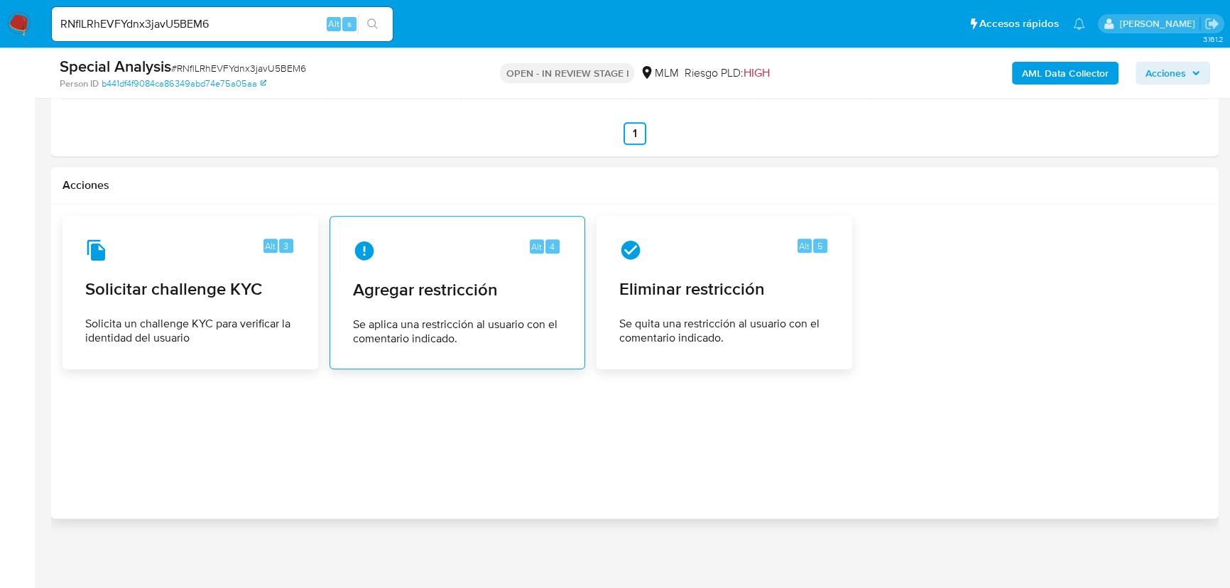
click at [428, 300] on div "Alt 4 Agregar restricción Se aplica una restricción al usuario con el comentari…" at bounding box center [458, 292] width 232 height 129
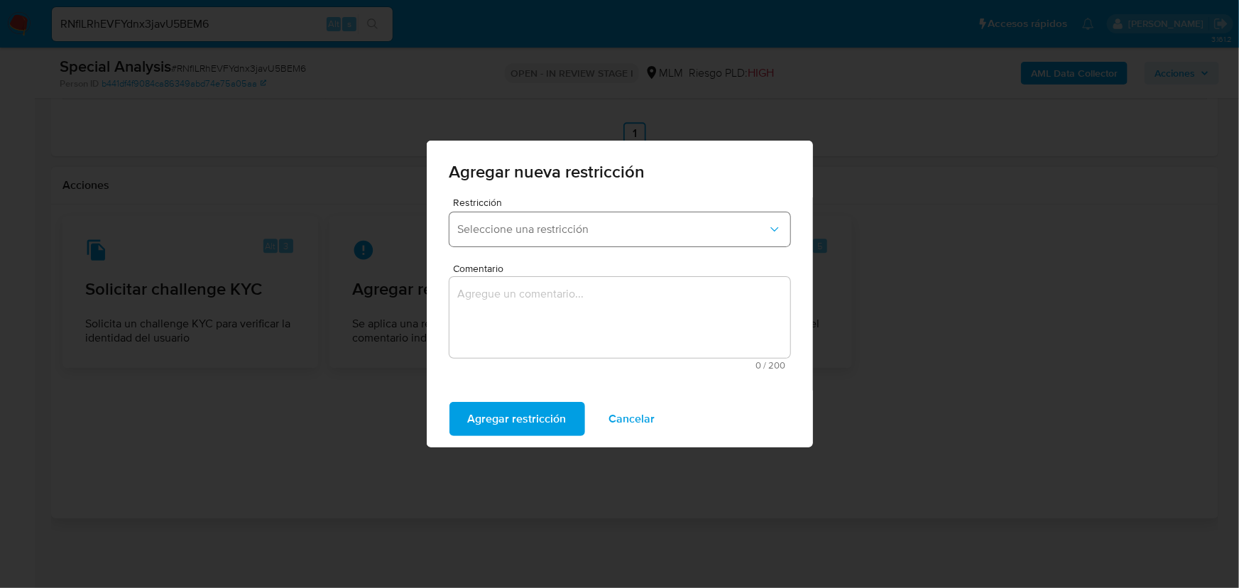
click at [553, 224] on span "Seleccione una restricción" at bounding box center [613, 229] width 310 height 14
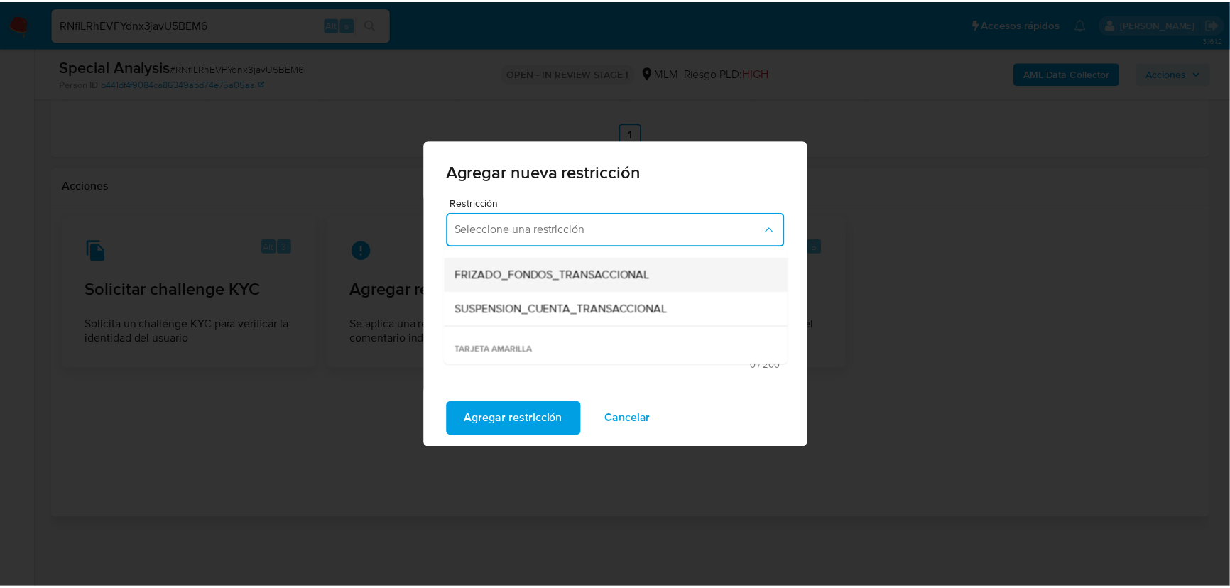
scroll to position [193, 0]
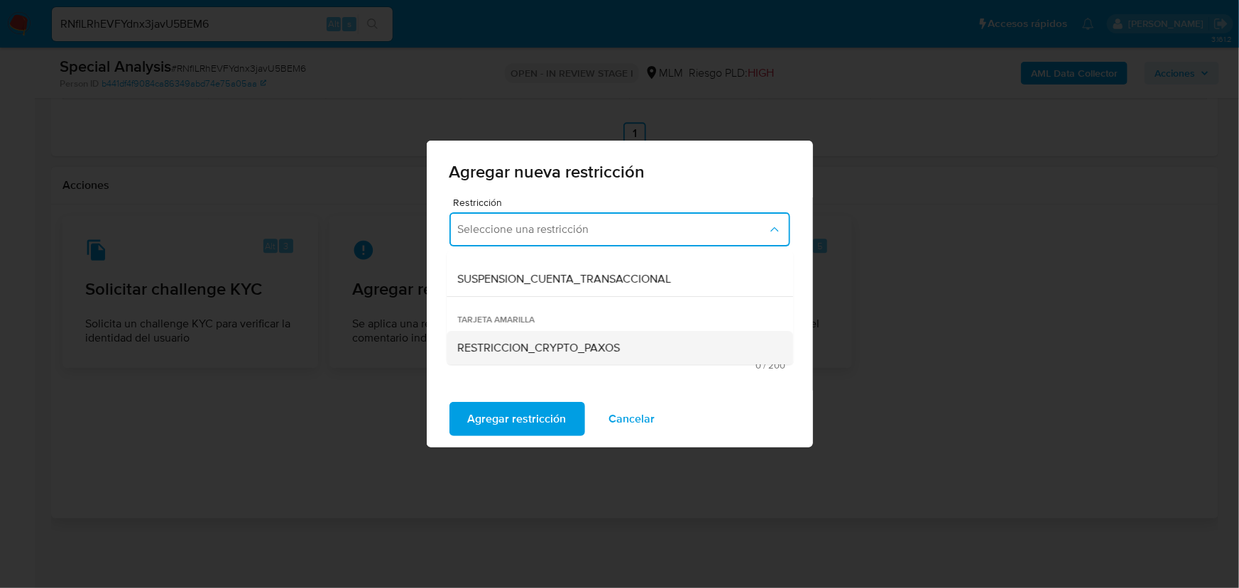
click at [545, 346] on span "RESTRICCION_CRYPTO_PAXOS" at bounding box center [539, 348] width 163 height 14
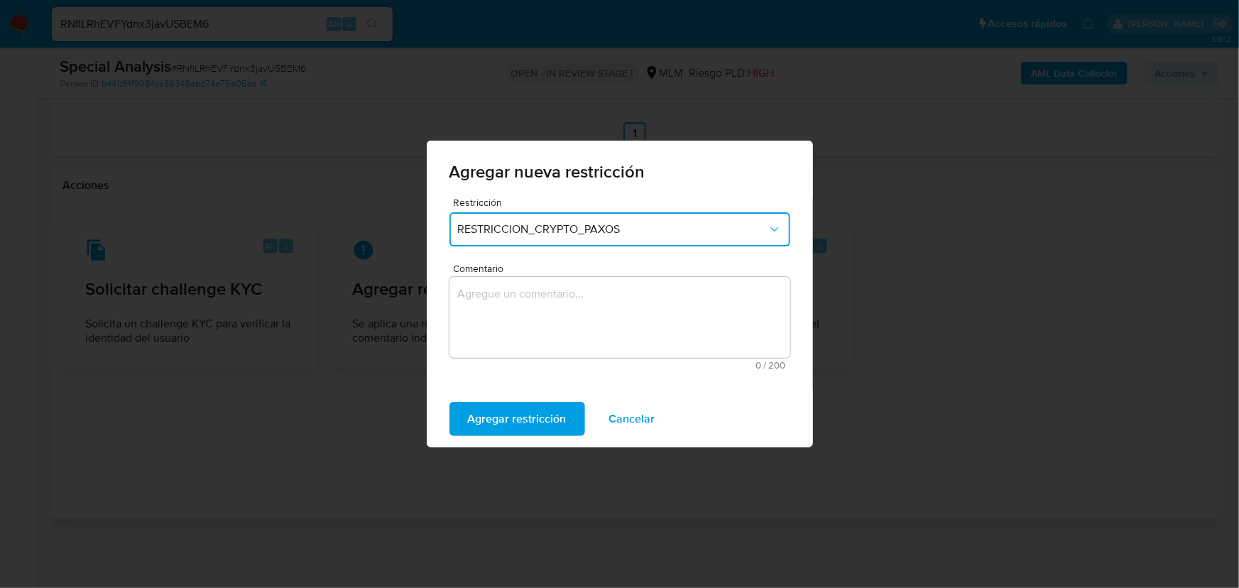
click at [545, 329] on textarea "Comentario" at bounding box center [620, 317] width 341 height 81
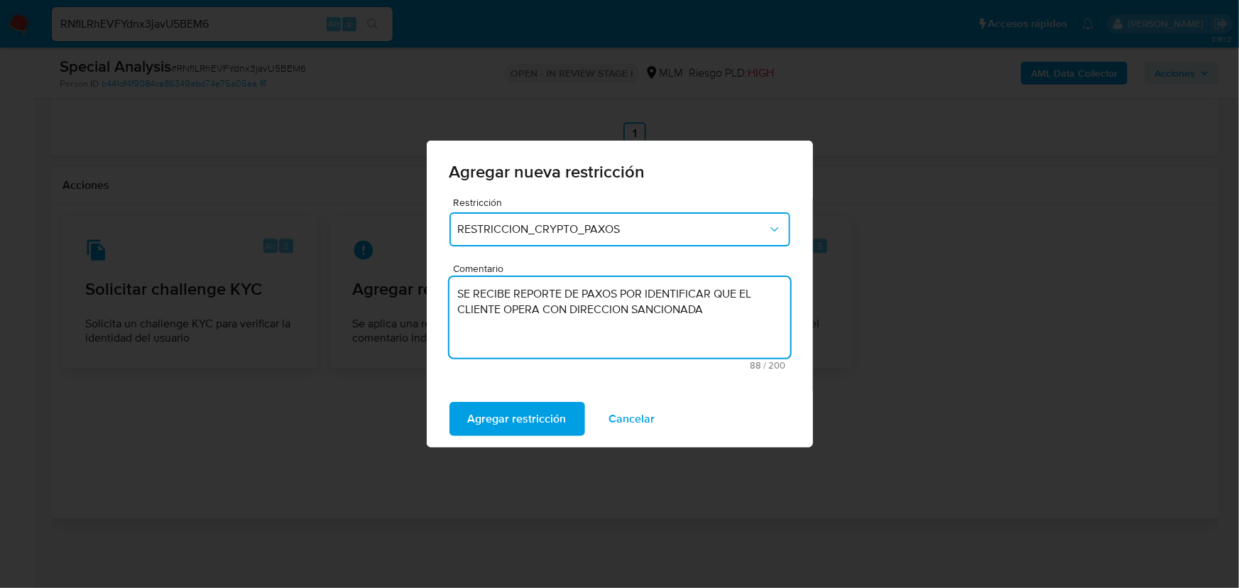
drag, startPoint x: 715, startPoint y: 312, endPoint x: 545, endPoint y: 311, distance: 170.5
click at [545, 311] on textarea "SE RECIBE REPORTE DE PAXOS POR IDENTIFICAR QUE EL CLIENTE OPERA CON DIRECCION S…" at bounding box center [620, 317] width 341 height 81
type textarea "SE RECIBE REPORTE [PERSON_NAME] POR IDENTIFICAR QUE EL CLIENTE OPERA CON ENTIDA…"
drag, startPoint x: 638, startPoint y: 292, endPoint x: 730, endPoint y: 308, distance: 92.9
click at [730, 308] on textarea "SE RECIBE REPORTE [PERSON_NAME] POR IDENTIFICAR QUE EL CLIENTE OPERA CON ENTIDA…" at bounding box center [620, 317] width 341 height 81
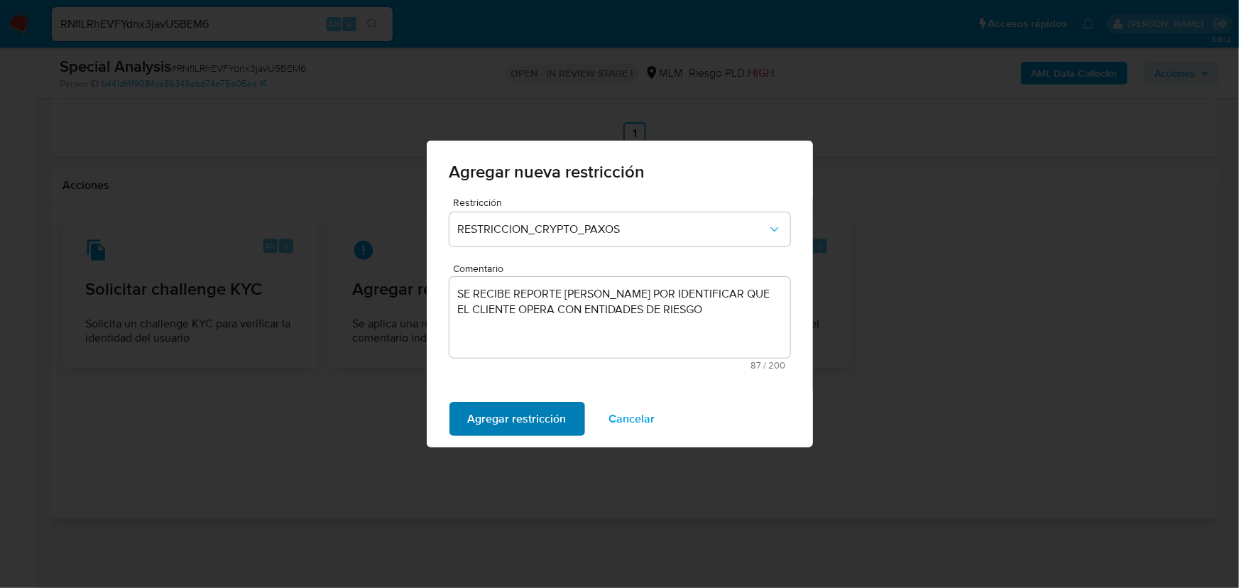
click at [530, 425] on span "Agregar restricción" at bounding box center [517, 418] width 99 height 31
click at [522, 418] on button "Confirmar" at bounding box center [494, 419] width 88 height 34
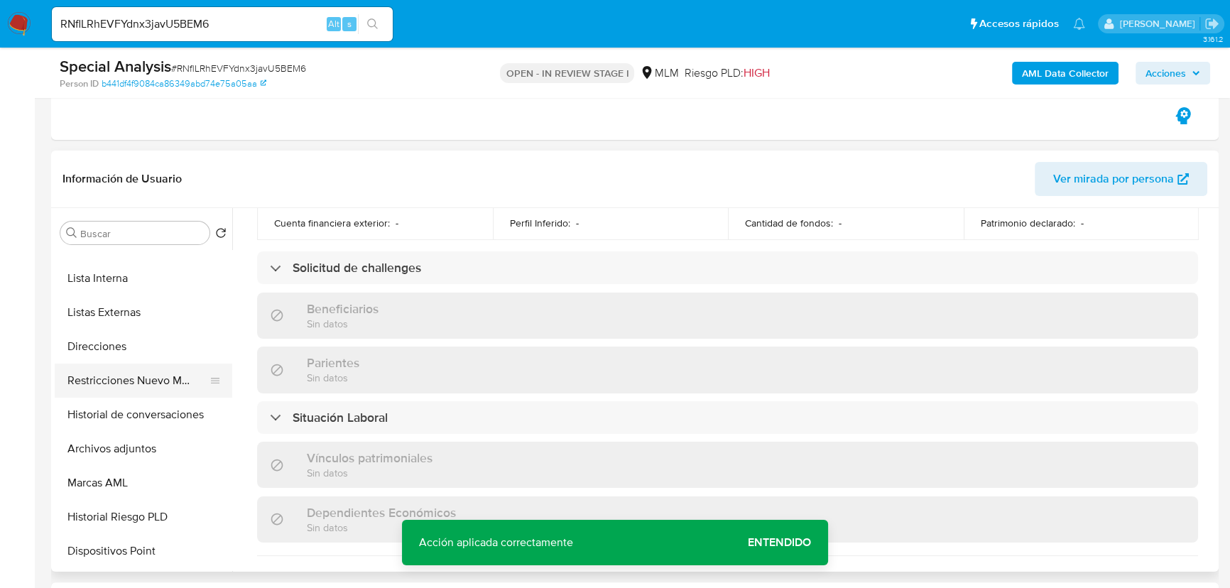
click at [157, 379] on button "Restricciones Nuevo Mundo" at bounding box center [138, 381] width 166 height 34
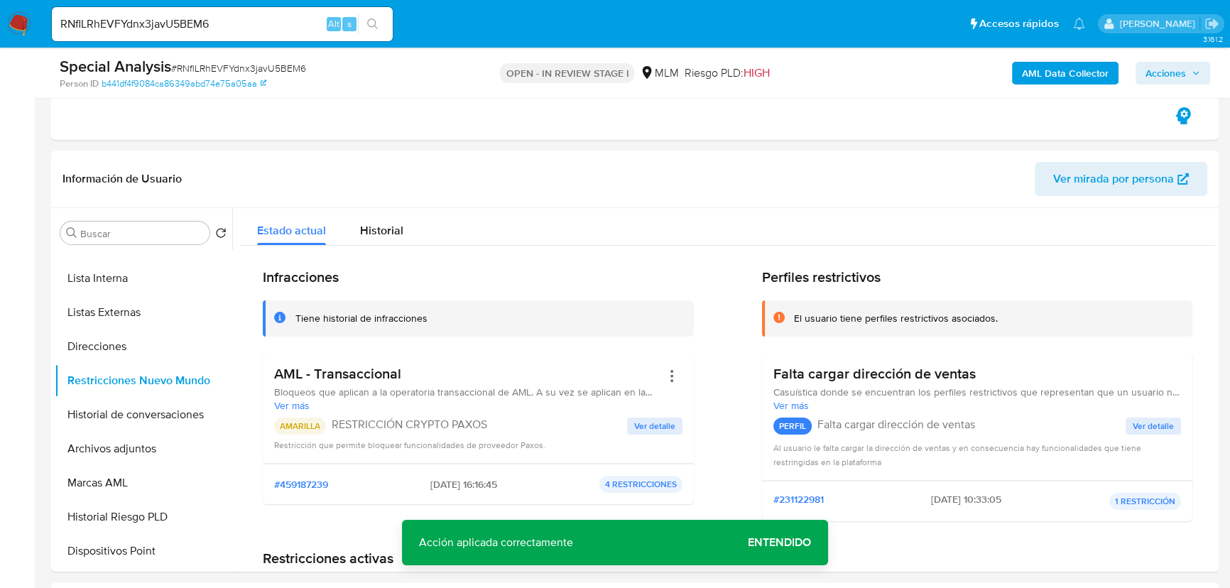
click at [20, 18] on img at bounding box center [19, 24] width 24 height 24
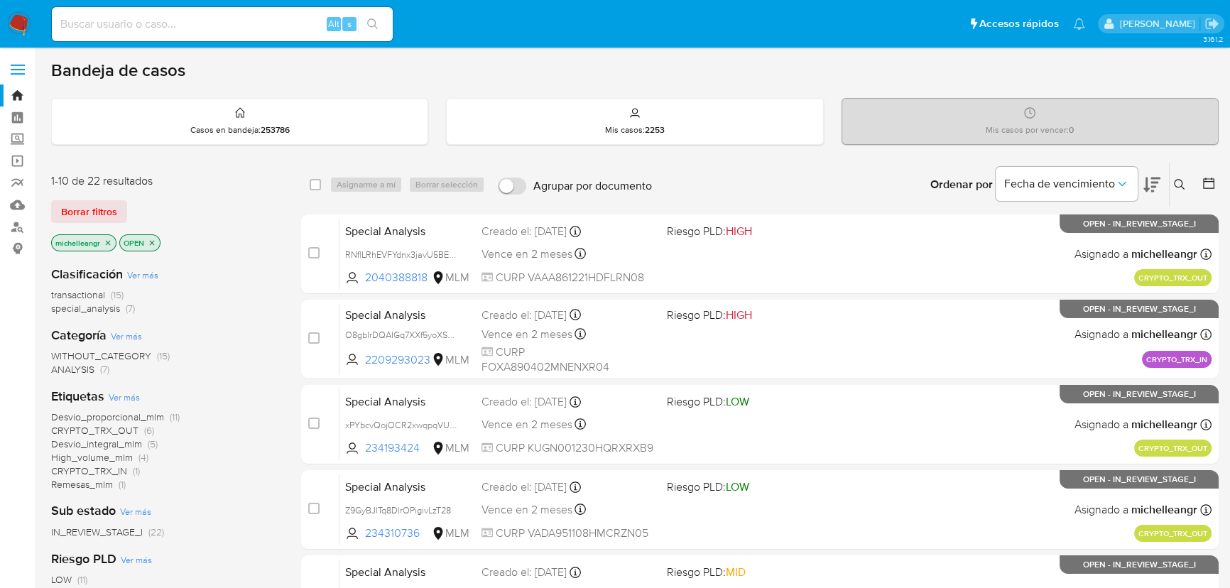
click at [107, 244] on icon "close-filter" at bounding box center [108, 243] width 9 height 9
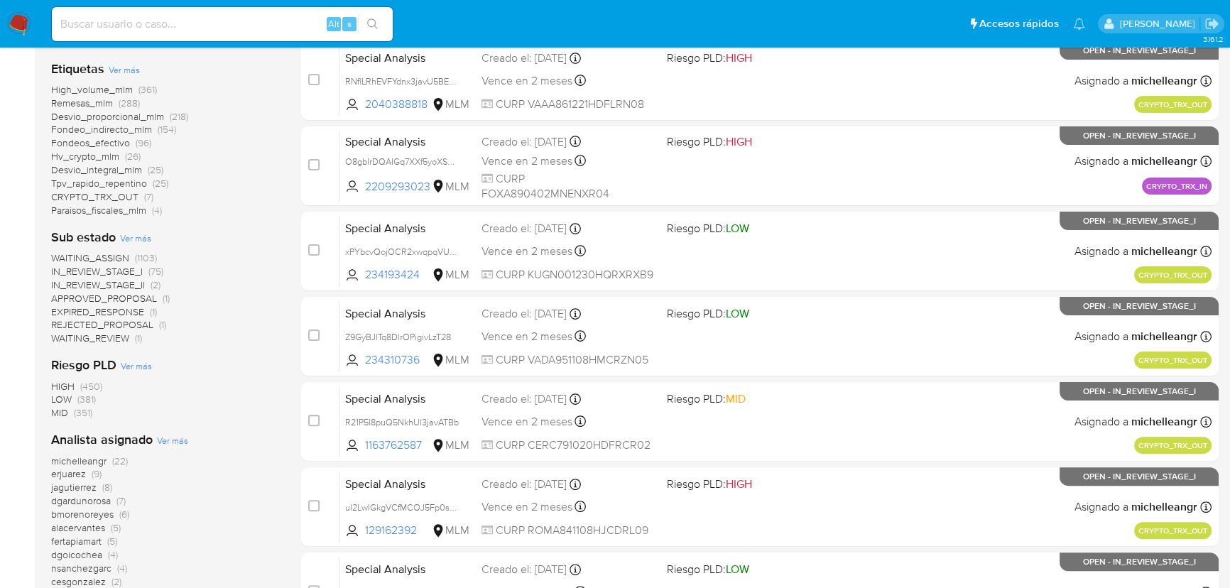
scroll to position [452, 0]
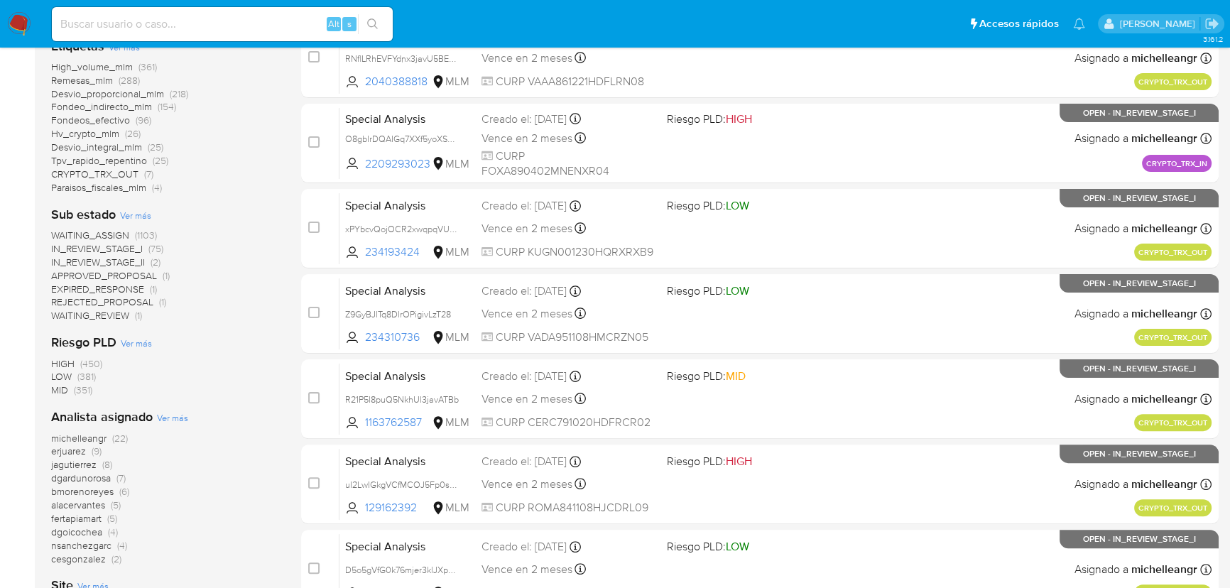
click at [92, 440] on span "michelleangr" at bounding box center [78, 438] width 55 height 14
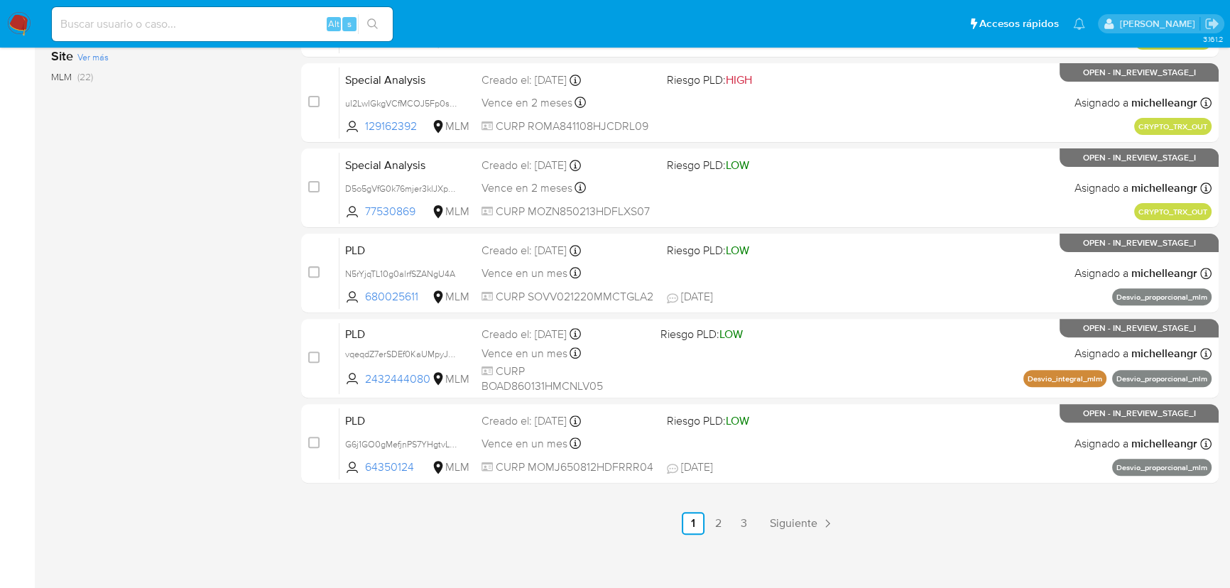
scroll to position [582, 0]
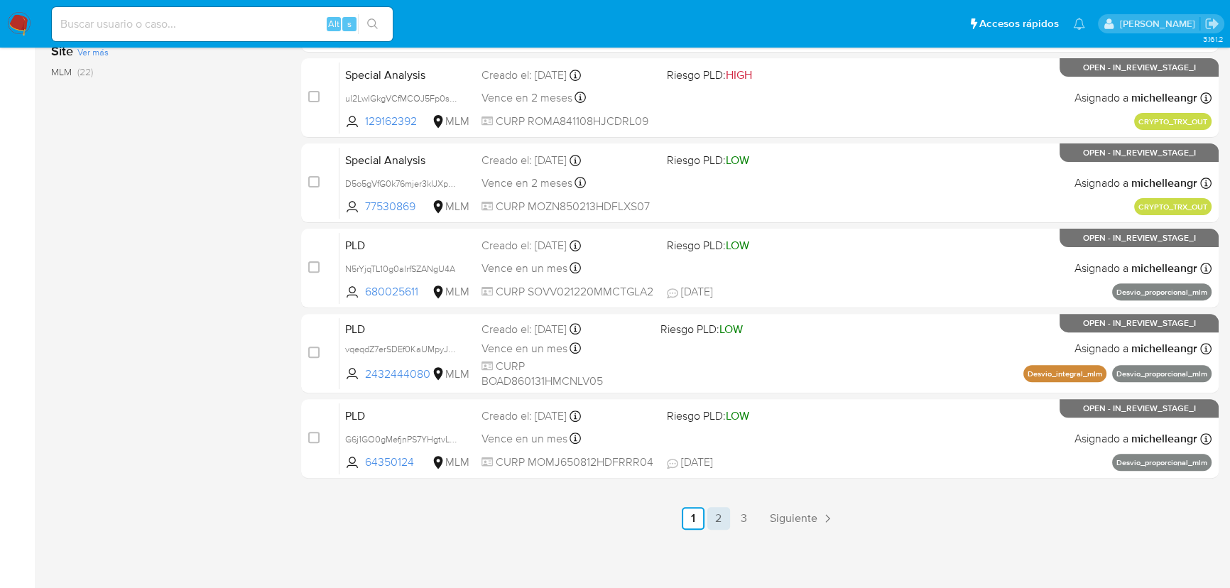
click at [721, 521] on link "2" at bounding box center [718, 518] width 23 height 23
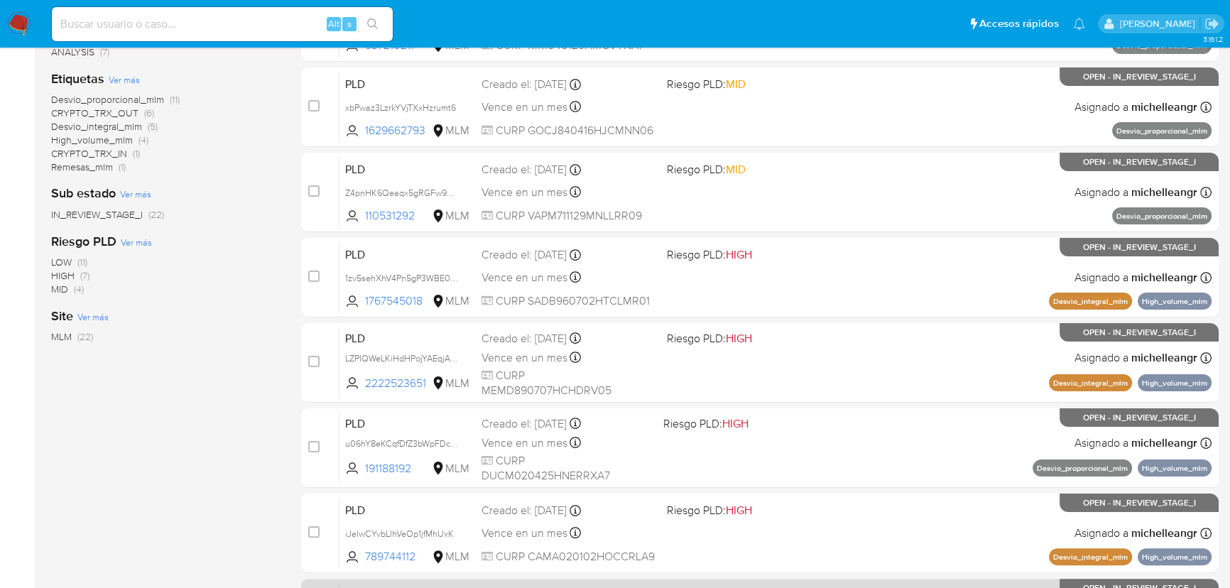
scroll to position [387, 0]
